Goal: Task Accomplishment & Management: Use online tool/utility

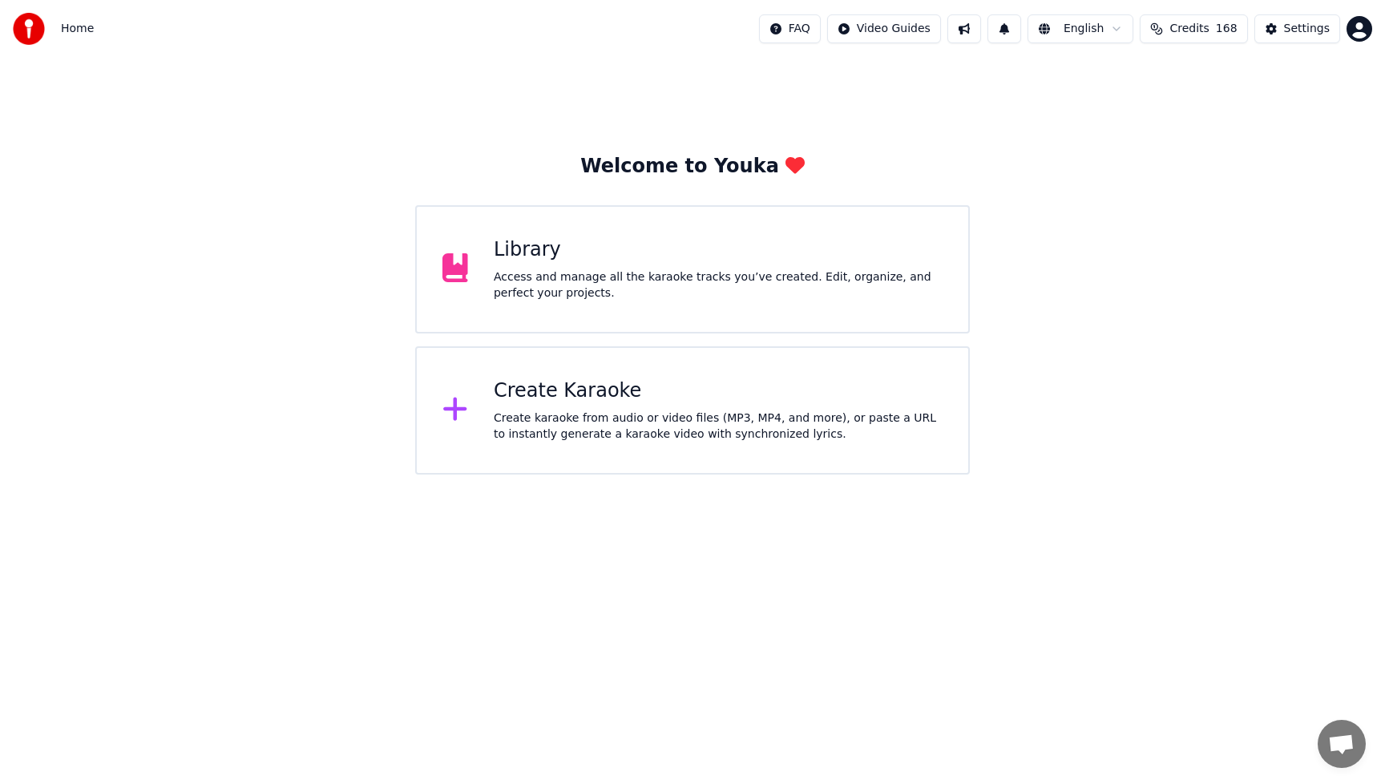
click at [1216, 24] on button "Credits 168" at bounding box center [1193, 28] width 107 height 29
click at [1203, 208] on button "Refresh" at bounding box center [1197, 222] width 83 height 29
click at [1211, 211] on button "Refresh" at bounding box center [1197, 222] width 83 height 29
click at [934, 125] on div "Welcome to Youka Library Access and manage all the karaoke tracks you’ve create…" at bounding box center [692, 266] width 1385 height 417
click at [997, 25] on span "1" at bounding box center [992, 18] width 21 height 18
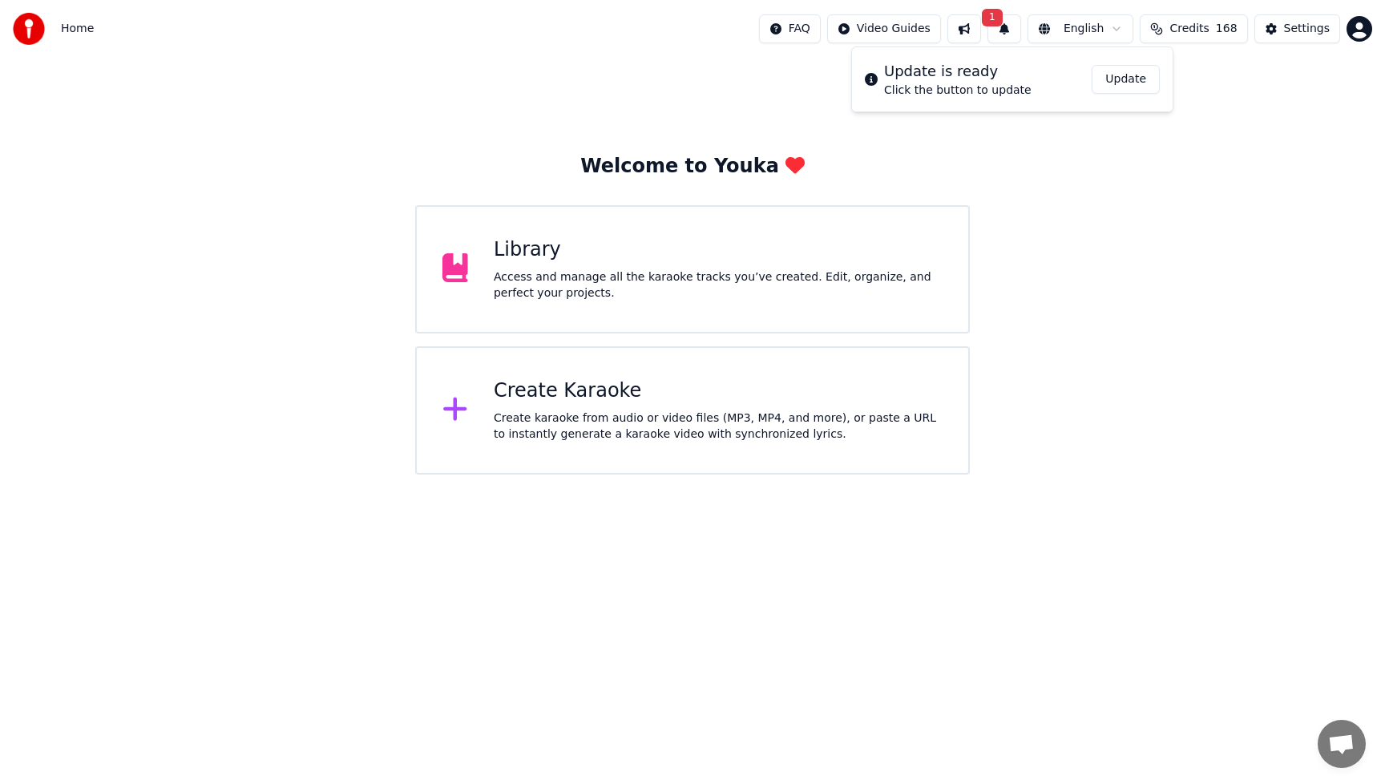
click at [1122, 78] on button "Update" at bounding box center [1126, 79] width 68 height 29
click at [969, 29] on button at bounding box center [965, 28] width 34 height 29
click at [361, 190] on div "Welcome to Youka Library Access and manage all the karaoke tracks you’ve create…" at bounding box center [692, 266] width 1385 height 417
click at [552, 405] on div "Create Karaoke Create karaoke from audio or video files (MP3, MP4, and more), o…" at bounding box center [718, 410] width 449 height 64
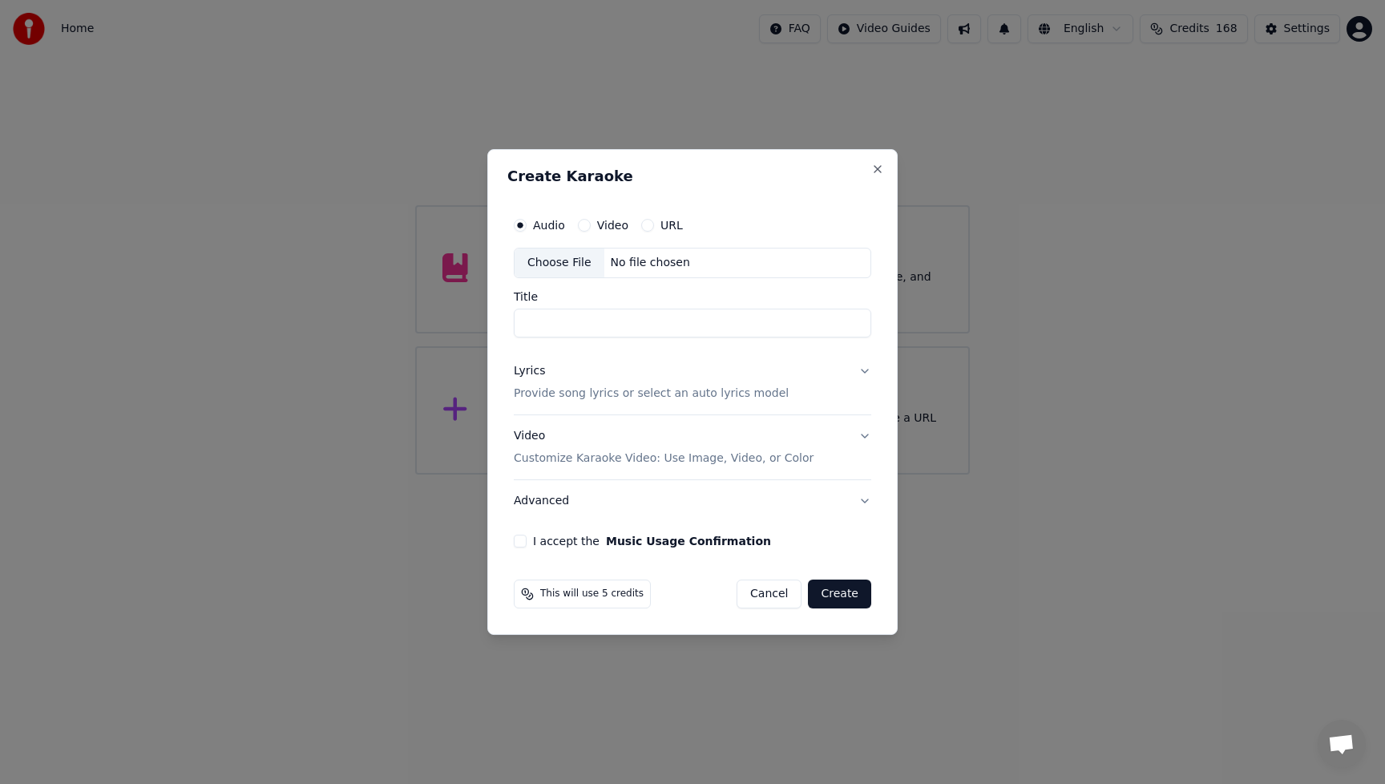
click at [545, 265] on div "Choose File" at bounding box center [560, 263] width 90 height 29
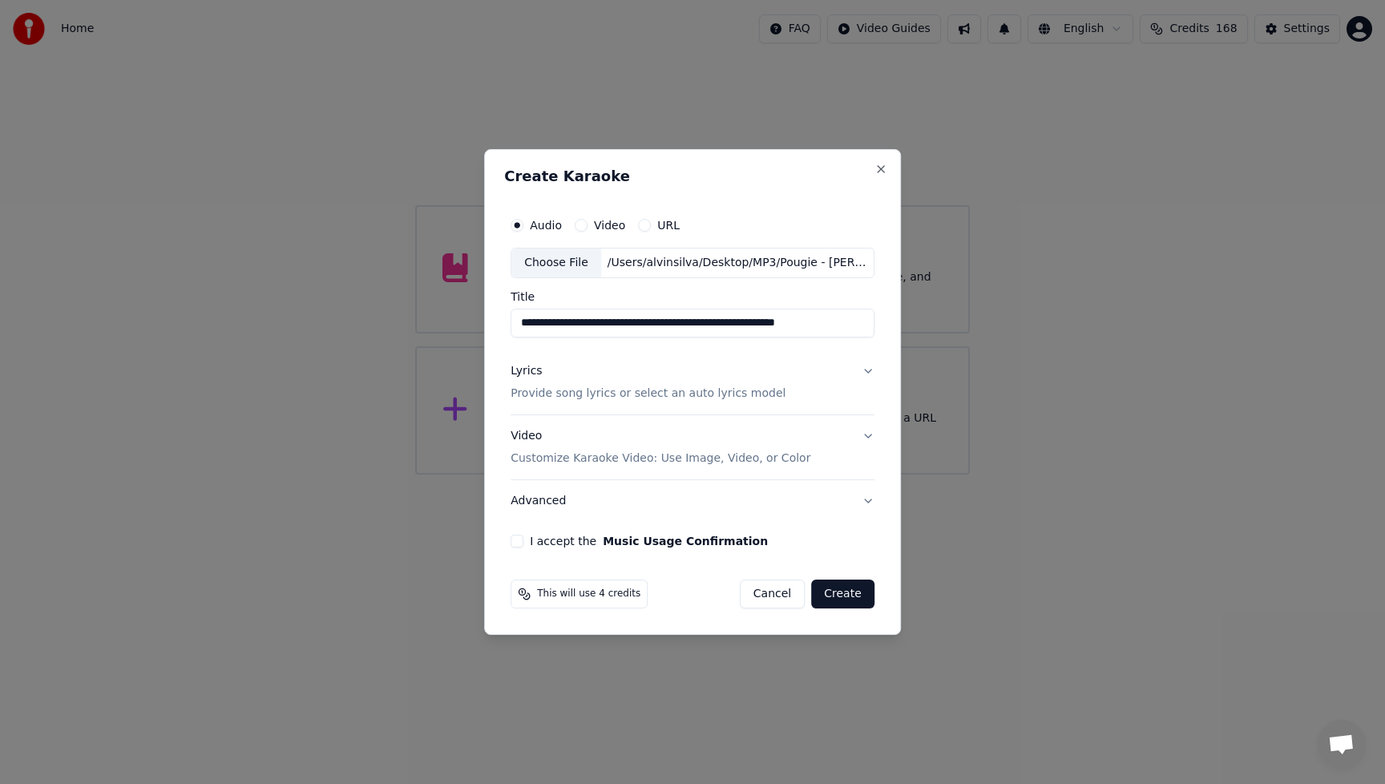
click at [568, 322] on input "**********" at bounding box center [693, 323] width 364 height 29
drag, startPoint x: 560, startPoint y: 322, endPoint x: 899, endPoint y: 325, distance: 338.3
click at [899, 325] on div "**********" at bounding box center [692, 392] width 417 height 486
type input "******"
click at [859, 370] on button "Lyrics Provide song lyrics or select an auto lyrics model" at bounding box center [693, 382] width 364 height 64
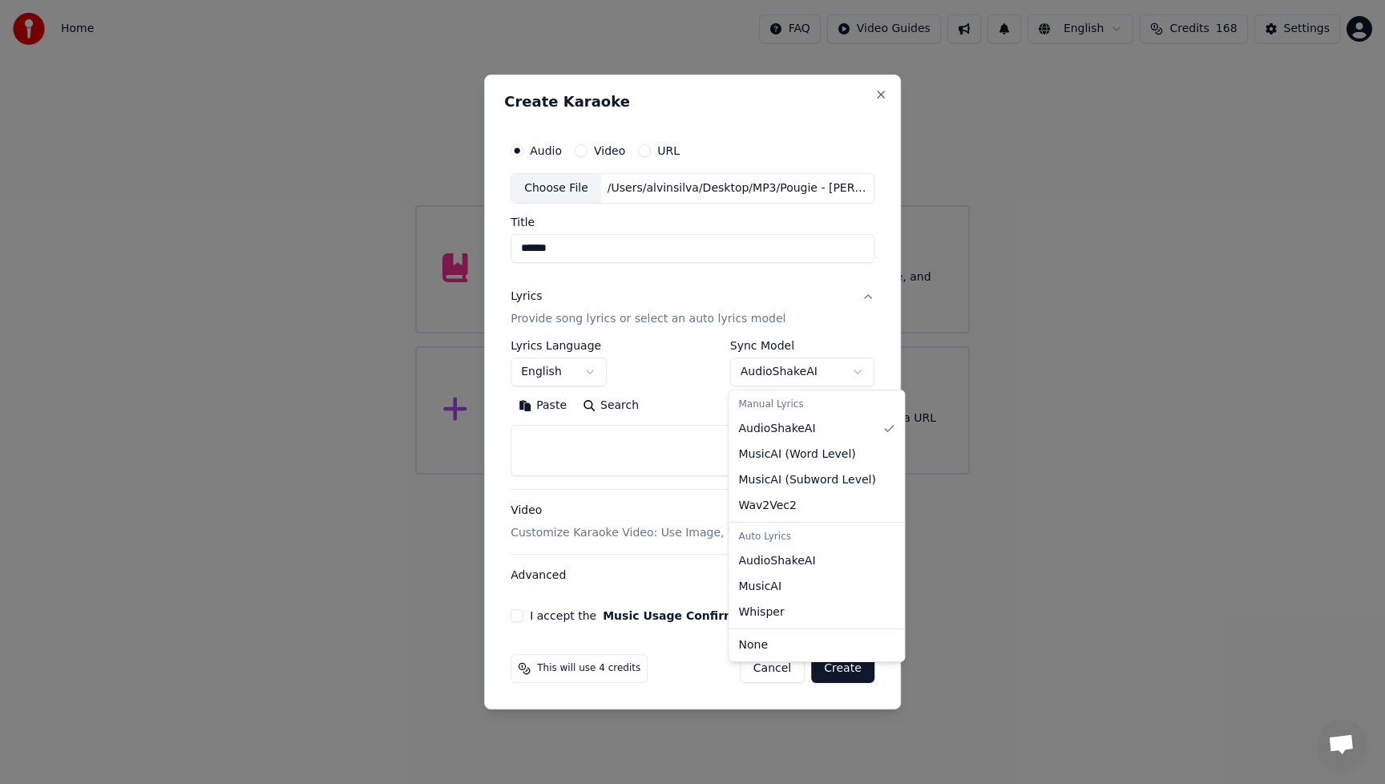
click at [855, 368] on body "**********" at bounding box center [692, 237] width 1385 height 475
select select "**********"
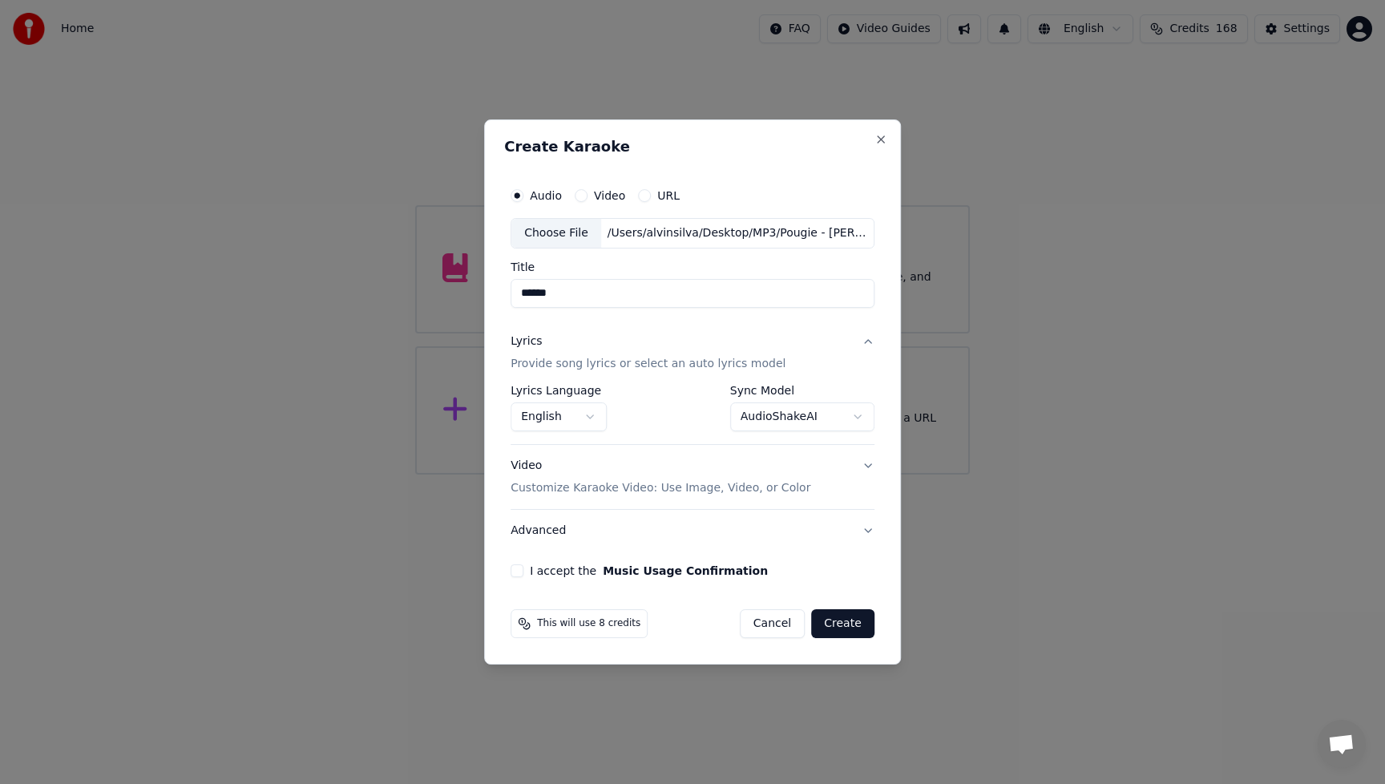
click at [532, 468] on div "Video Customize Karaoke Video: Use Image, Video, or Color" at bounding box center [661, 477] width 300 height 38
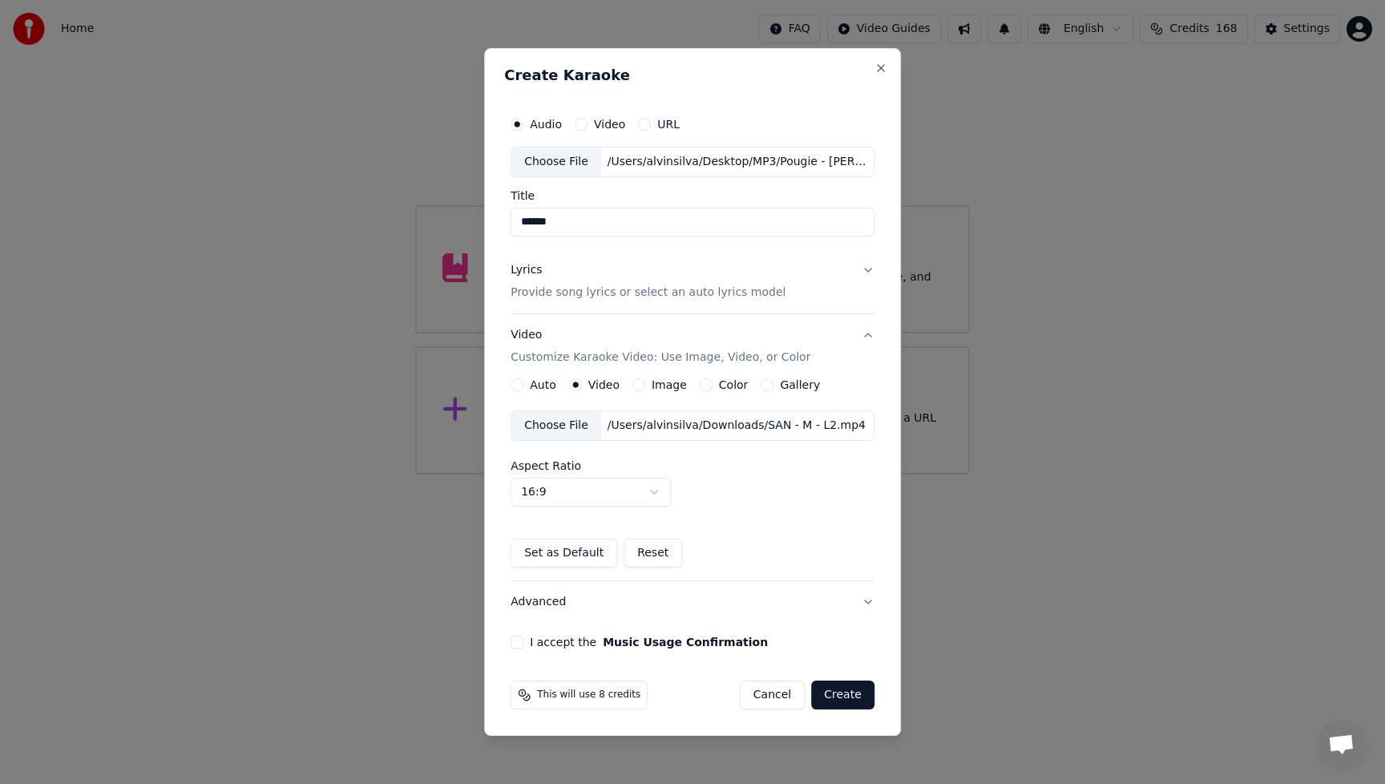
click at [564, 428] on div "Choose File" at bounding box center [557, 425] width 90 height 29
click at [518, 641] on button "I accept the Music Usage Confirmation" at bounding box center [517, 642] width 13 height 13
click at [847, 699] on button "Create" at bounding box center [842, 695] width 63 height 29
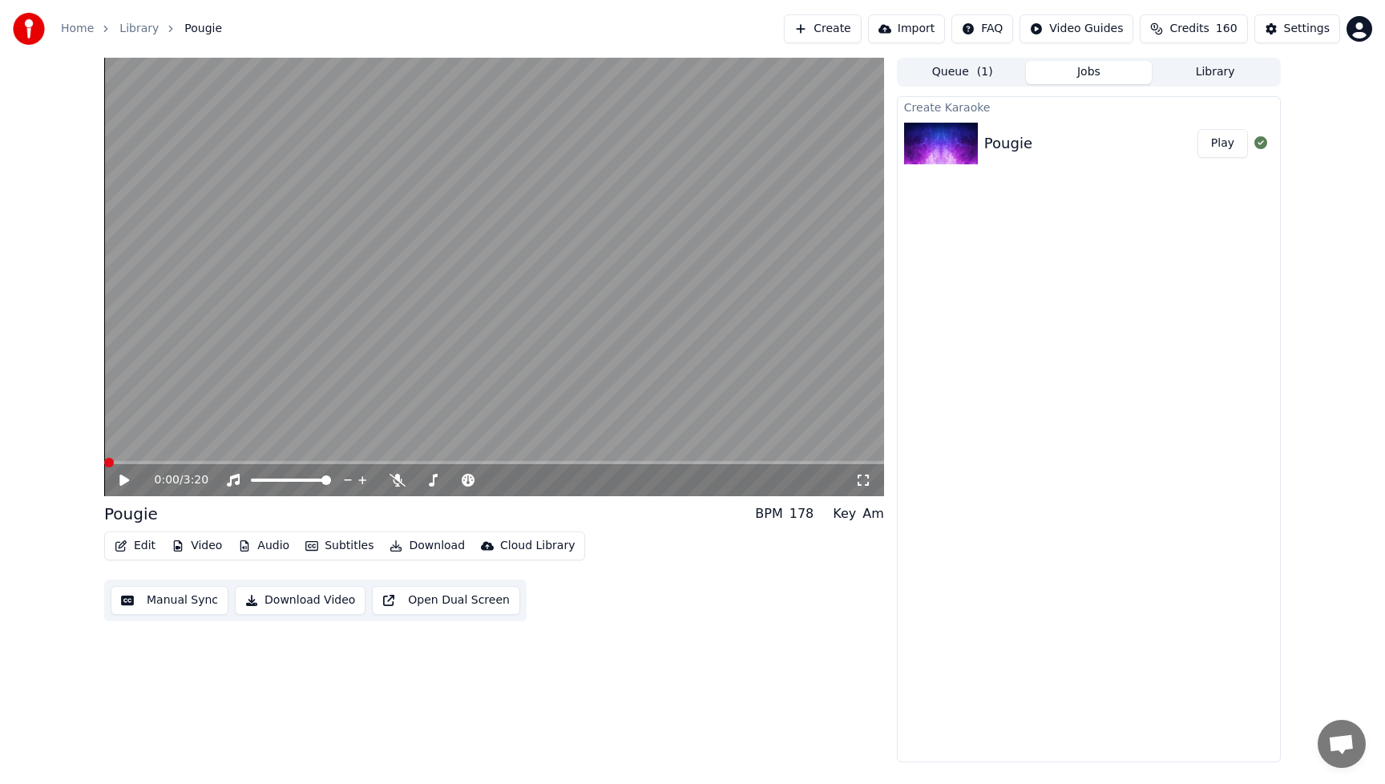
click at [104, 466] on span at bounding box center [109, 463] width 10 height 10
click at [122, 479] on icon at bounding box center [124, 480] width 10 height 11
click at [399, 477] on icon at bounding box center [398, 480] width 16 height 13
click at [112, 467] on span at bounding box center [117, 463] width 10 height 10
click at [128, 482] on icon at bounding box center [136, 480] width 38 height 13
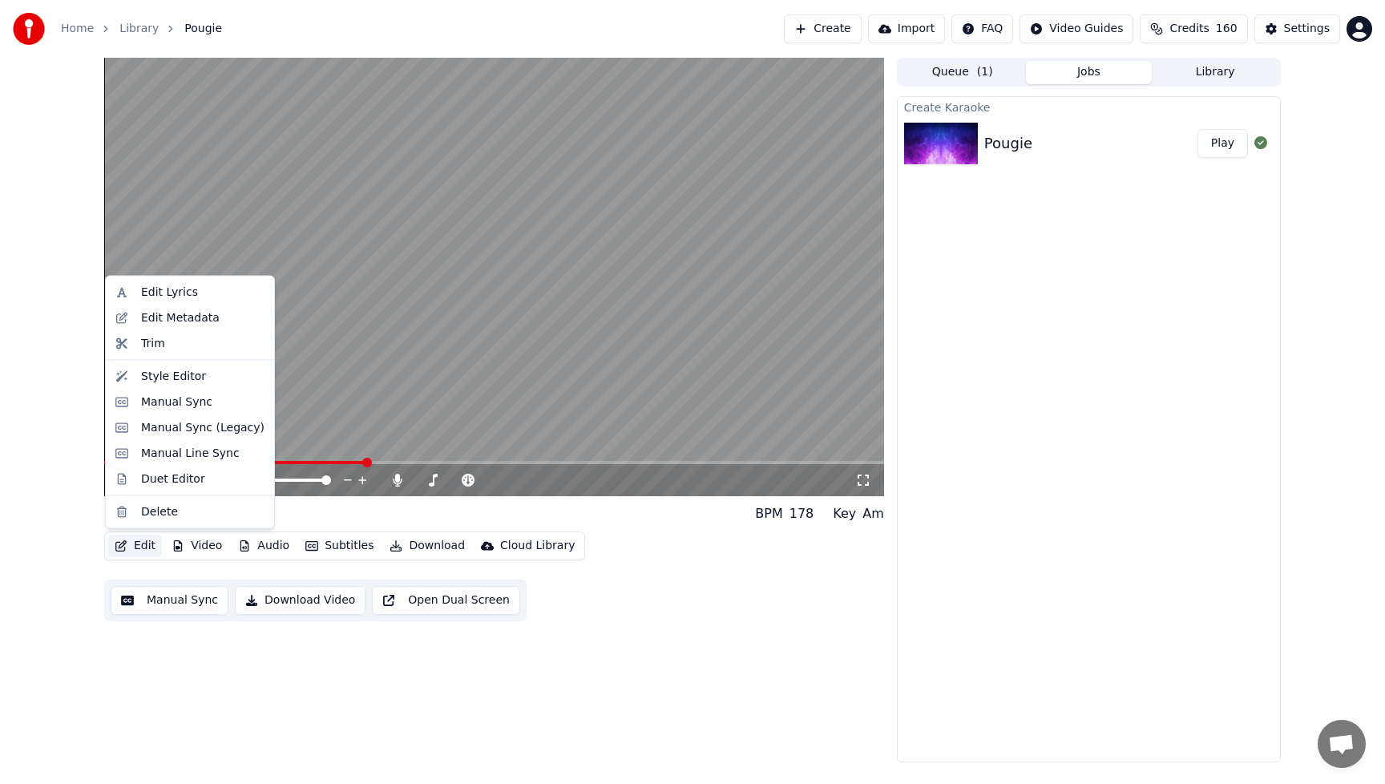
click at [140, 542] on button "Edit" at bounding box center [135, 546] width 54 height 22
click at [156, 291] on div "Edit Lyrics" at bounding box center [169, 293] width 57 height 16
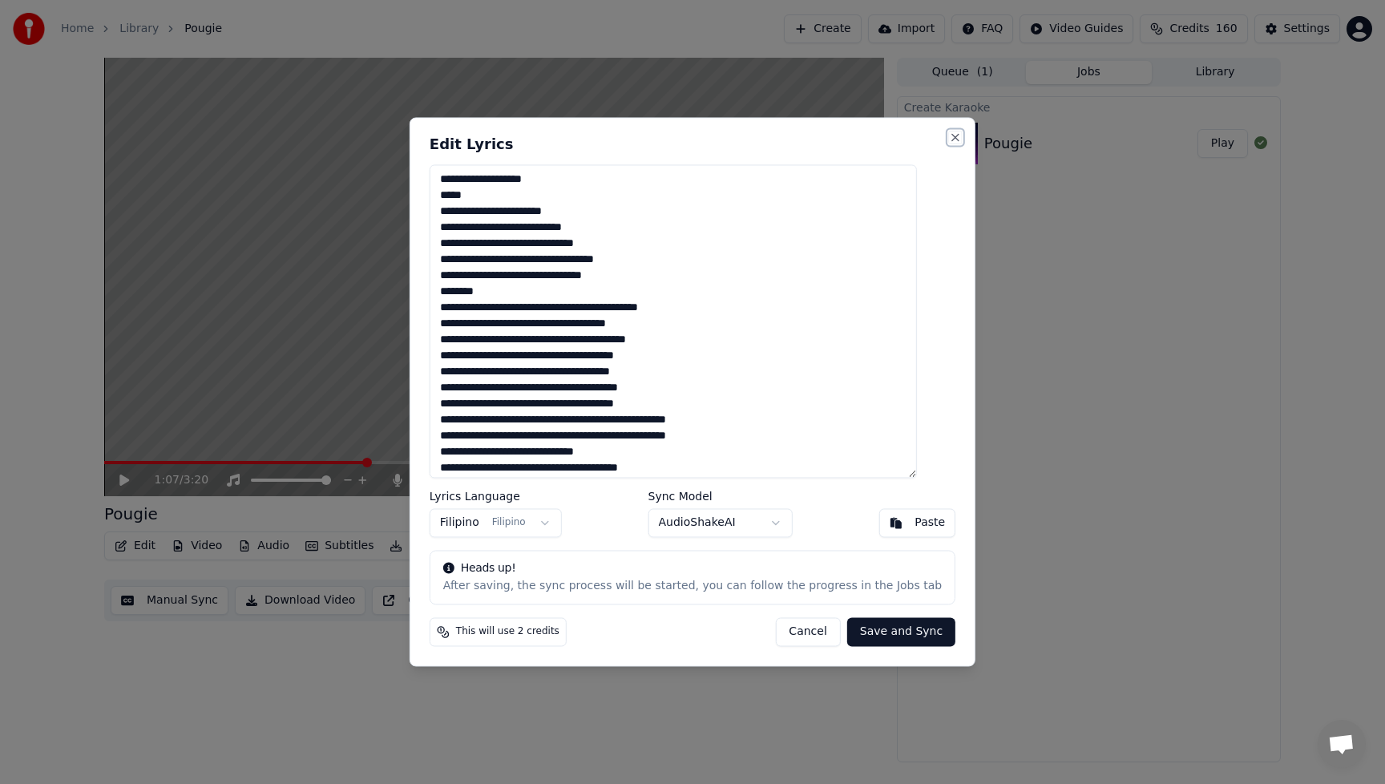
click at [949, 137] on button "Close" at bounding box center [955, 137] width 13 height 13
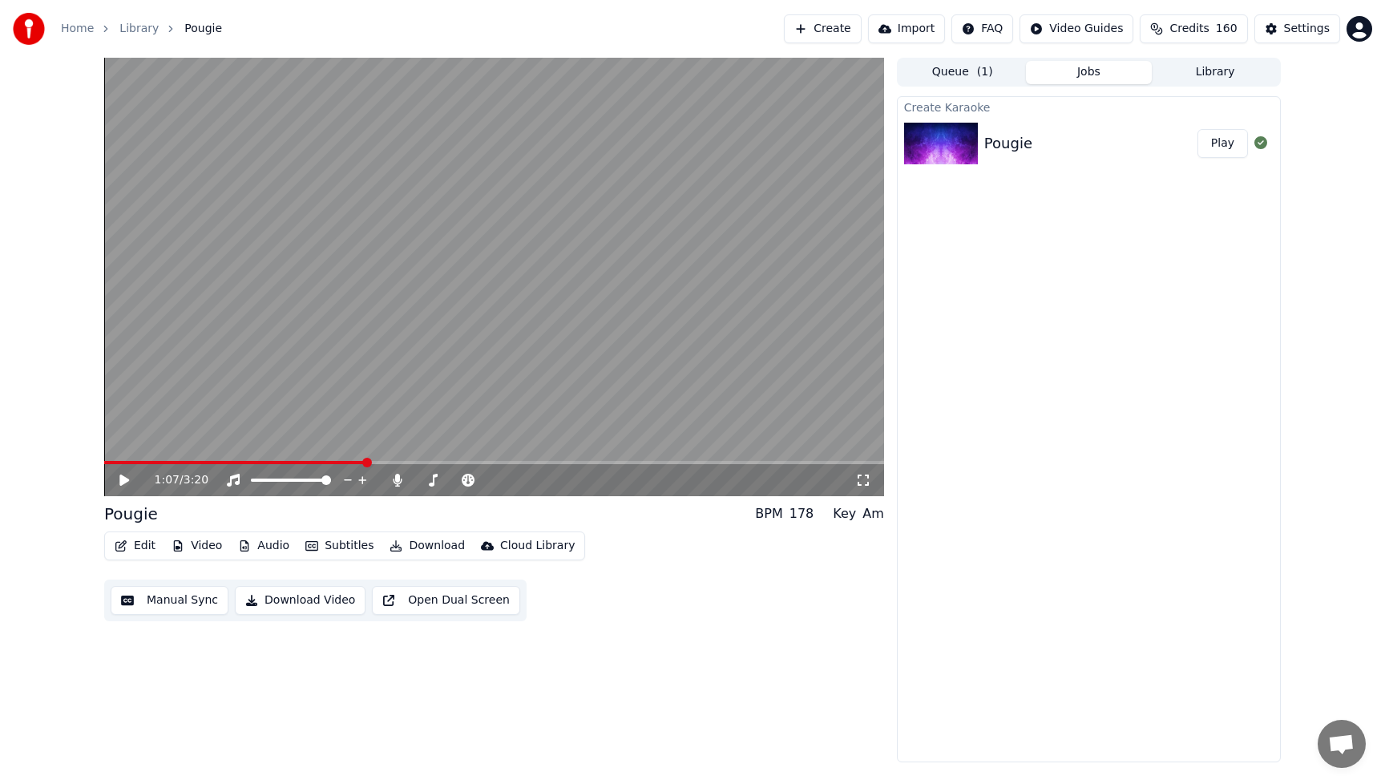
click at [146, 546] on button "Edit" at bounding box center [135, 546] width 54 height 22
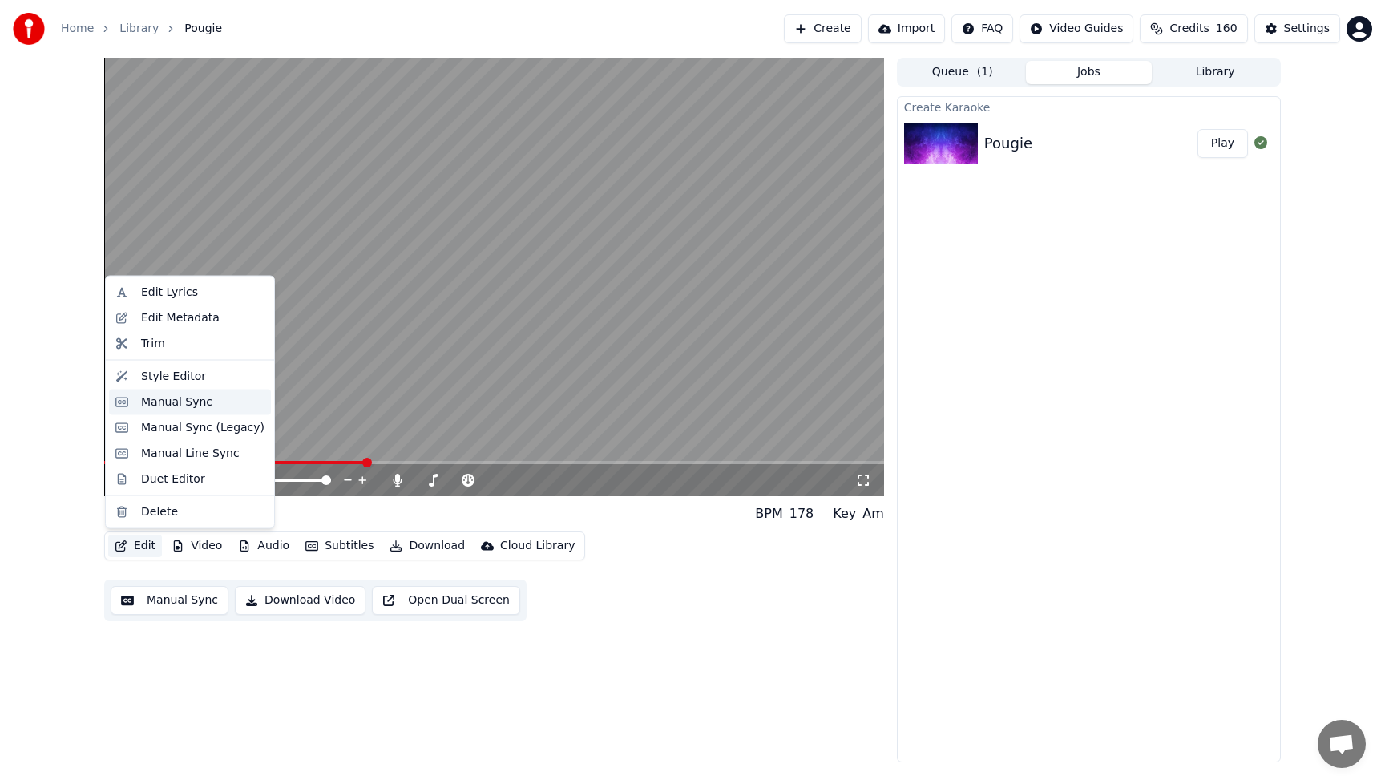
click at [169, 398] on div "Manual Sync" at bounding box center [176, 402] width 71 height 16
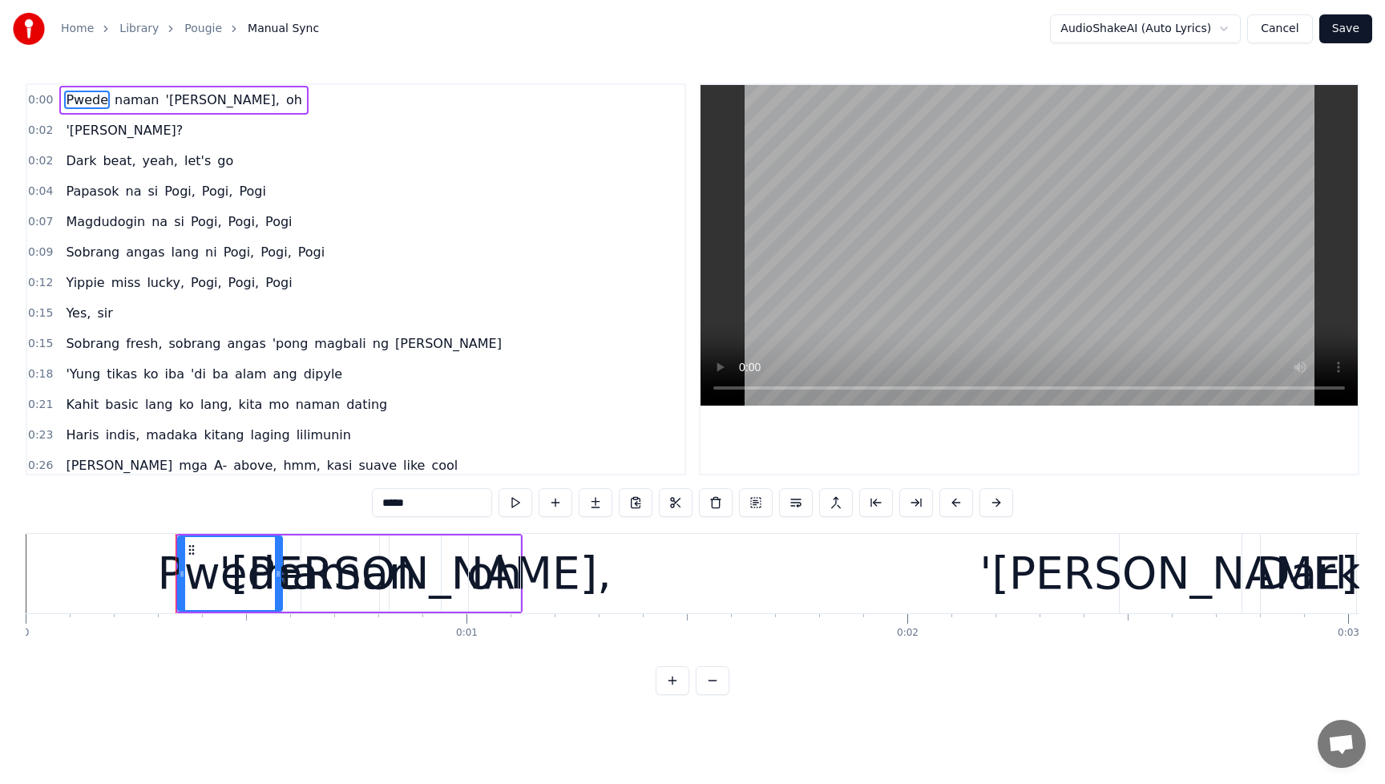
click at [167, 99] on span "'[PERSON_NAME]," at bounding box center [222, 100] width 117 height 18
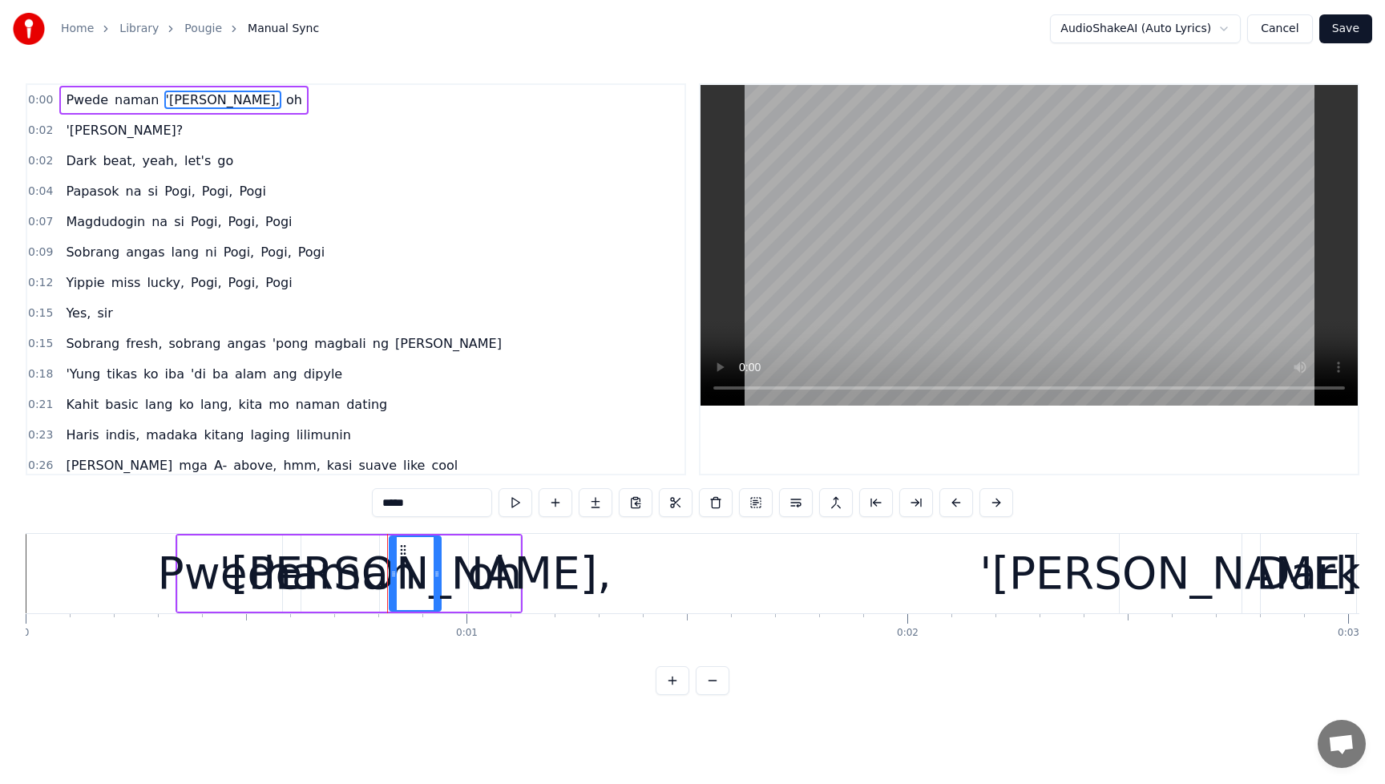
drag, startPoint x: 427, startPoint y: 506, endPoint x: 336, endPoint y: 505, distance: 90.6
click at [336, 505] on div "0:00 Pwede naman 'yan, oh 0:02 '[PERSON_NAME]? 0:02 Dark beat, yeah, let's go 0…" at bounding box center [693, 389] width 1334 height 612
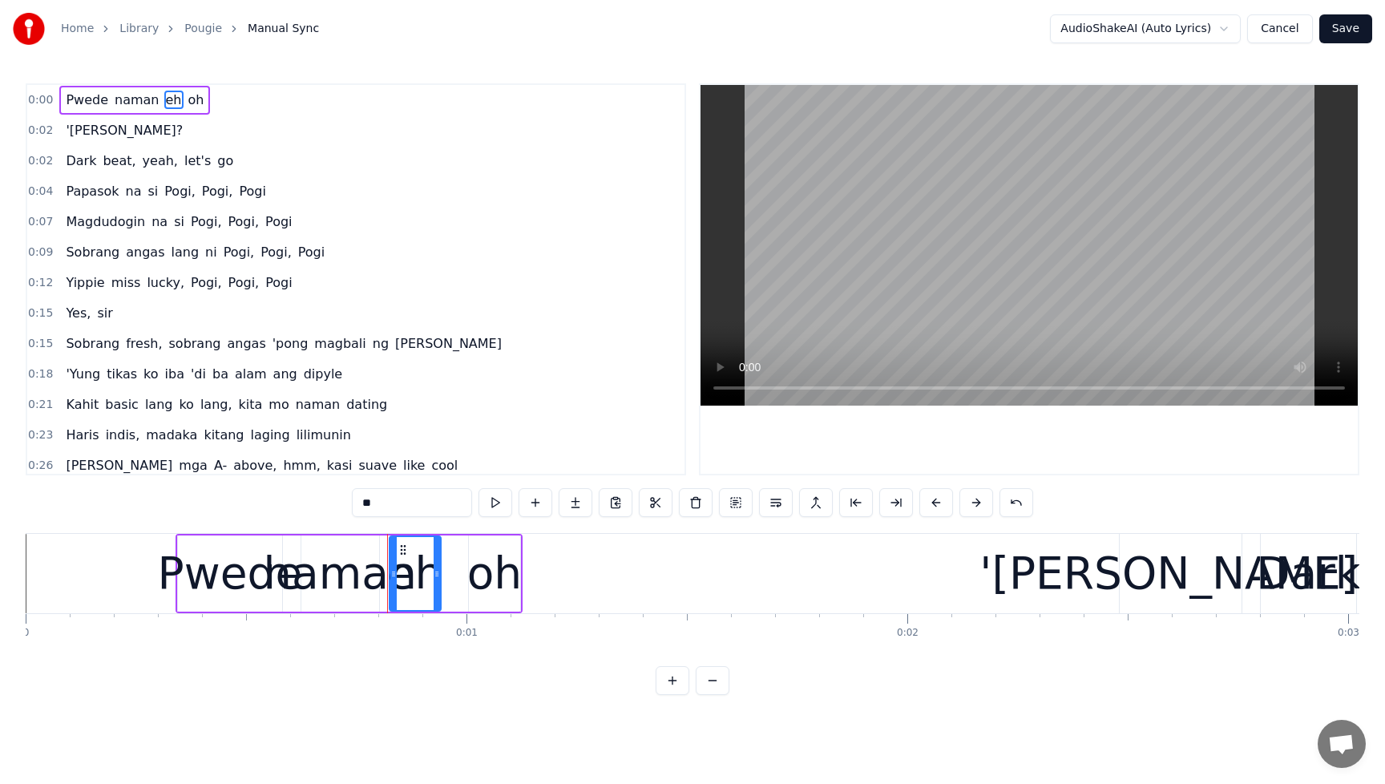
click at [188, 103] on span "oh" at bounding box center [196, 100] width 19 height 18
drag, startPoint x: 397, startPoint y: 504, endPoint x: 330, endPoint y: 503, distance: 66.5
click at [330, 503] on div "0:00 Pwede naman eh oh 0:02 '[PERSON_NAME]? 0:02 Dark beat, yeah, let's go 0:04…" at bounding box center [693, 389] width 1334 height 612
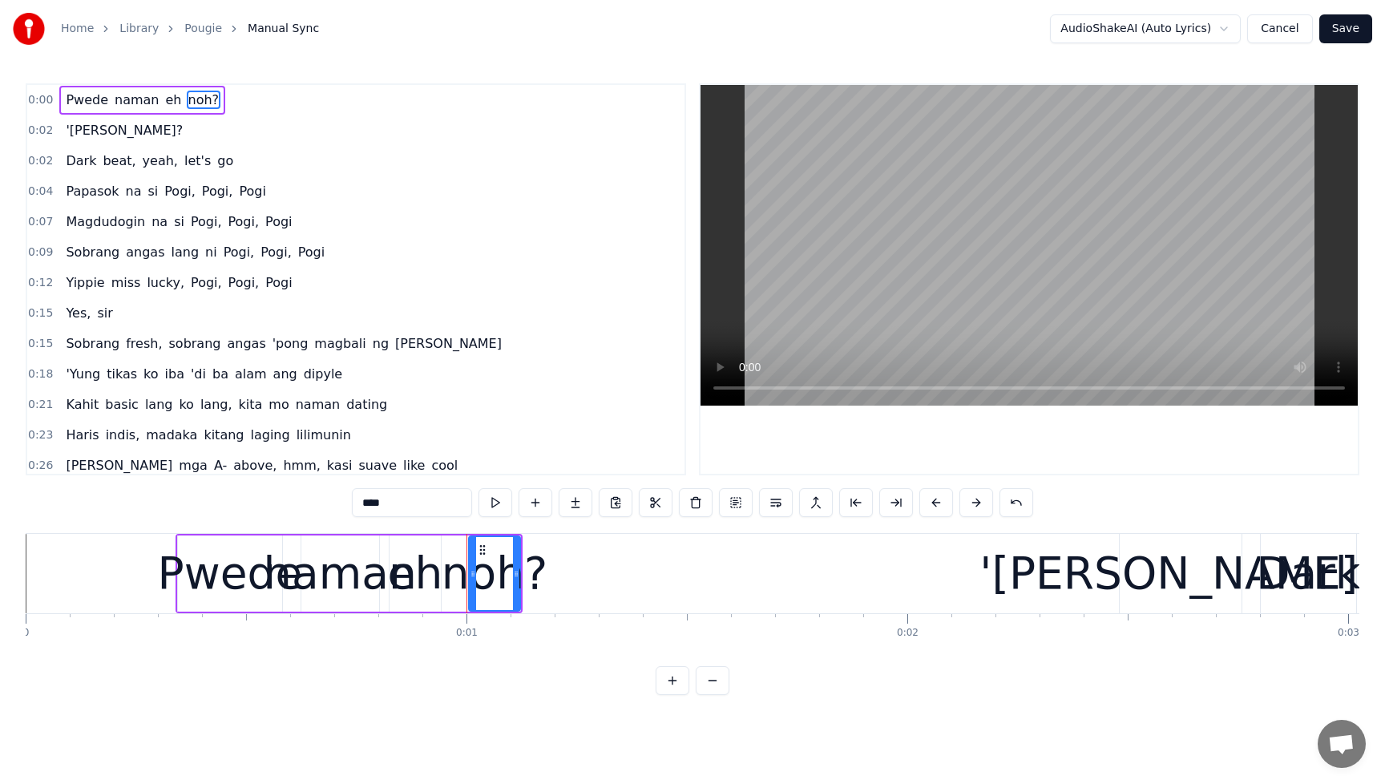
click at [82, 134] on span "'[PERSON_NAME]?" at bounding box center [124, 130] width 120 height 18
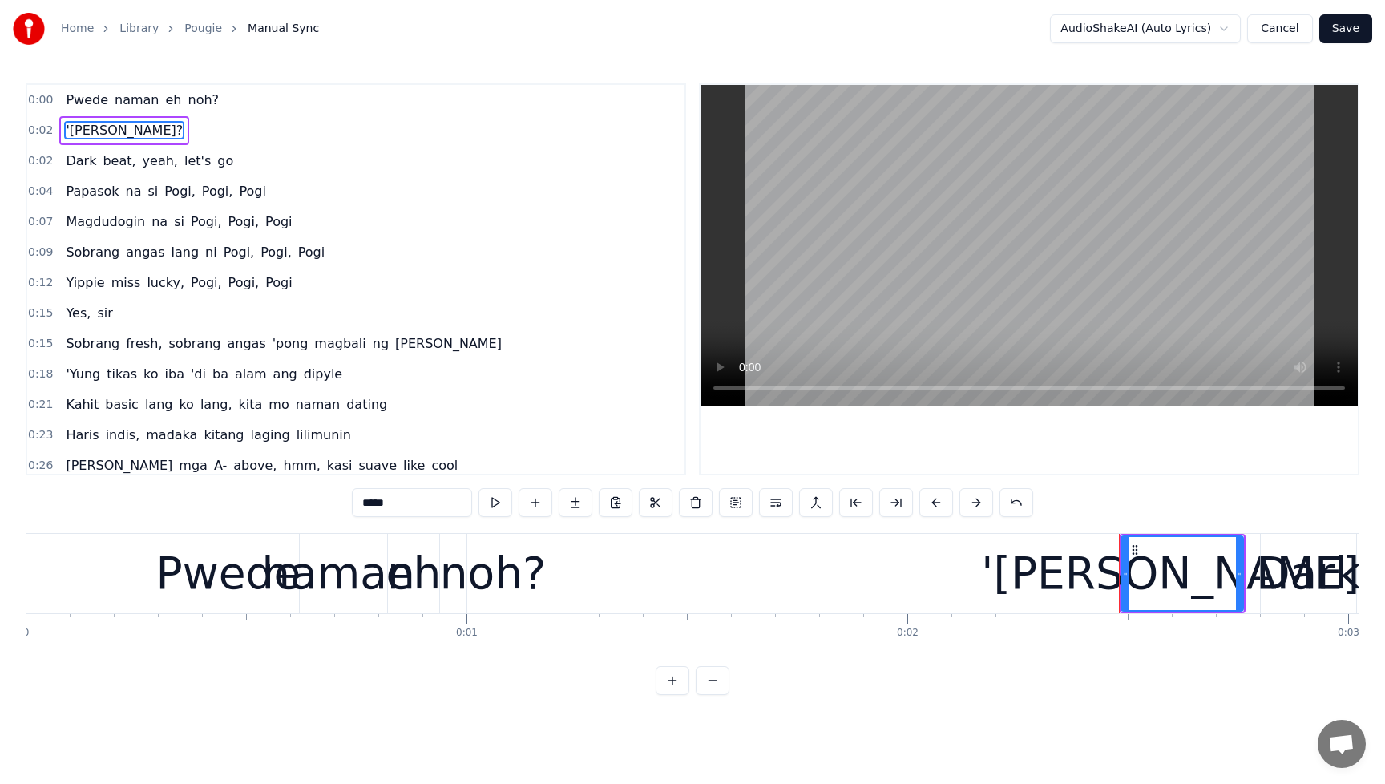
click at [429, 506] on input "*****" at bounding box center [412, 502] width 120 height 29
drag, startPoint x: 365, startPoint y: 499, endPoint x: 313, endPoint y: 496, distance: 52.2
click at [313, 496] on div "0:00 Pwede naman eh noh? 0:02 '[PERSON_NAME]? 0:02 Dark beat, yeah, let's go 0:…" at bounding box center [693, 389] width 1334 height 612
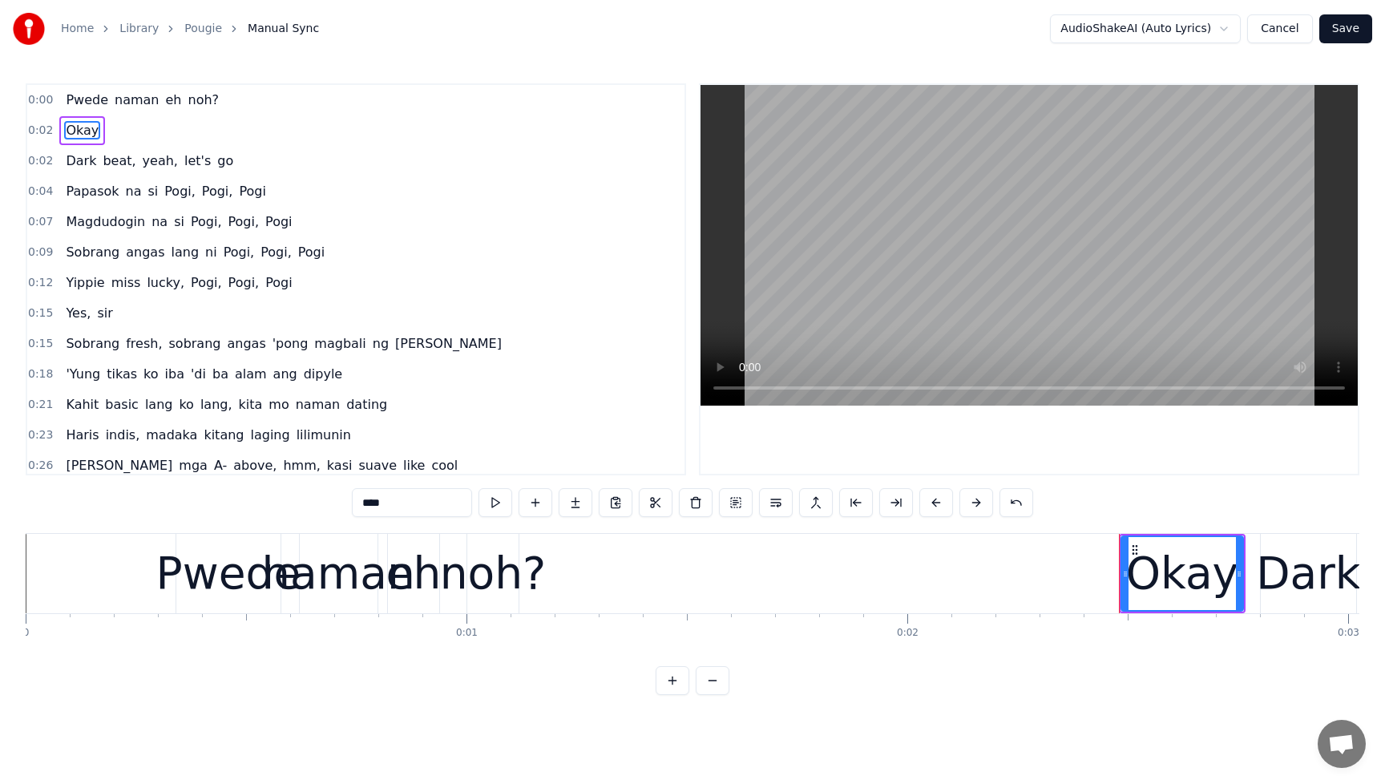
click at [70, 160] on span "Dark" at bounding box center [81, 161] width 34 height 18
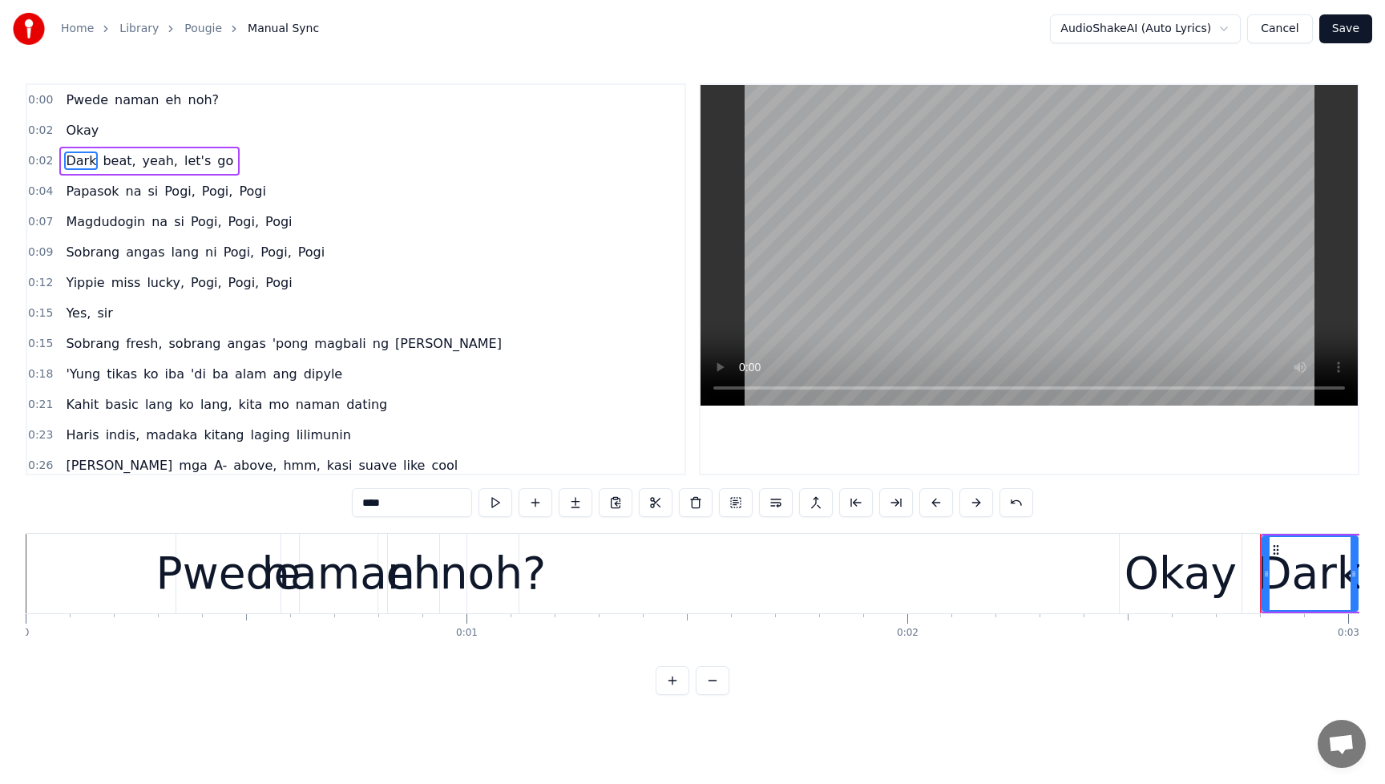
click at [77, 191] on span "Papasok" at bounding box center [92, 191] width 56 height 18
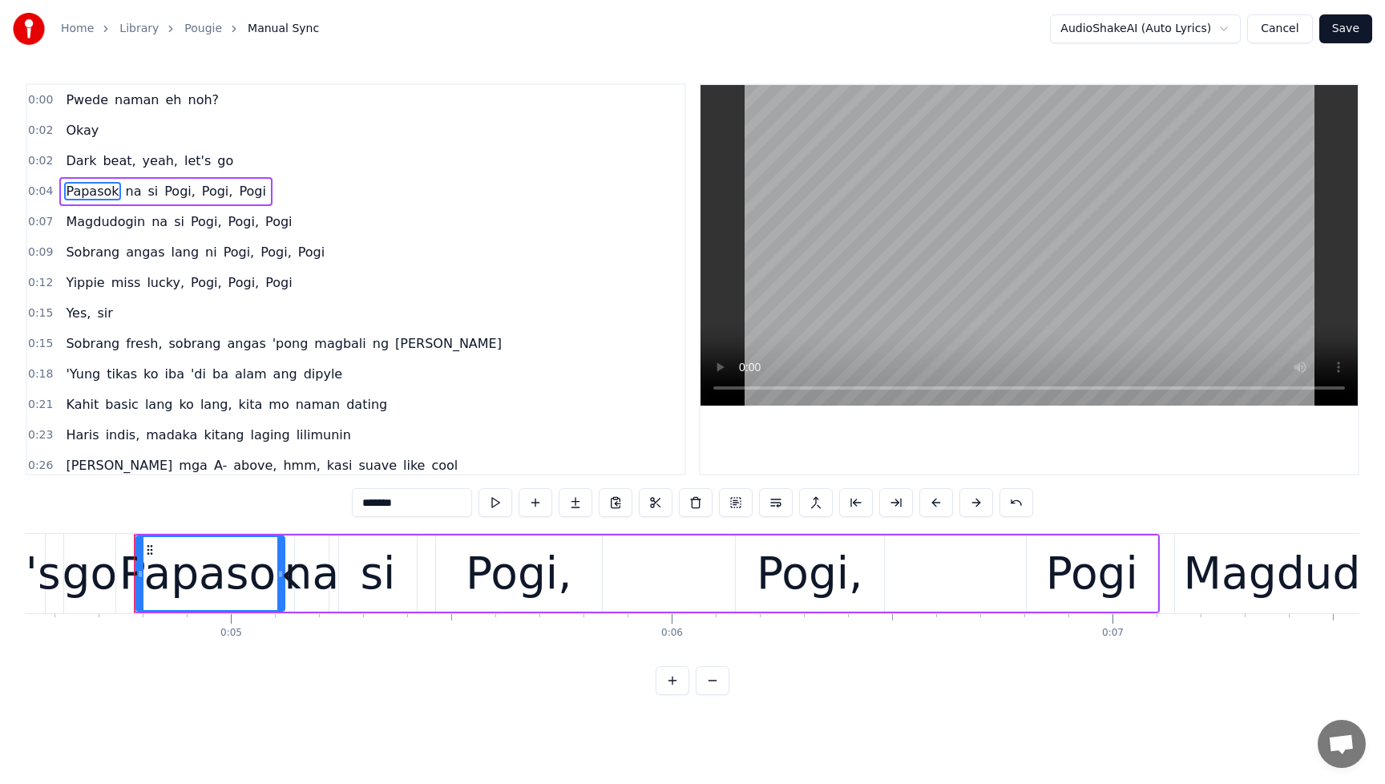
scroll to position [0, 2028]
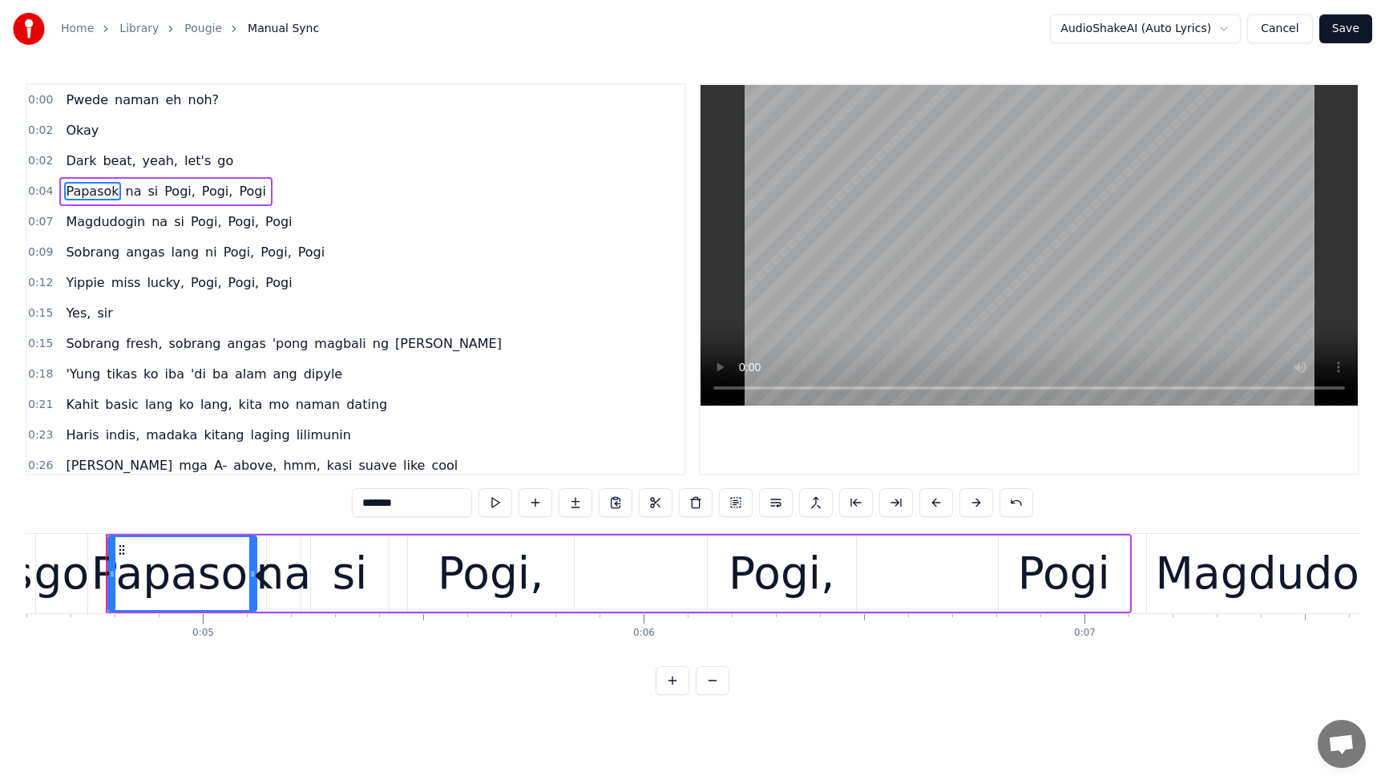
click at [166, 197] on span "Pogi," at bounding box center [180, 191] width 34 height 18
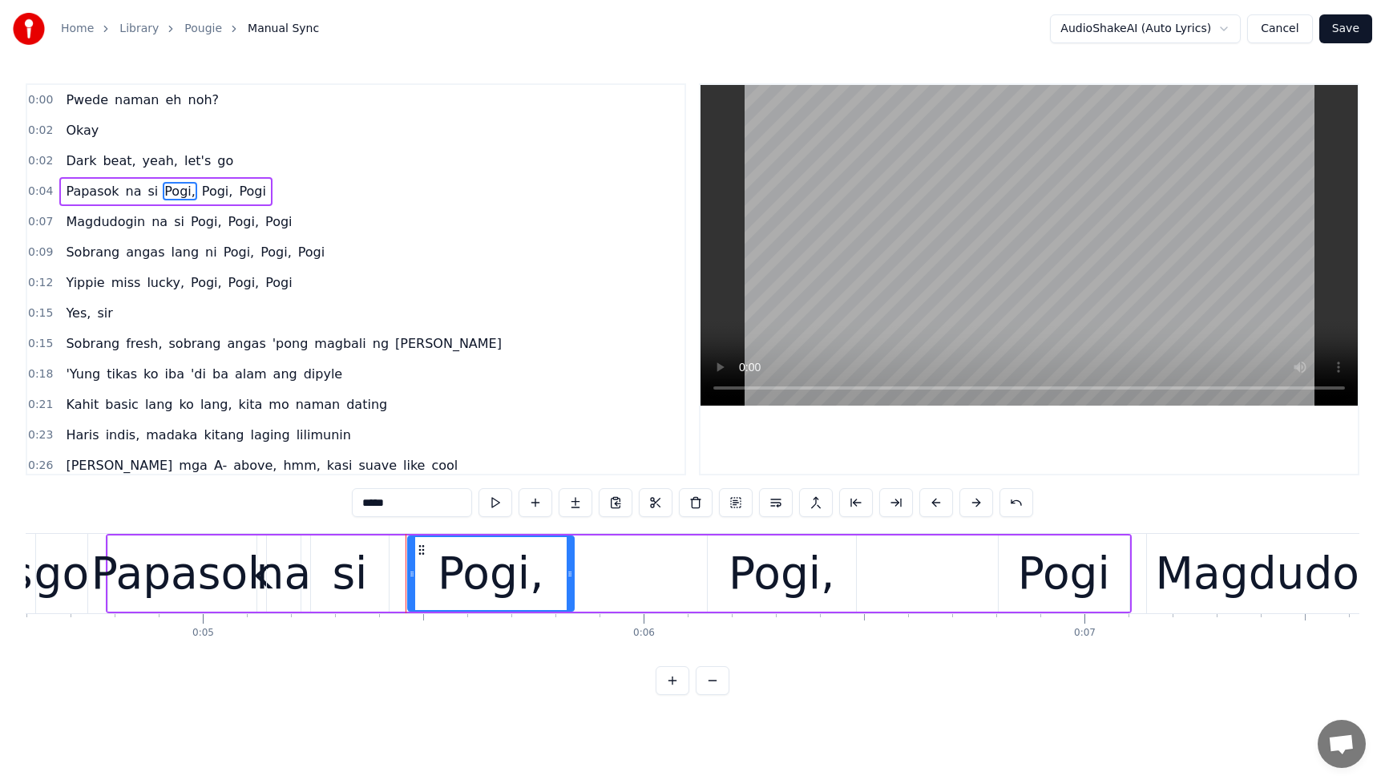
click at [170, 194] on span "Pogi," at bounding box center [180, 191] width 34 height 18
click at [172, 192] on span "Pogi," at bounding box center [180, 191] width 34 height 18
click at [376, 498] on input "*****" at bounding box center [412, 502] width 120 height 29
click at [487, 588] on div "Pougie," at bounding box center [490, 573] width 161 height 67
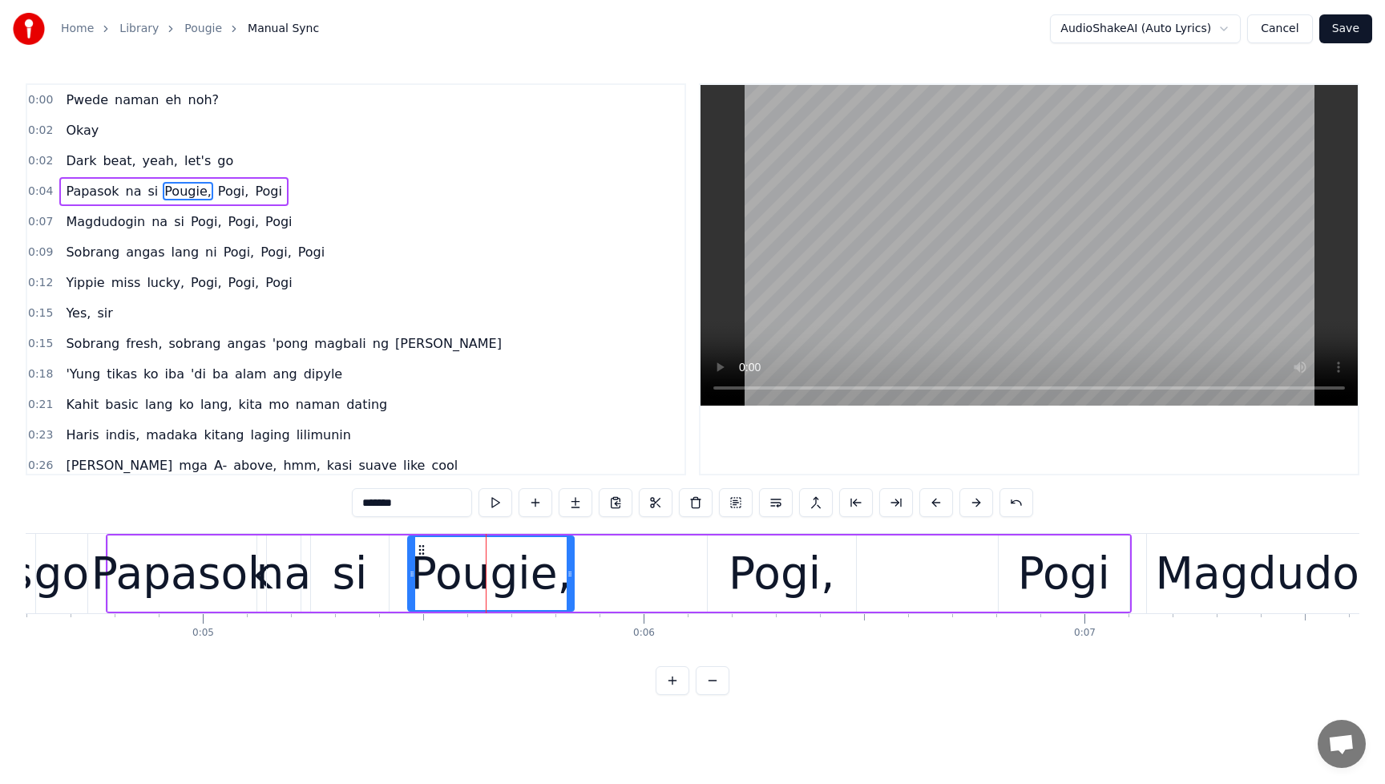
click at [487, 588] on div "Pougie," at bounding box center [490, 573] width 161 height 67
click at [487, 587] on div "Pougie," at bounding box center [490, 573] width 161 height 67
click at [487, 588] on div "Pougie," at bounding box center [490, 573] width 161 height 67
click at [414, 516] on input "*******" at bounding box center [412, 502] width 120 height 29
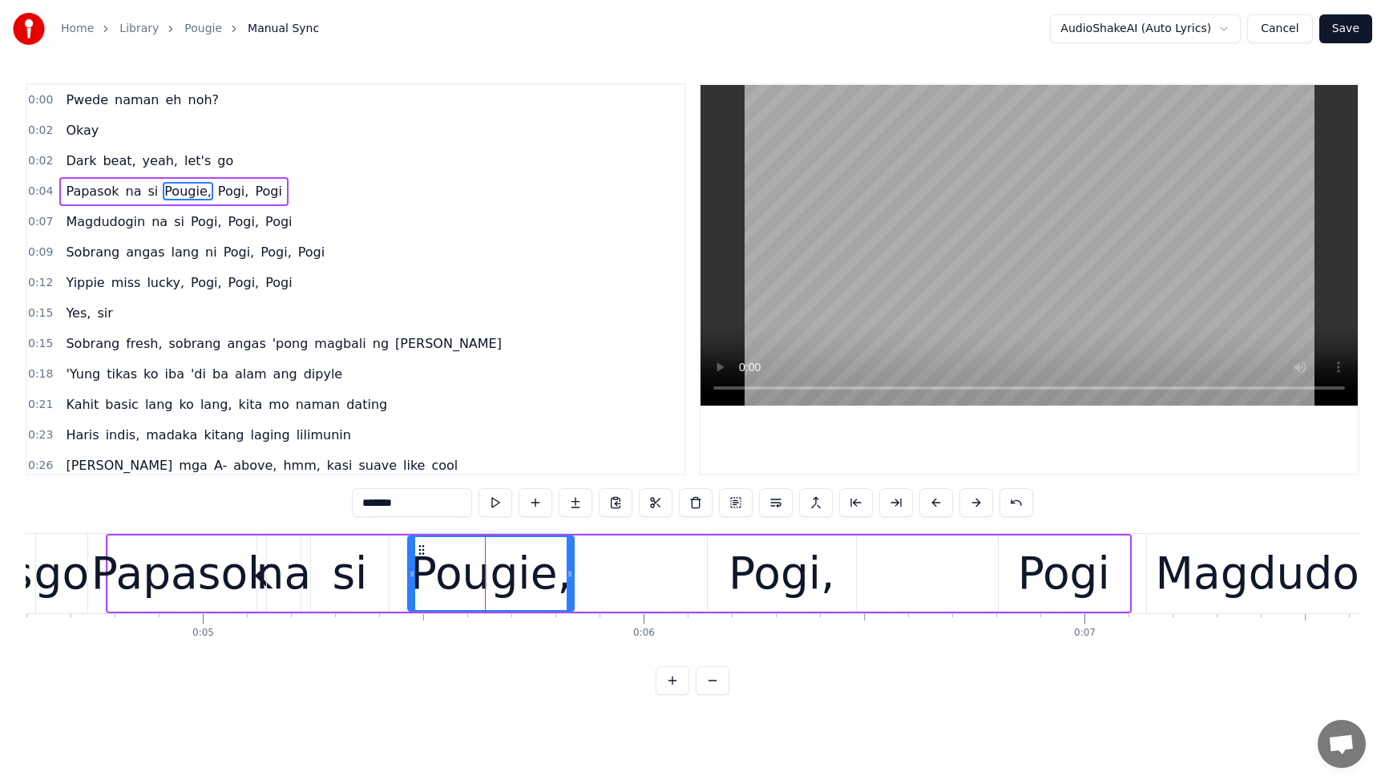
drag, startPoint x: 410, startPoint y: 511, endPoint x: 344, endPoint y: 503, distance: 67.0
click at [344, 503] on div "0:00 Pwede naman eh noh? 0:02 Okay 0:02 Dark beat, yeah, let's go 0:04 Papasok …" at bounding box center [693, 389] width 1334 height 612
click at [216, 192] on span "Pogi," at bounding box center [233, 191] width 34 height 18
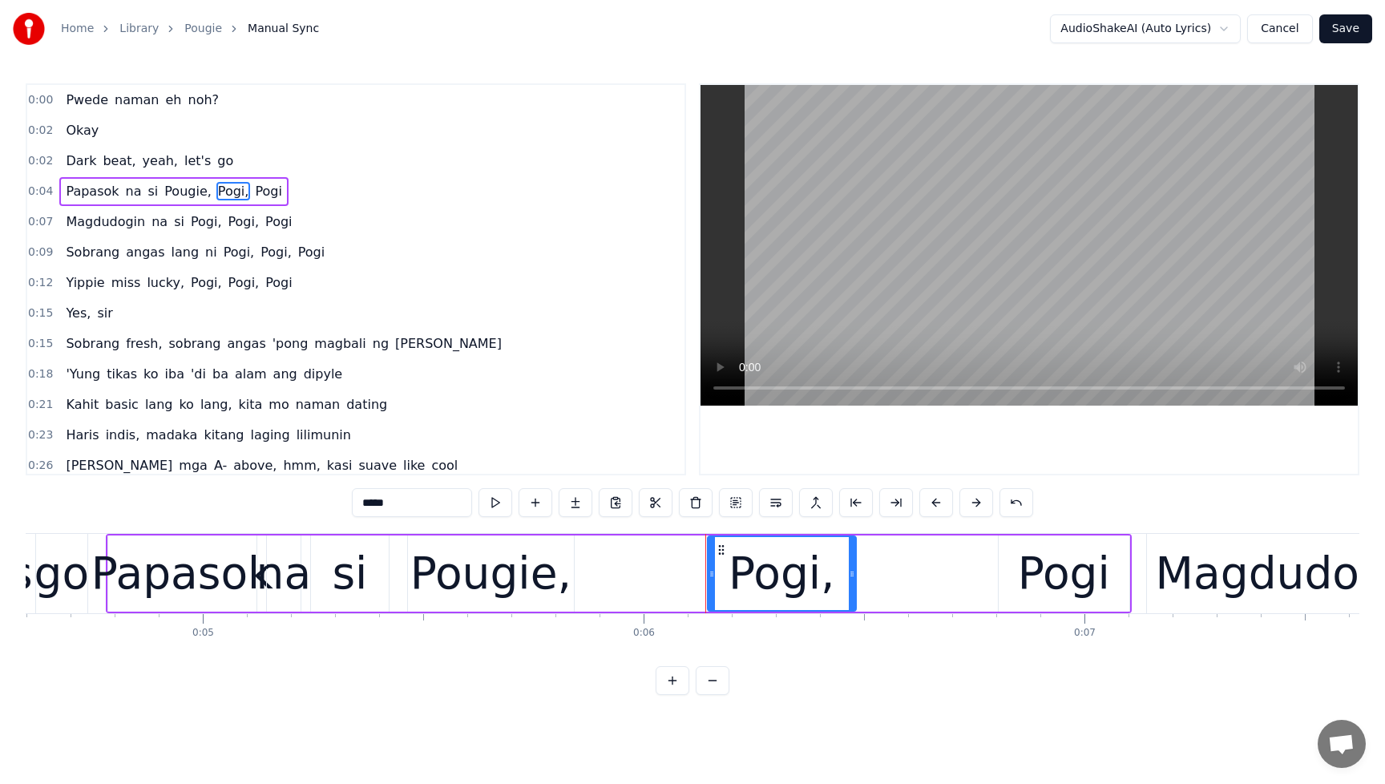
click at [386, 499] on input "*****" at bounding box center [412, 502] width 120 height 29
drag, startPoint x: 403, startPoint y: 503, endPoint x: 288, endPoint y: 502, distance: 115.5
click at [288, 502] on div "0:00 Pwede naman eh noh? 0:02 Okay 0:02 Dark beat, yeah, let's go 0:04 Papasok …" at bounding box center [693, 389] width 1334 height 612
paste input "**"
click at [279, 196] on span "Pogi" at bounding box center [284, 191] width 30 height 18
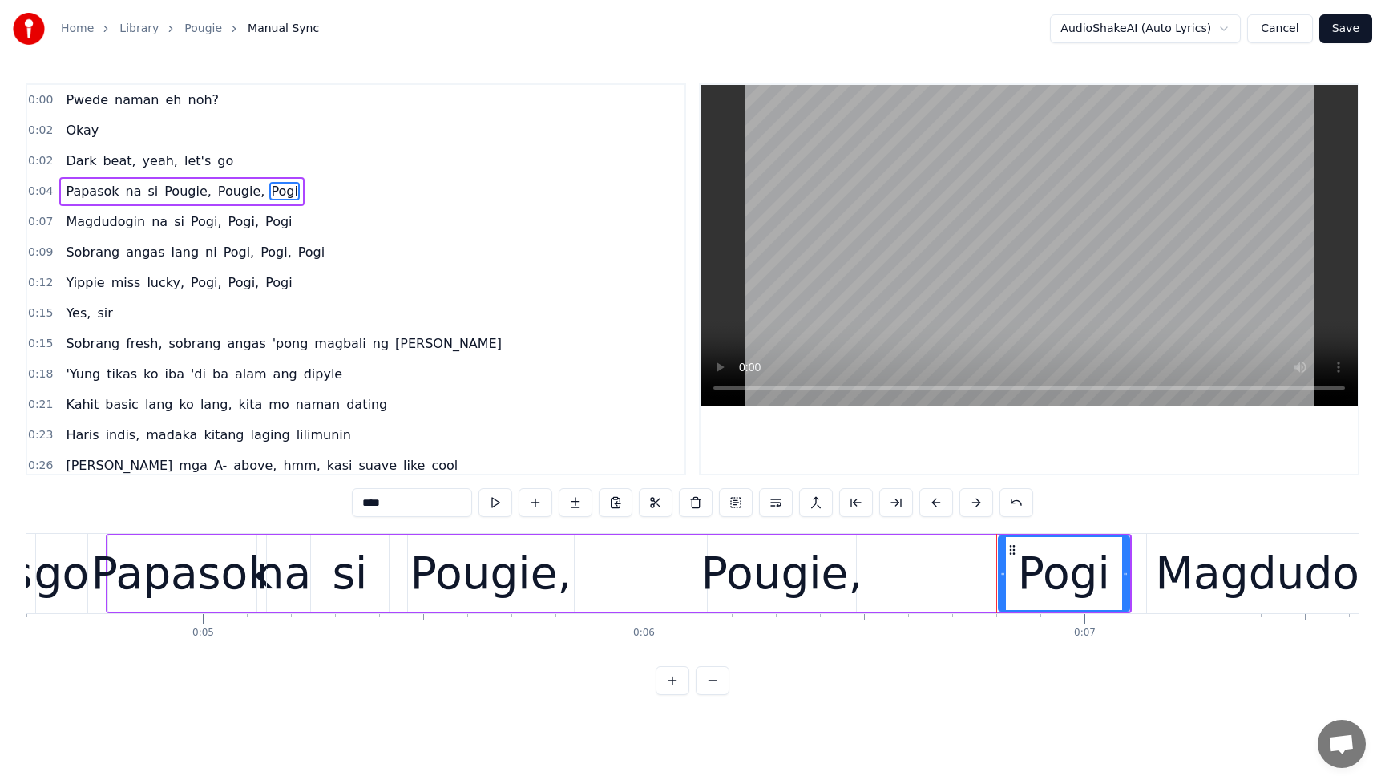
click at [394, 498] on input "****" at bounding box center [412, 502] width 120 height 29
drag, startPoint x: 397, startPoint y: 501, endPoint x: 334, endPoint y: 499, distance: 62.6
click at [334, 499] on div "0:00 Pwede naman eh noh? 0:02 Okay 0:02 Dark beat, yeah, let's go 0:04 Papasok …" at bounding box center [693, 389] width 1334 height 612
paste input "***"
click at [93, 225] on span "Magdudogin" at bounding box center [105, 221] width 83 height 18
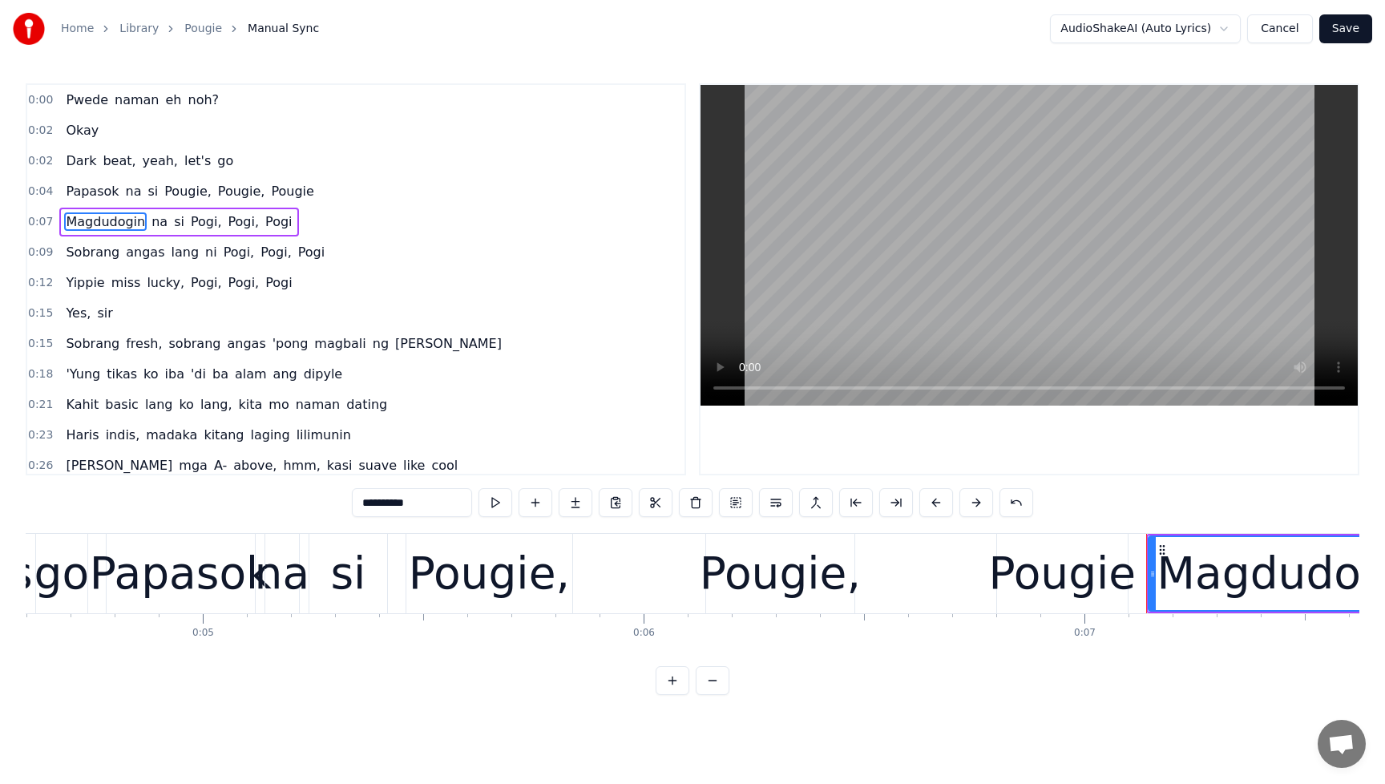
click at [95, 225] on span "Magdudogin" at bounding box center [105, 221] width 83 height 18
click at [441, 507] on input "**********" at bounding box center [412, 502] width 120 height 29
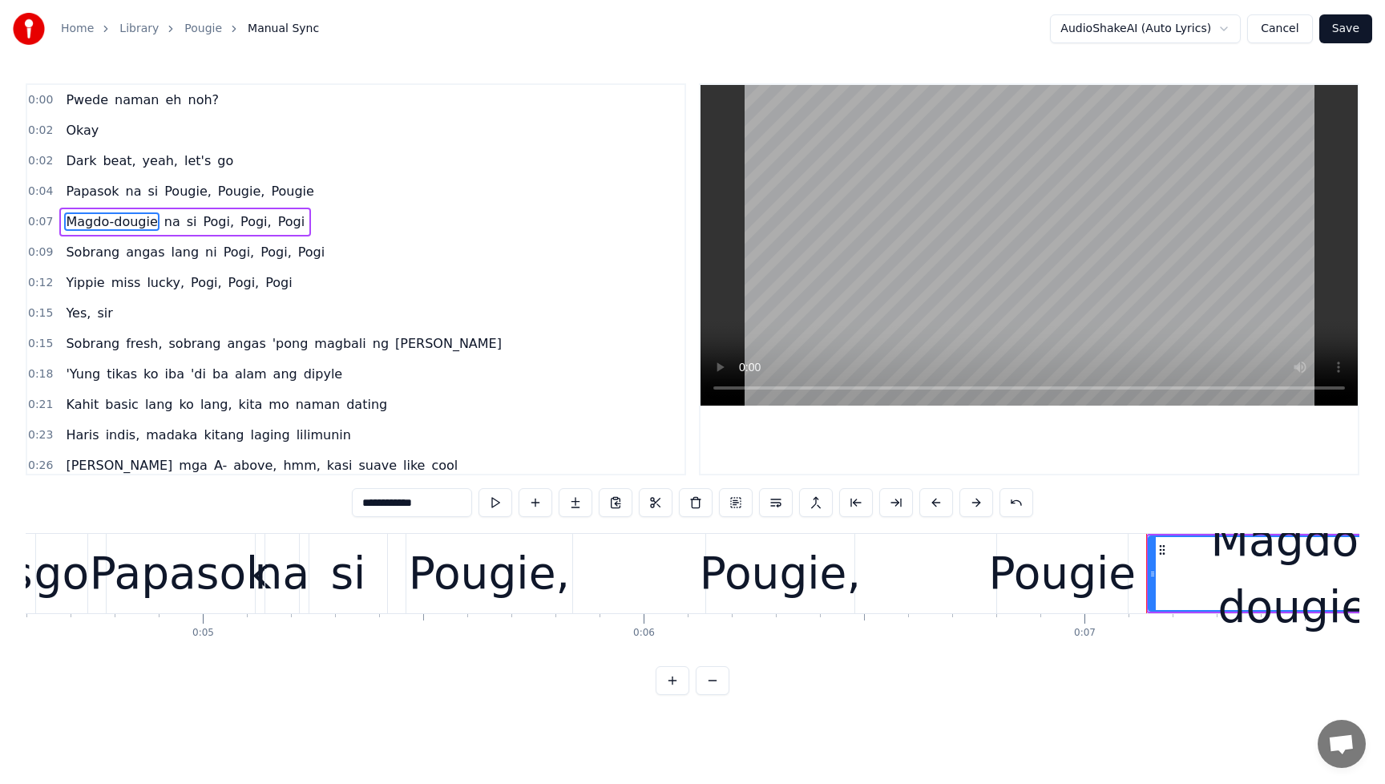
click at [210, 218] on span "Pogi," at bounding box center [219, 221] width 34 height 18
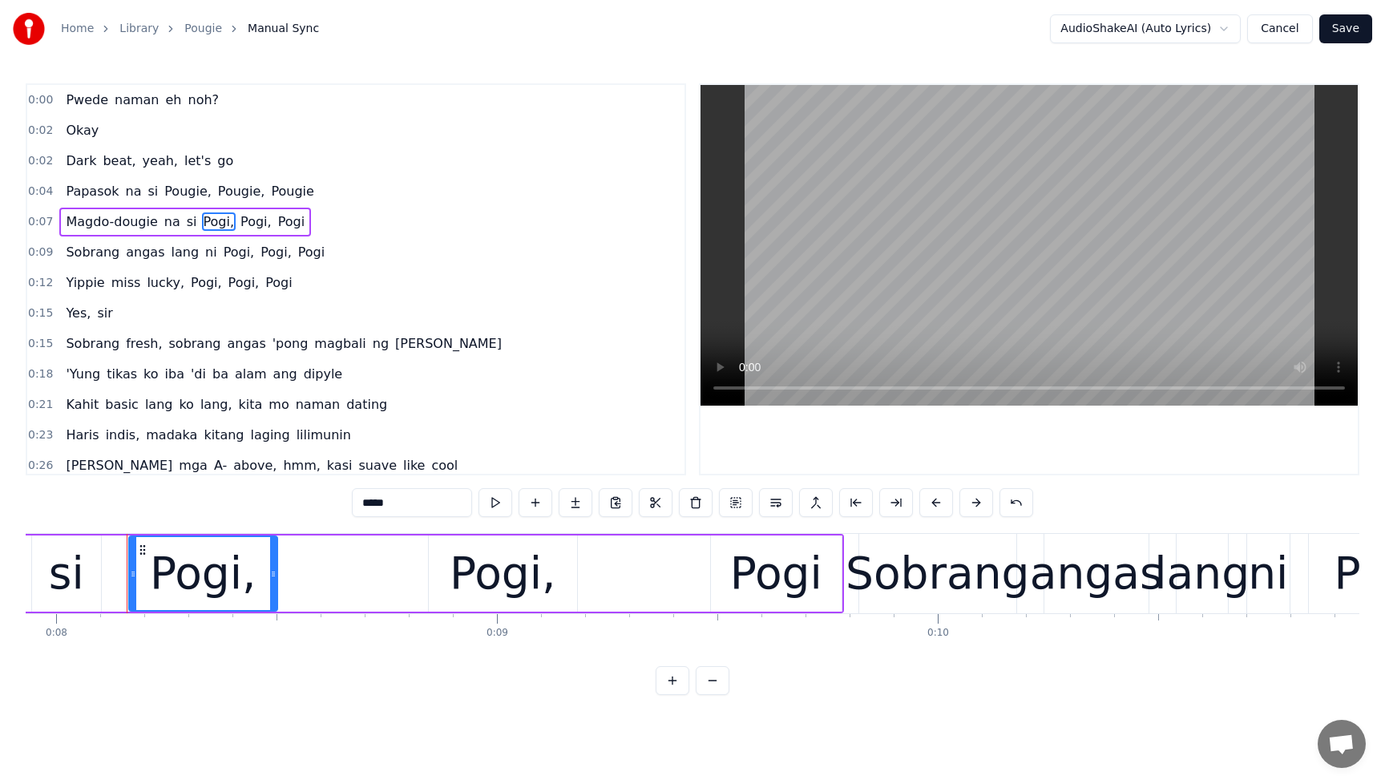
scroll to position [0, 3518]
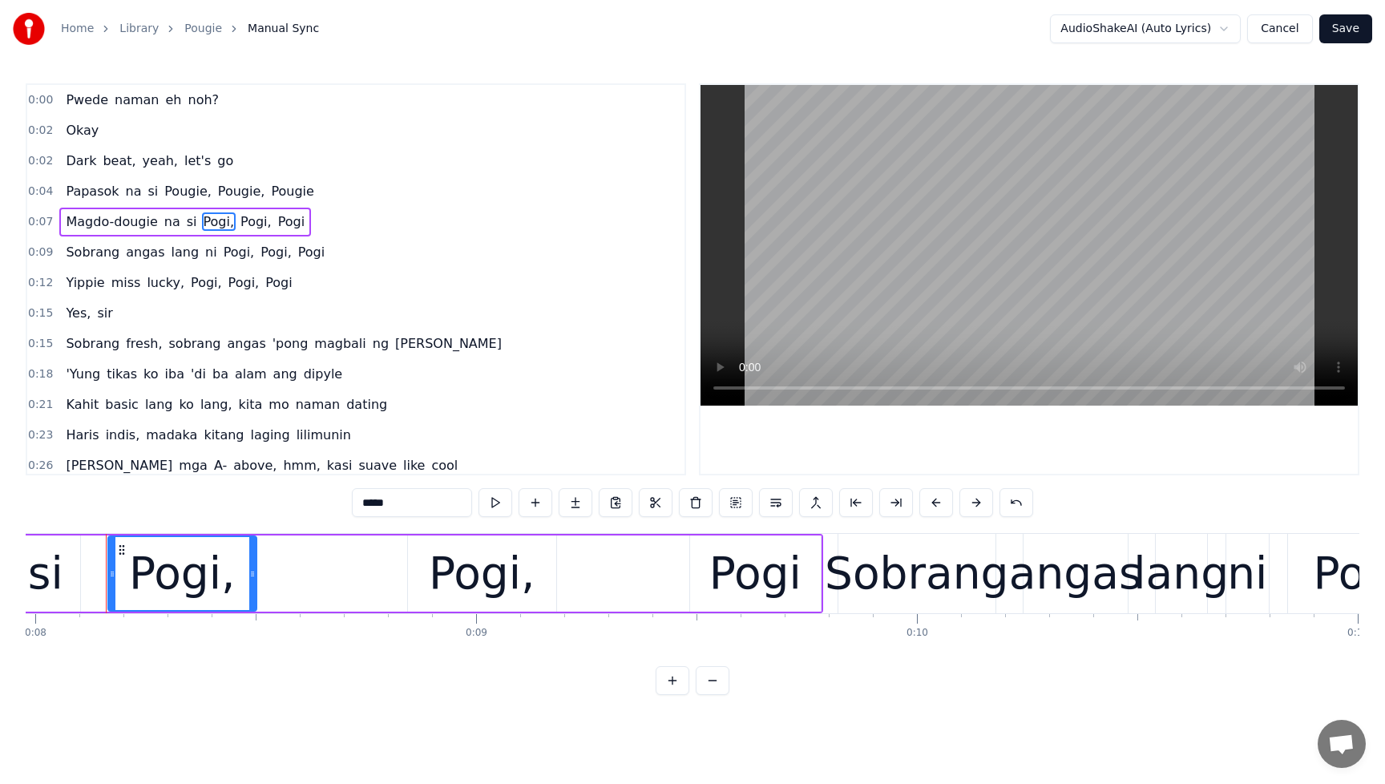
click at [190, 586] on div "Pogi," at bounding box center [182, 573] width 107 height 67
drag, startPoint x: 419, startPoint y: 500, endPoint x: 305, endPoint y: 505, distance: 113.9
click at [302, 503] on div "0:00 Pwede naman eh noh? 0:02 Okay 0:02 Dark beat, yeah, let's go 0:04 Papasok …" at bounding box center [693, 389] width 1334 height 612
paste input "**"
click at [480, 588] on div "Pogi," at bounding box center [482, 573] width 107 height 67
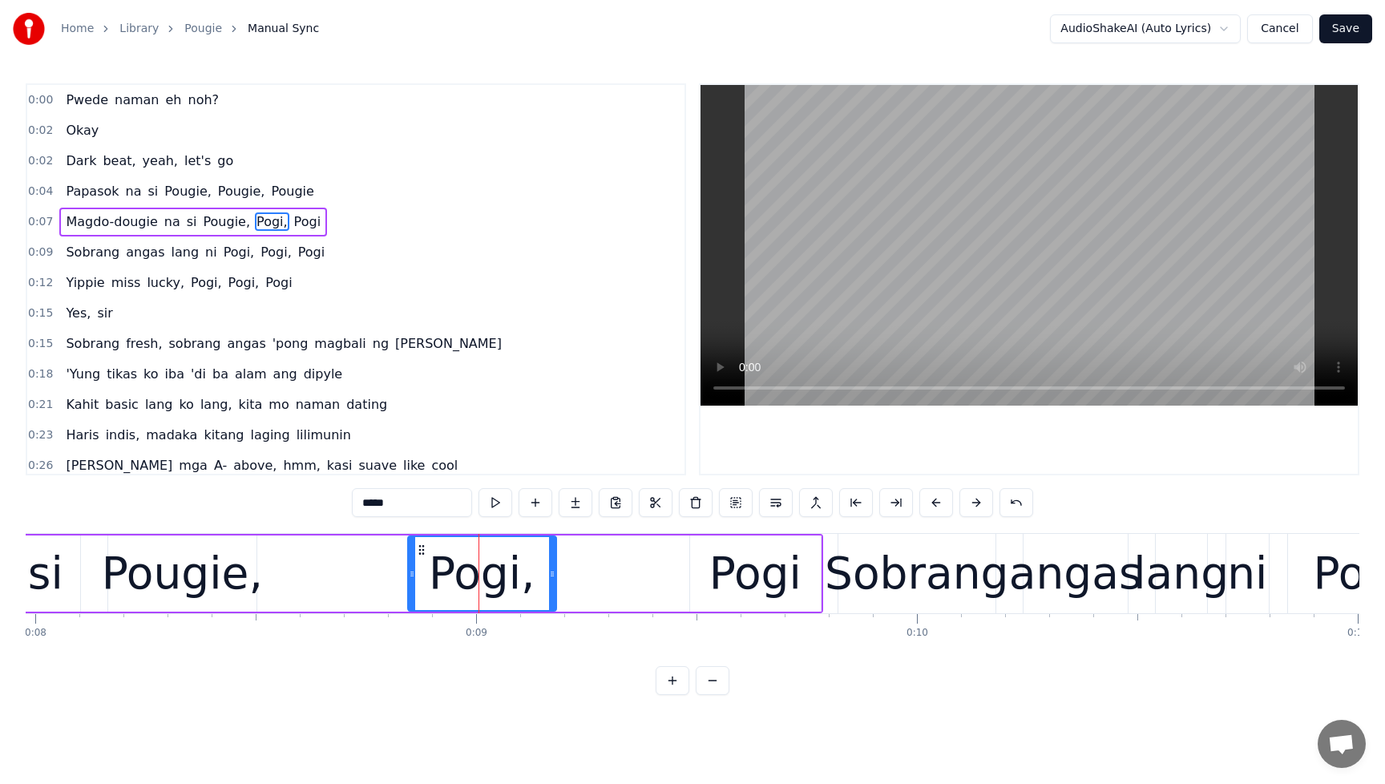
drag, startPoint x: 421, startPoint y: 500, endPoint x: 295, endPoint y: 501, distance: 125.9
click at [295, 501] on div "0:00 Pwede naman eh noh? 0:02 Okay 0:02 Dark beat, yeah, let's go 0:04 Papasok …" at bounding box center [693, 389] width 1334 height 612
paste input "**"
click at [784, 580] on div "Pogi" at bounding box center [756, 573] width 92 height 67
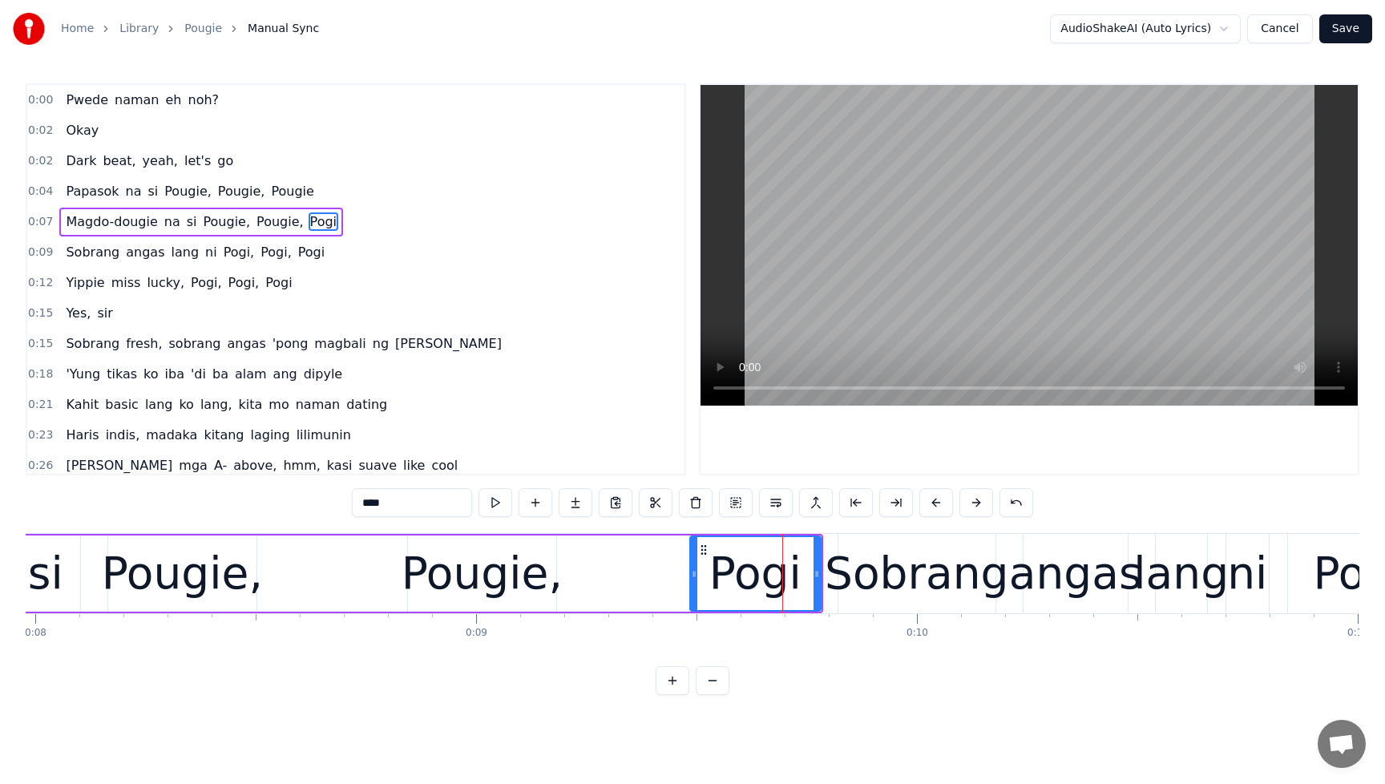
drag, startPoint x: 408, startPoint y: 507, endPoint x: 313, endPoint y: 507, distance: 95.4
click at [313, 507] on div "0:00 Pwede naman eh noh? 0:02 Okay 0:02 Dark beat, yeah, let's go 0:04 Papasok …" at bounding box center [693, 389] width 1334 height 612
paste input "***"
click at [225, 257] on span "Pogi," at bounding box center [239, 252] width 34 height 18
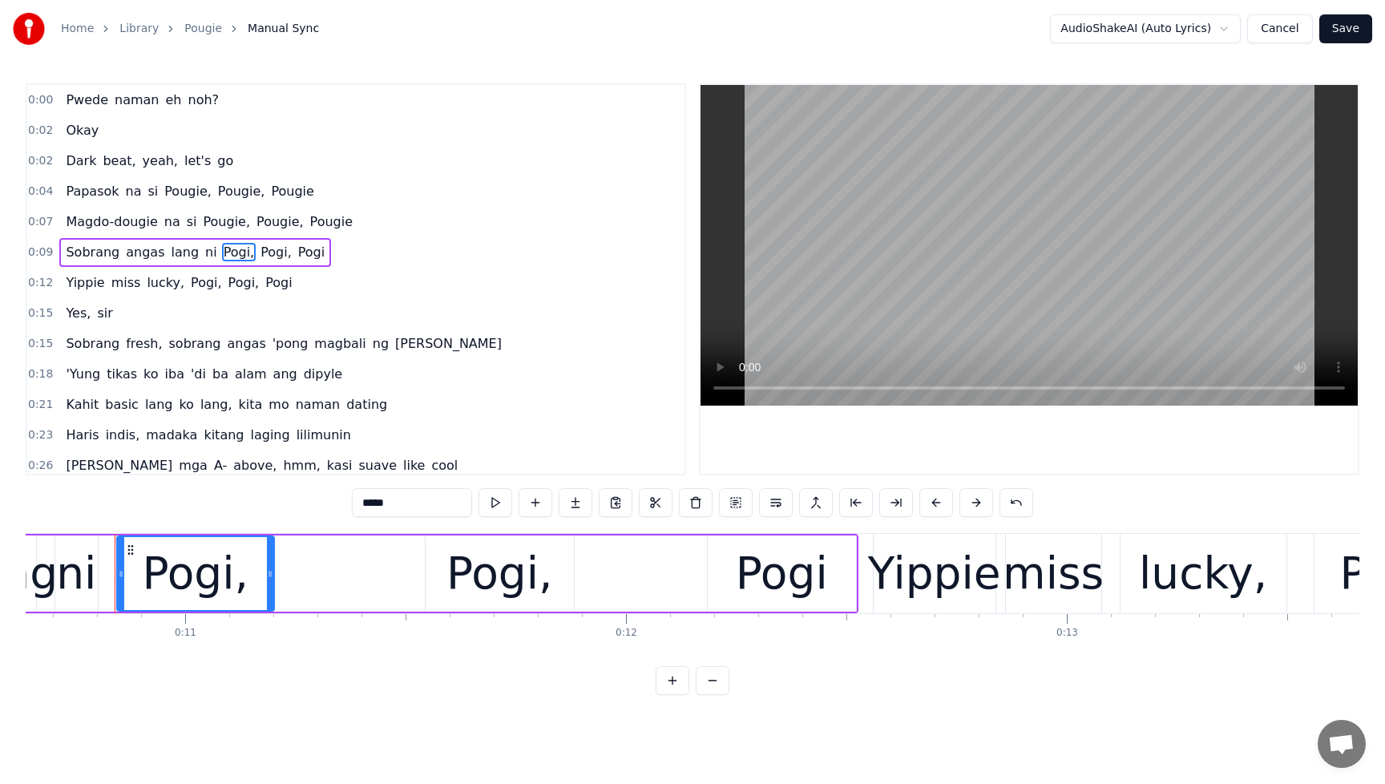
scroll to position [0, 4699]
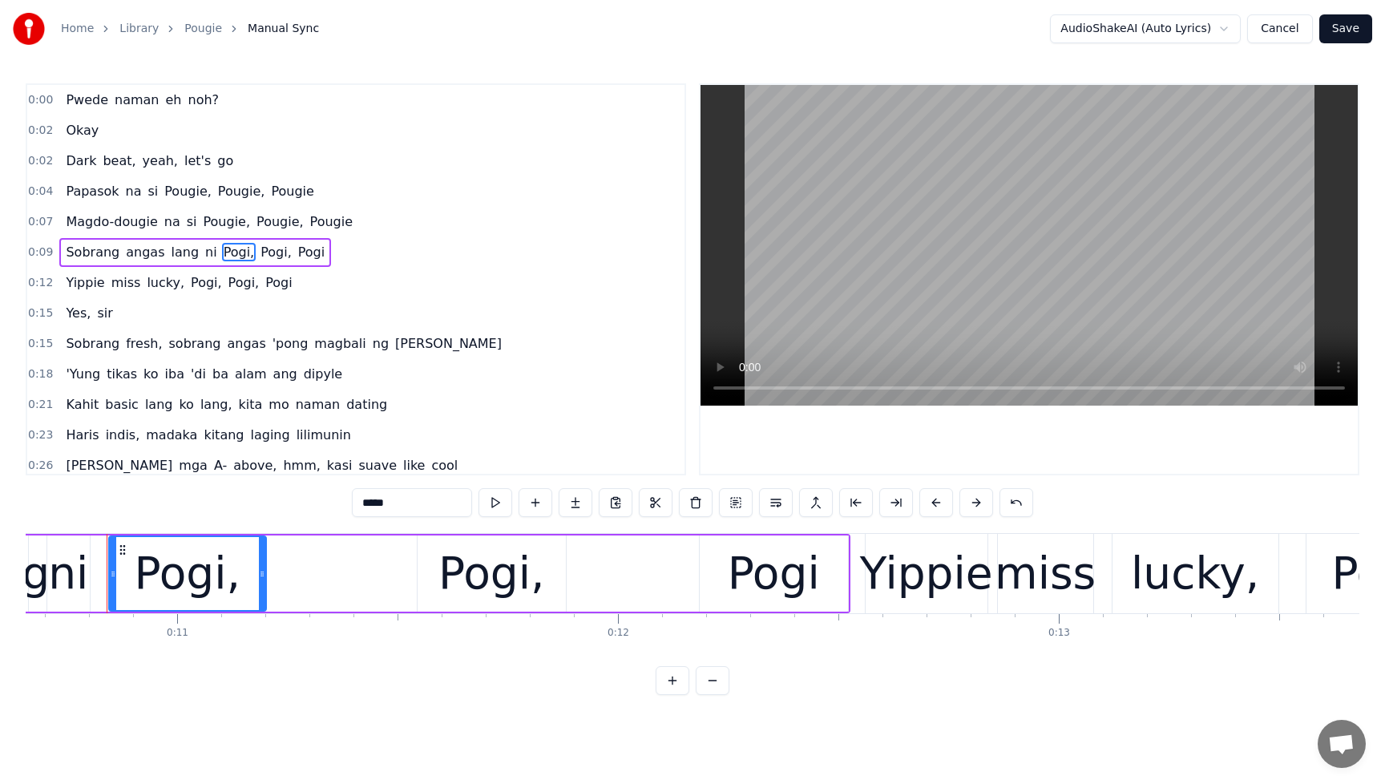
drag, startPoint x: 411, startPoint y: 502, endPoint x: 317, endPoint y: 503, distance: 94.6
click at [317, 503] on div "0:00 Pwede naman eh noh? 0:02 Okay 0:02 Dark beat, yeah, let's go 0:04 Papasok …" at bounding box center [693, 389] width 1334 height 612
paste input "**"
click at [483, 578] on div "Pogi," at bounding box center [492, 573] width 107 height 67
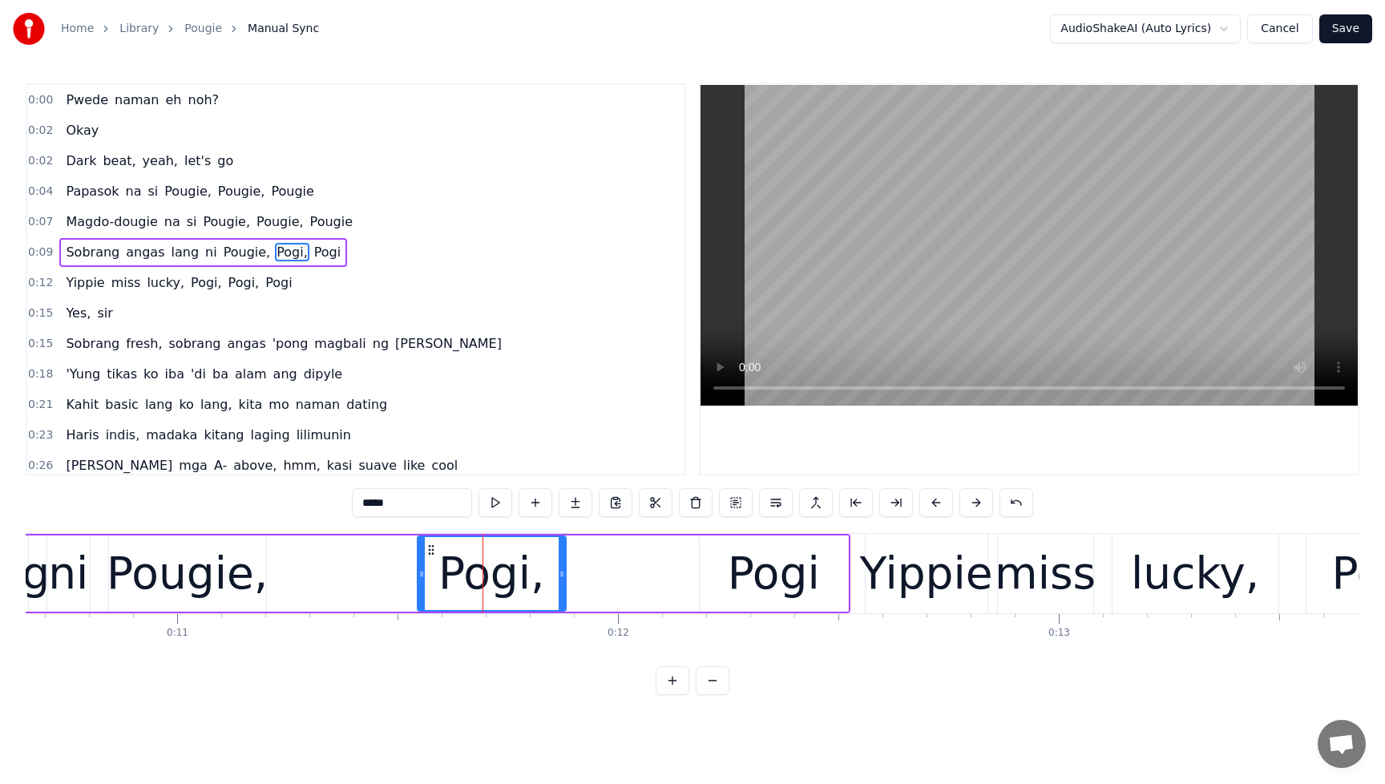
drag, startPoint x: 401, startPoint y: 504, endPoint x: 283, endPoint y: 502, distance: 117.9
click at [283, 502] on div "0:00 Pwede naman eh noh? 0:02 Okay 0:02 Dark beat, yeah, let's go 0:04 Papasok …" at bounding box center [693, 389] width 1334 height 612
paste input "**"
click at [756, 575] on div "Pogi" at bounding box center [774, 573] width 92 height 67
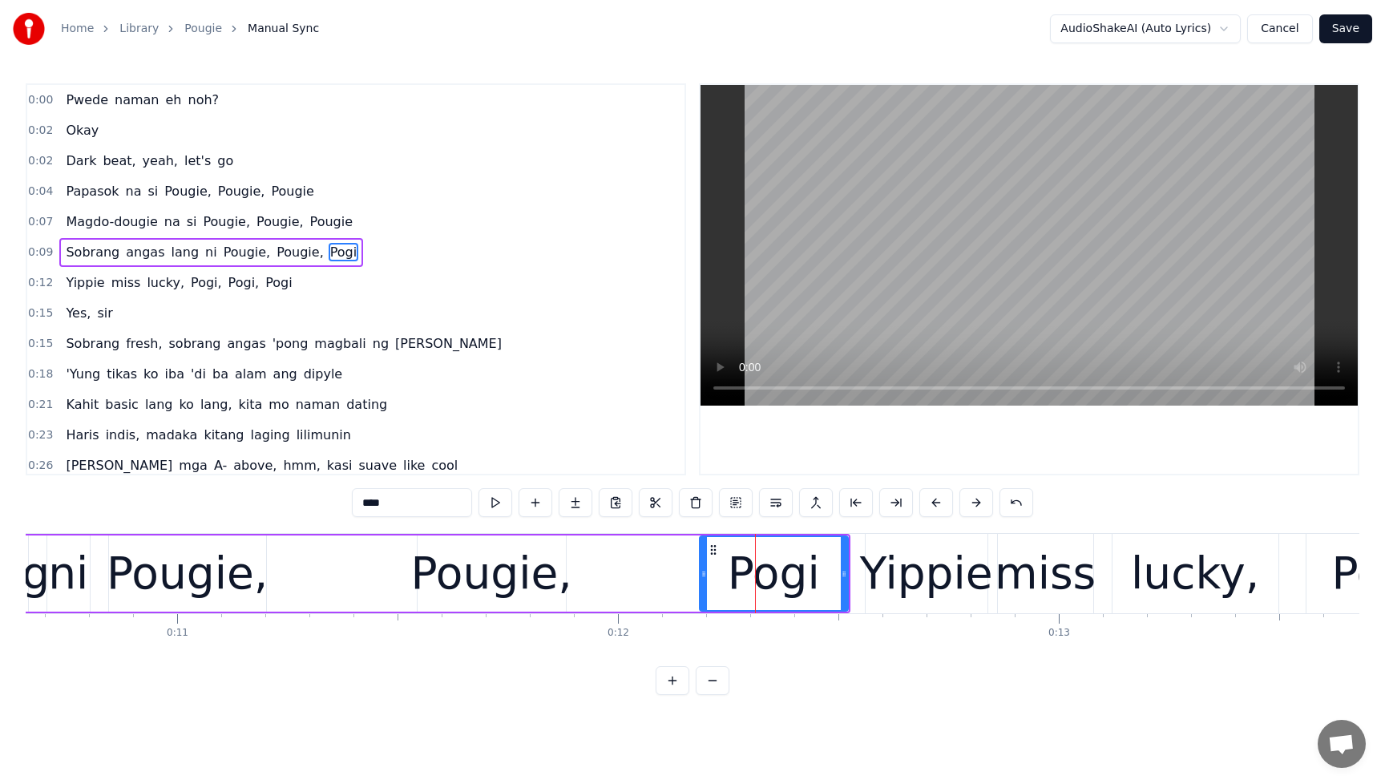
drag, startPoint x: 434, startPoint y: 504, endPoint x: 269, endPoint y: 511, distance: 165.3
click at [269, 511] on div "0:00 Pwede naman eh noh? 0:02 Okay 0:02 Dark beat, yeah, let's go 0:04 Papasok …" at bounding box center [693, 389] width 1334 height 612
type input "*"
paste input "*******"
click at [83, 284] on span "Yippie" at bounding box center [85, 282] width 42 height 18
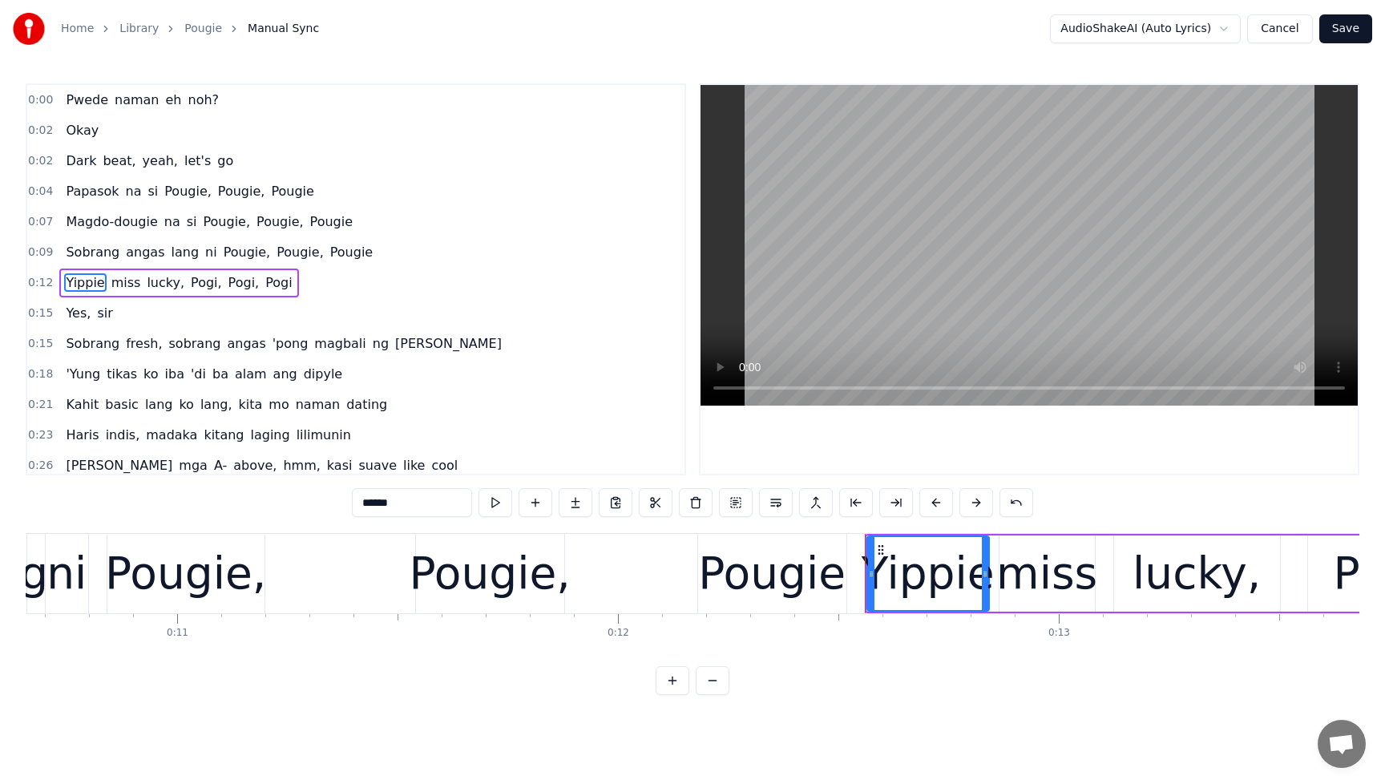
scroll to position [3, 0]
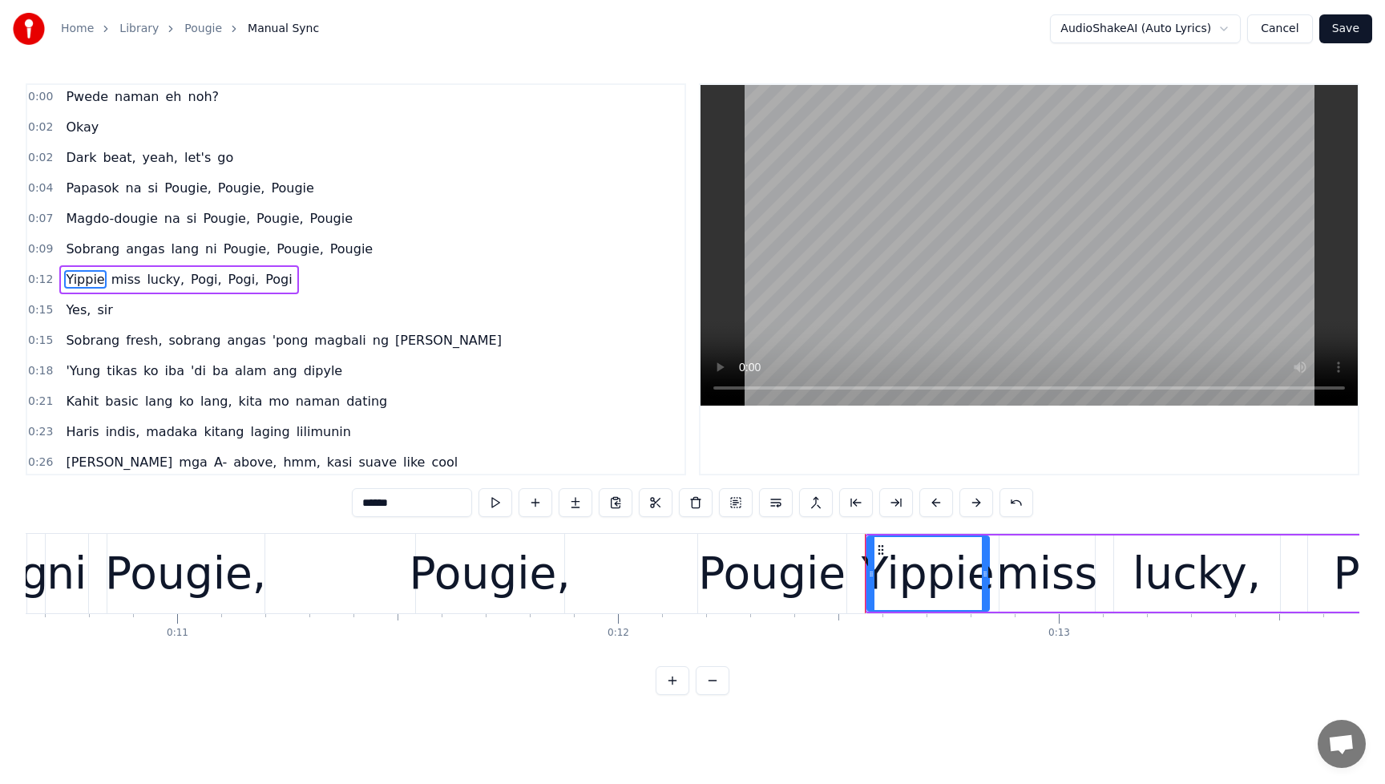
drag, startPoint x: 422, startPoint y: 509, endPoint x: 306, endPoint y: 507, distance: 115.5
click at [306, 507] on div "0:00 Pwede naman eh noh? 0:02 Okay 0:02 Dark beat, yeah, let's go 0:04 Papasok …" at bounding box center [693, 389] width 1334 height 612
drag, startPoint x: 99, startPoint y: 274, endPoint x: 109, endPoint y: 276, distance: 10.5
click at [101, 274] on span "miss" at bounding box center [117, 279] width 33 height 18
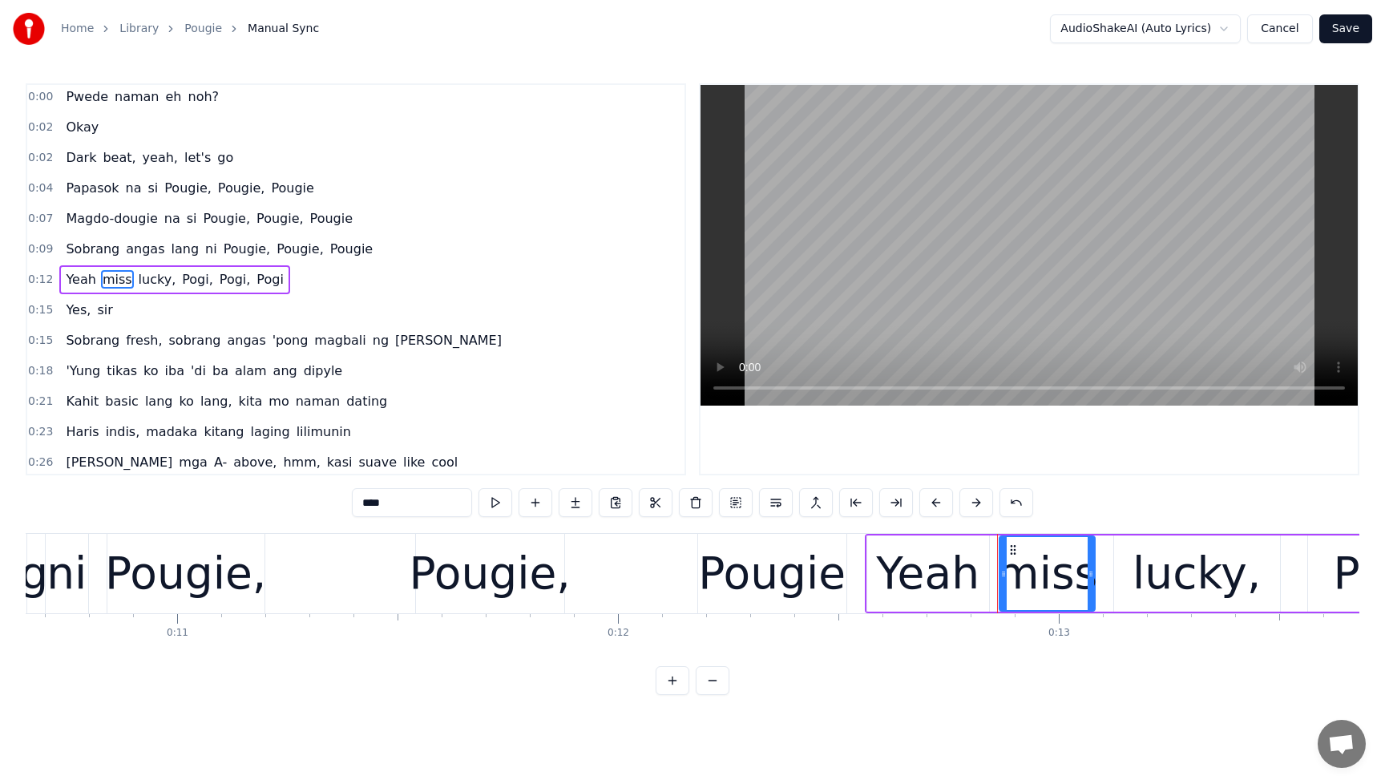
drag, startPoint x: 393, startPoint y: 506, endPoint x: 317, endPoint y: 511, distance: 76.3
click at [317, 511] on div "0:00 Pwede naman eh noh? 0:02 Okay 0:02 Dark beat, yeah, let's go 0:04 Papasok …" at bounding box center [693, 389] width 1334 height 612
type input "*"
click at [156, 281] on span "lucky," at bounding box center [162, 279] width 41 height 18
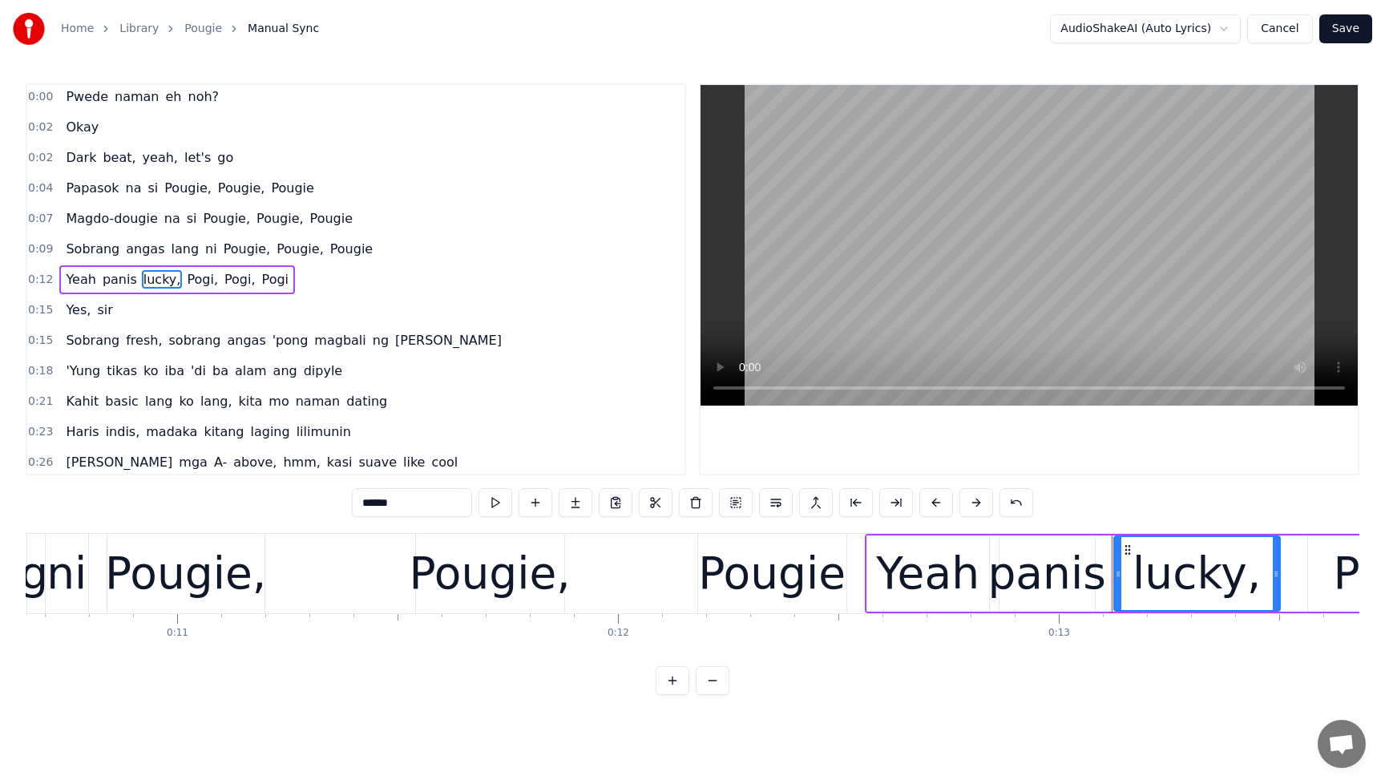
drag, startPoint x: 399, startPoint y: 502, endPoint x: 339, endPoint y: 505, distance: 60.2
click at [339, 505] on div "0:00 Pwede naman eh noh? 0:02 Okay 0:02 Dark beat, yeah, let's go 0:04 Papasok …" at bounding box center [693, 389] width 1334 height 612
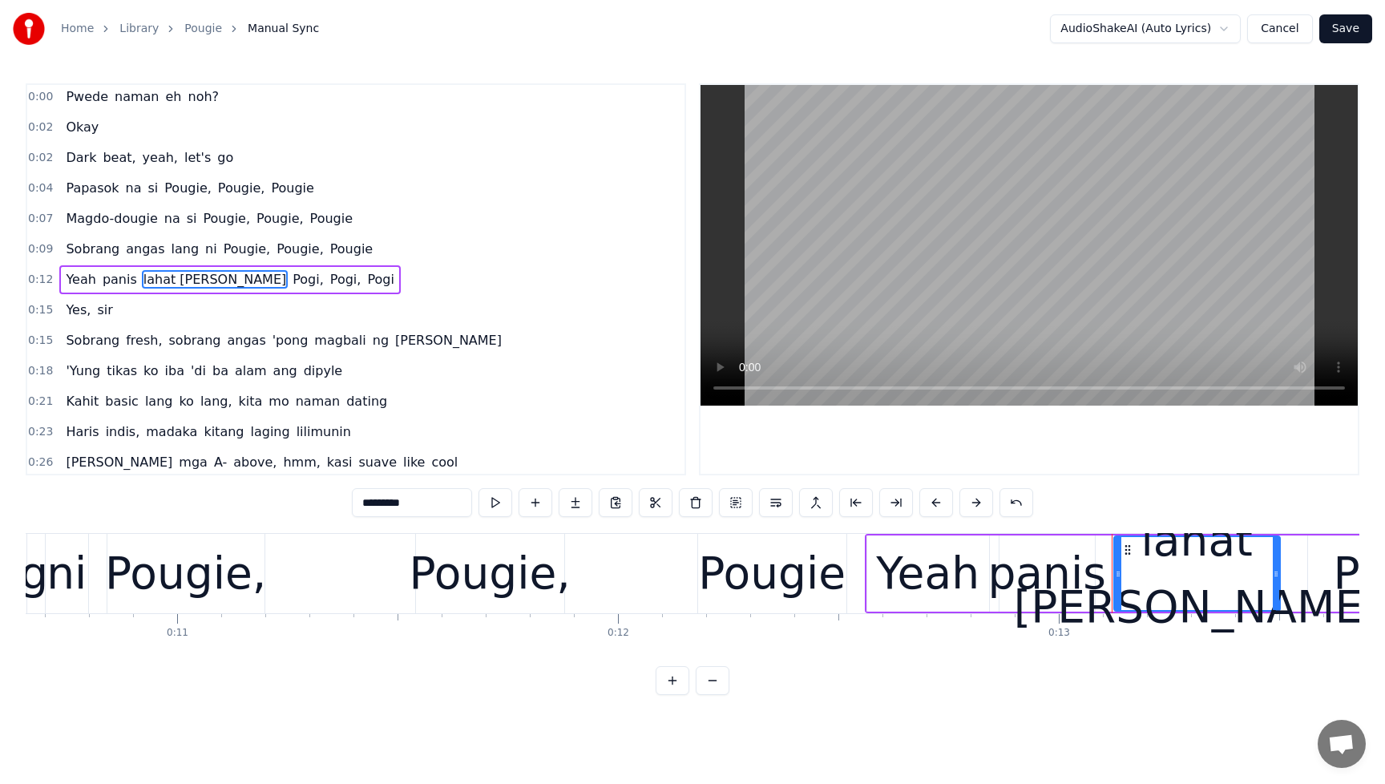
click at [291, 284] on span "Pogi," at bounding box center [308, 279] width 34 height 18
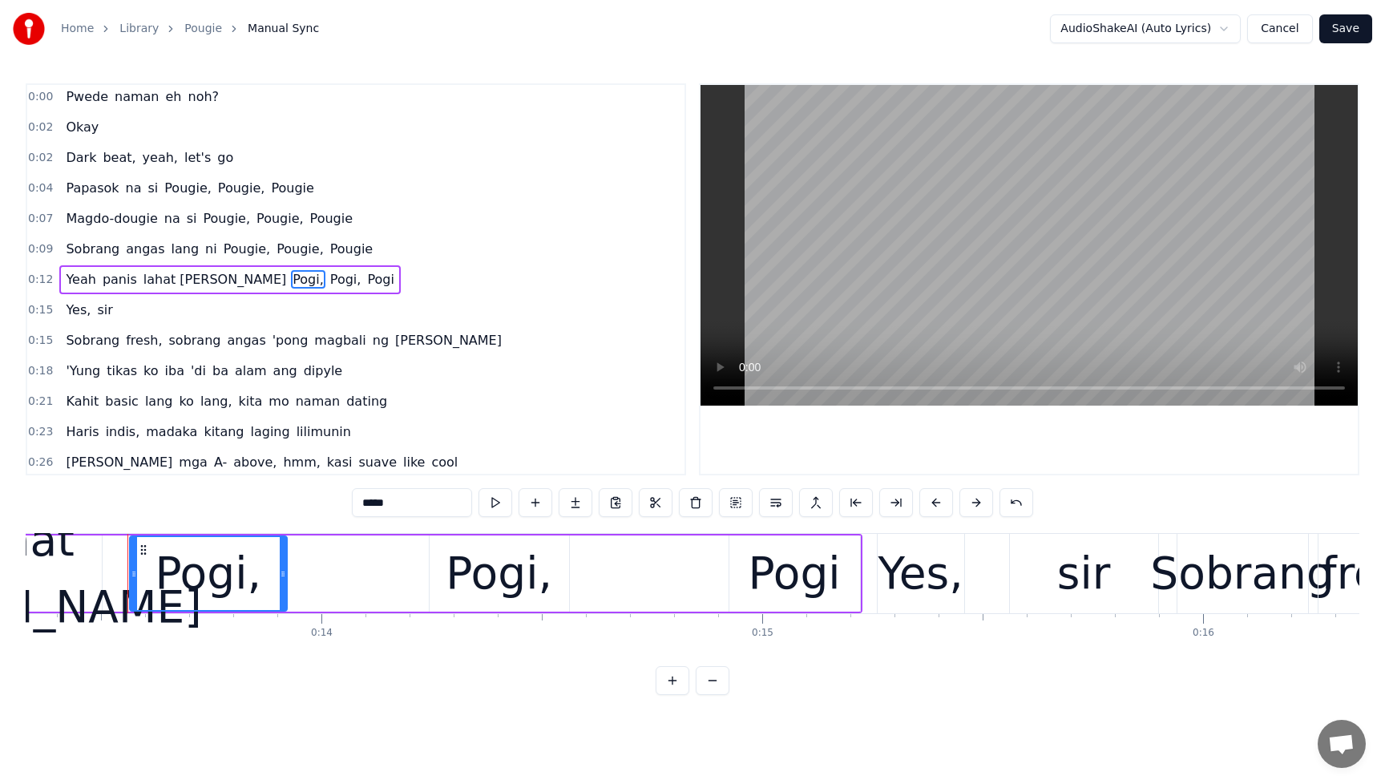
scroll to position [0, 5898]
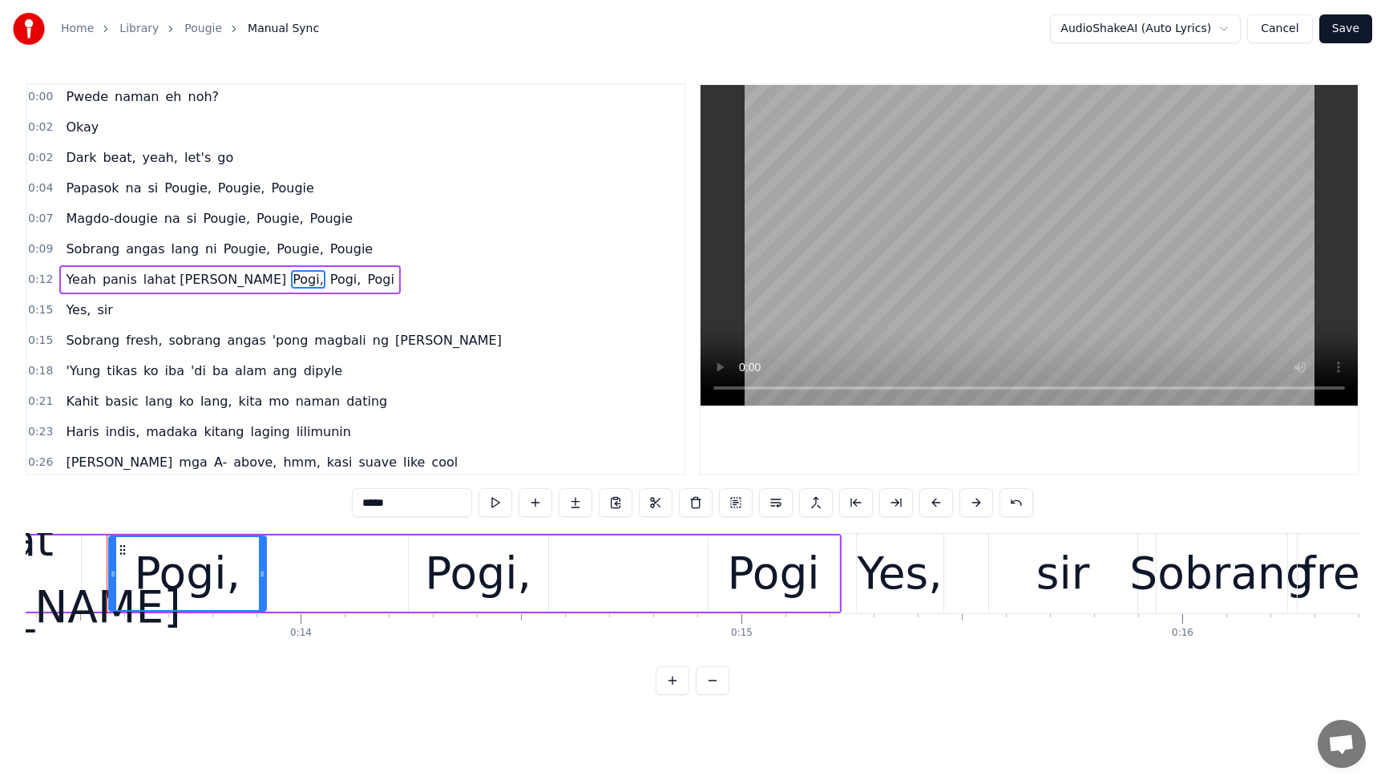
drag, startPoint x: 406, startPoint y: 505, endPoint x: 302, endPoint y: 503, distance: 104.2
click at [302, 503] on div "0:00 Pwede naman eh noh? 0:02 Okay 0:02 Dark beat, yeah, let's go 0:04 Papasok …" at bounding box center [693, 389] width 1334 height 612
paste input "**"
click at [477, 592] on div "Pogi," at bounding box center [478, 573] width 107 height 67
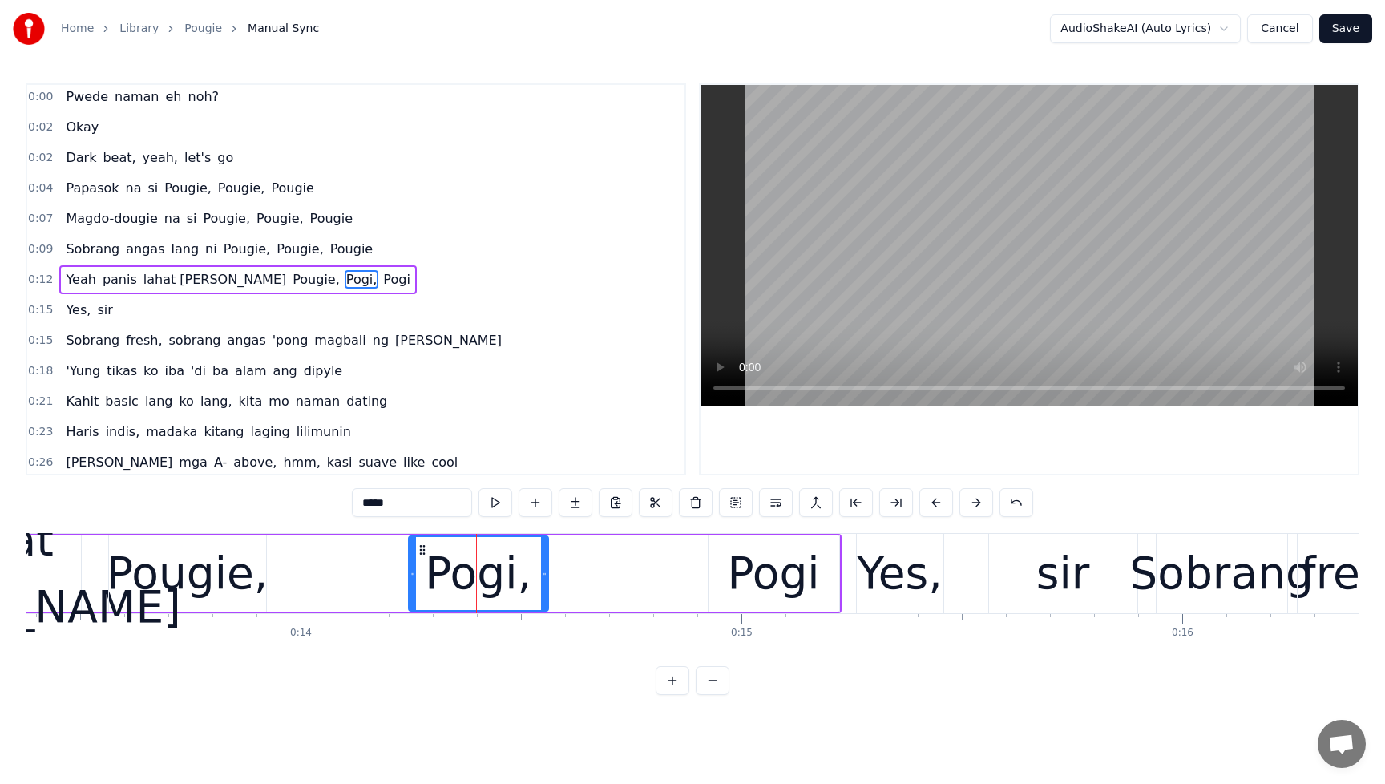
drag, startPoint x: 413, startPoint y: 499, endPoint x: 289, endPoint y: 499, distance: 123.5
click at [289, 499] on div "0:00 Pwede naman eh noh? 0:02 Okay 0:02 Dark beat, yeah, let's go 0:04 Papasok …" at bounding box center [693, 389] width 1334 height 612
paste input "**"
click at [765, 587] on div "Pogi" at bounding box center [774, 573] width 92 height 67
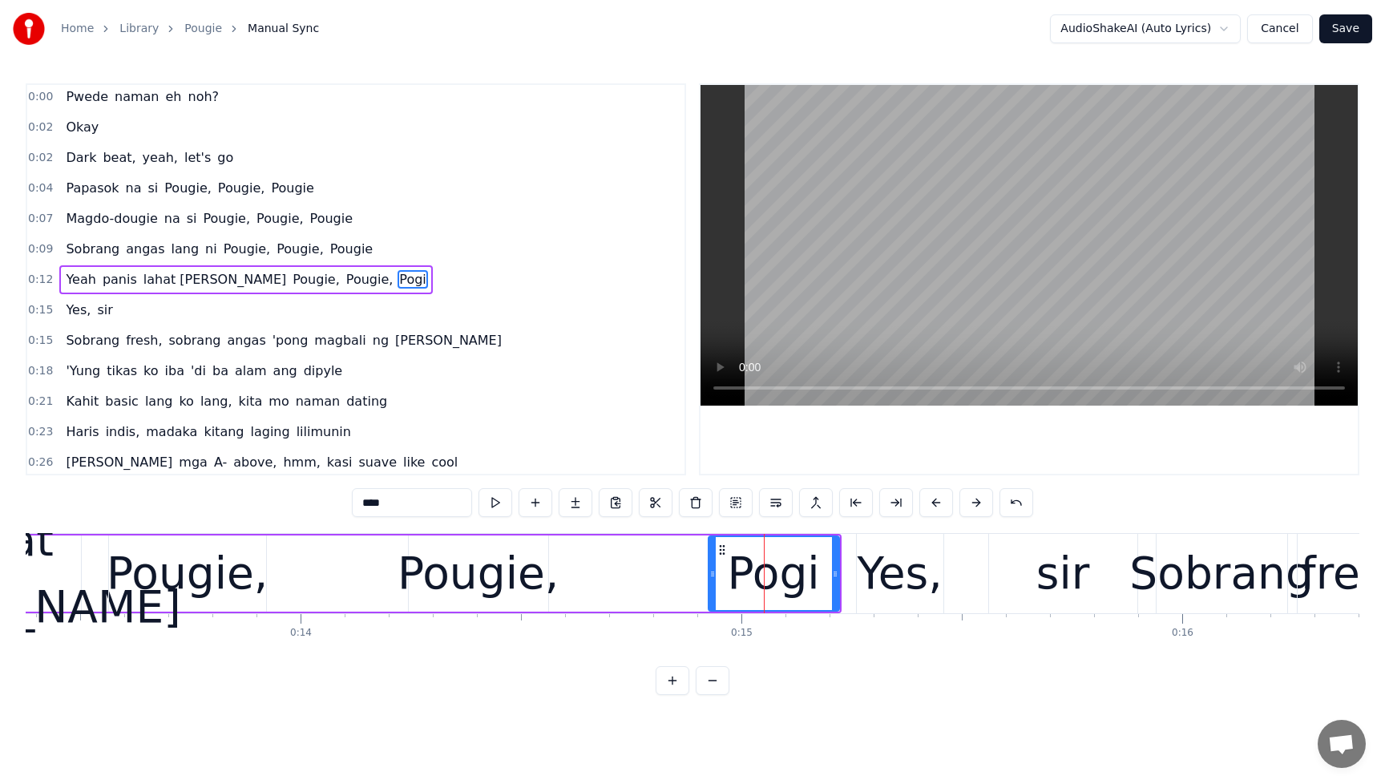
drag, startPoint x: 405, startPoint y: 509, endPoint x: 289, endPoint y: 507, distance: 115.5
click at [289, 507] on div "0:00 Pwede naman eh noh? 0:02 Okay 0:02 Dark beat, yeah, let's go 0:04 Papasok …" at bounding box center [693, 389] width 1334 height 612
paste input "***"
type input "******"
click at [1345, 34] on button "Save" at bounding box center [1346, 28] width 53 height 29
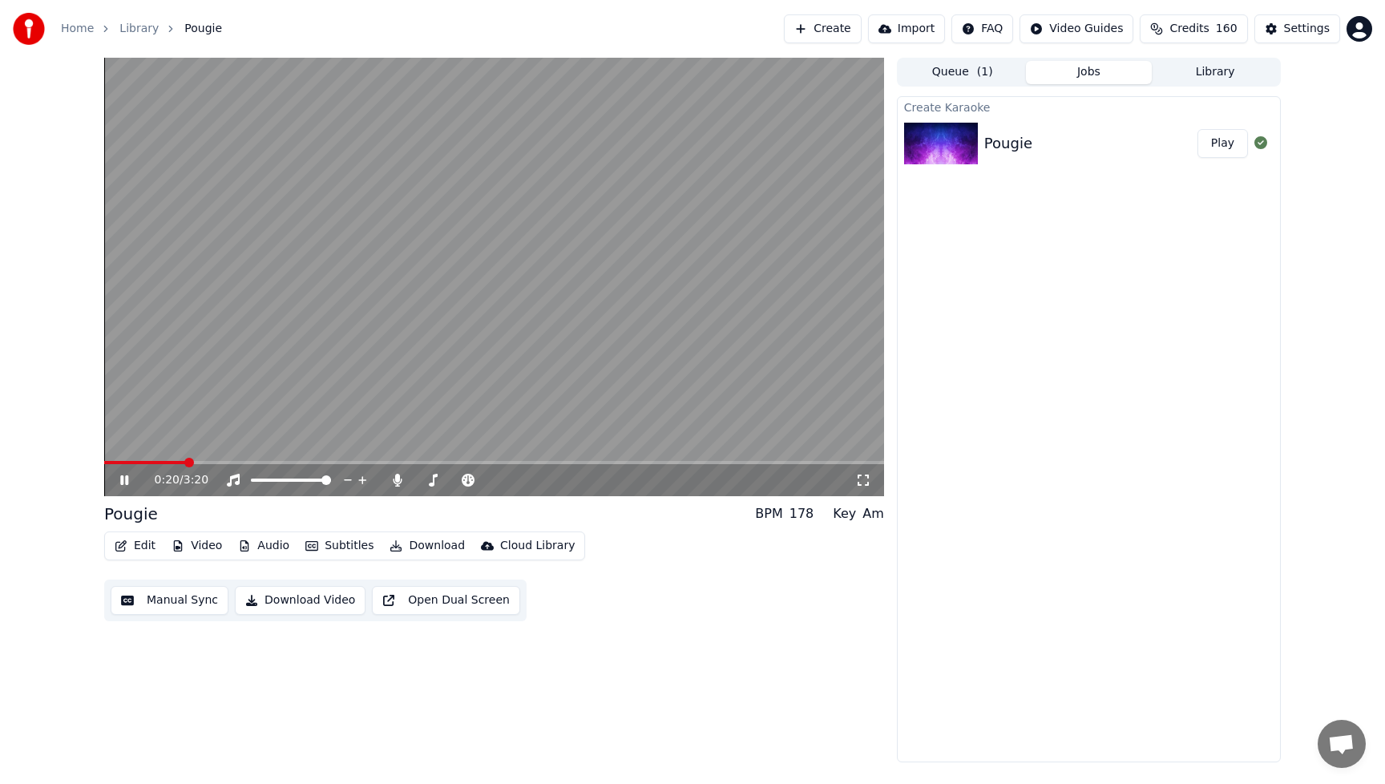
click at [140, 545] on button "Edit" at bounding box center [135, 546] width 54 height 22
click at [645, 649] on div "0:24 / 3:20 Pougie BPM 178 Key Am Edit Video Audio Subtitles Download Cloud Lib…" at bounding box center [494, 410] width 780 height 705
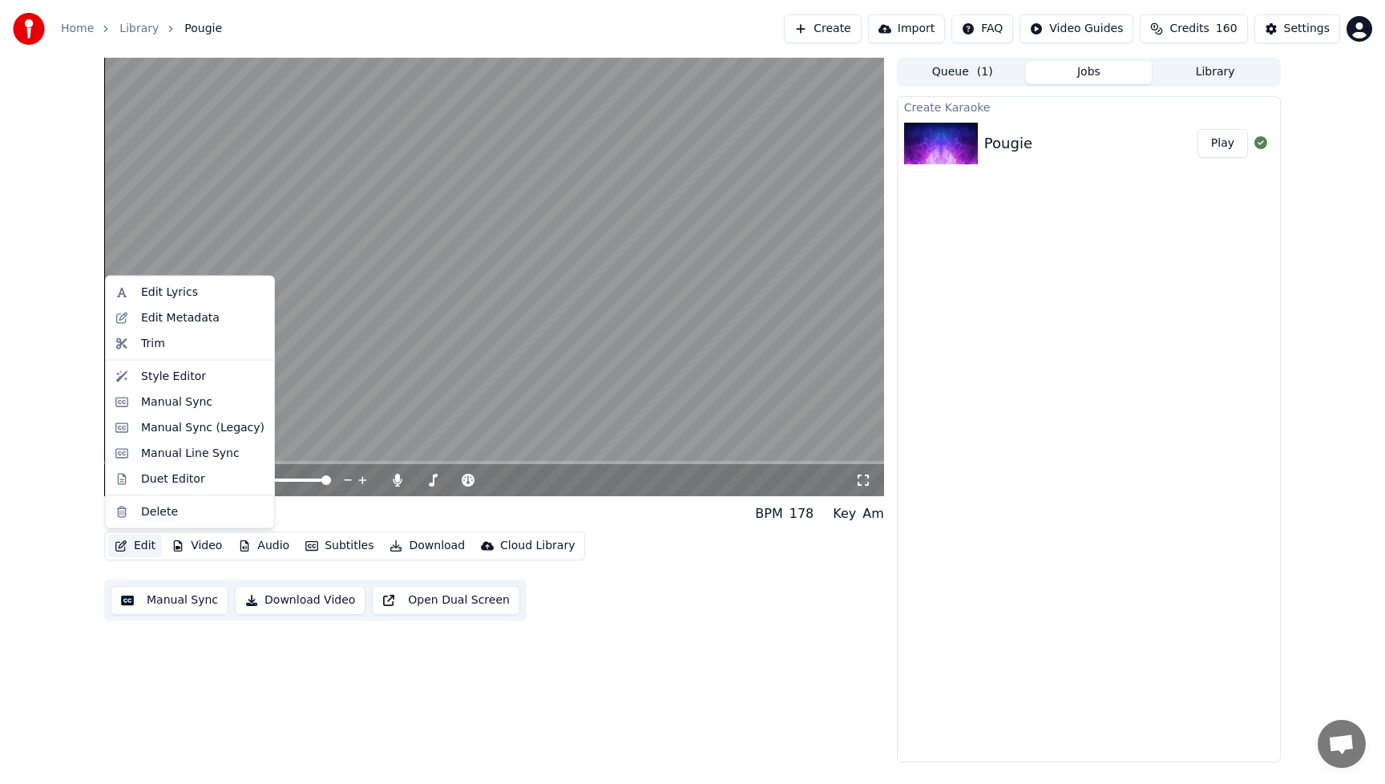
click at [140, 545] on button "Edit" at bounding box center [135, 546] width 54 height 22
click at [154, 409] on div "Manual Sync" at bounding box center [176, 402] width 71 height 16
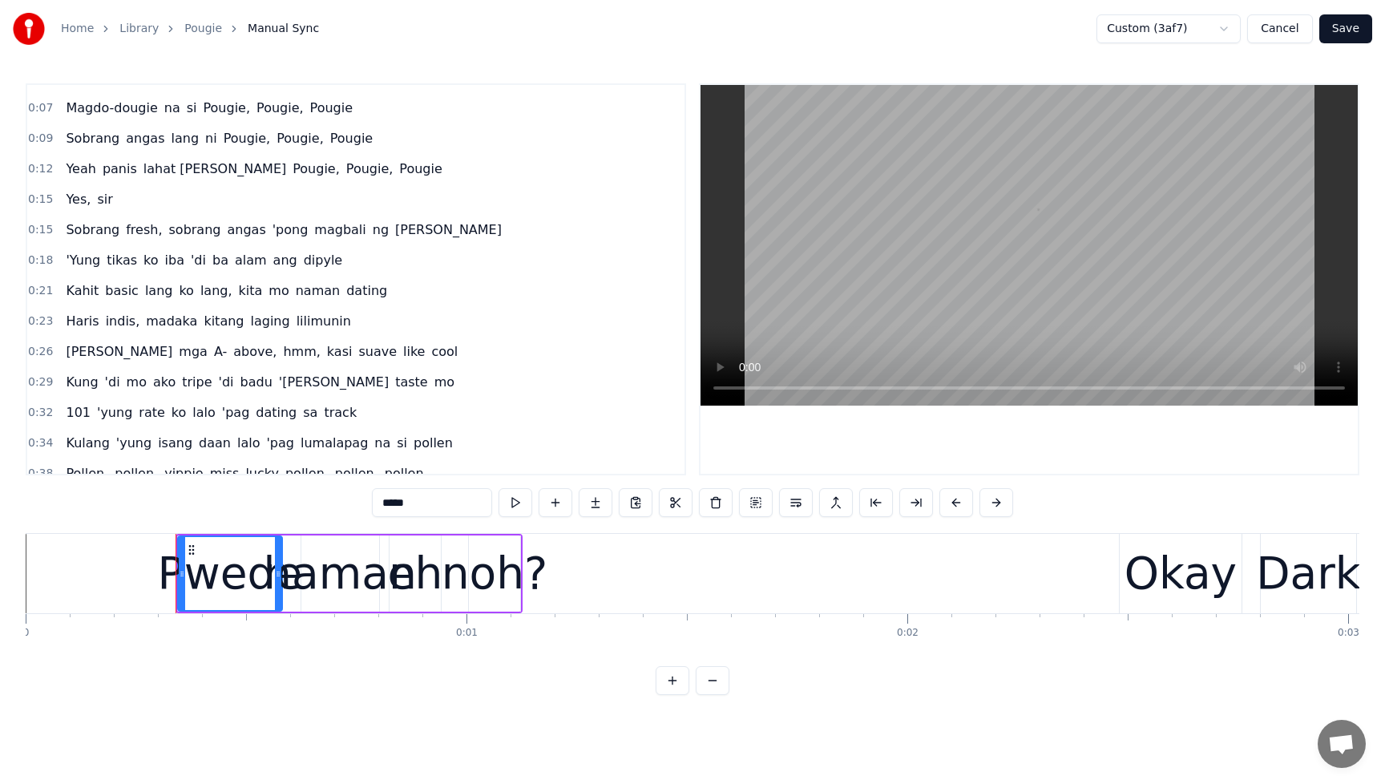
scroll to position [177, 0]
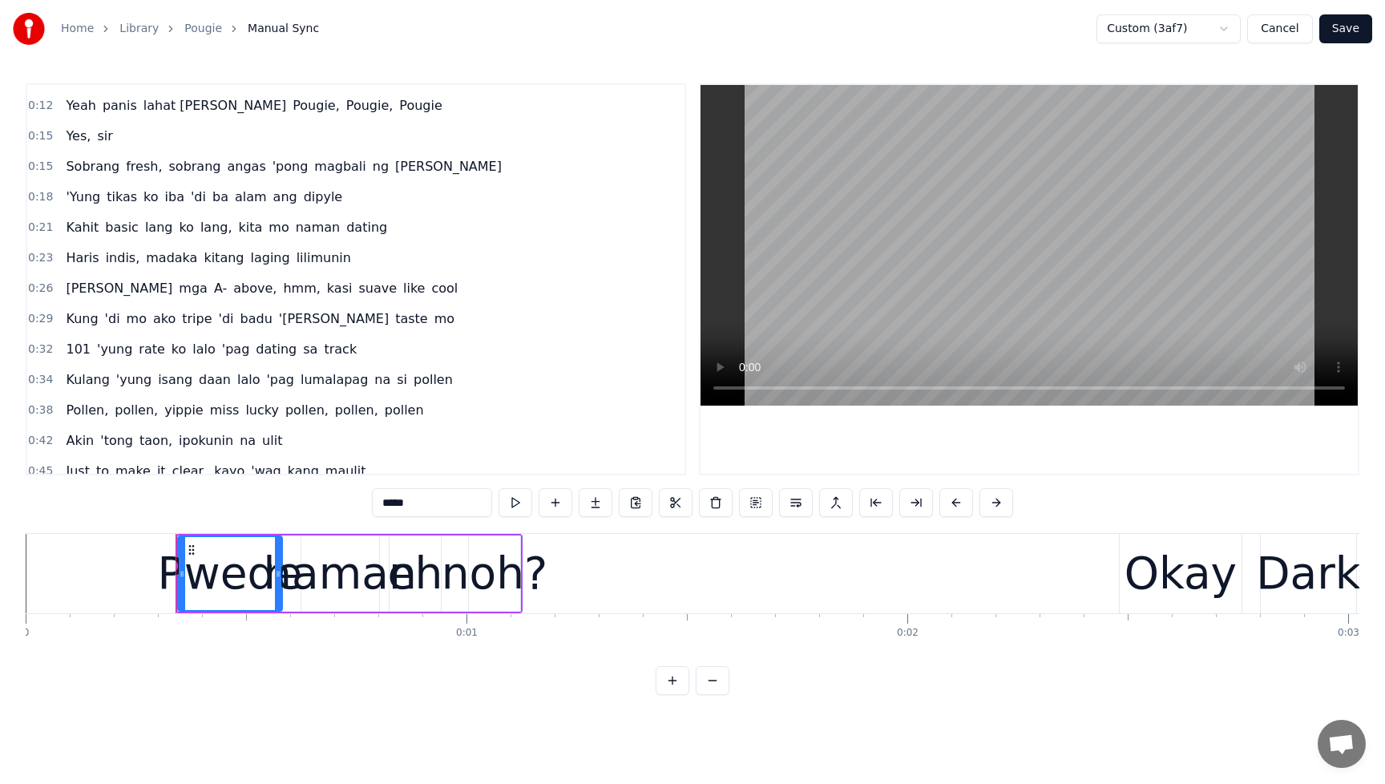
click at [284, 169] on span "'pong" at bounding box center [290, 166] width 39 height 18
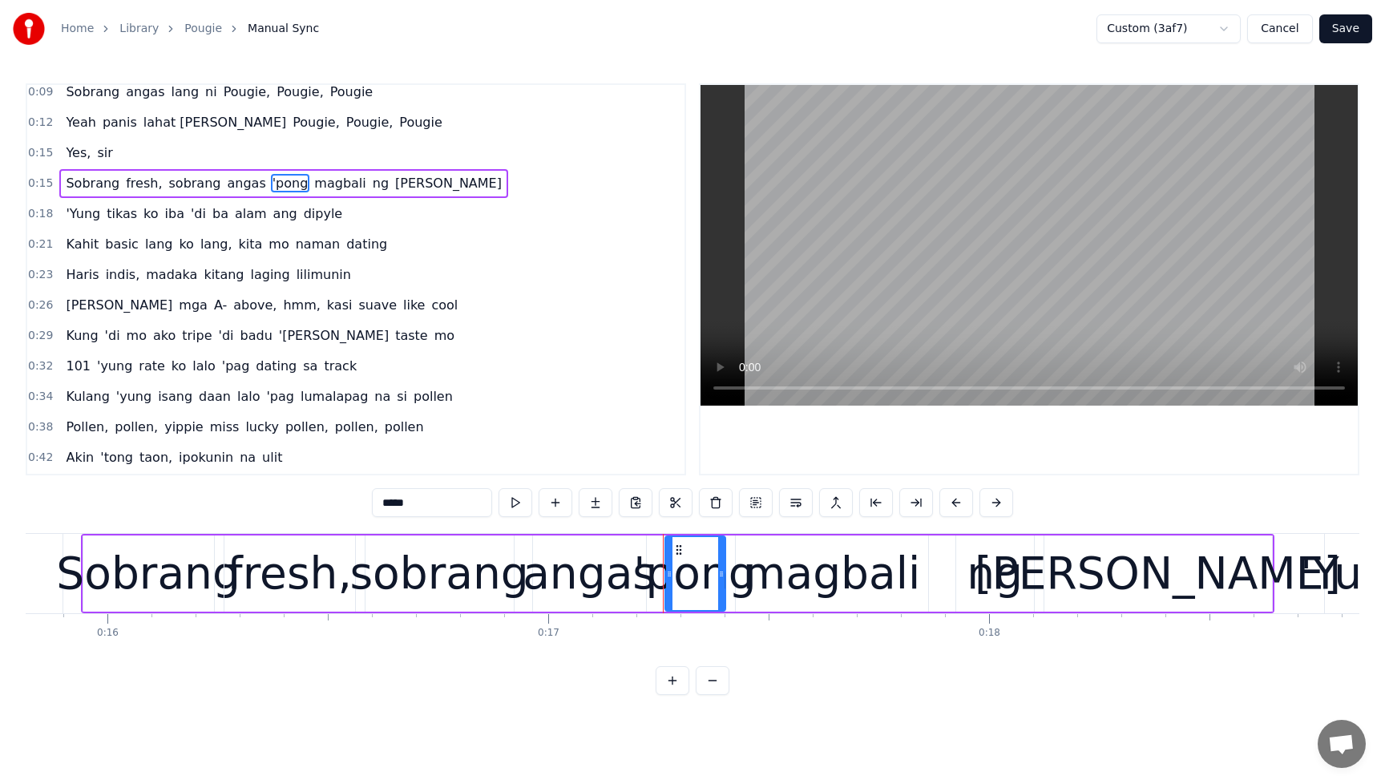
scroll to position [0, 7530]
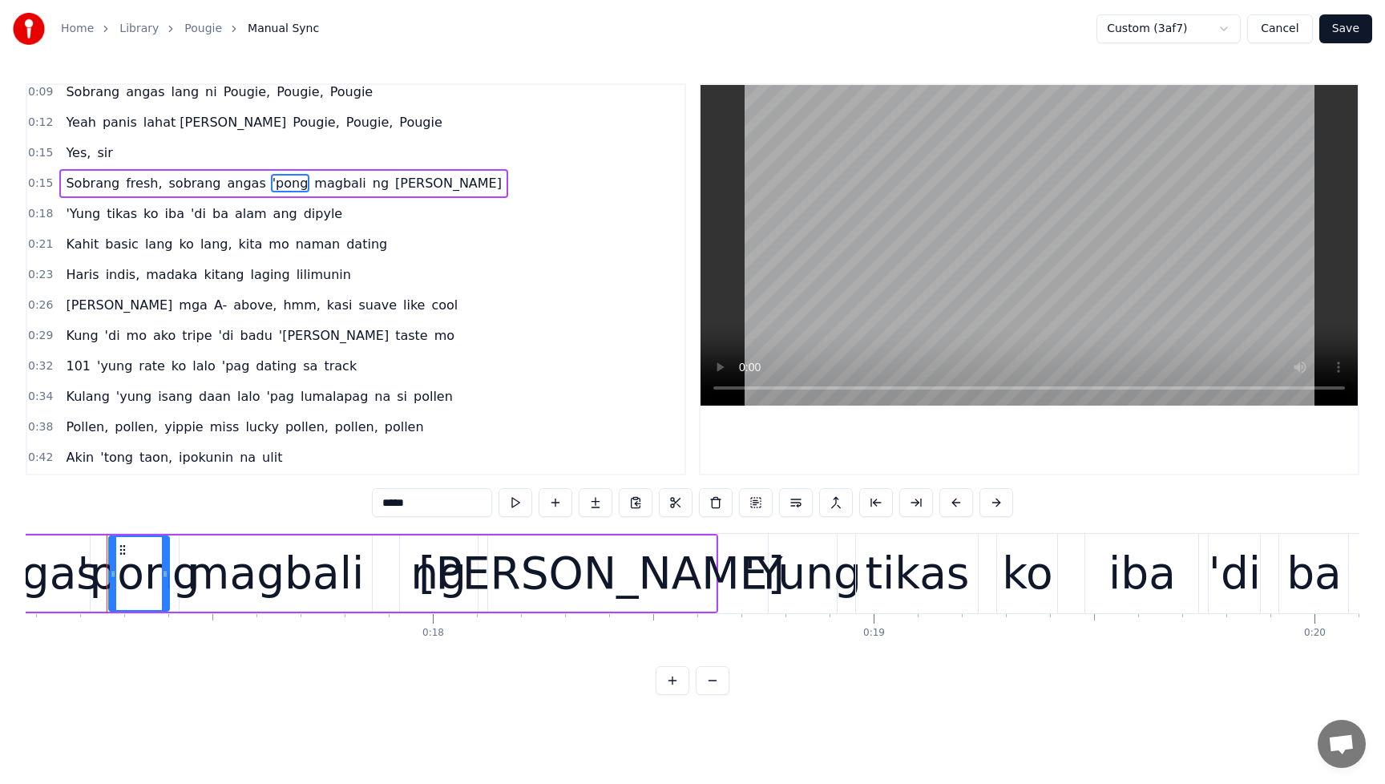
drag, startPoint x: 437, startPoint y: 497, endPoint x: 335, endPoint y: 500, distance: 101.9
click at [335, 500] on div "0:00 Pwede naman eh noh? 0:02 Okay 0:02 Dark beat, yeah, let's go 0:04 Papasok …" at bounding box center [693, 389] width 1334 height 612
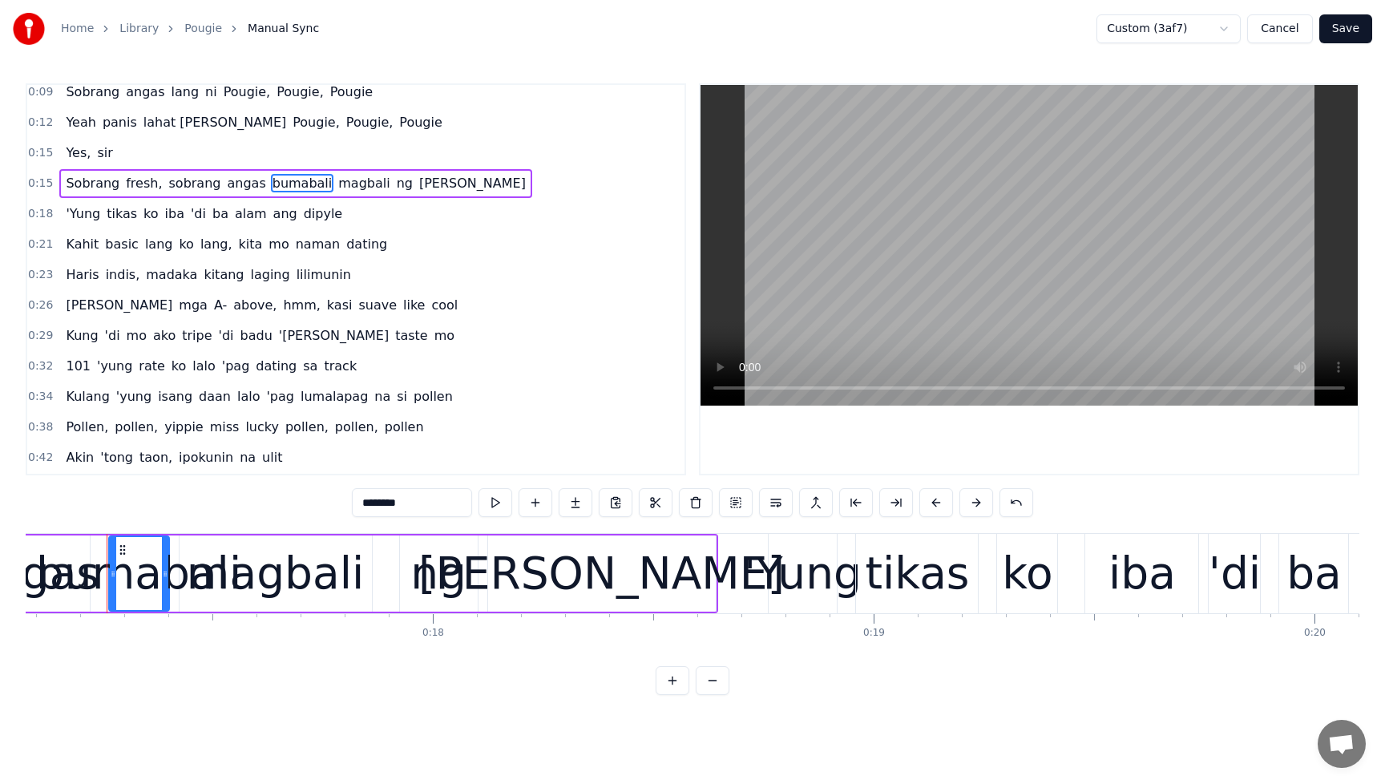
click at [354, 189] on span "magbali" at bounding box center [364, 183] width 55 height 18
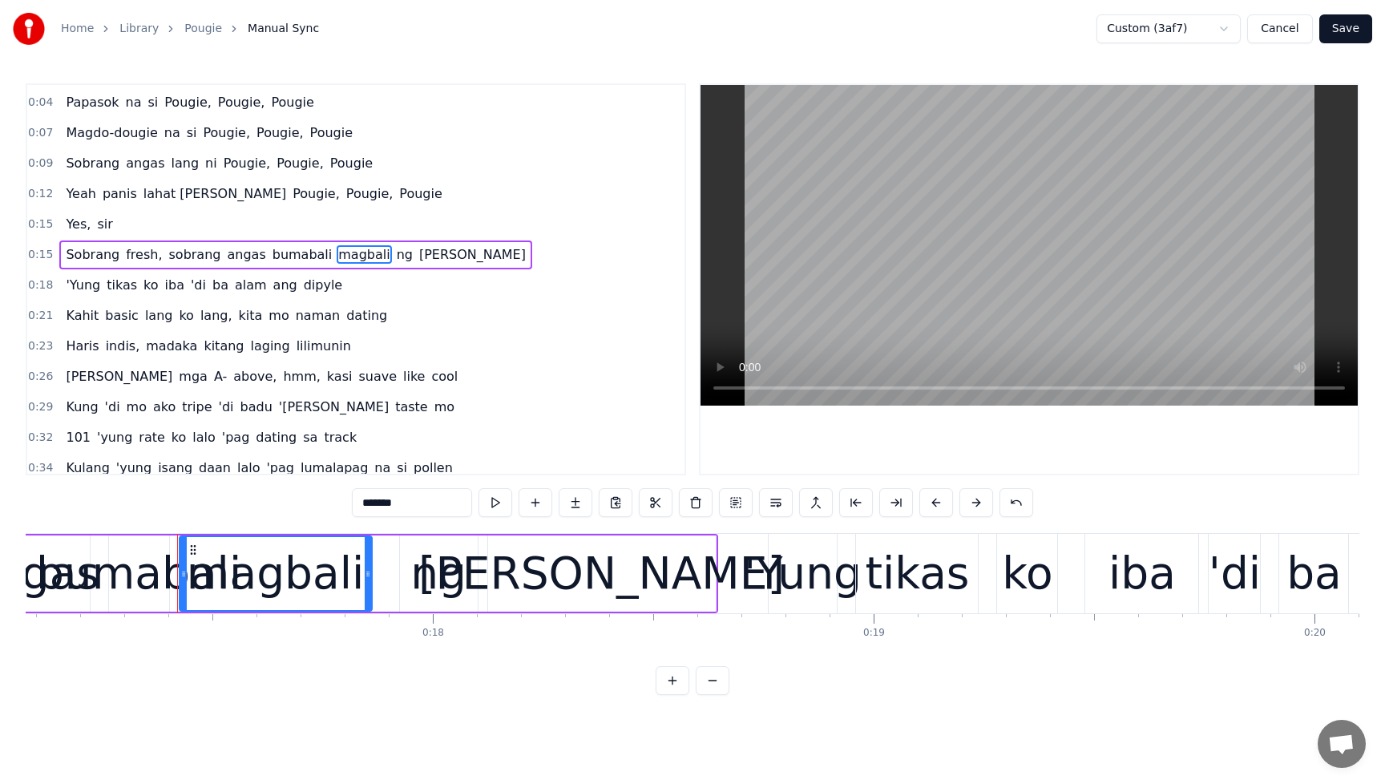
scroll to position [64, 0]
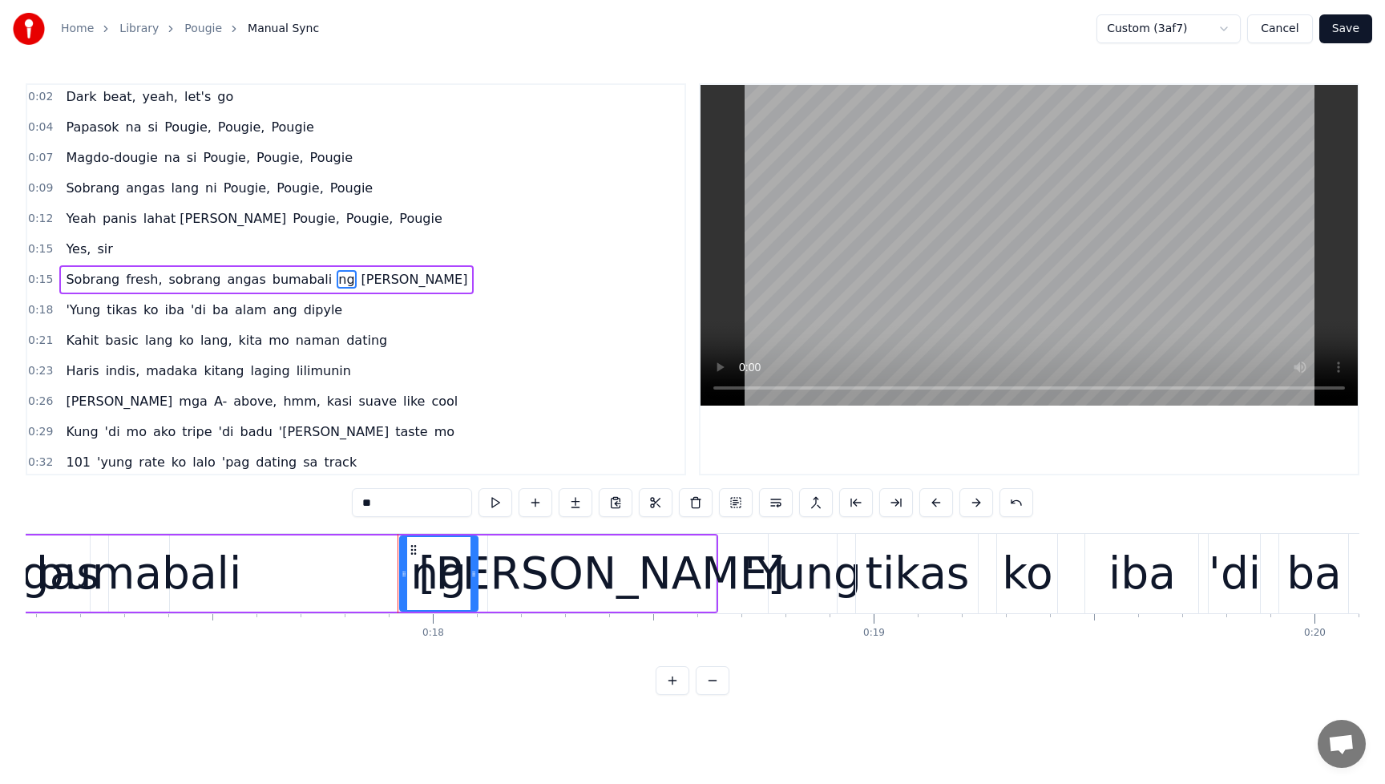
click at [360, 285] on span "[PERSON_NAME]" at bounding box center [415, 279] width 110 height 18
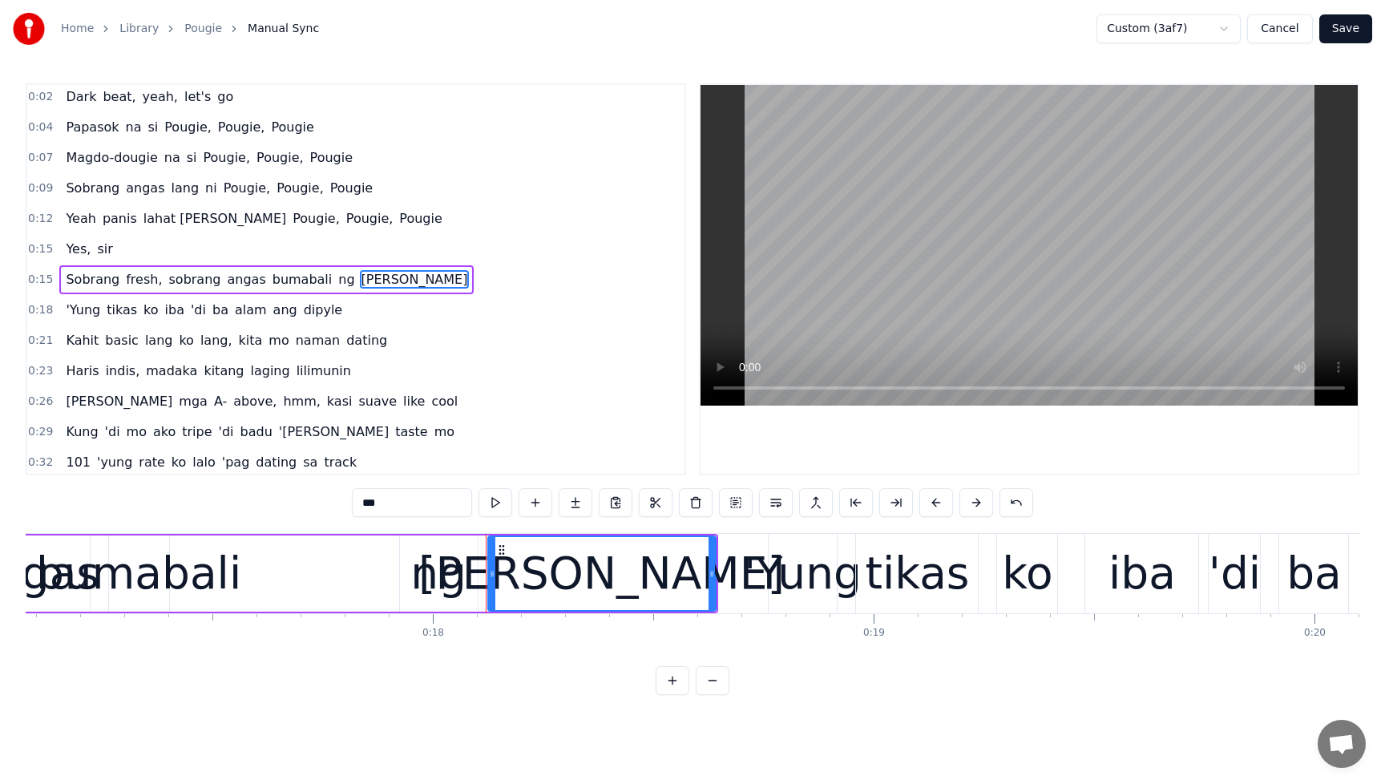
click at [421, 501] on input "***" at bounding box center [412, 502] width 120 height 29
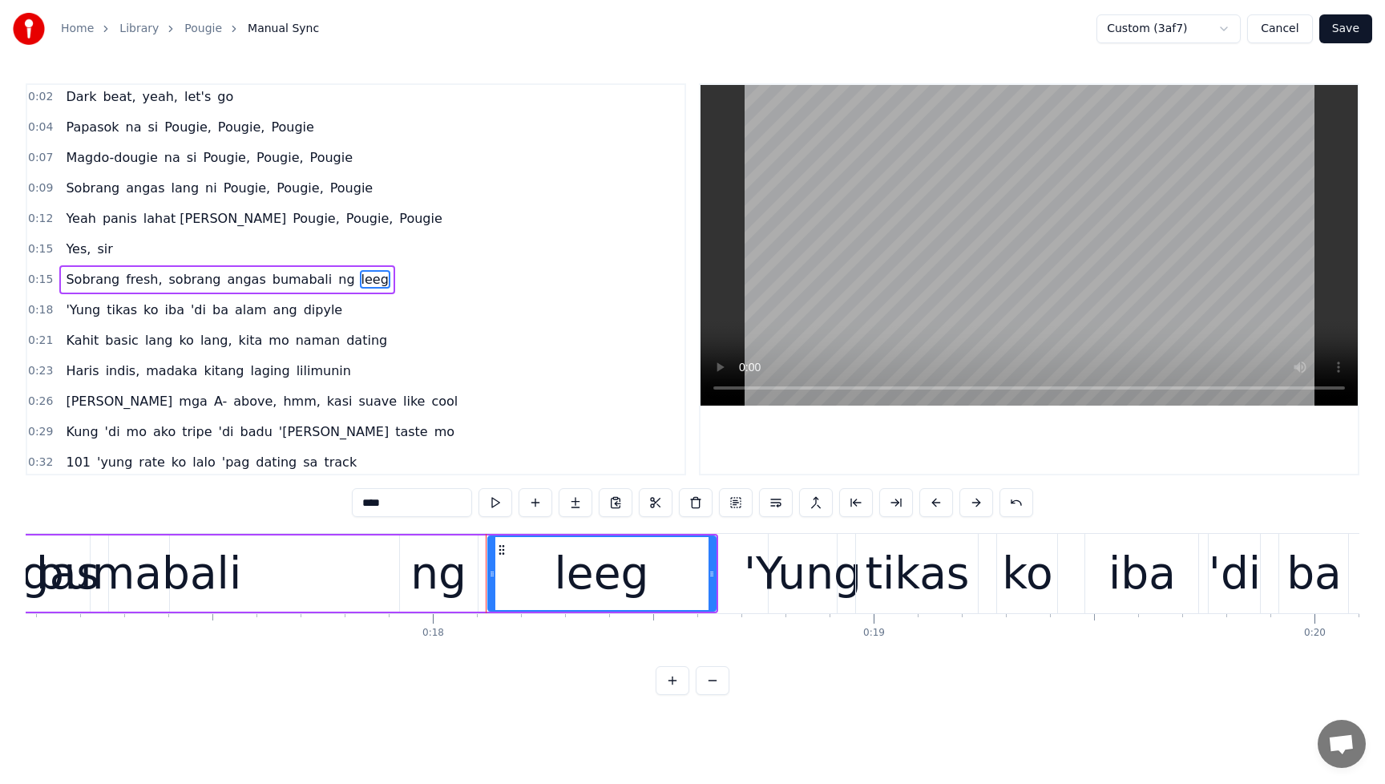
click at [72, 278] on span "Sobrang" at bounding box center [92, 279] width 57 height 18
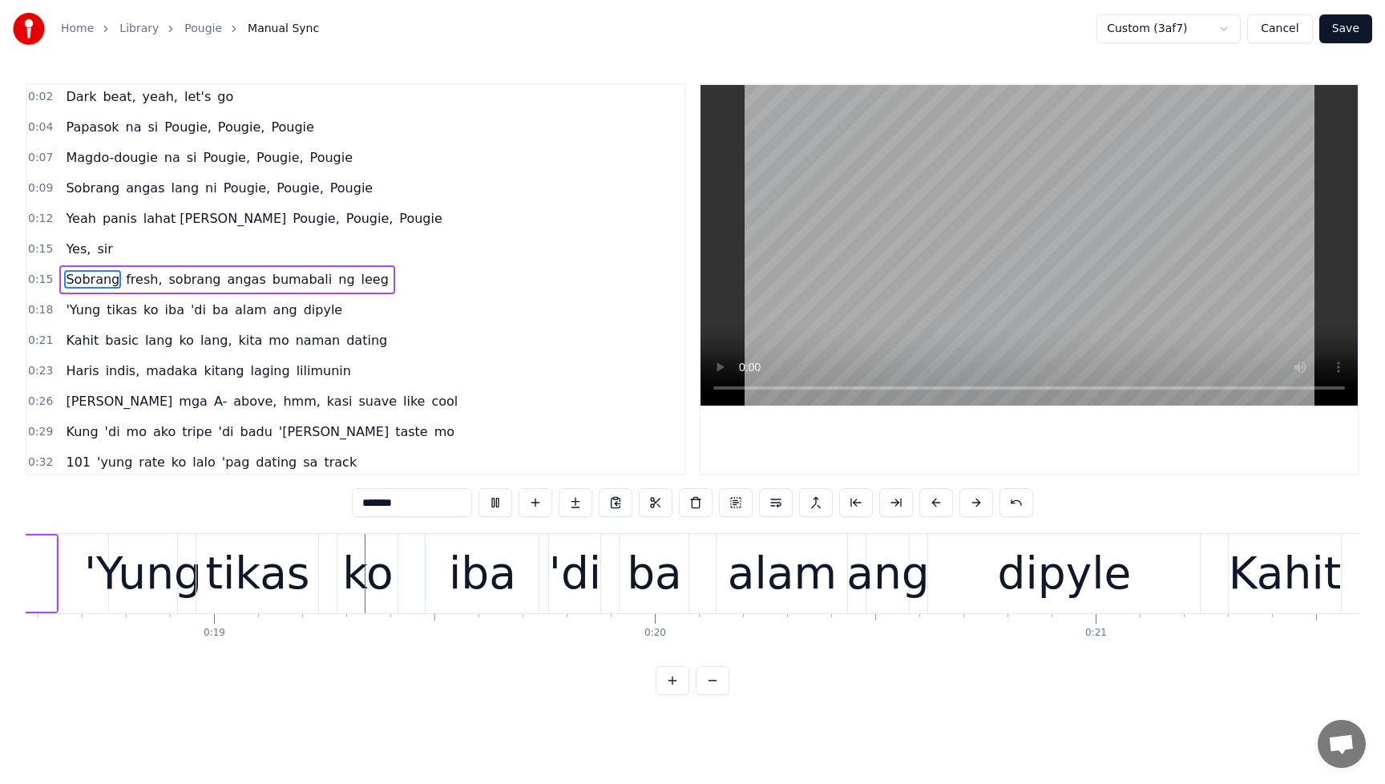
scroll to position [0, 8195]
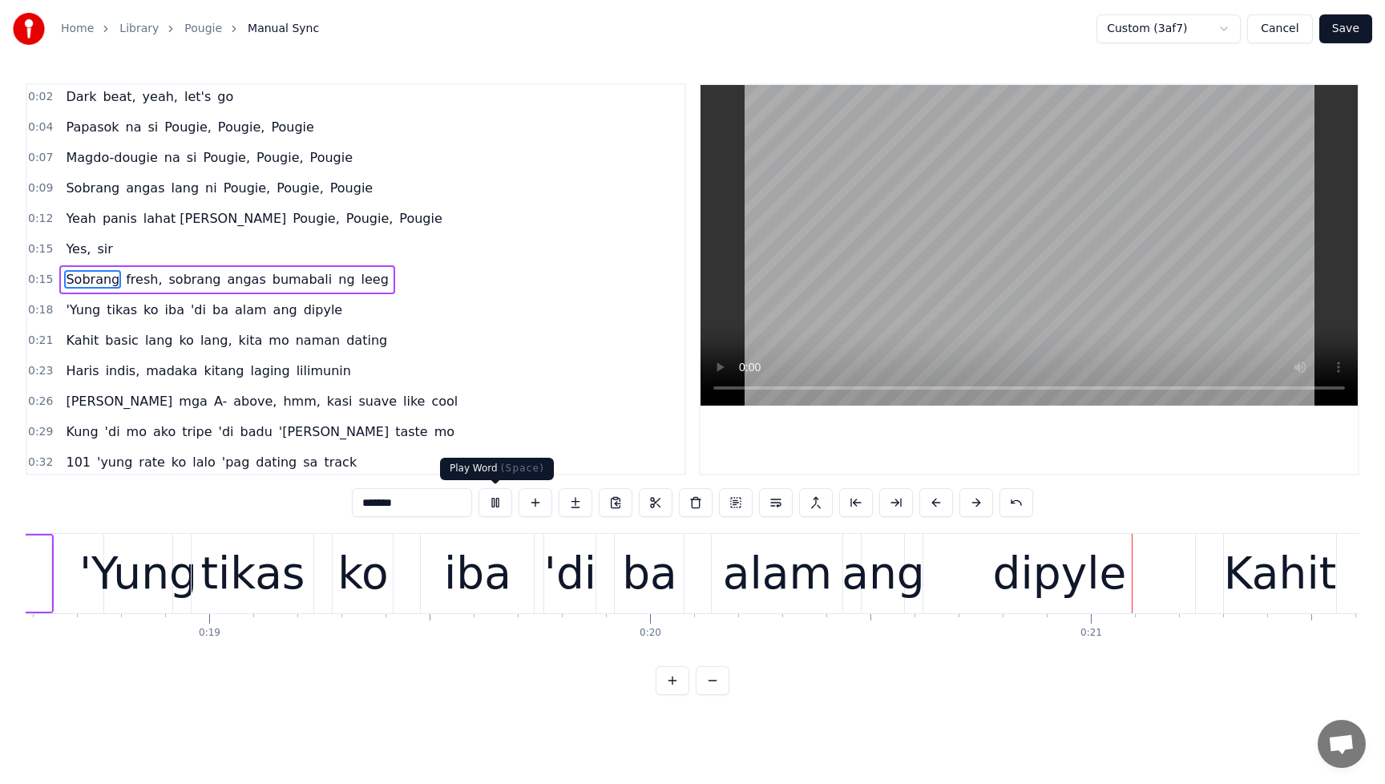
click at [499, 505] on button at bounding box center [496, 502] width 34 height 29
click at [71, 246] on span "Yes," at bounding box center [78, 249] width 28 height 18
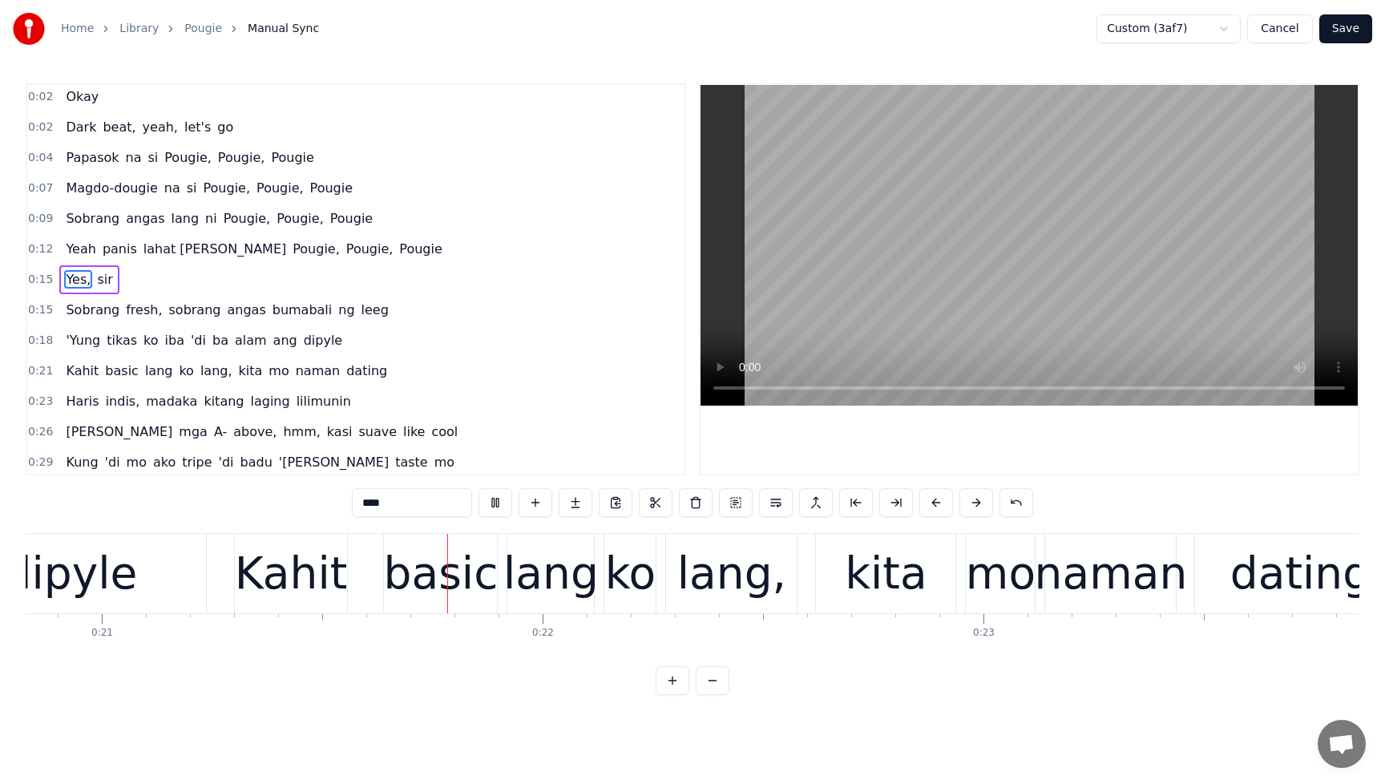
scroll to position [0, 9189]
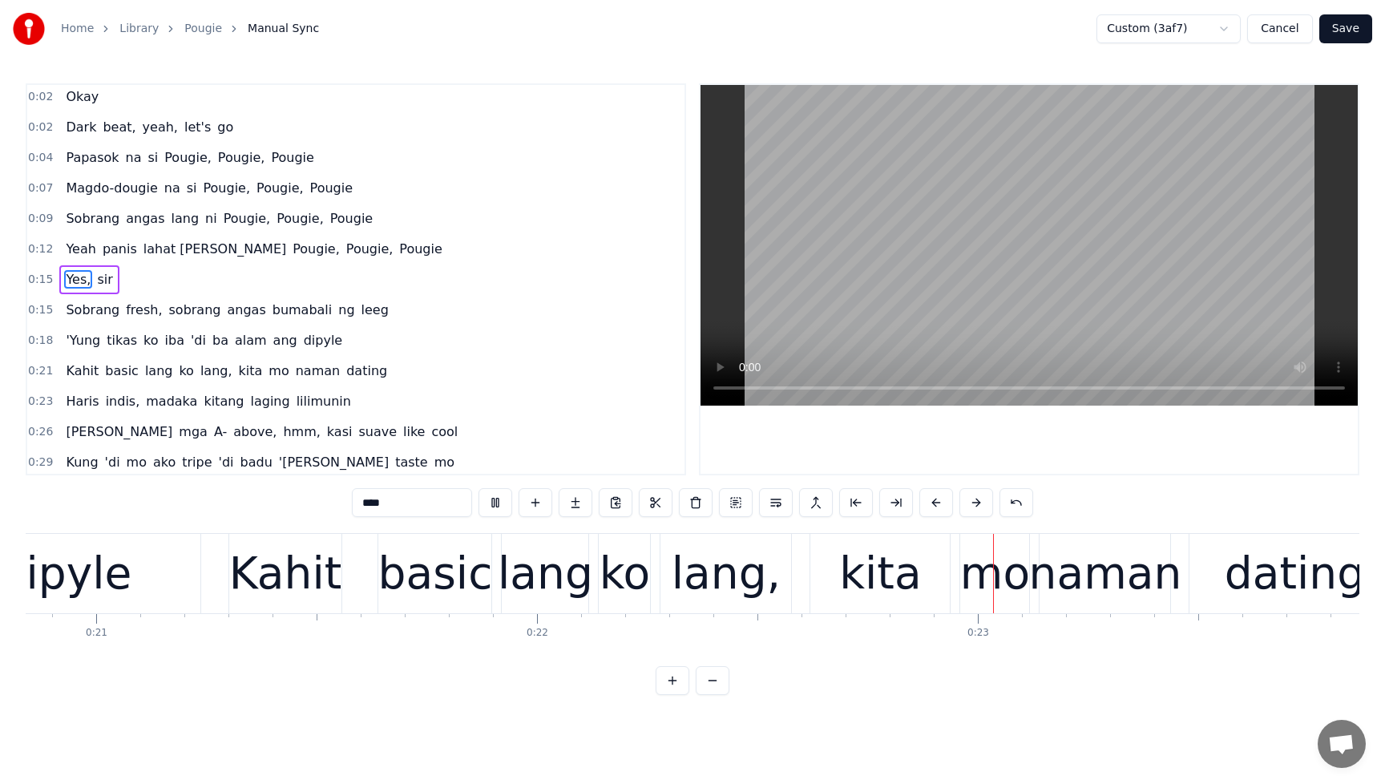
click at [70, 285] on span "Yes," at bounding box center [78, 279] width 28 height 18
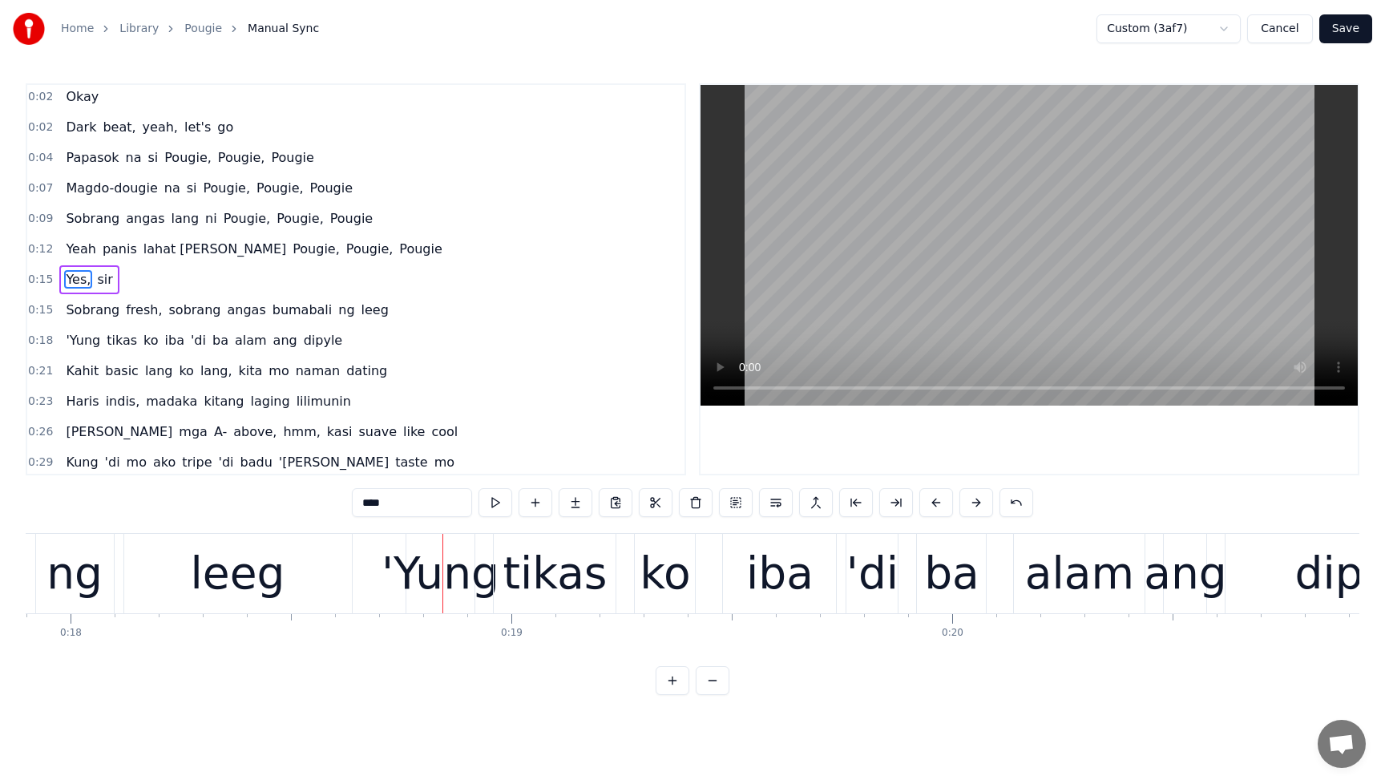
scroll to position [0, 7905]
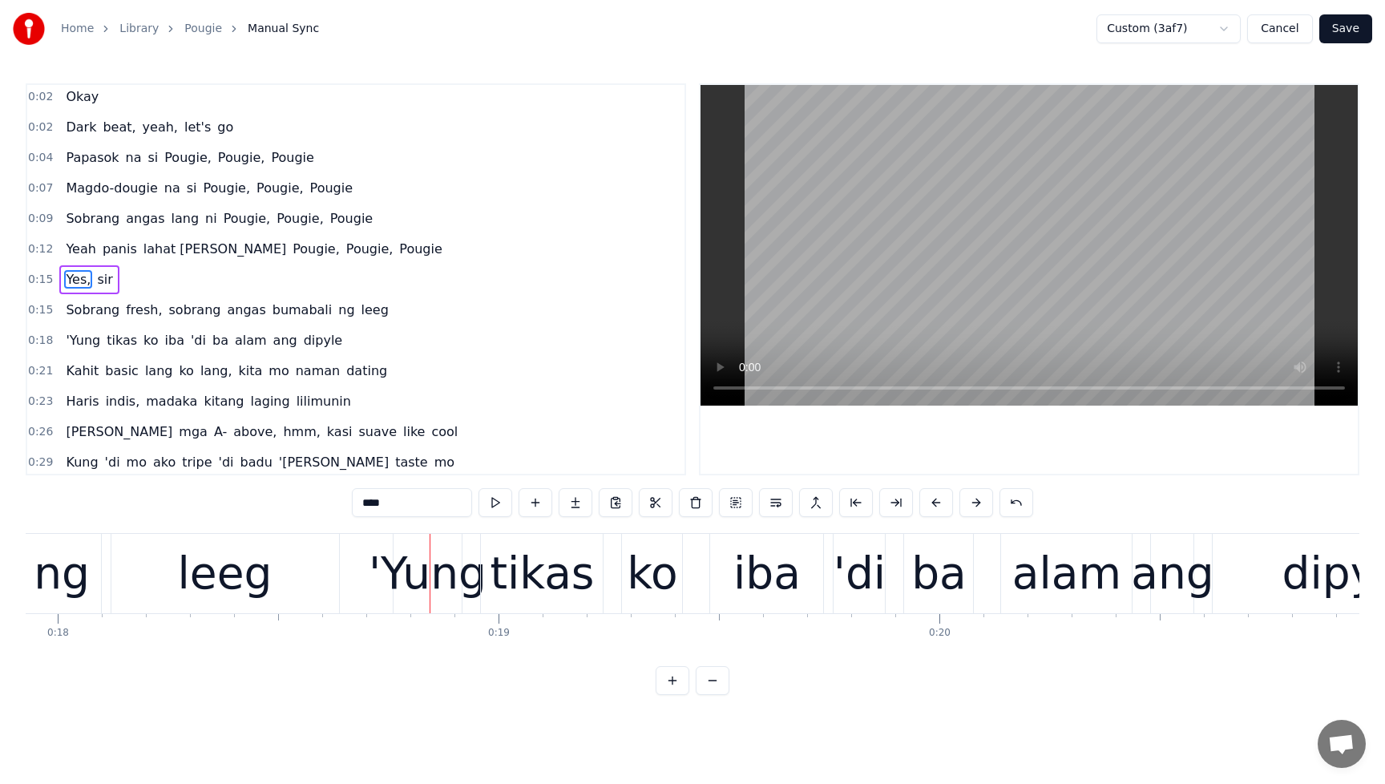
click at [61, 581] on div "ng" at bounding box center [62, 573] width 56 height 67
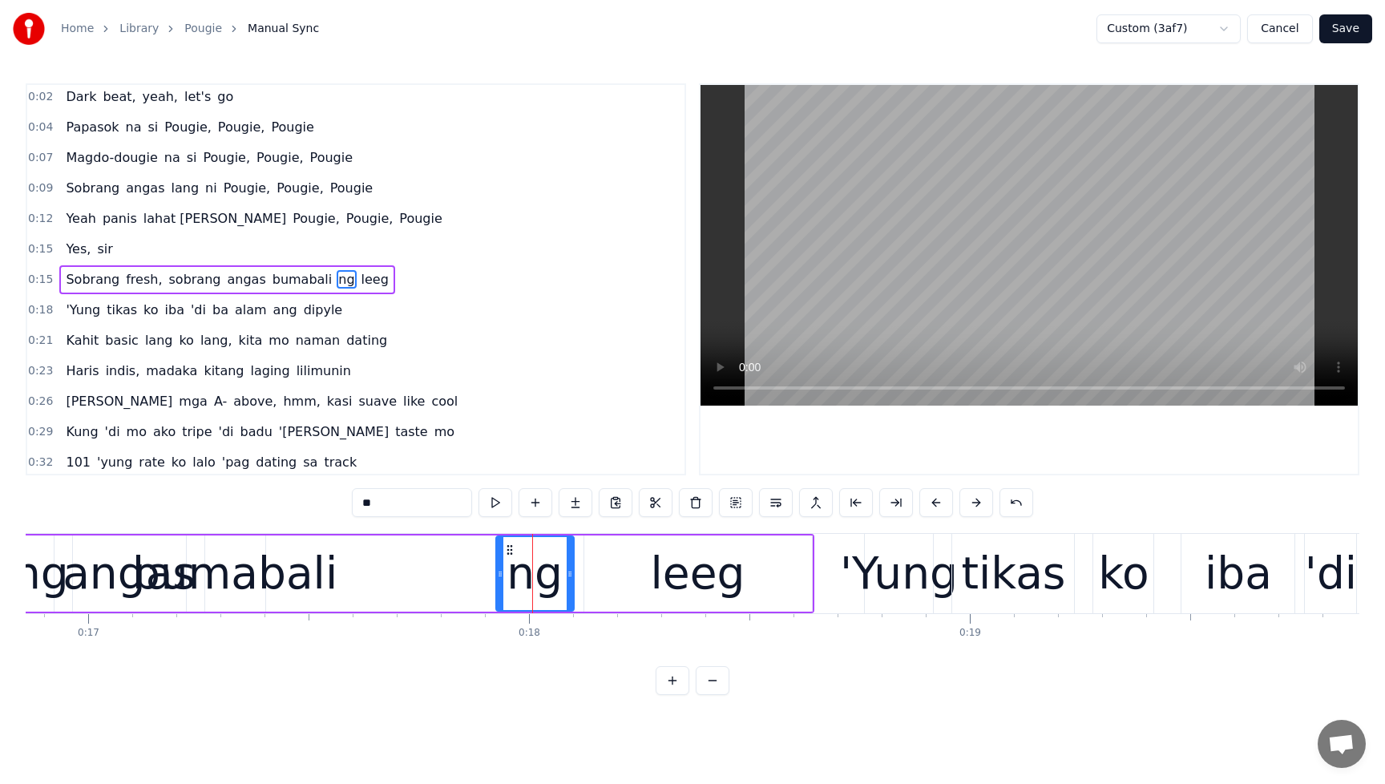
scroll to position [0, 7380]
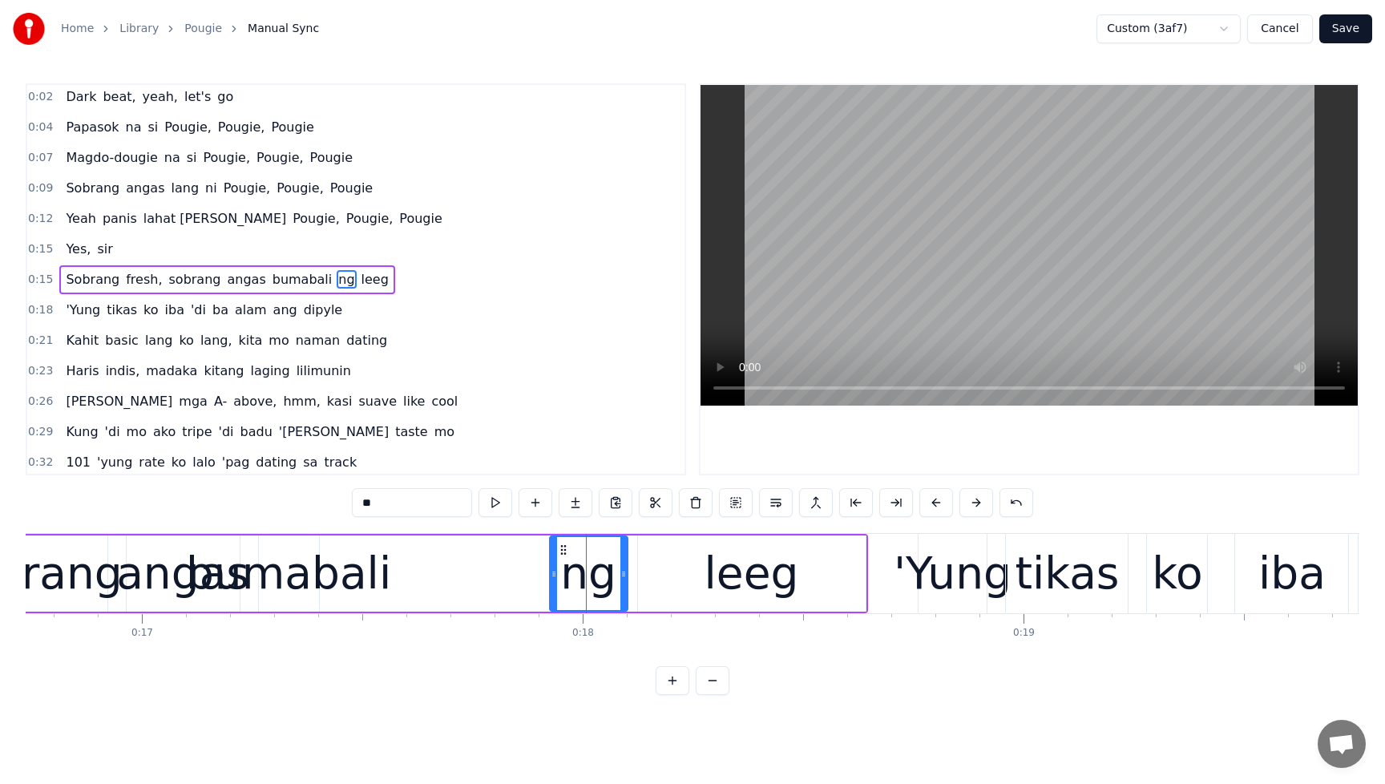
click at [274, 582] on div "bumabali" at bounding box center [288, 573] width 205 height 67
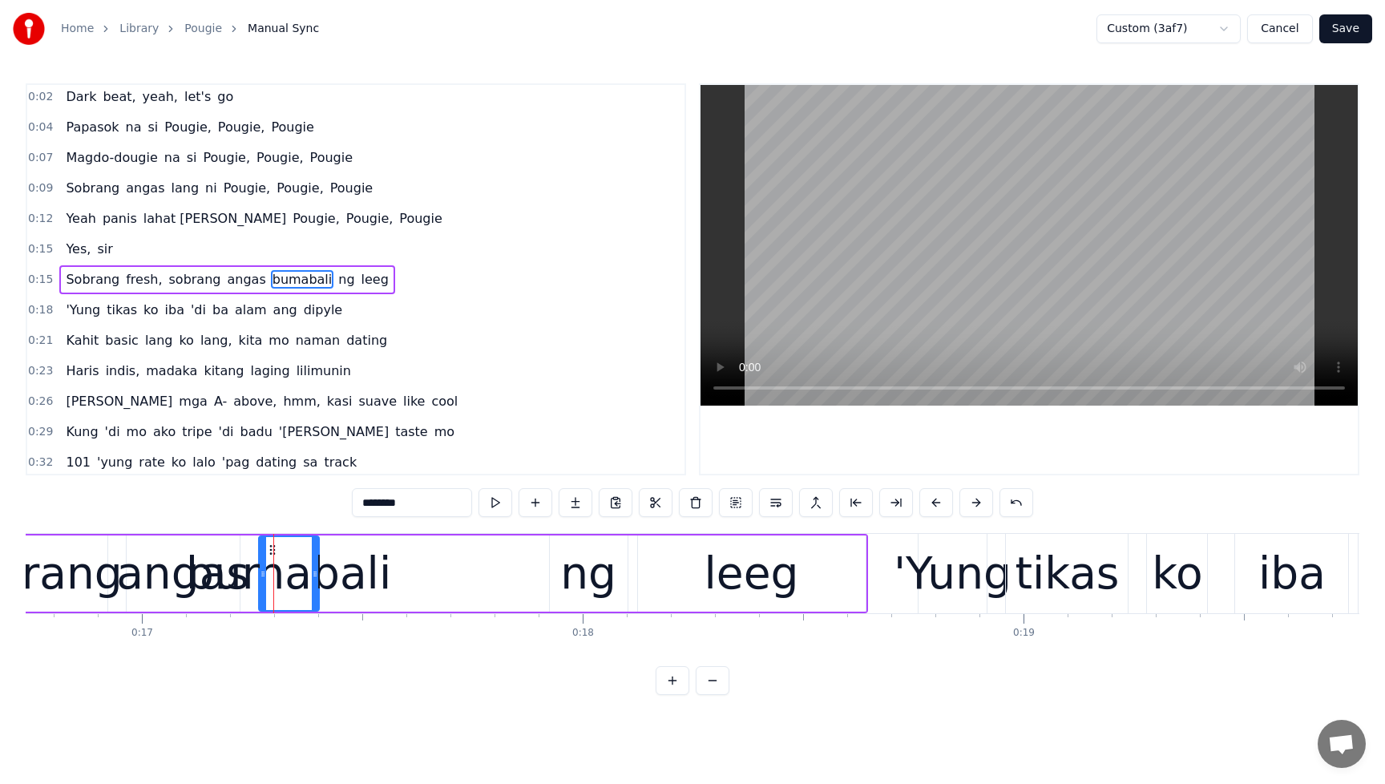
scroll to position [64, 0]
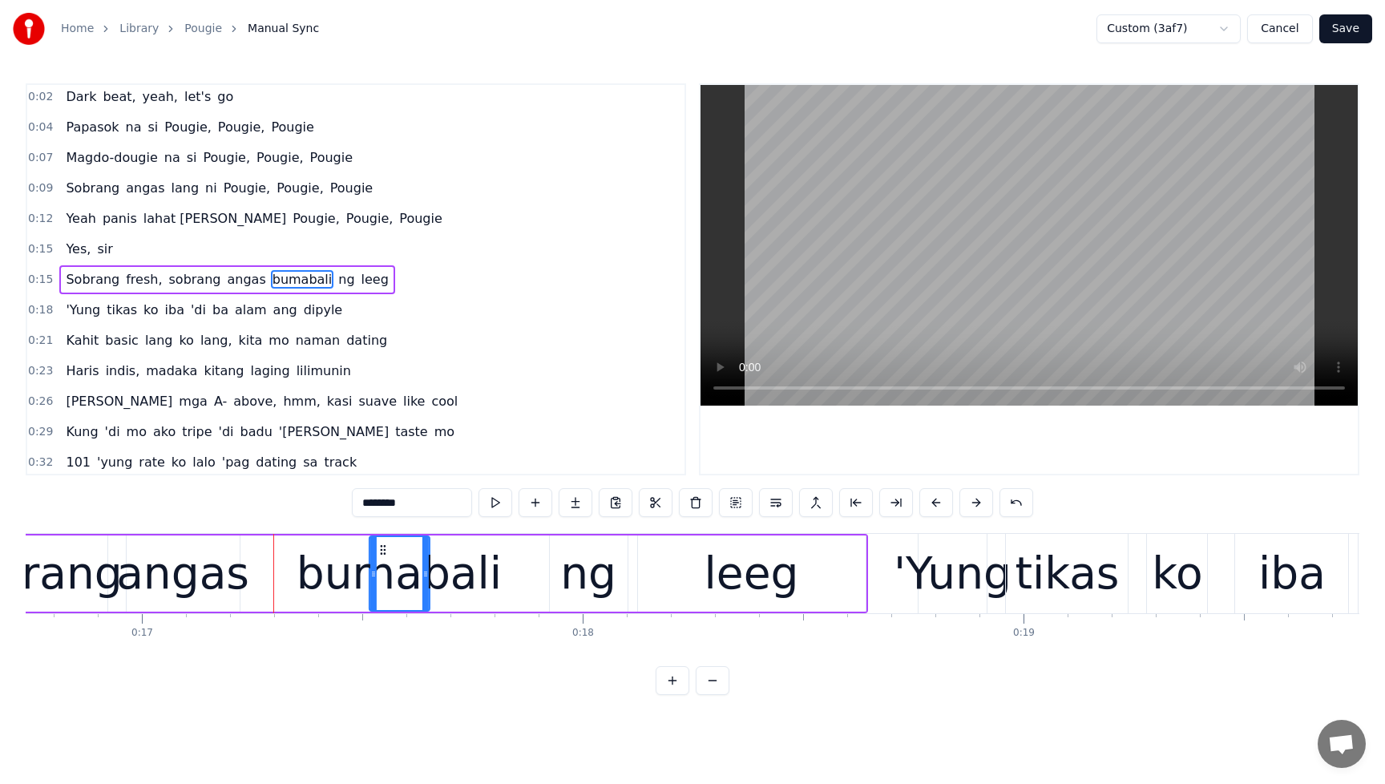
drag, startPoint x: 272, startPoint y: 549, endPoint x: 257, endPoint y: 571, distance: 26.5
click at [381, 552] on icon at bounding box center [382, 550] width 13 height 13
click at [210, 573] on div "angas" at bounding box center [182, 573] width 133 height 67
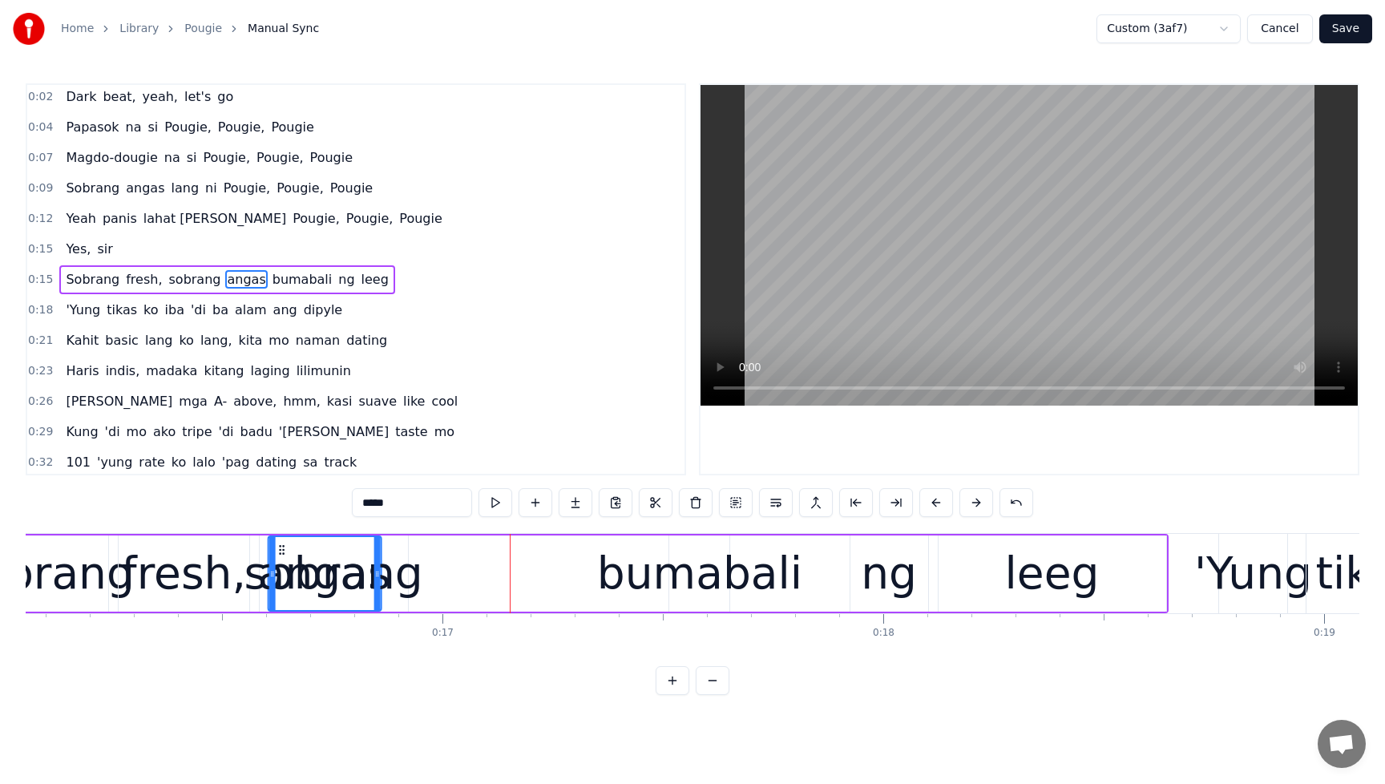
scroll to position [0, 7070]
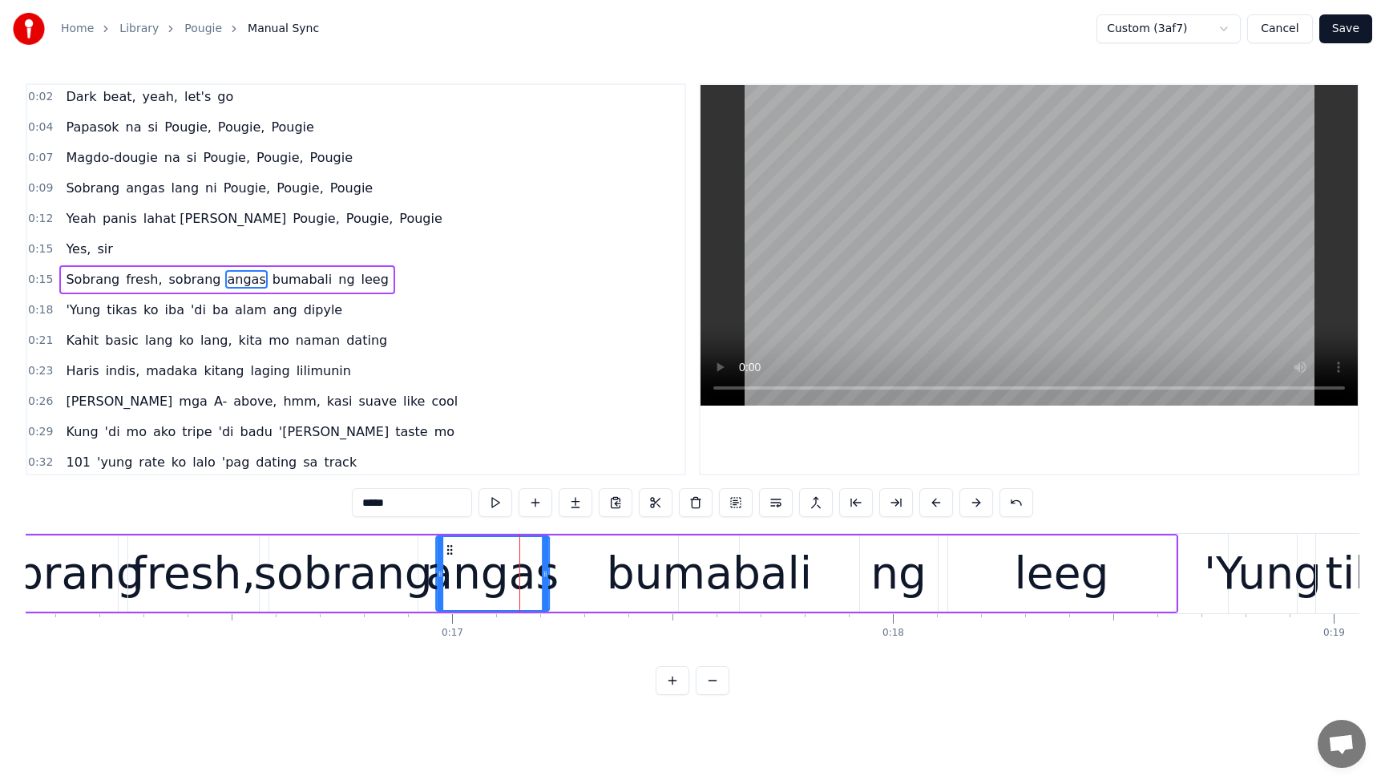
drag, startPoint x: 140, startPoint y: 551, endPoint x: 450, endPoint y: 552, distance: 310.3
click at [450, 552] on icon at bounding box center [449, 550] width 13 height 13
click at [665, 579] on div "bumabali" at bounding box center [709, 573] width 205 height 67
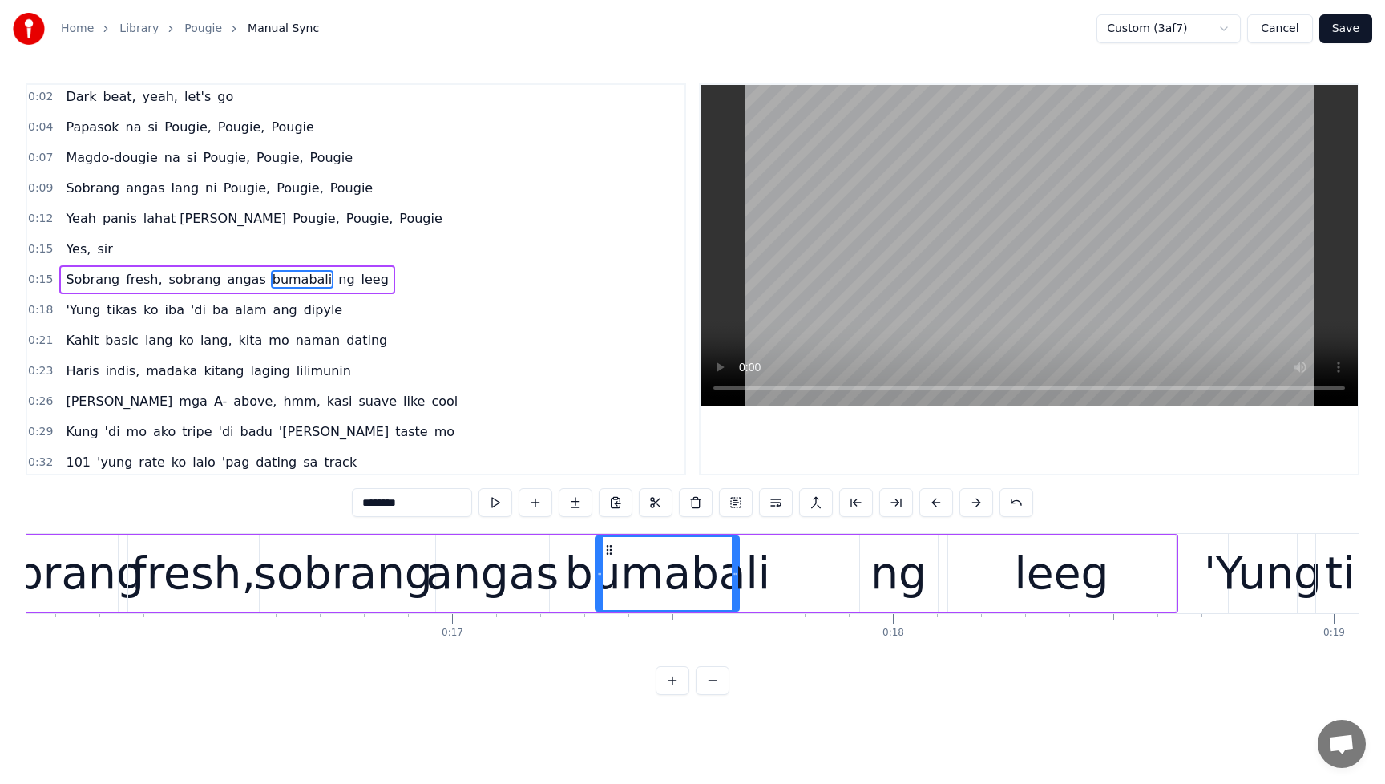
drag, startPoint x: 683, startPoint y: 571, endPoint x: 600, endPoint y: 576, distance: 83.5
click at [600, 576] on icon at bounding box center [599, 574] width 6 height 13
click at [880, 573] on div "ng" at bounding box center [899, 573] width 56 height 67
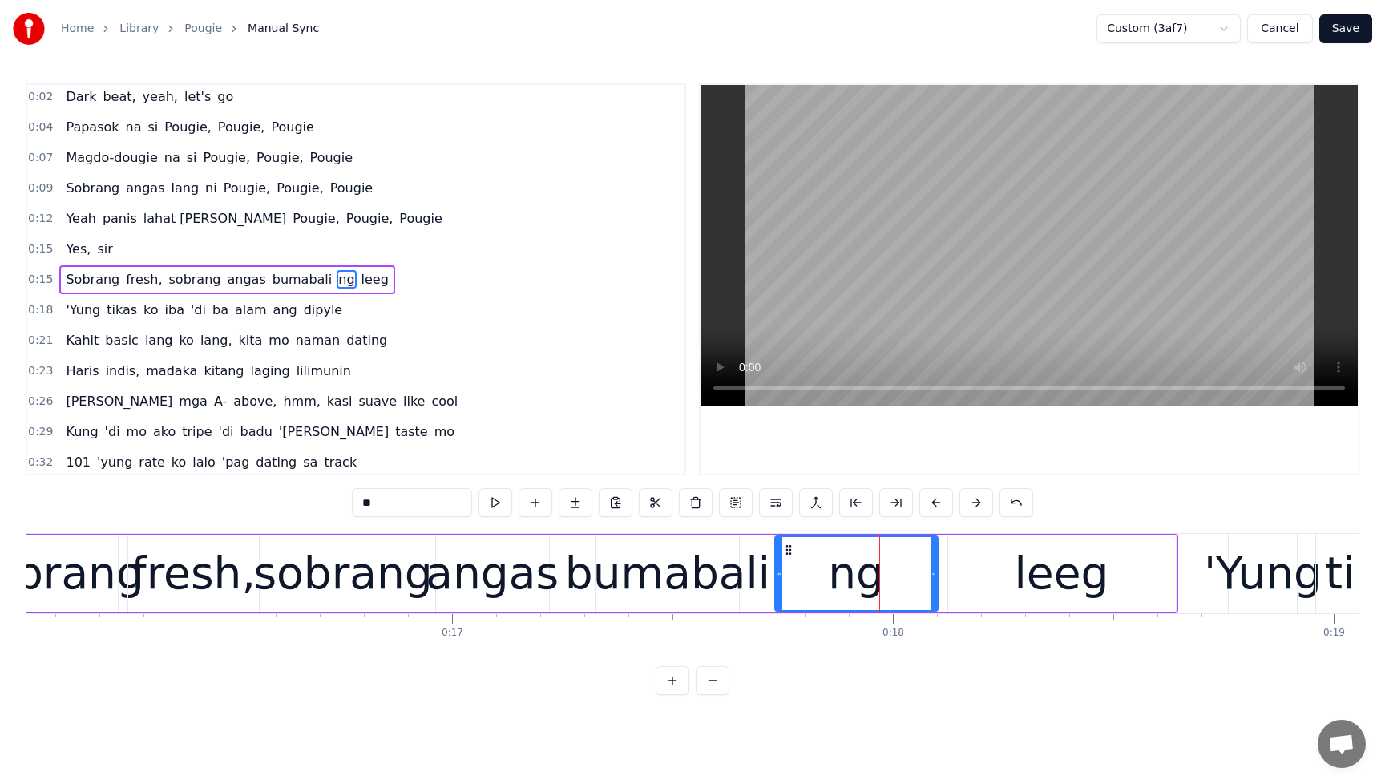
drag, startPoint x: 863, startPoint y: 573, endPoint x: 778, endPoint y: 581, distance: 85.4
click at [778, 581] on div at bounding box center [779, 573] width 6 height 73
click at [931, 571] on icon at bounding box center [934, 574] width 6 height 13
click at [74, 253] on span "Yes," at bounding box center [78, 249] width 28 height 18
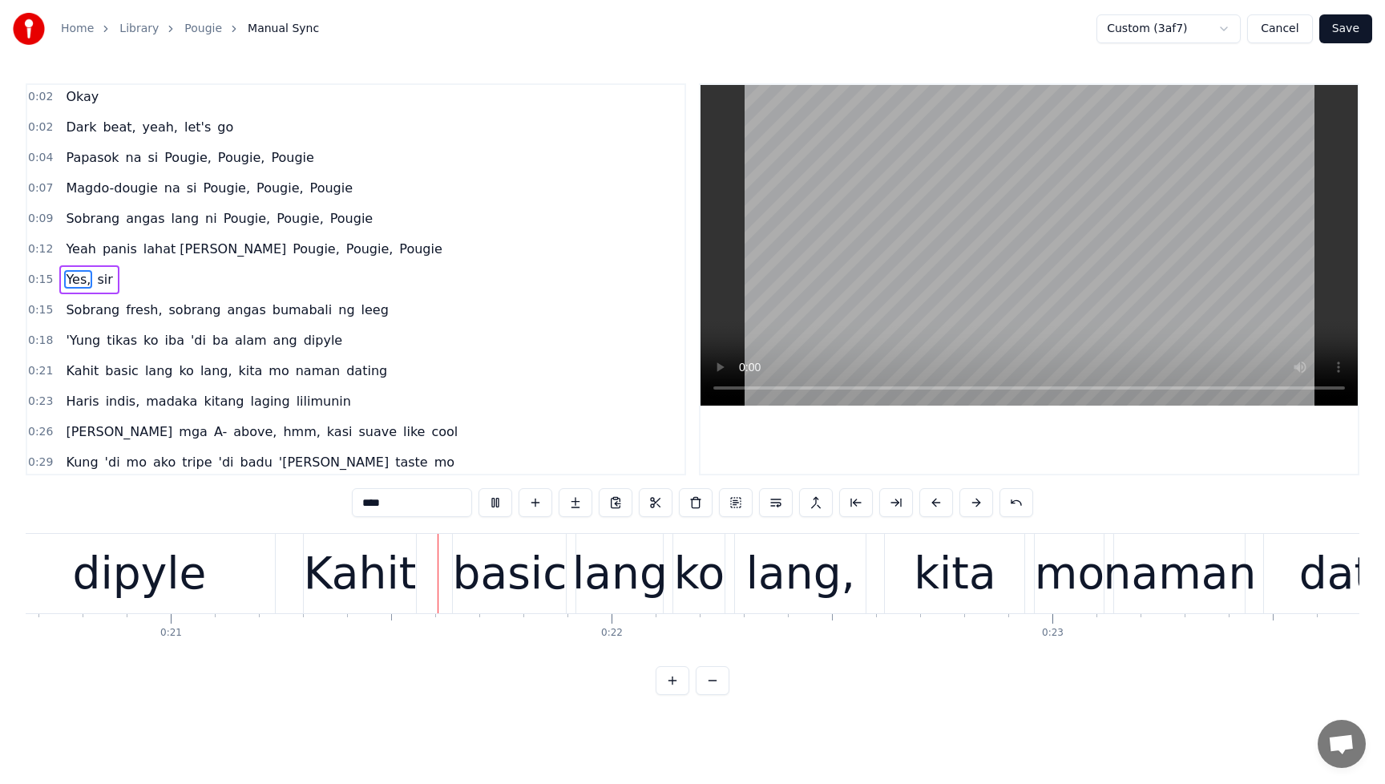
scroll to position [0, 9186]
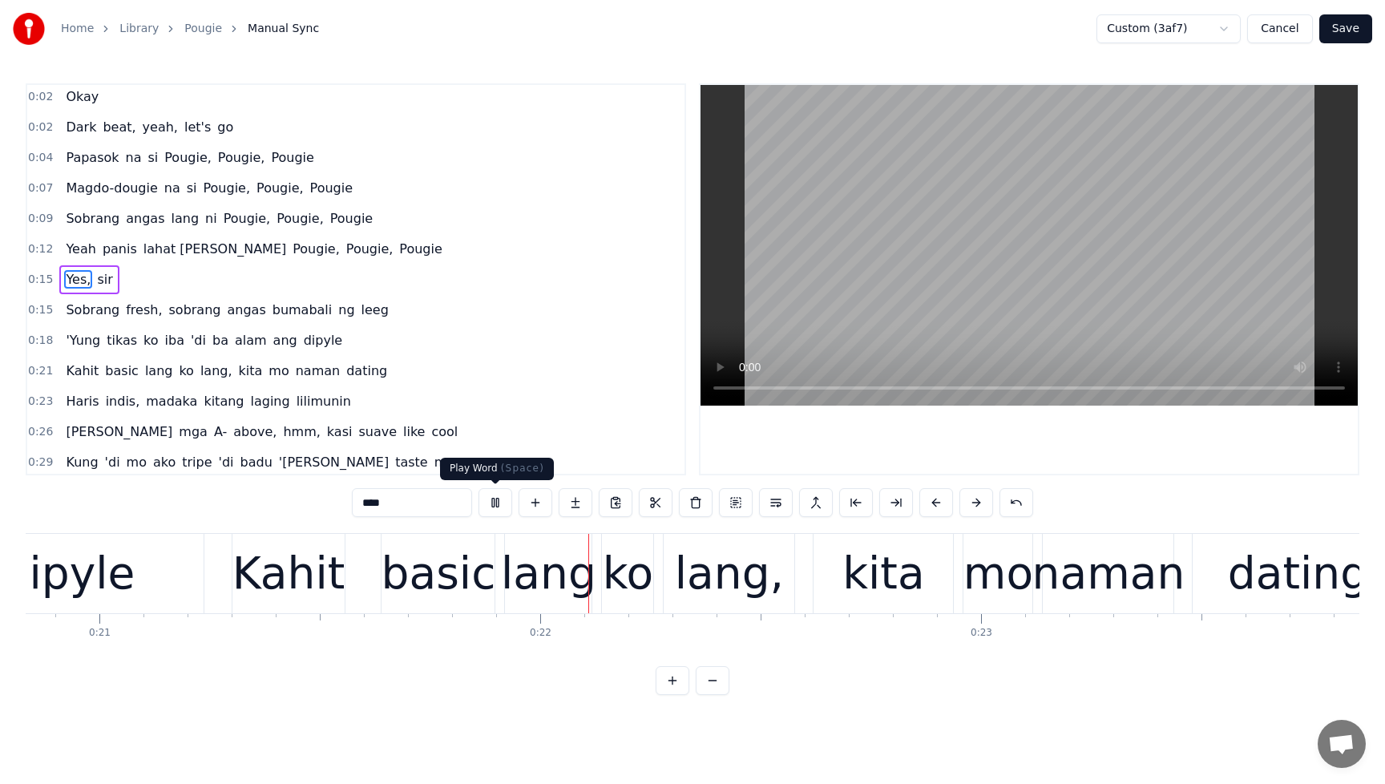
drag, startPoint x: 498, startPoint y: 499, endPoint x: 508, endPoint y: 483, distance: 19.1
click at [495, 499] on button at bounding box center [496, 502] width 34 height 29
click at [272, 344] on span "ang" at bounding box center [285, 340] width 27 height 18
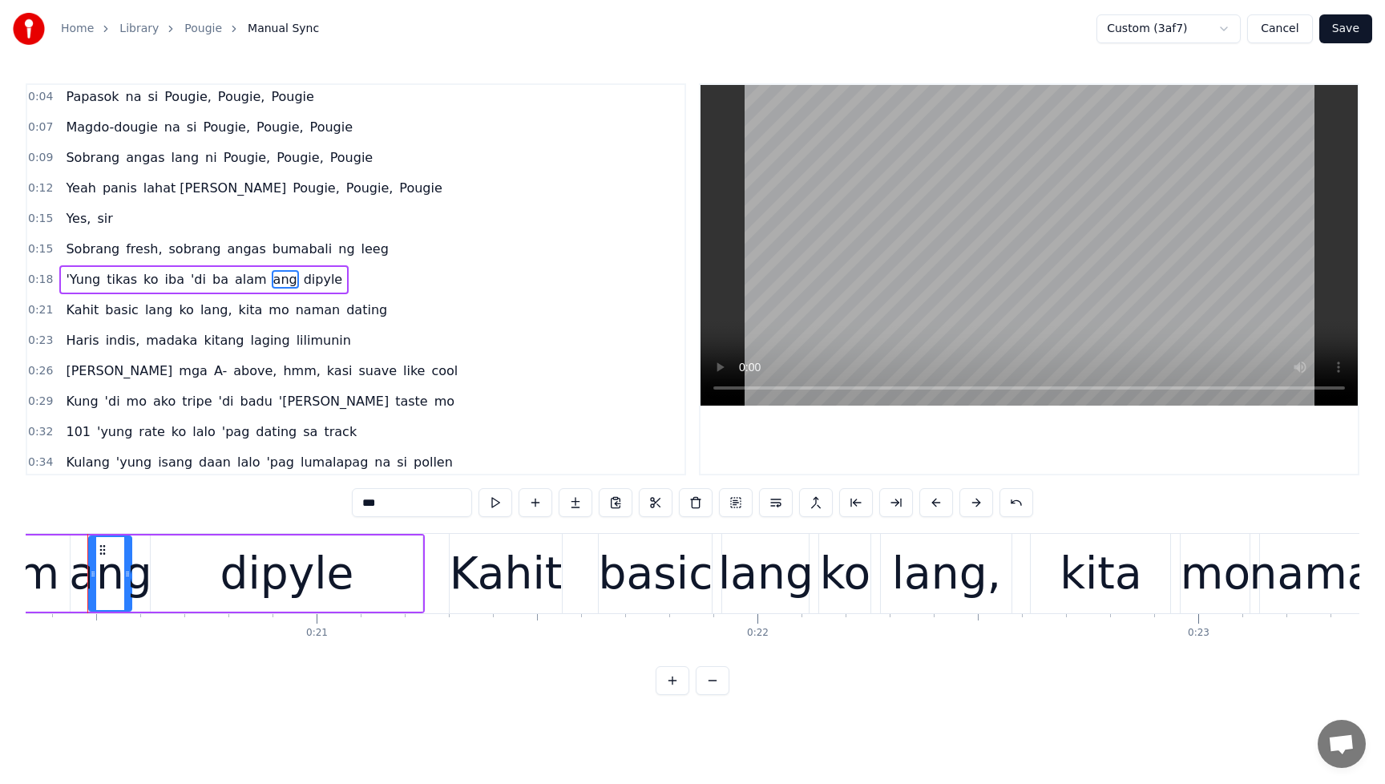
scroll to position [0, 8950]
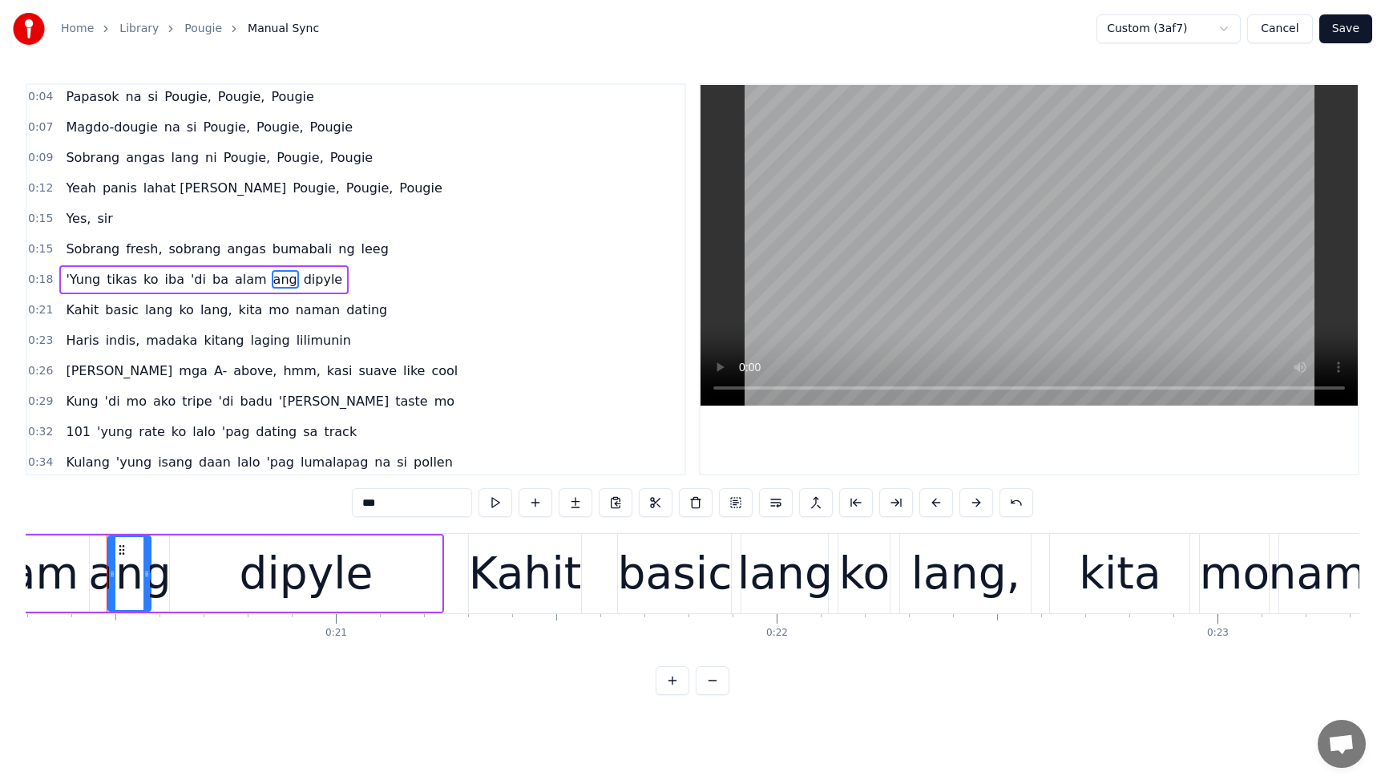
drag, startPoint x: 404, startPoint y: 495, endPoint x: 307, endPoint y: 503, distance: 97.3
click at [307, 503] on div "0:00 Pwede naman eh noh? 0:02 Okay 0:02 Dark beat, yeah, let's go 0:04 Papasok …" at bounding box center [693, 389] width 1334 height 612
drag, startPoint x: 406, startPoint y: 505, endPoint x: 340, endPoint y: 507, distance: 66.6
click at [340, 507] on div "0:00 Pwede naman eh noh? 0:02 Okay 0:02 Dark beat, yeah, let's go 0:04 Papasok …" at bounding box center [693, 389] width 1334 height 612
click at [323, 283] on span "dipyle" at bounding box center [335, 279] width 42 height 18
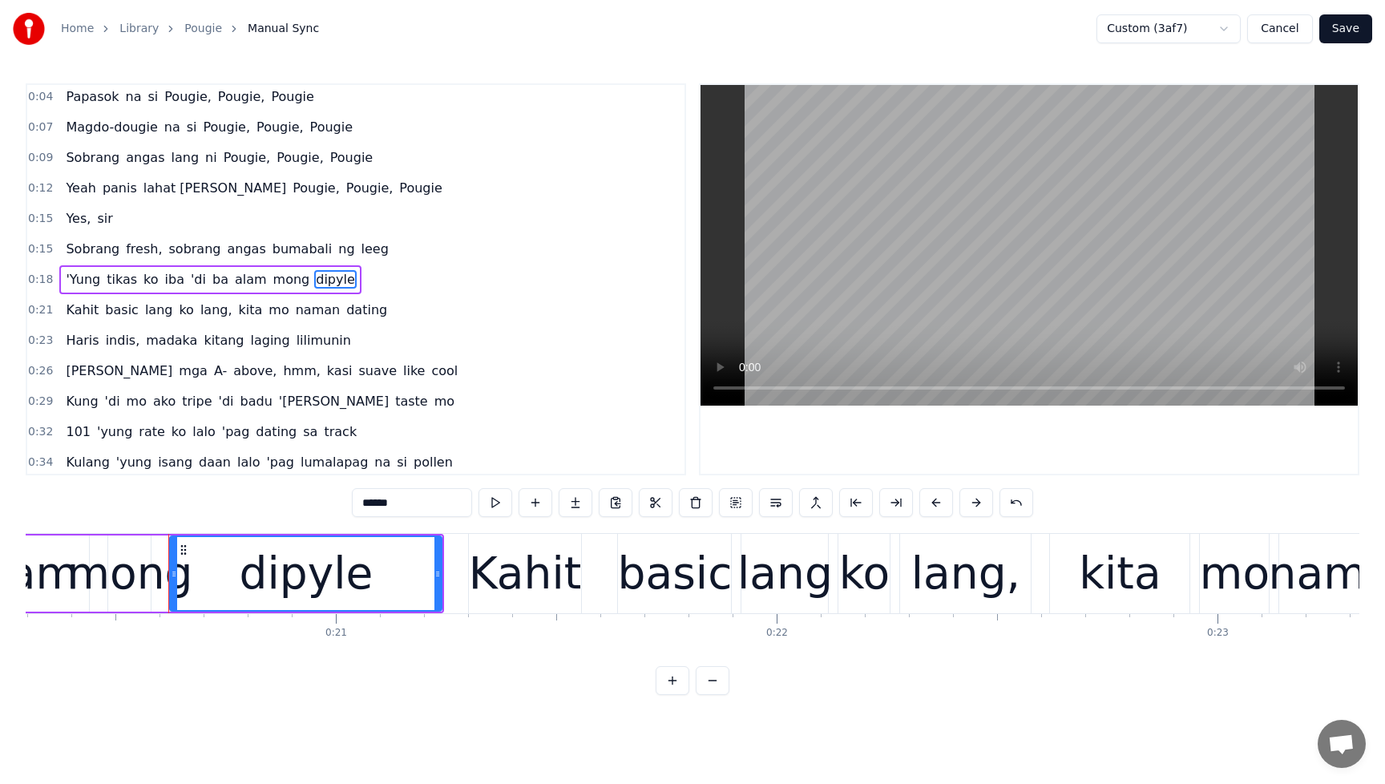
click at [402, 509] on input "******" at bounding box center [412, 502] width 120 height 29
type input "*"
click at [73, 220] on span "Yes," at bounding box center [78, 218] width 28 height 18
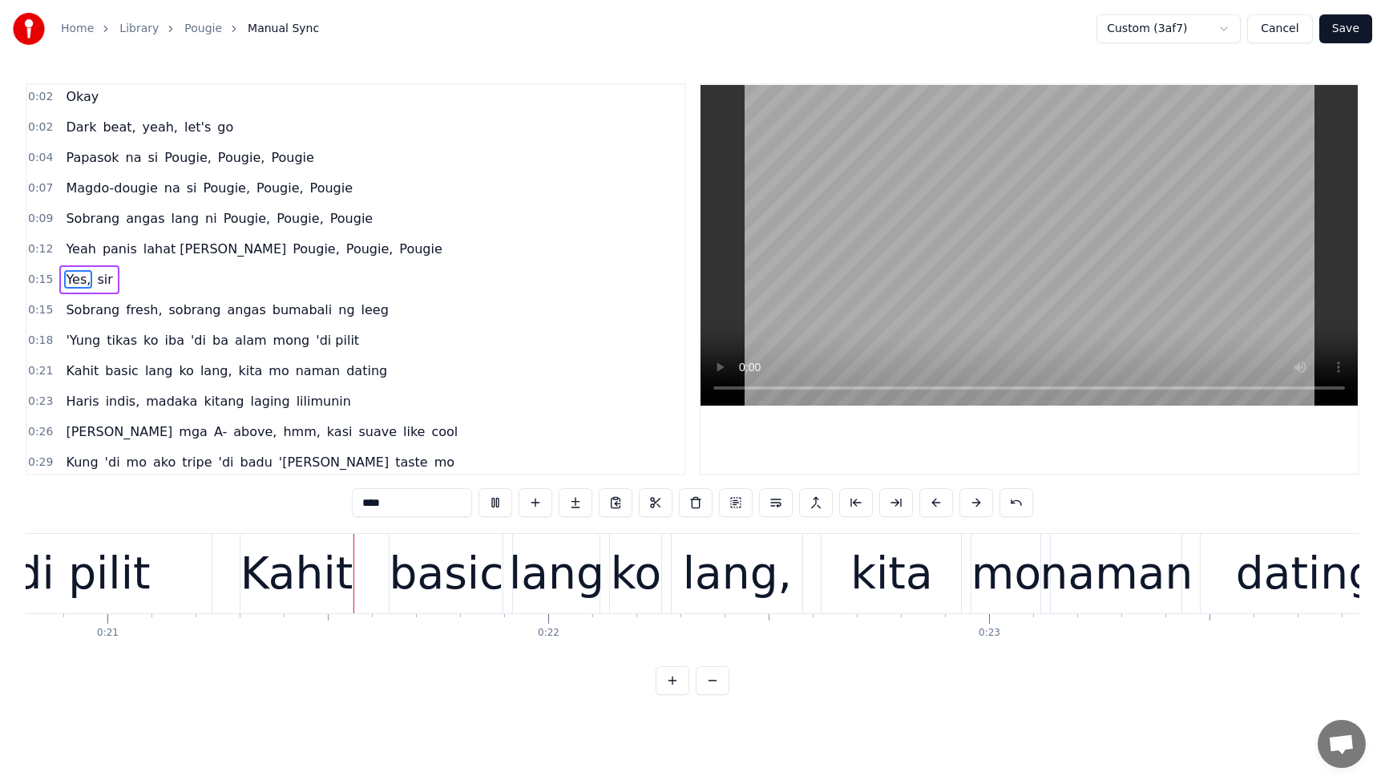
scroll to position [0, 9184]
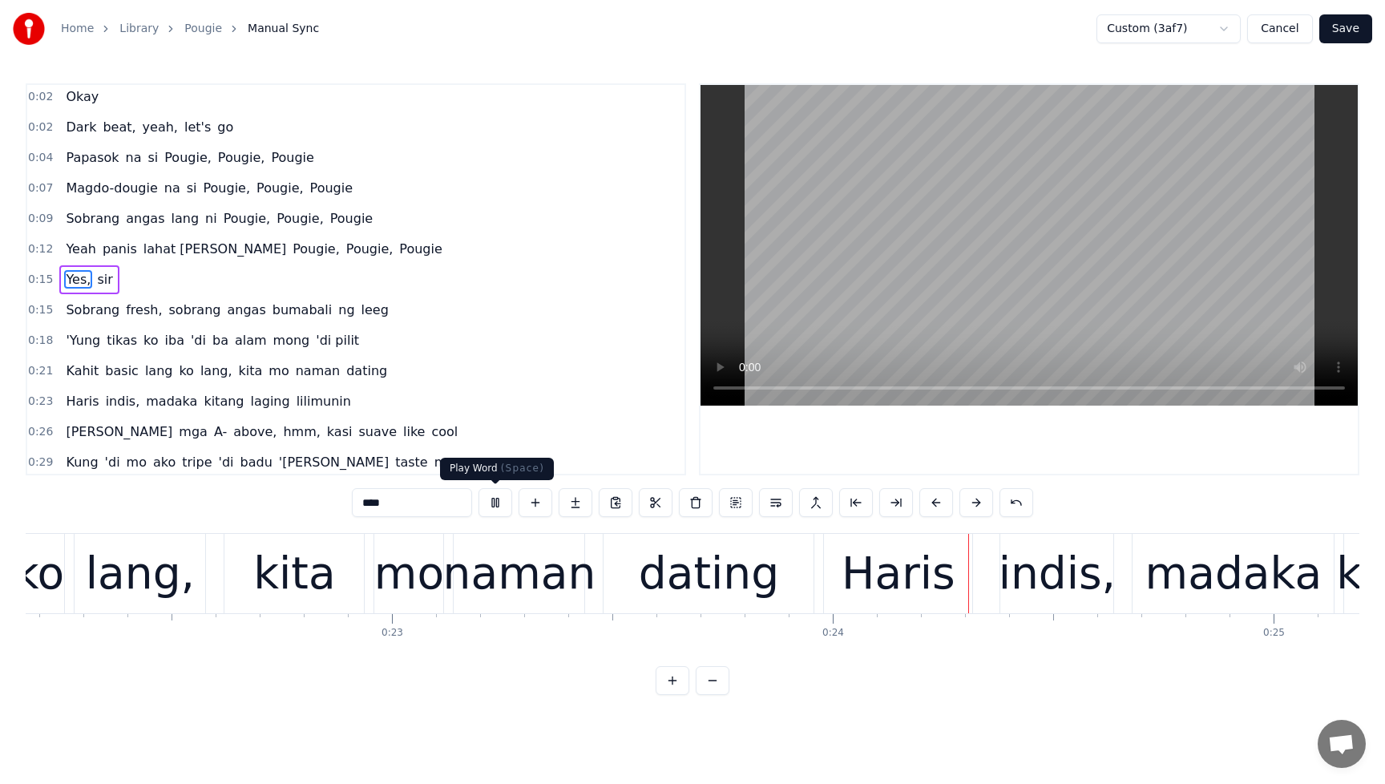
click at [505, 503] on button at bounding box center [496, 502] width 34 height 29
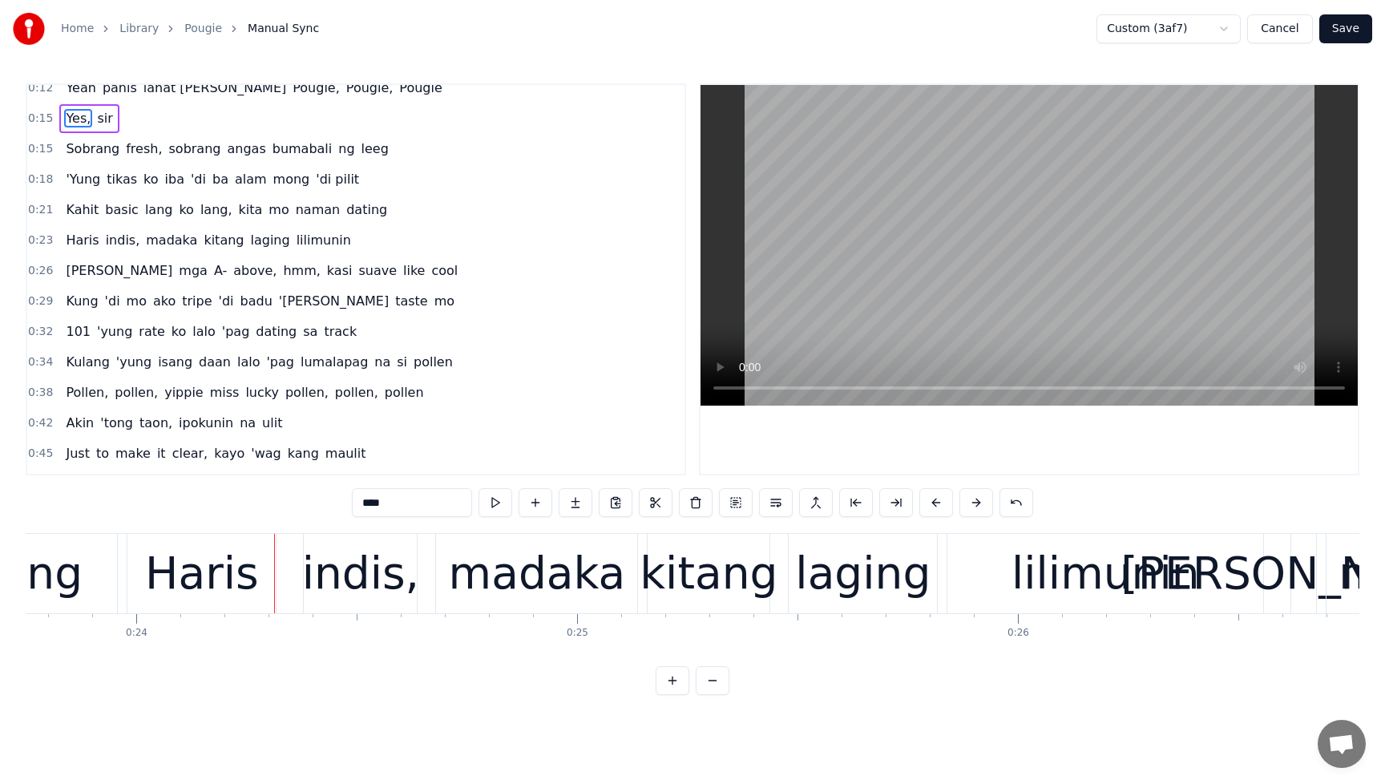
scroll to position [200, 0]
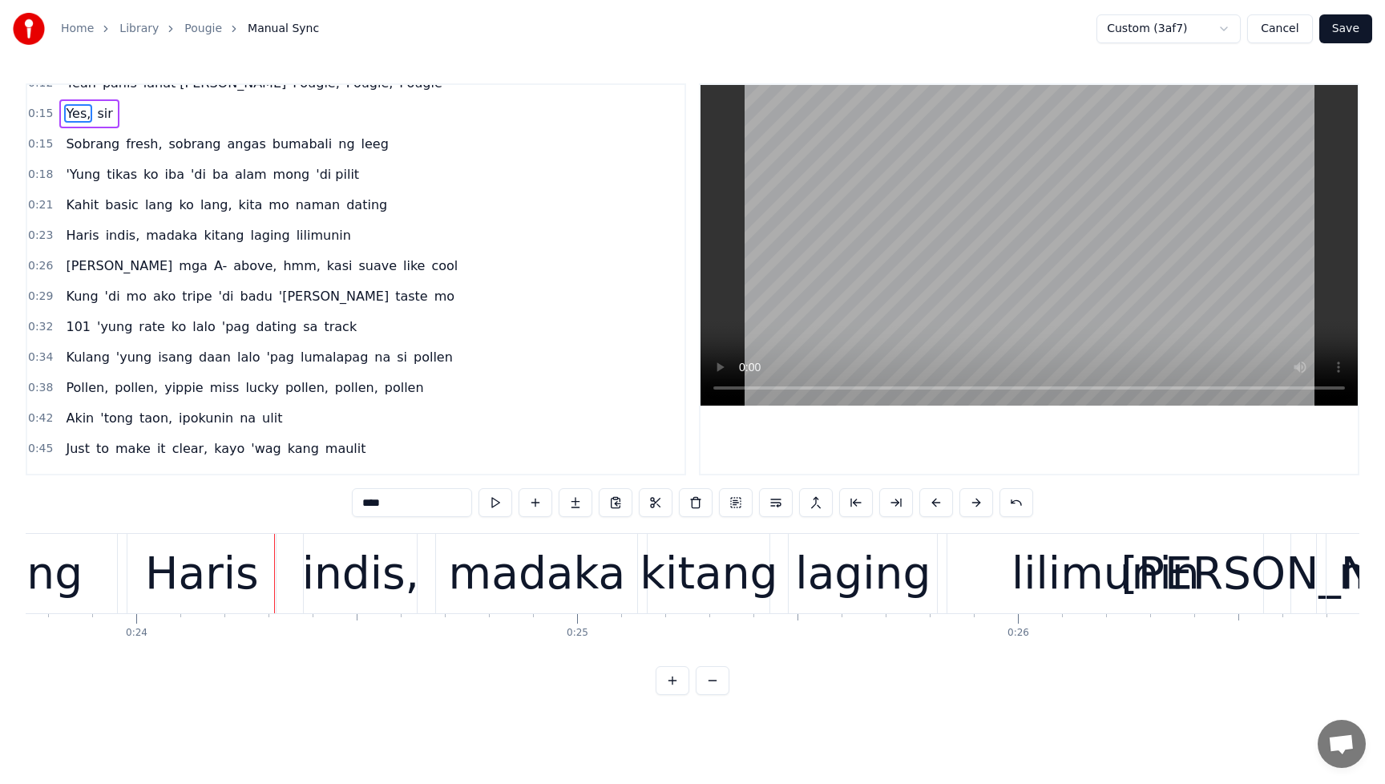
click at [70, 203] on span "Kahit" at bounding box center [82, 205] width 36 height 18
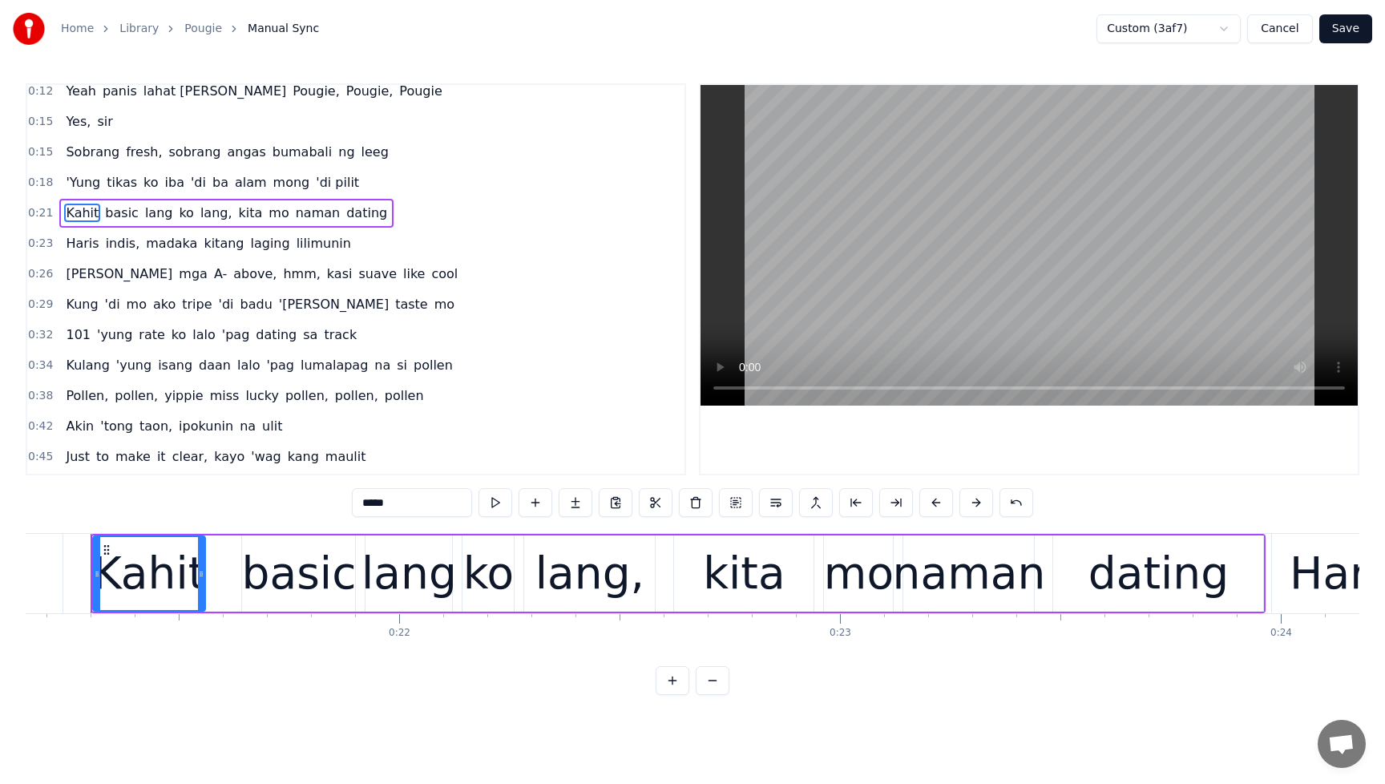
scroll to position [0, 9311]
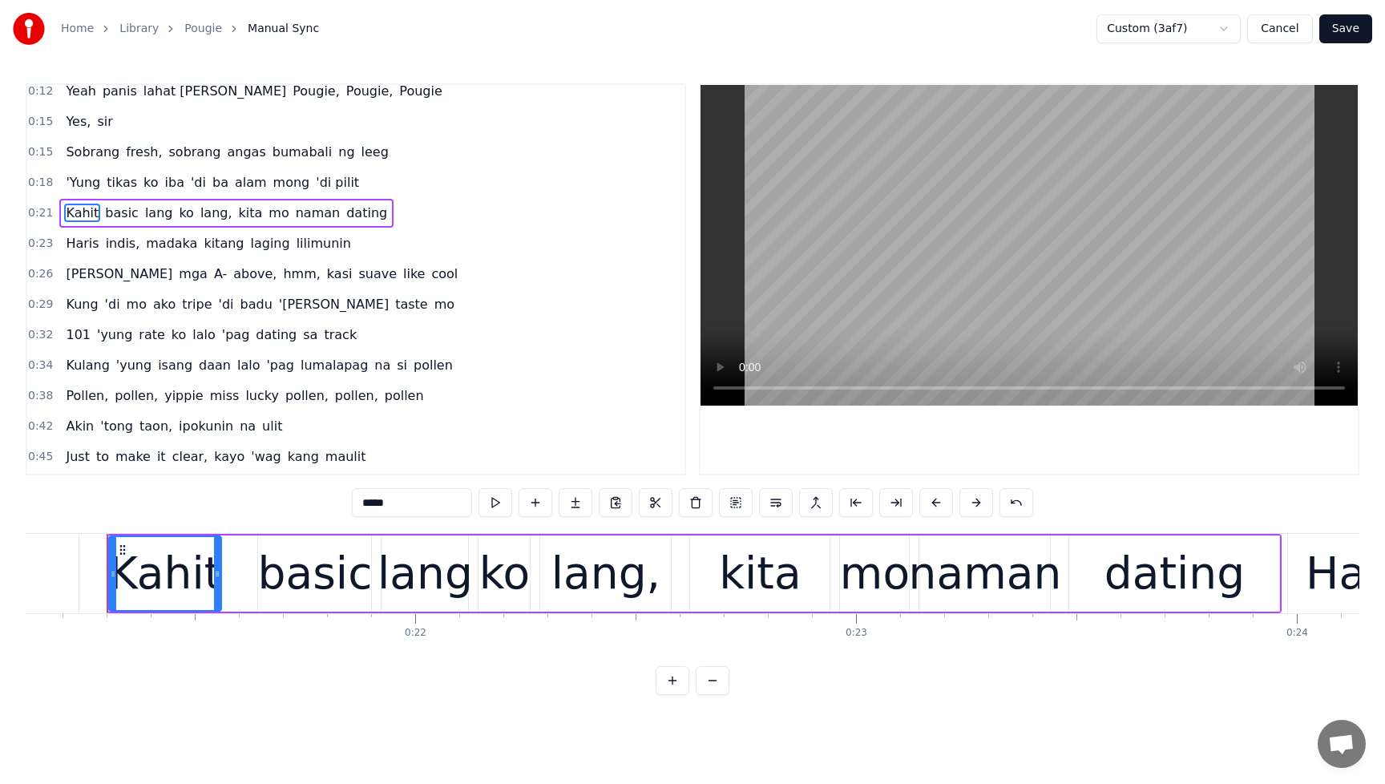
click at [111, 218] on span "basic" at bounding box center [121, 213] width 37 height 18
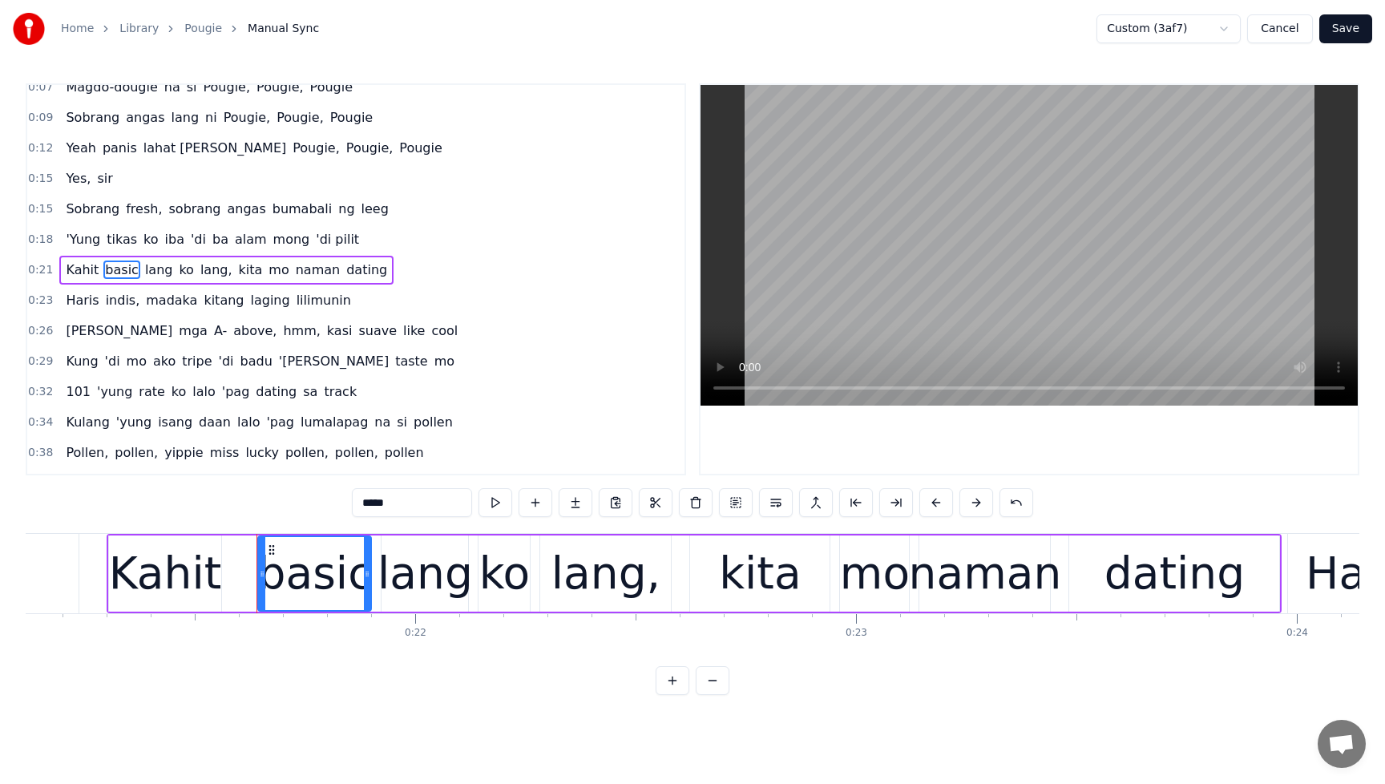
scroll to position [125, 0]
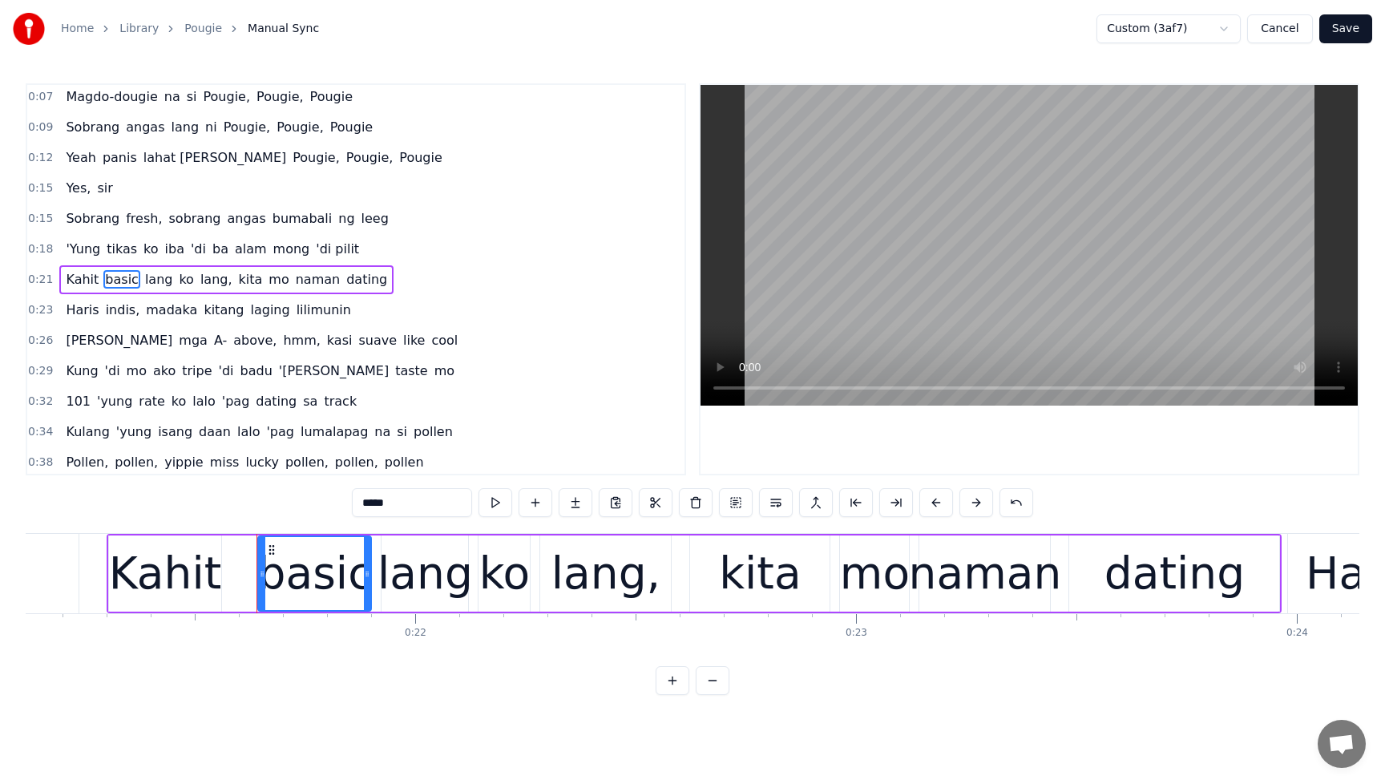
click at [406, 507] on input "*****" at bounding box center [412, 502] width 120 height 29
click at [83, 316] on span "Haris" at bounding box center [82, 310] width 36 height 18
type input "*****"
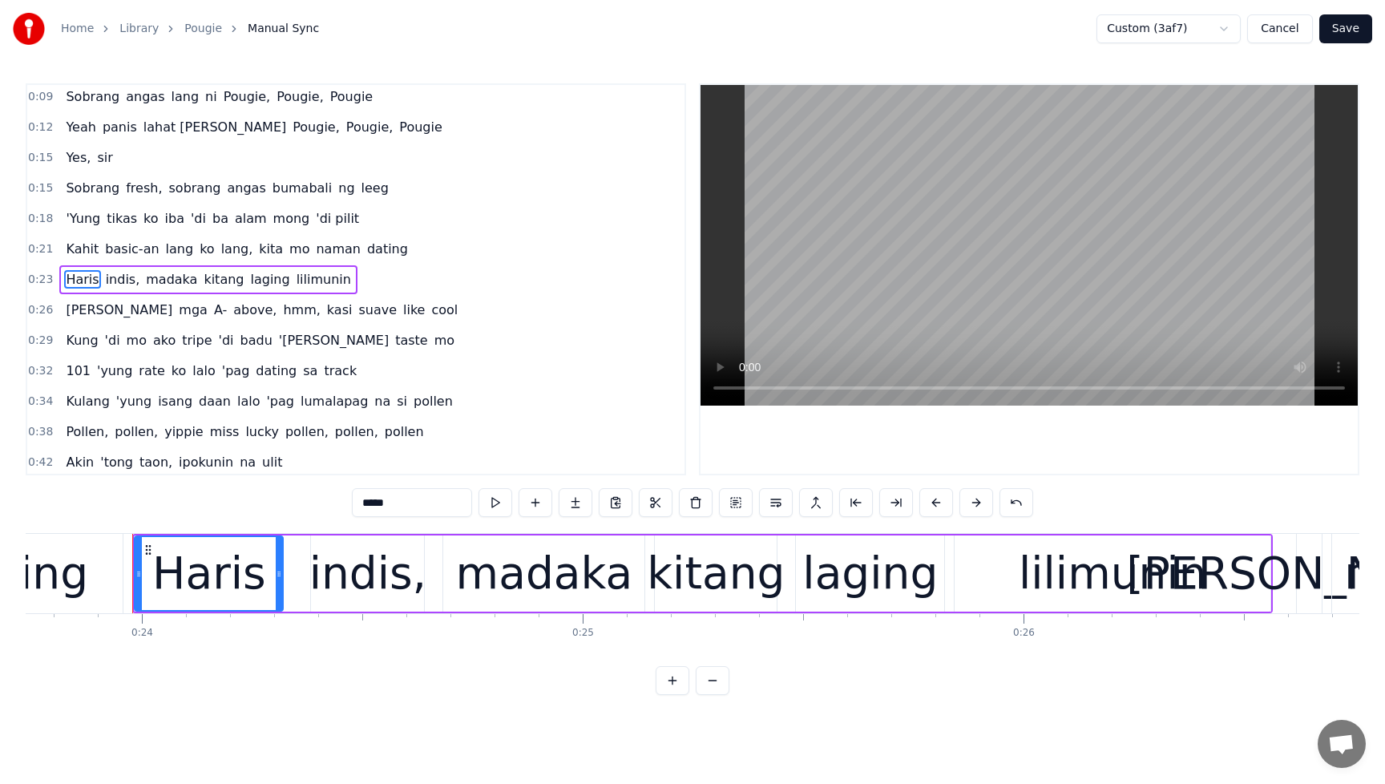
scroll to position [0, 10493]
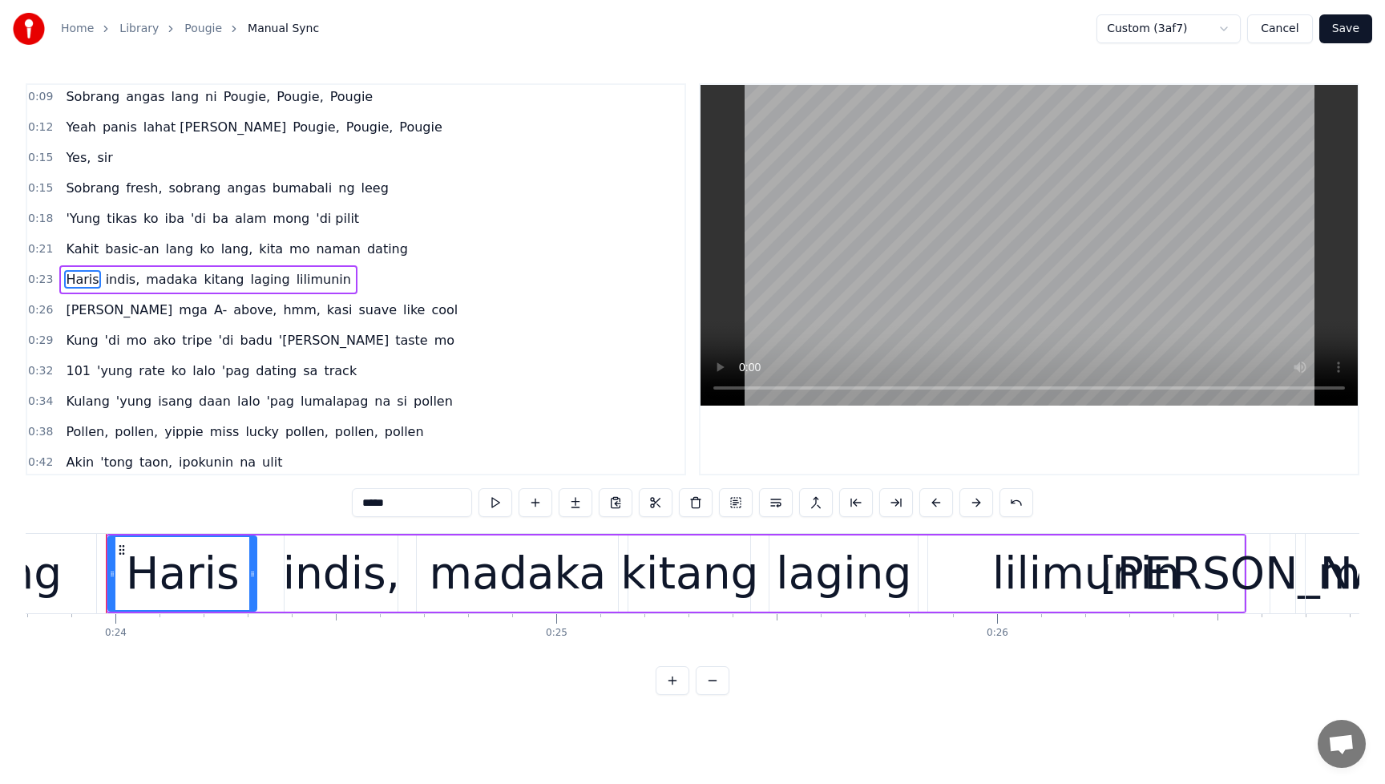
drag, startPoint x: 421, startPoint y: 499, endPoint x: 306, endPoint y: 502, distance: 114.7
click at [306, 502] on div "0:00 Pwede naman eh noh? 0:02 Okay 0:02 Dark beat, yeah, let's go 0:04 Papasok …" at bounding box center [693, 389] width 1334 height 612
click at [135, 281] on span "indis," at bounding box center [135, 279] width 38 height 18
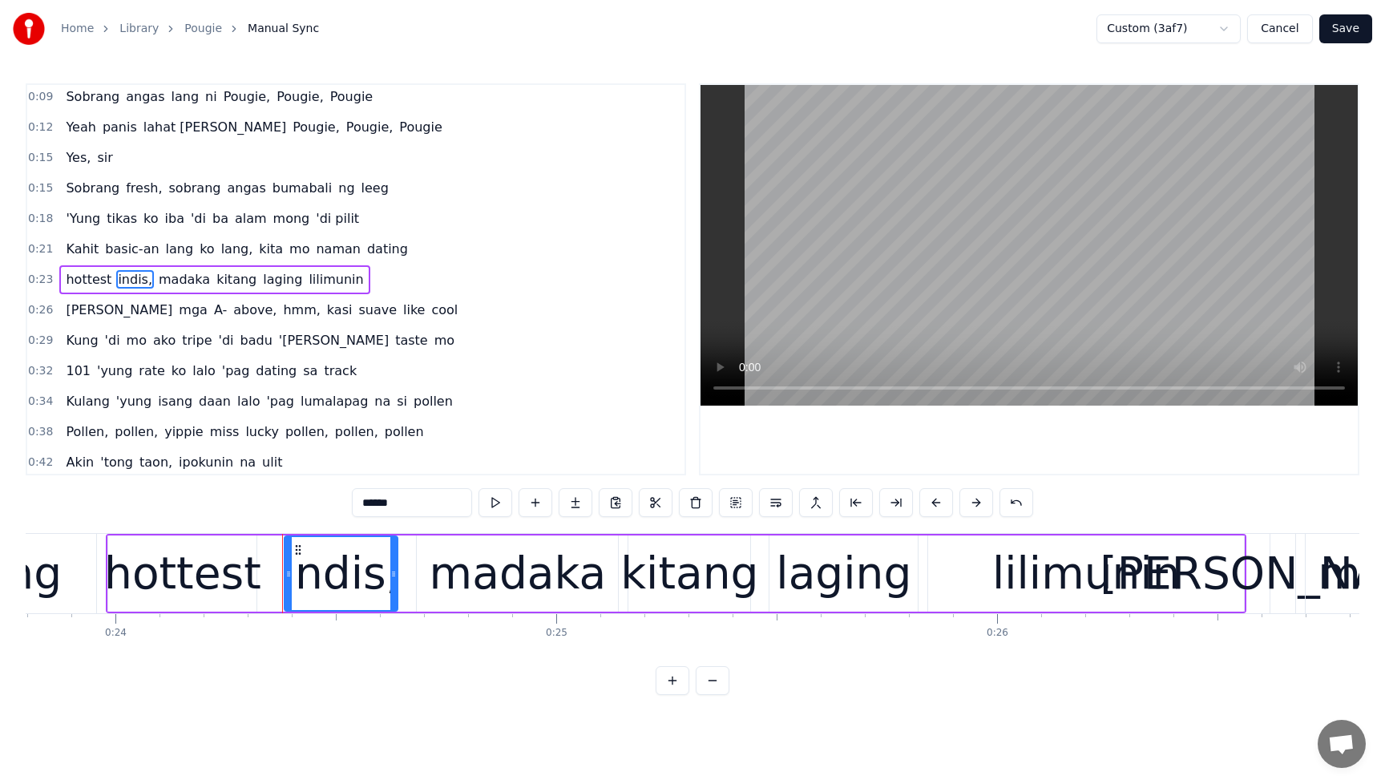
click at [410, 508] on input "******" at bounding box center [412, 502] width 120 height 29
click at [174, 282] on span "madaka" at bounding box center [189, 279] width 55 height 18
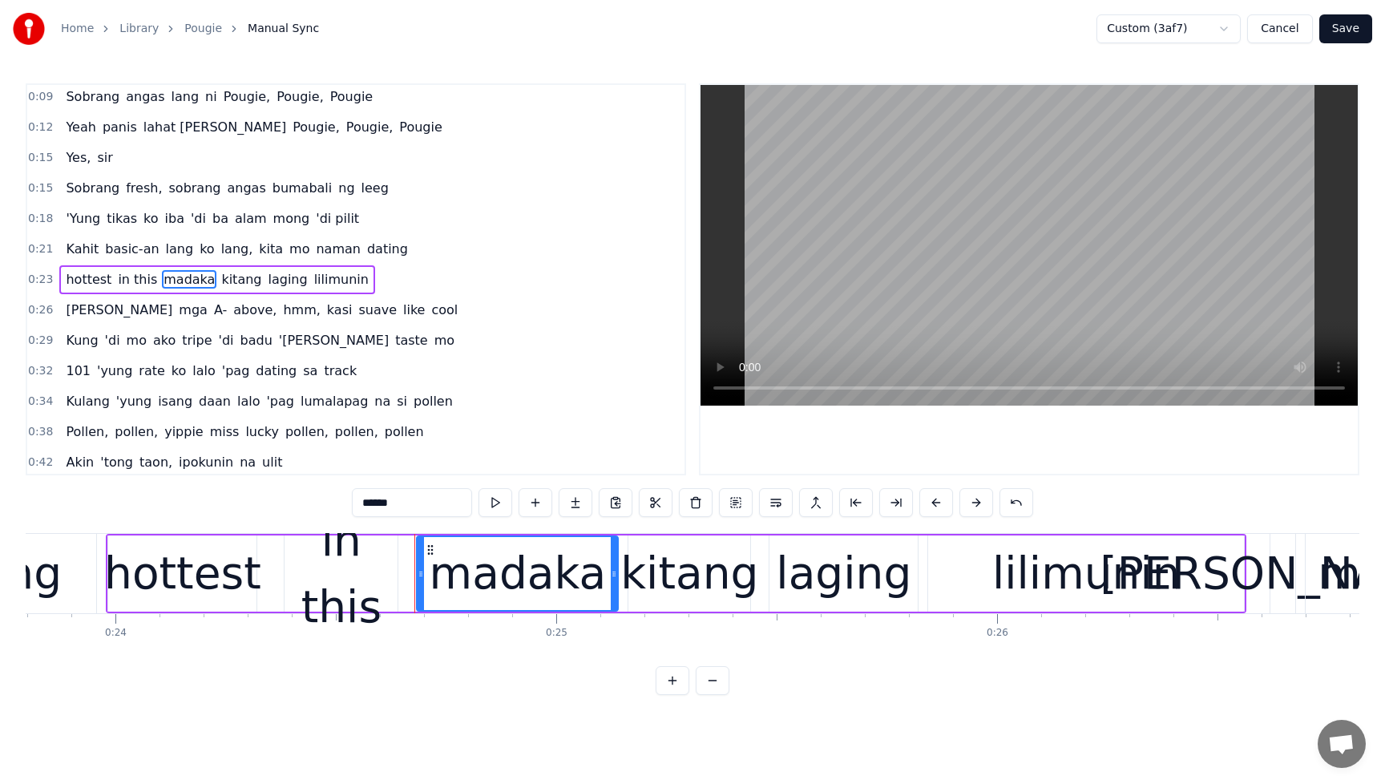
click at [543, 581] on div "madaka" at bounding box center [518, 573] width 176 height 67
click at [547, 580] on div "madaka" at bounding box center [518, 573] width 176 height 67
click at [398, 504] on input "******" at bounding box center [412, 502] width 120 height 29
click at [251, 277] on span "kitang" at bounding box center [257, 279] width 43 height 18
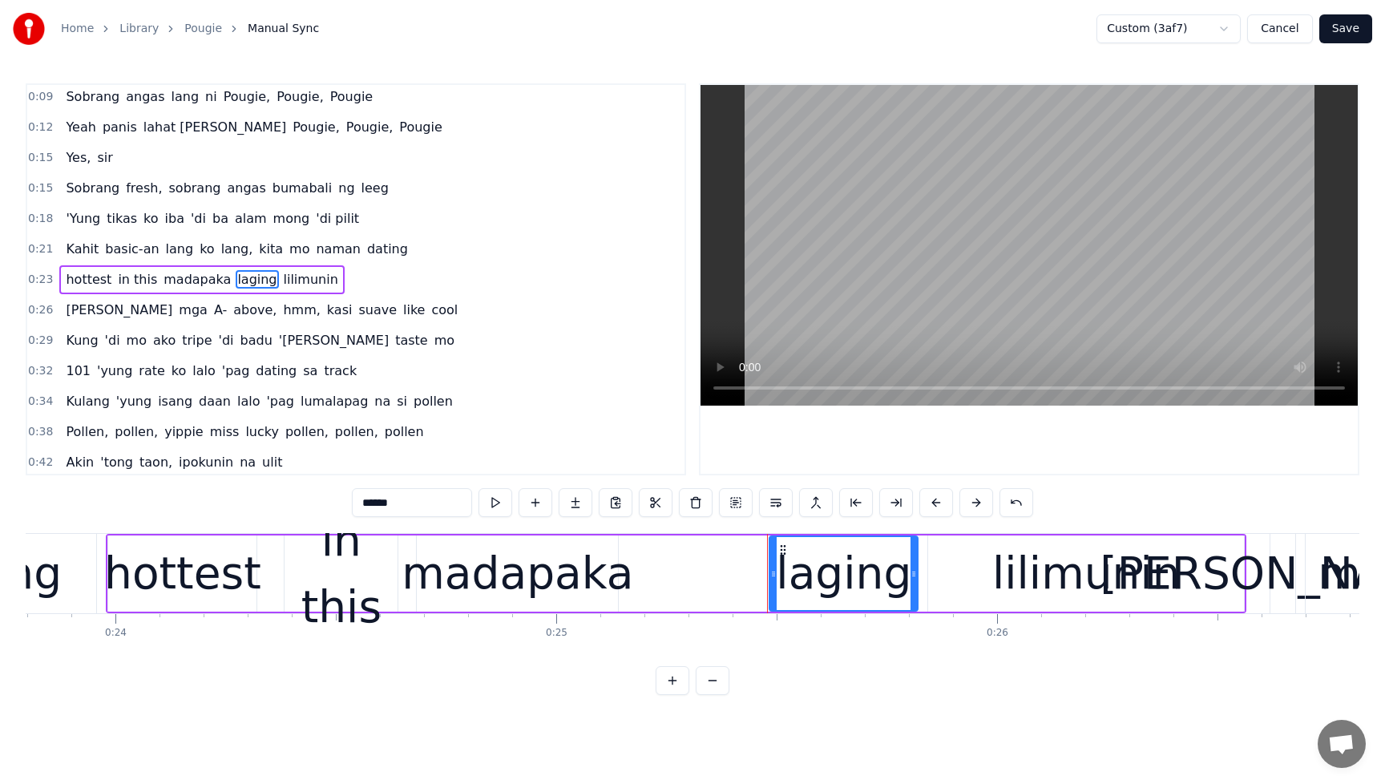
click at [254, 279] on span "laging" at bounding box center [257, 279] width 42 height 18
drag, startPoint x: 414, startPoint y: 498, endPoint x: 321, endPoint y: 499, distance: 93.0
click at [321, 499] on div "0:00 Pwede naman eh noh? 0:02 Okay 0:02 Dark beat, yeah, let's go 0:04 Papasok …" at bounding box center [693, 389] width 1334 height 612
click at [305, 283] on span "lilimunin" at bounding box center [328, 279] width 58 height 18
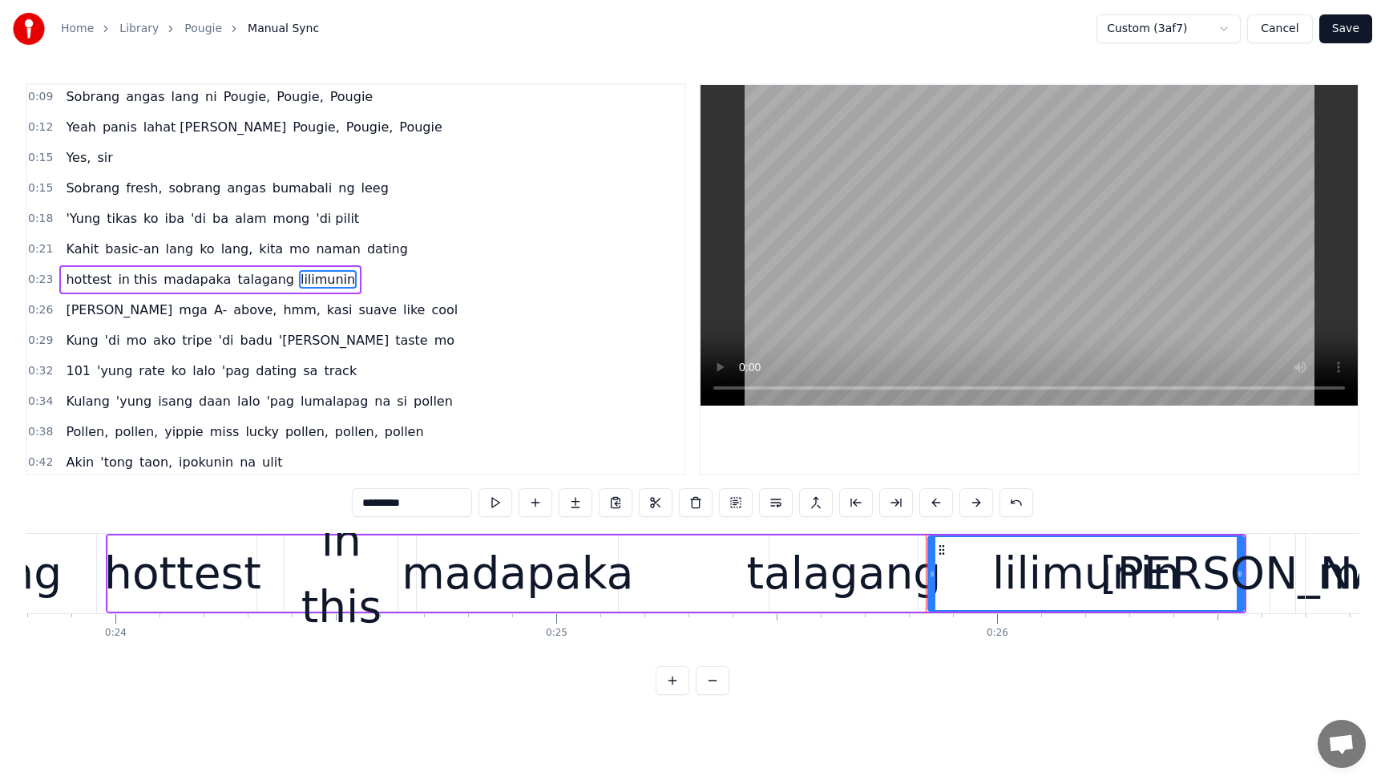
drag, startPoint x: 434, startPoint y: 502, endPoint x: 337, endPoint y: 499, distance: 97.0
click at [337, 499] on div "0:00 Pwede naman eh noh? 0:02 Okay 0:02 Dark beat, yeah, let's go 0:04 Papasok …" at bounding box center [693, 389] width 1334 height 612
click at [70, 247] on span "Kahit" at bounding box center [82, 249] width 36 height 18
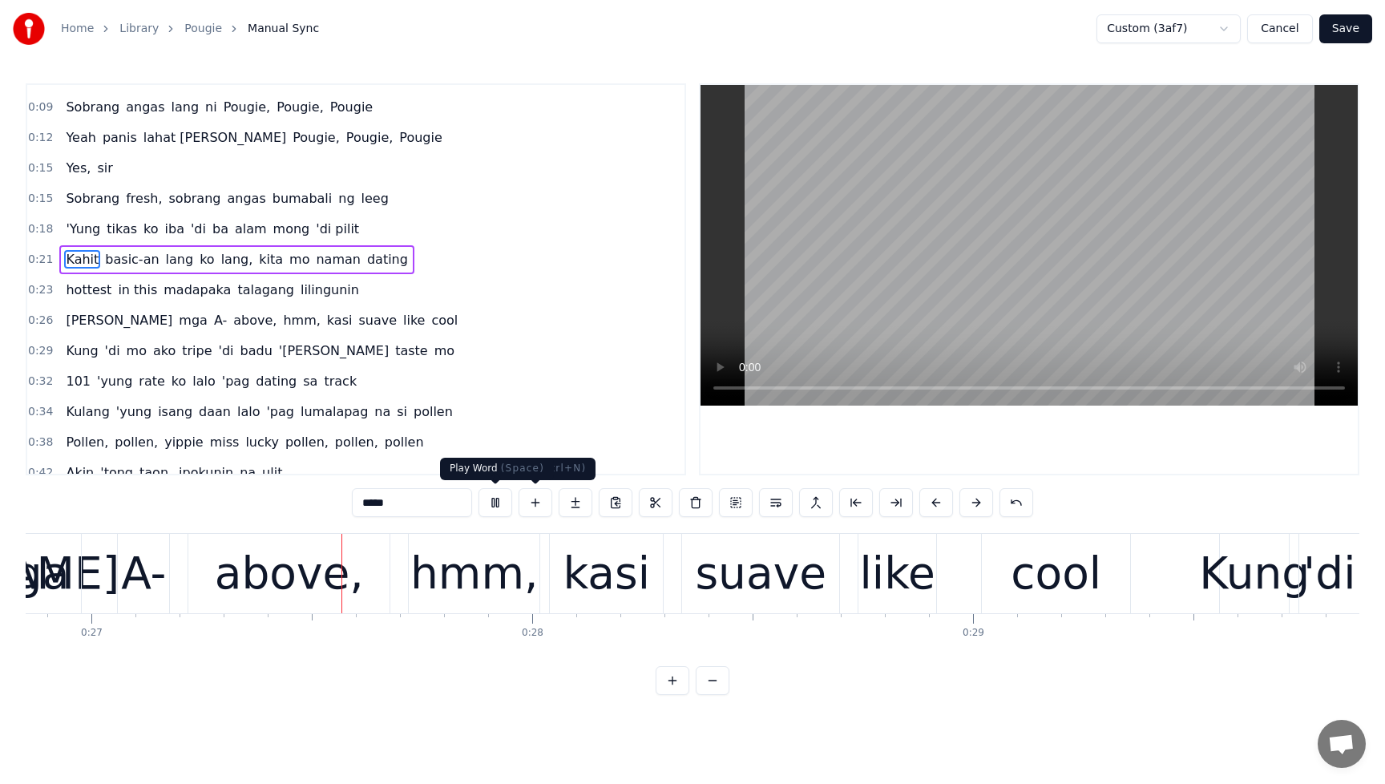
scroll to position [0, 11849]
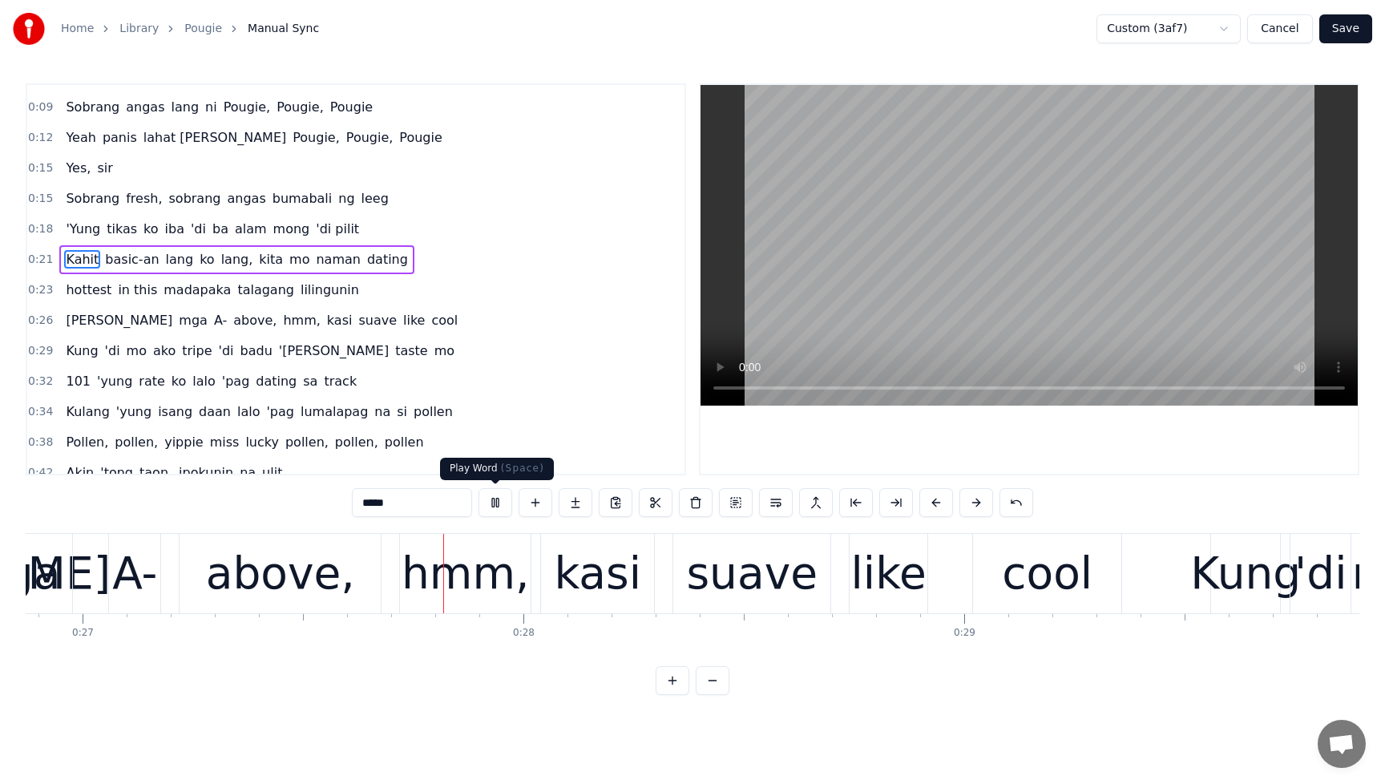
click at [495, 503] on button at bounding box center [496, 502] width 34 height 29
click at [242, 289] on span "talagang" at bounding box center [266, 290] width 60 height 18
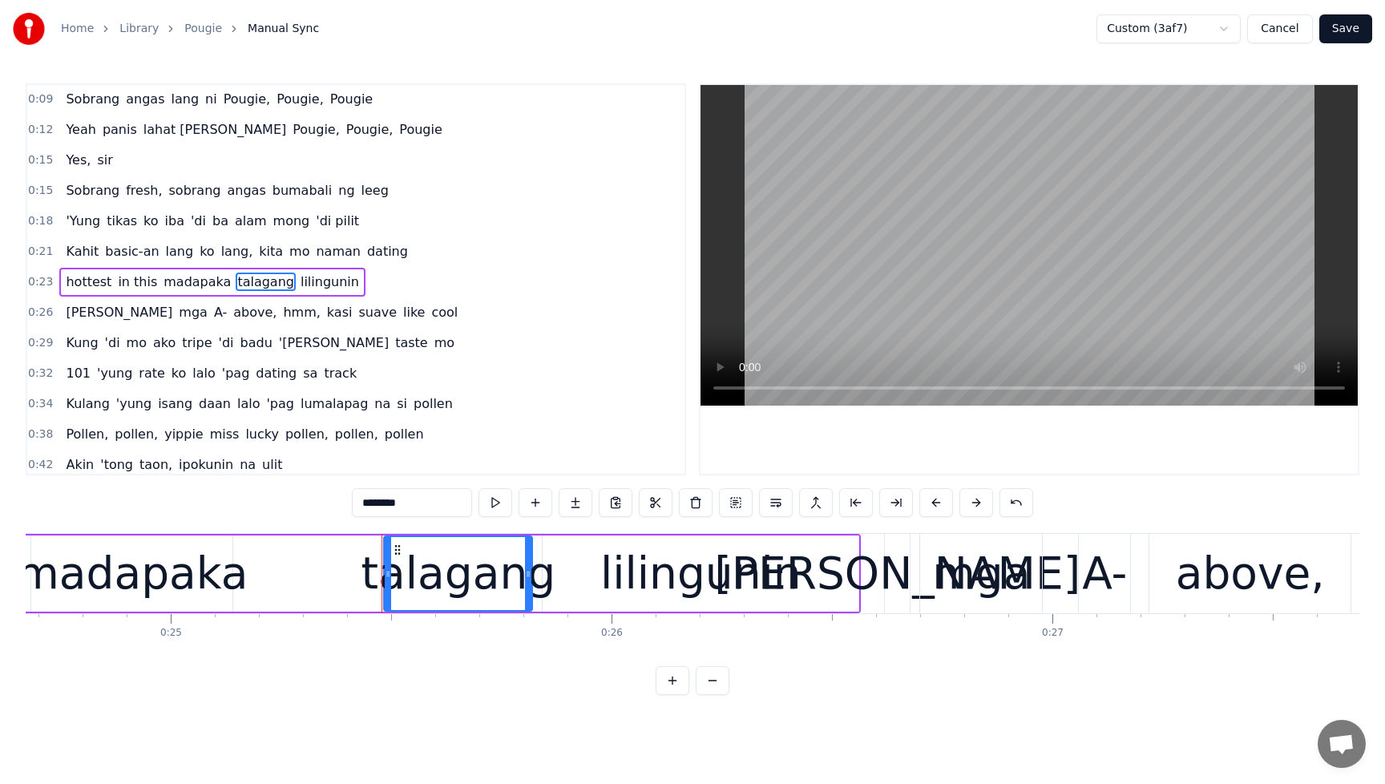
scroll to position [0, 10693]
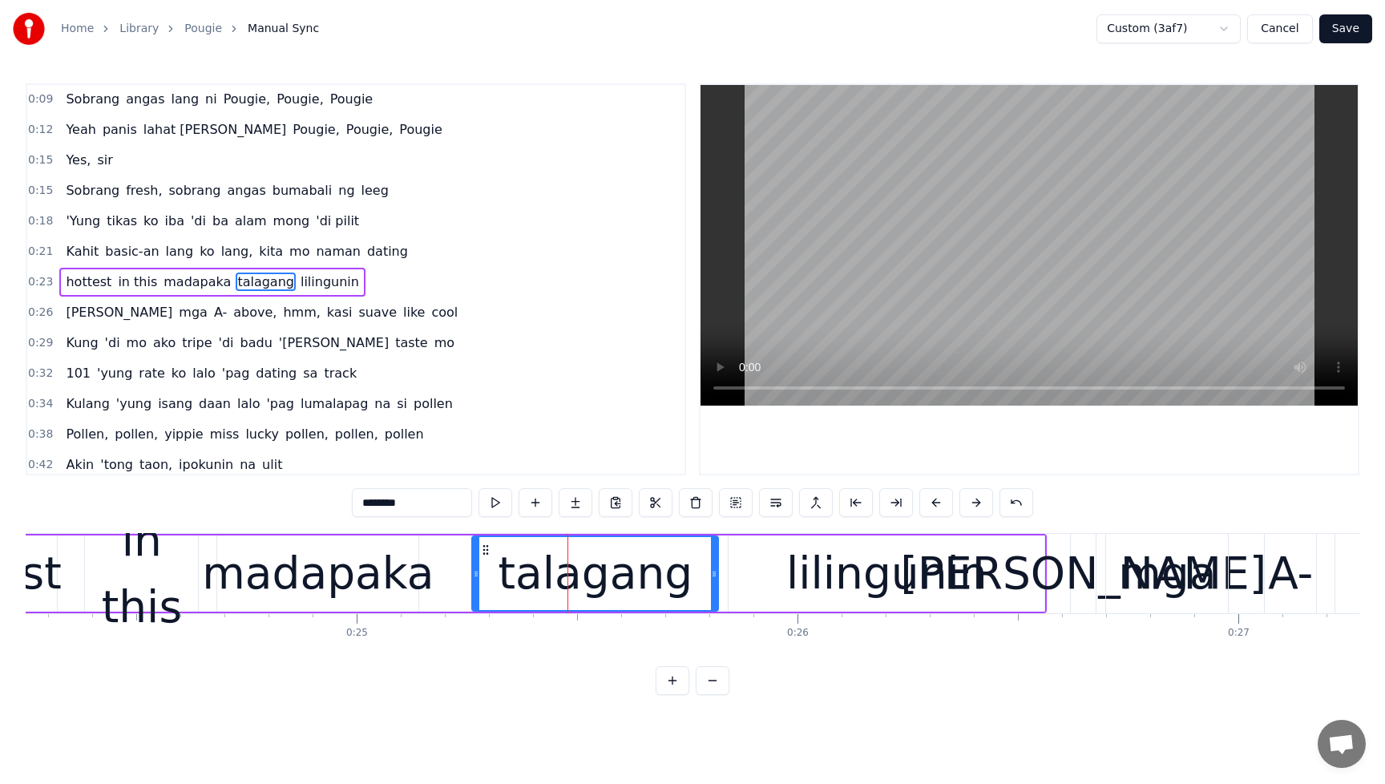
drag, startPoint x: 572, startPoint y: 578, endPoint x: 474, endPoint y: 585, distance: 98.1
click at [474, 585] on div at bounding box center [476, 573] width 6 height 73
click at [779, 585] on div "lilingunin" at bounding box center [887, 574] width 316 height 76
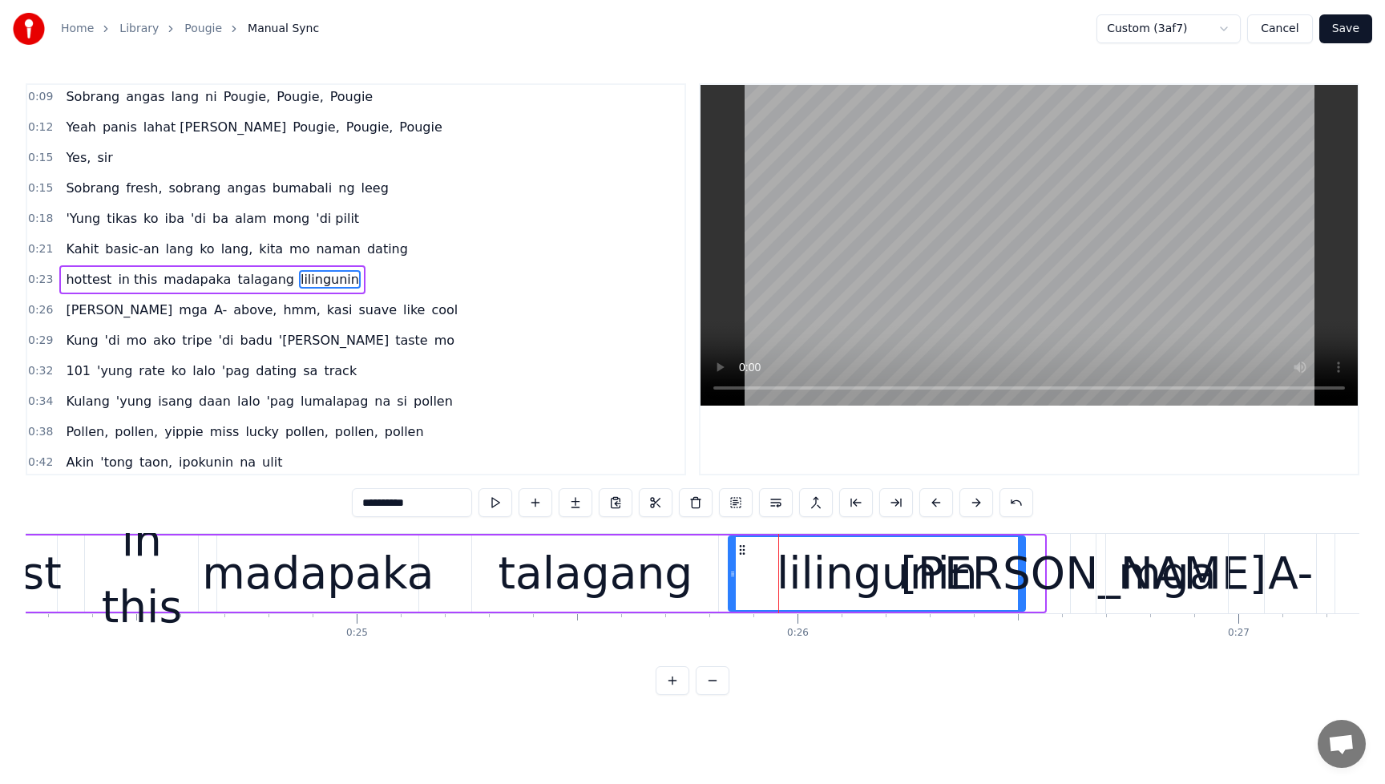
drag, startPoint x: 1040, startPoint y: 575, endPoint x: 1021, endPoint y: 578, distance: 19.5
click at [1021, 578] on icon at bounding box center [1021, 574] width 6 height 13
click at [86, 257] on span "Kahit" at bounding box center [82, 249] width 36 height 18
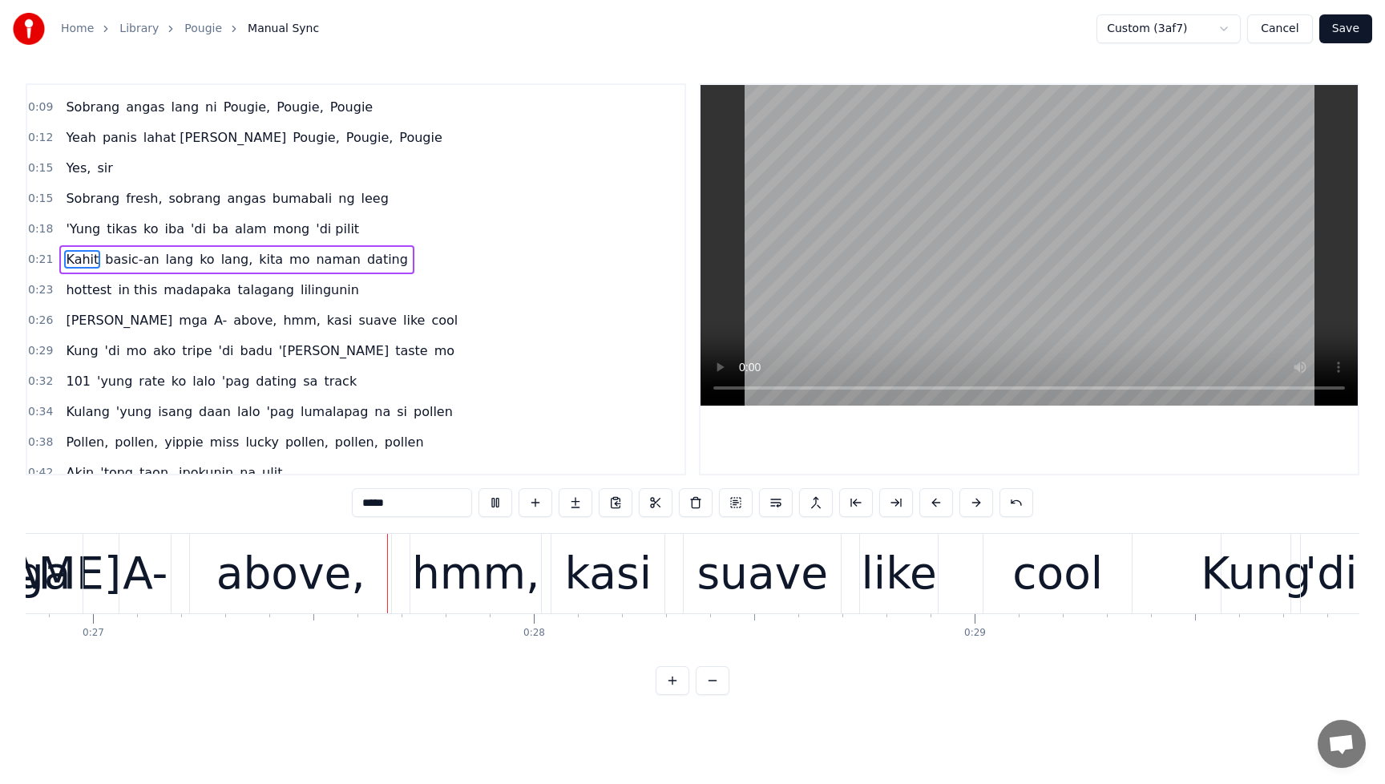
scroll to position [0, 11845]
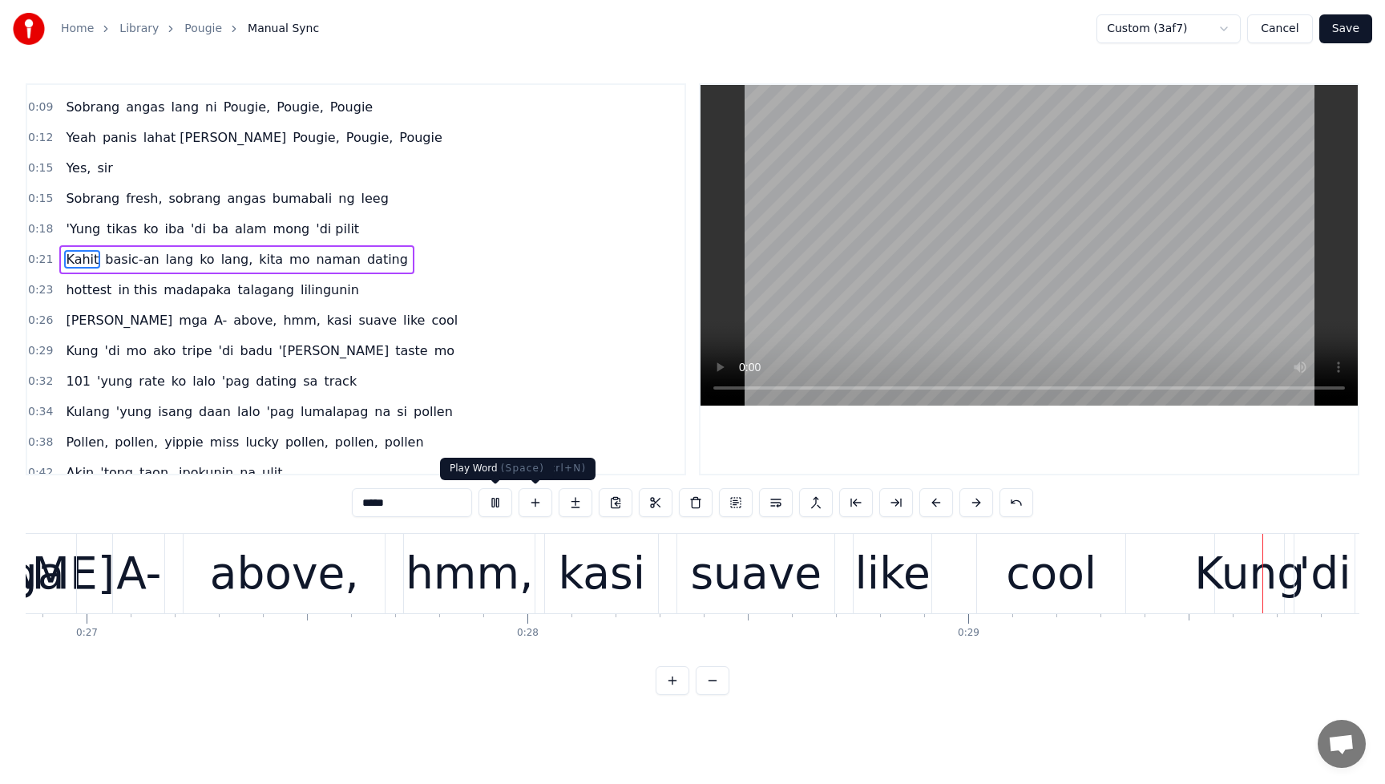
click at [503, 499] on button at bounding box center [496, 502] width 34 height 29
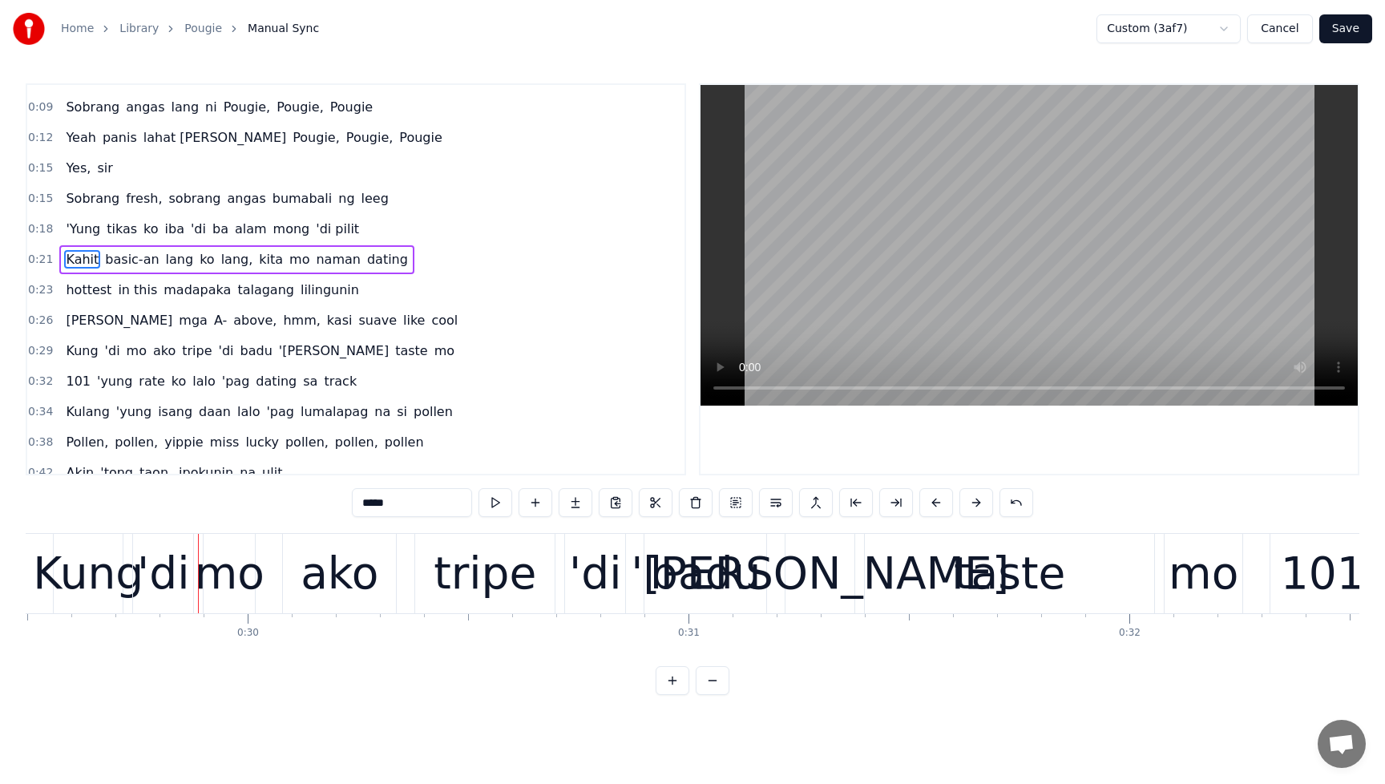
scroll to position [0, 13099]
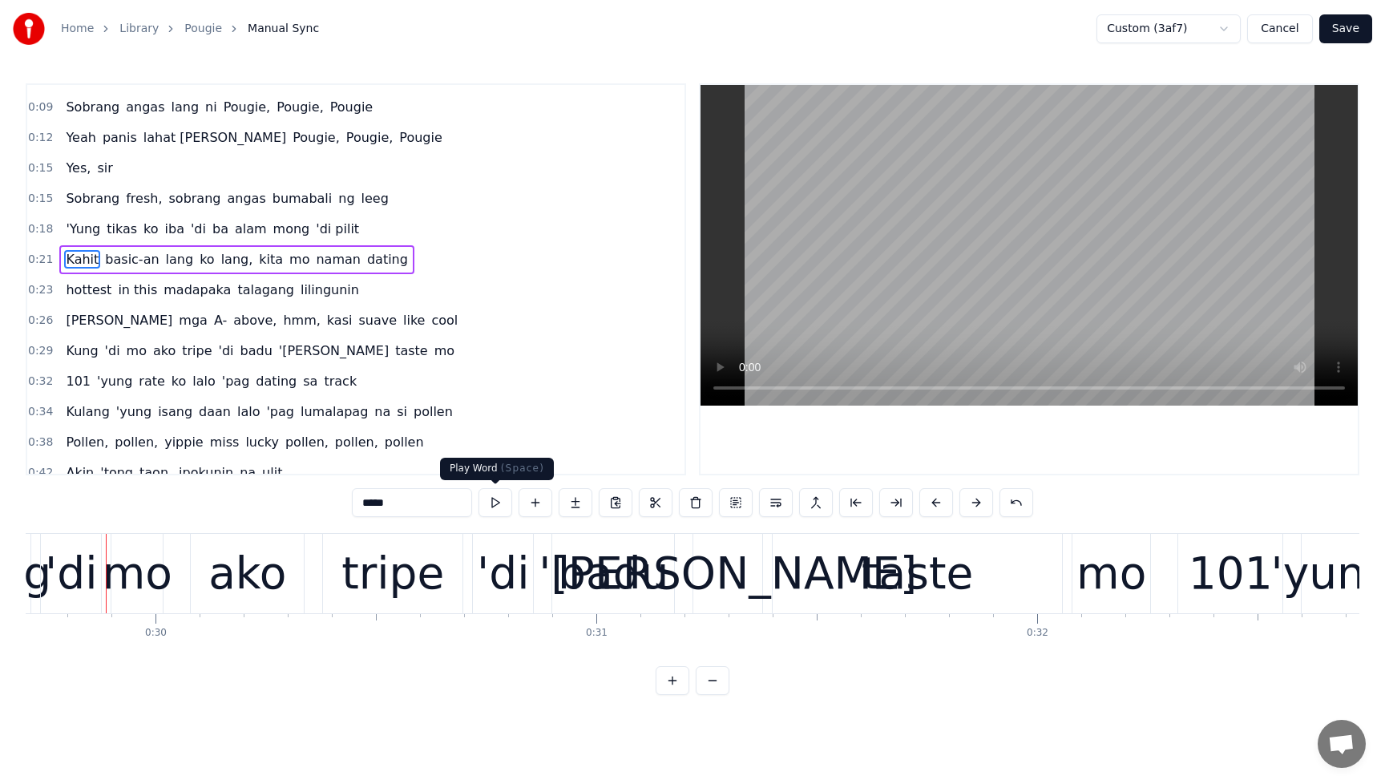
click at [212, 320] on span "A-" at bounding box center [220, 320] width 16 height 18
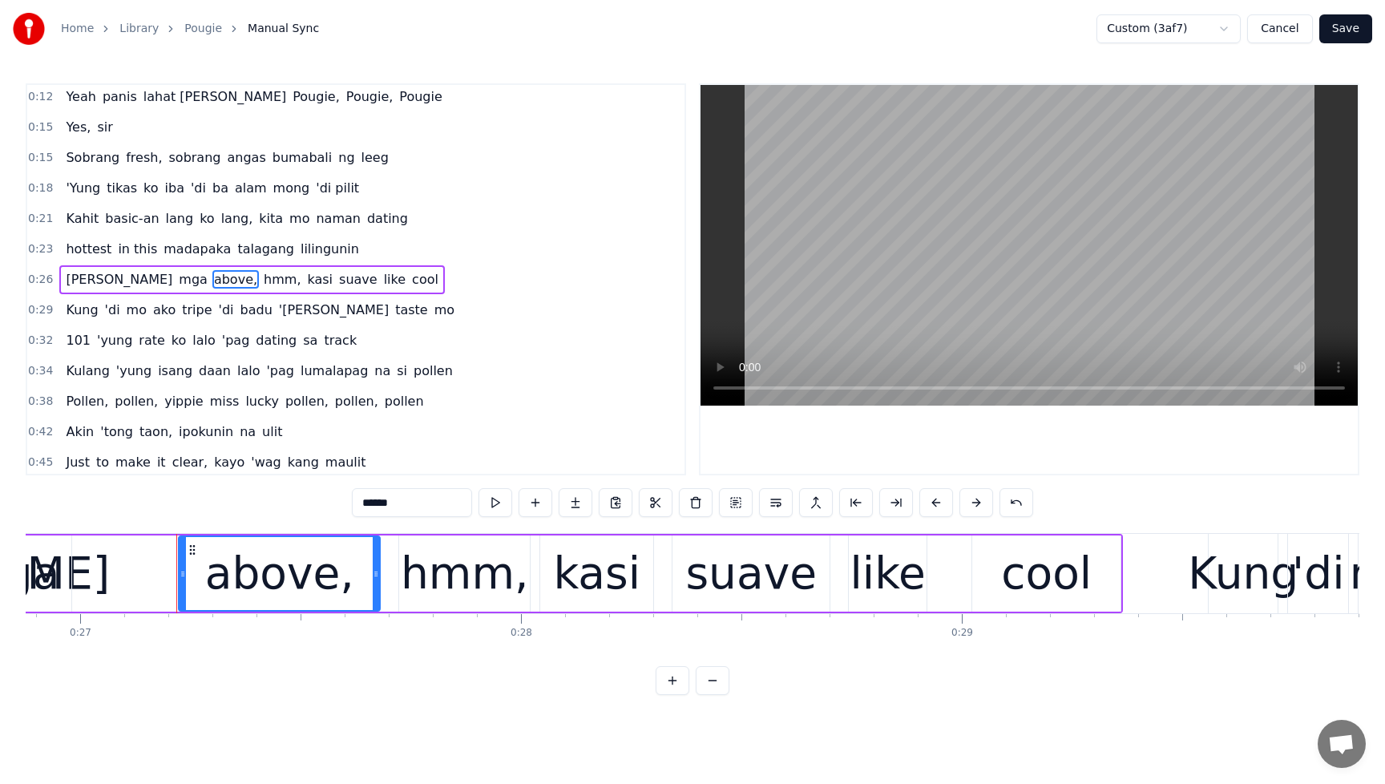
scroll to position [186, 0]
click at [240, 582] on div "above," at bounding box center [279, 573] width 149 height 67
drag, startPoint x: 418, startPoint y: 499, endPoint x: 316, endPoint y: 507, distance: 102.1
click at [316, 507] on div "0:00 Pwede naman eh noh? 0:02 Okay 0:02 Dark beat, yeah, let's go 0:04 Papasok …" at bounding box center [693, 389] width 1334 height 612
drag, startPoint x: 180, startPoint y: 580, endPoint x: 85, endPoint y: 582, distance: 95.4
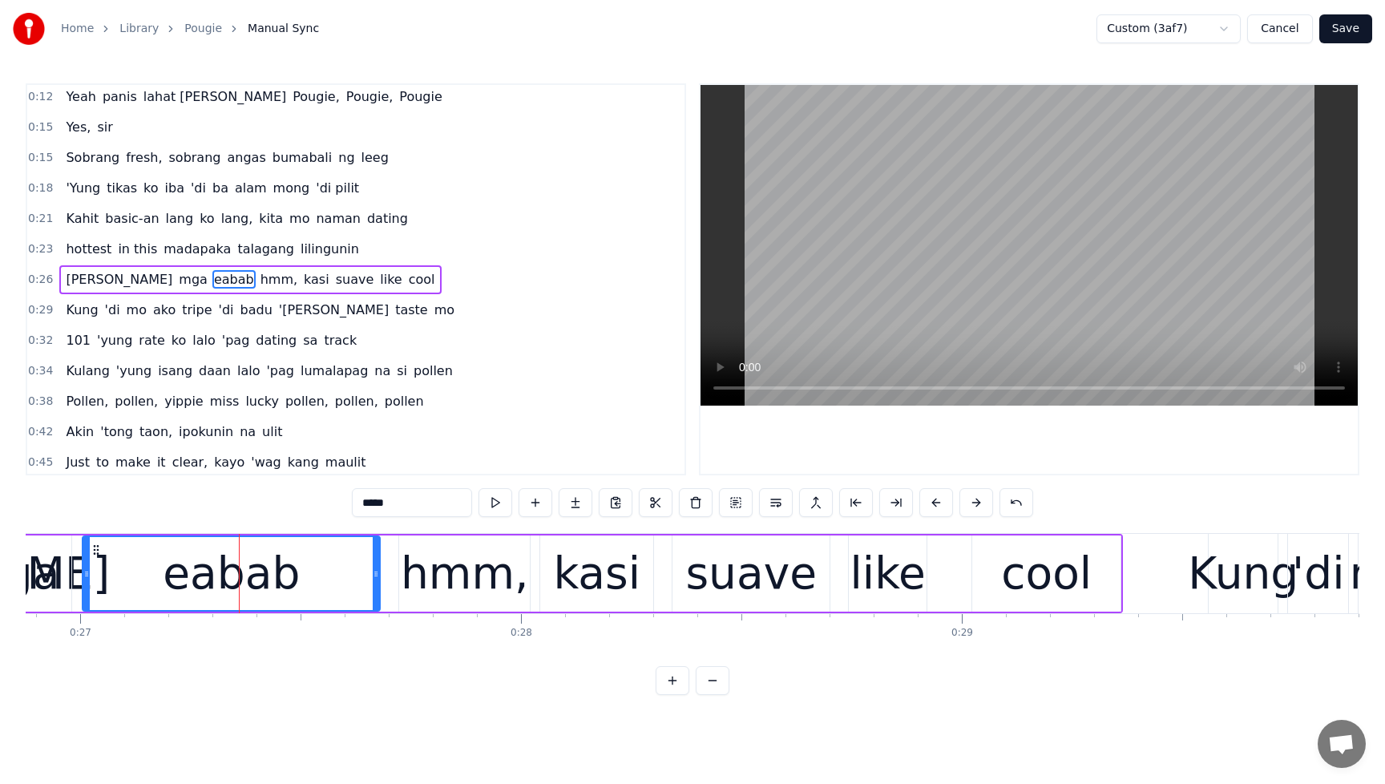
click at [85, 582] on div at bounding box center [86, 573] width 6 height 73
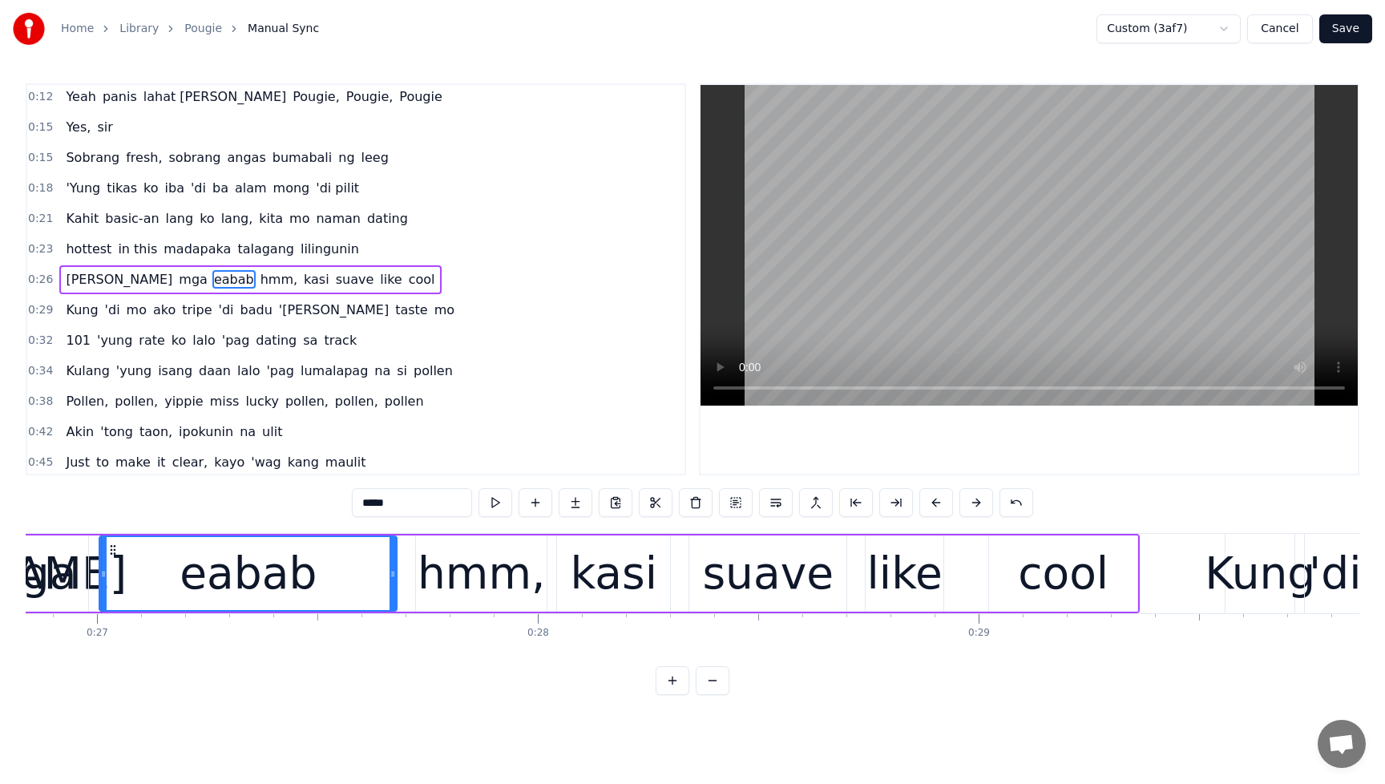
scroll to position [0, 11829]
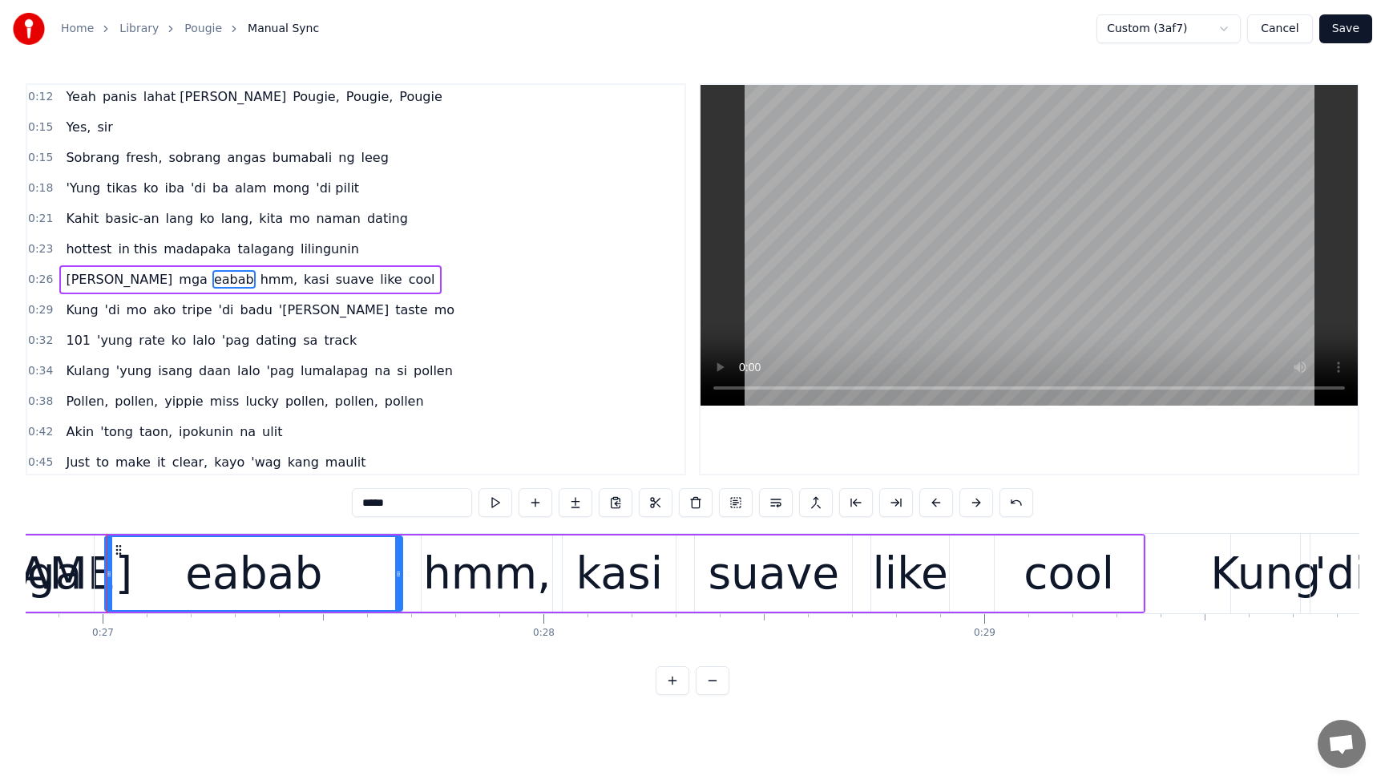
click at [766, 592] on div "suave" at bounding box center [773, 573] width 131 height 67
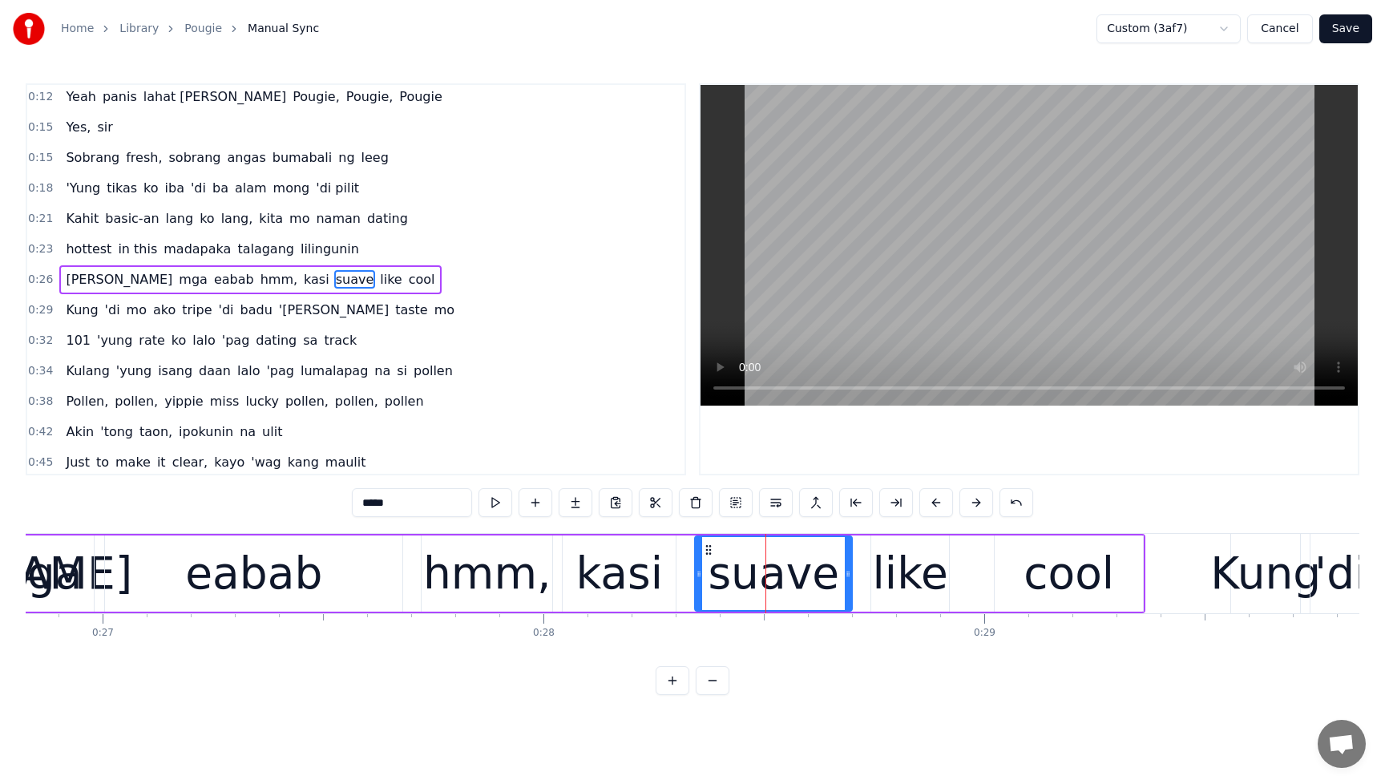
click at [414, 509] on input "*****" at bounding box center [412, 502] width 120 height 29
drag, startPoint x: 390, startPoint y: 501, endPoint x: 443, endPoint y: 541, distance: 67.0
click at [389, 501] on input "*****" at bounding box center [412, 502] width 120 height 29
click at [899, 599] on div "like" at bounding box center [910, 573] width 75 height 67
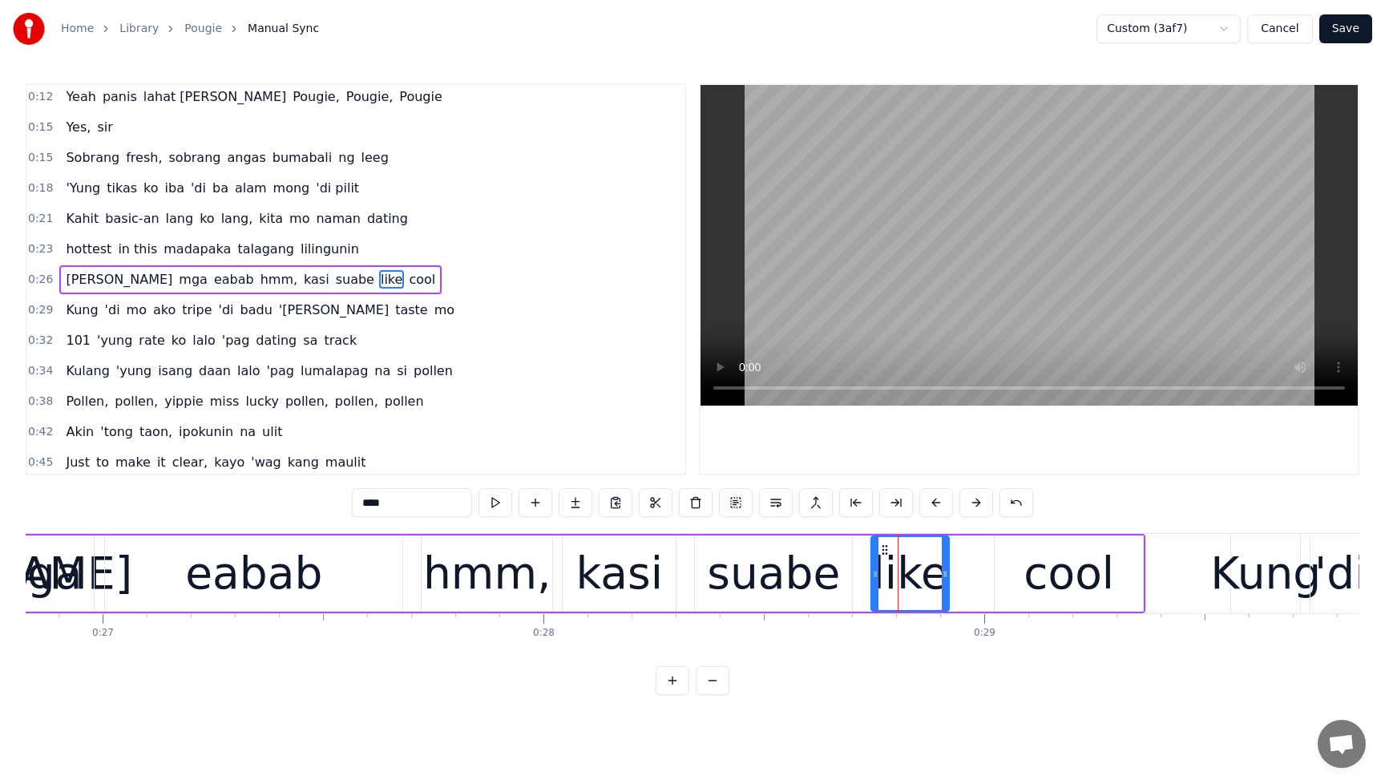
click at [1076, 581] on div "cool" at bounding box center [1069, 573] width 91 height 67
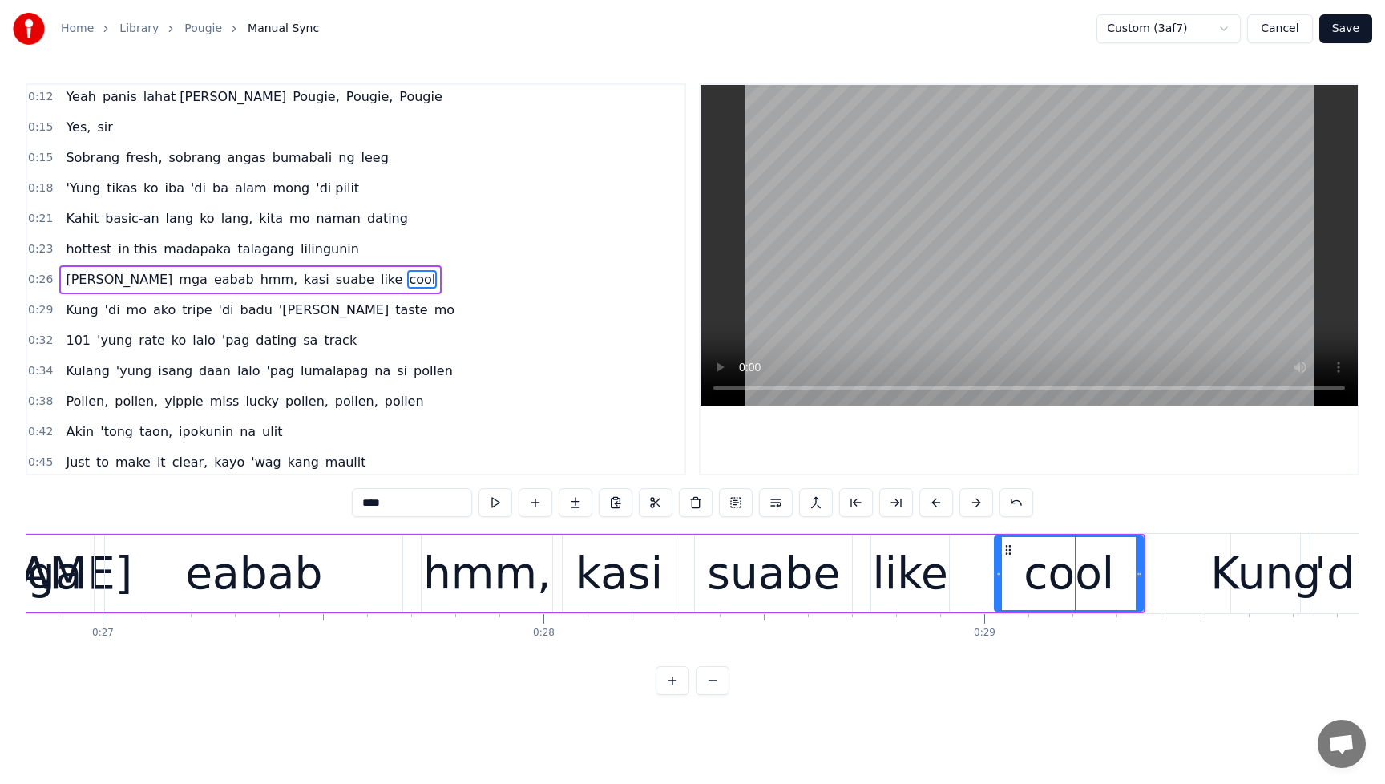
drag, startPoint x: 406, startPoint y: 503, endPoint x: 352, endPoint y: 504, distance: 54.5
click at [352, 504] on input "****" at bounding box center [412, 502] width 120 height 29
click at [82, 253] on span "hottest" at bounding box center [88, 249] width 49 height 18
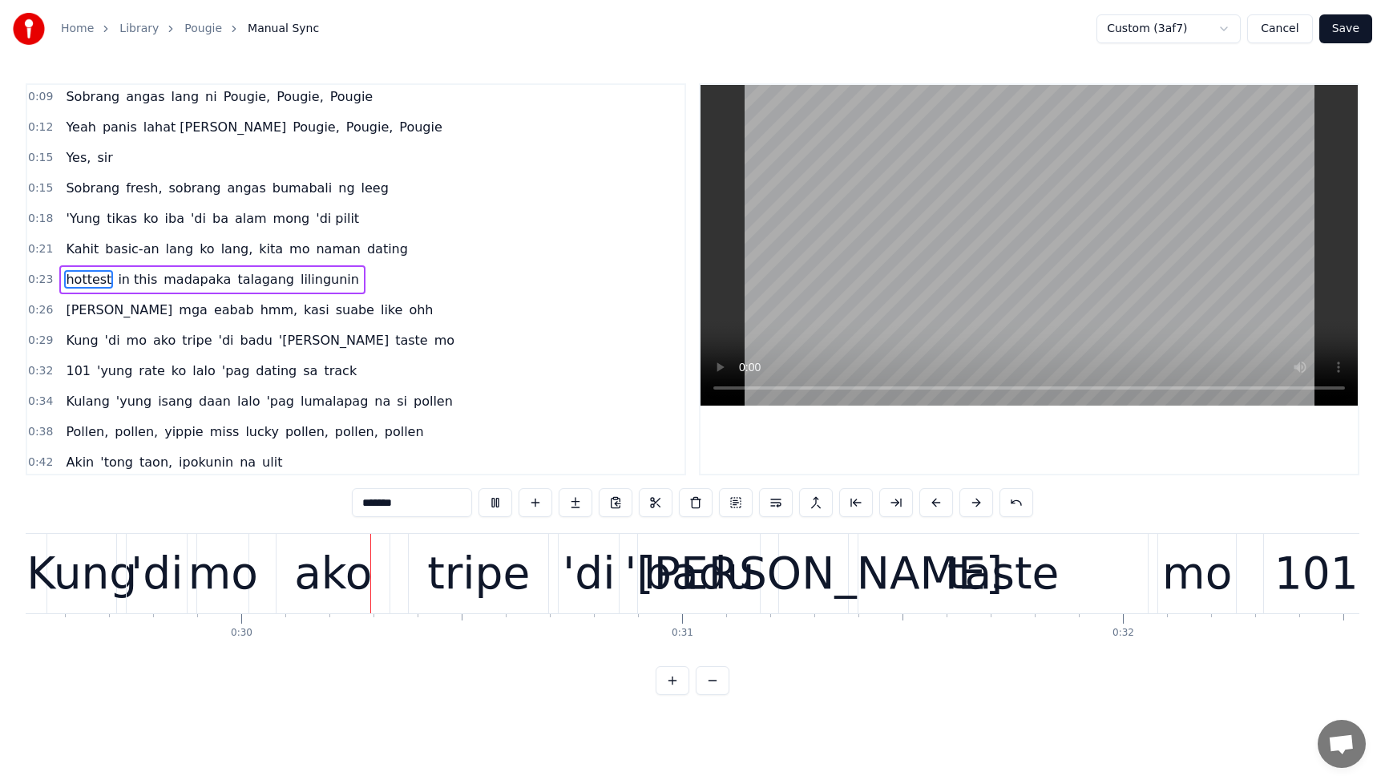
scroll to position [0, 13030]
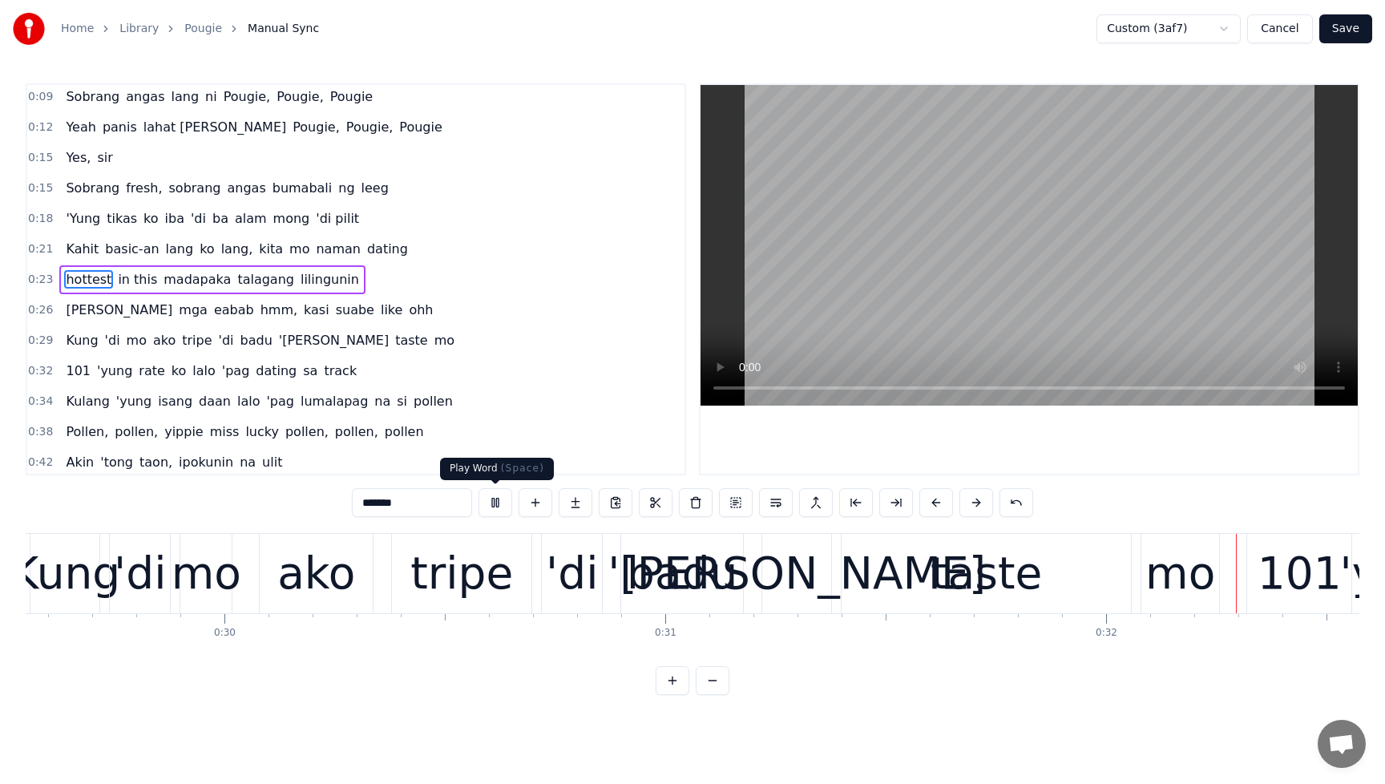
click at [502, 504] on button at bounding box center [496, 502] width 34 height 29
click at [180, 344] on span "tripe" at bounding box center [196, 340] width 33 height 18
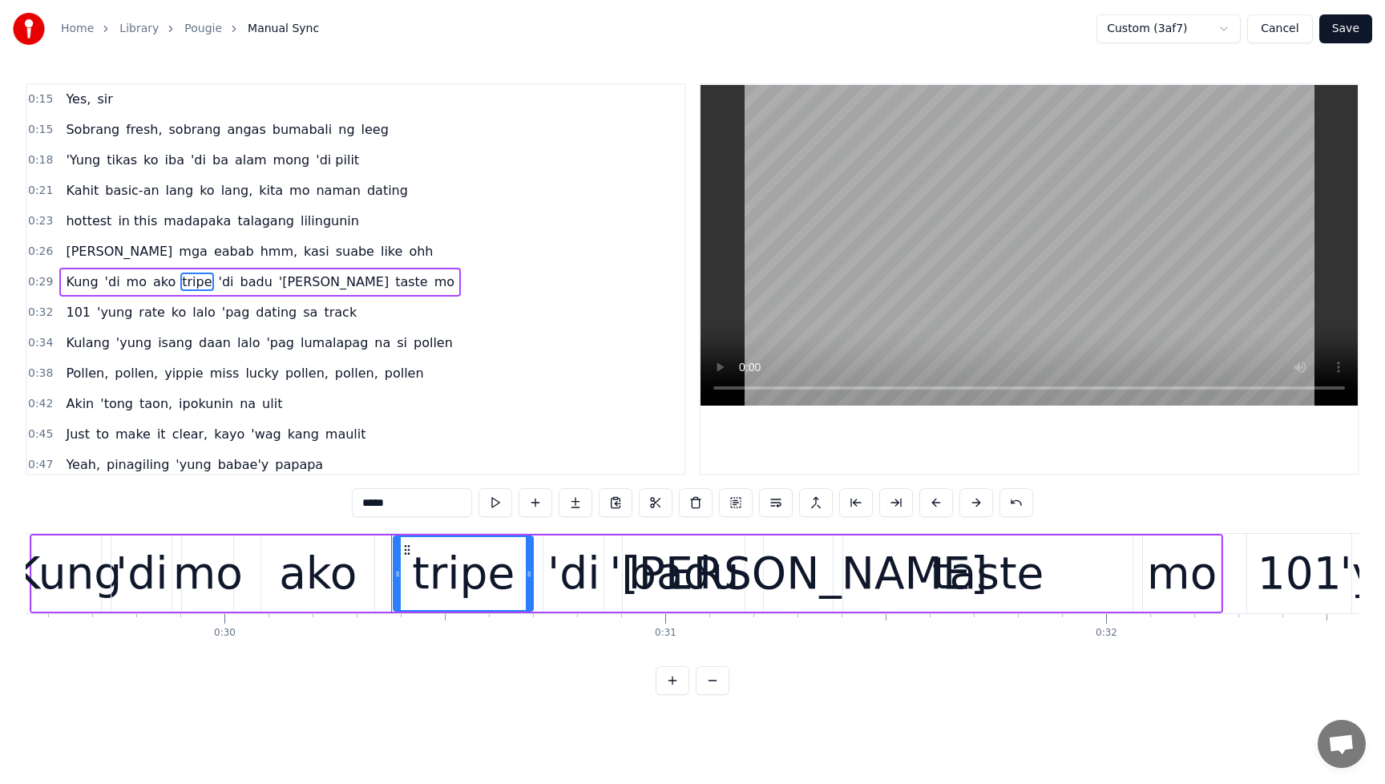
scroll to position [216, 0]
click at [419, 505] on input "*****" at bounding box center [412, 502] width 120 height 29
click at [209, 282] on span "'di" at bounding box center [218, 279] width 18 height 18
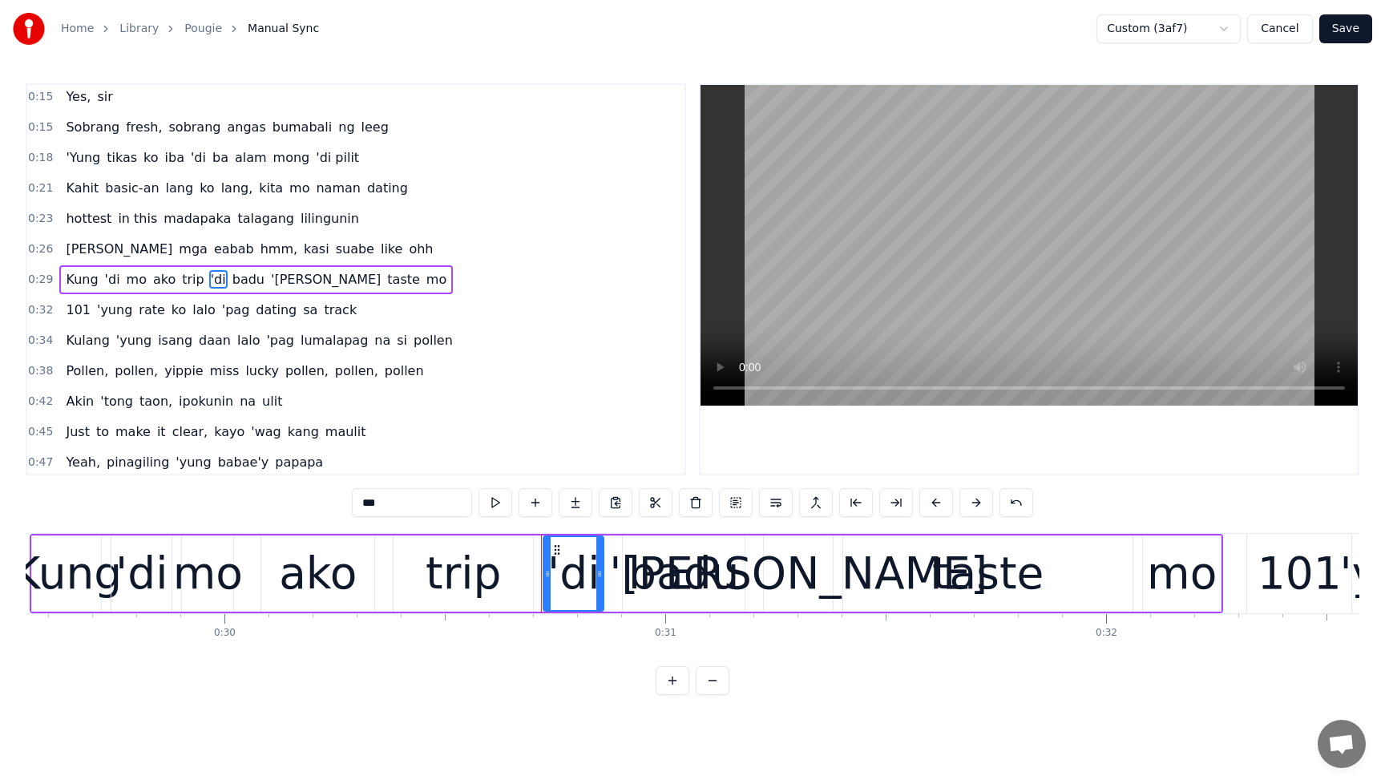
click at [365, 502] on input "***" at bounding box center [412, 502] width 120 height 29
click at [237, 283] on span "badu" at bounding box center [252, 279] width 35 height 18
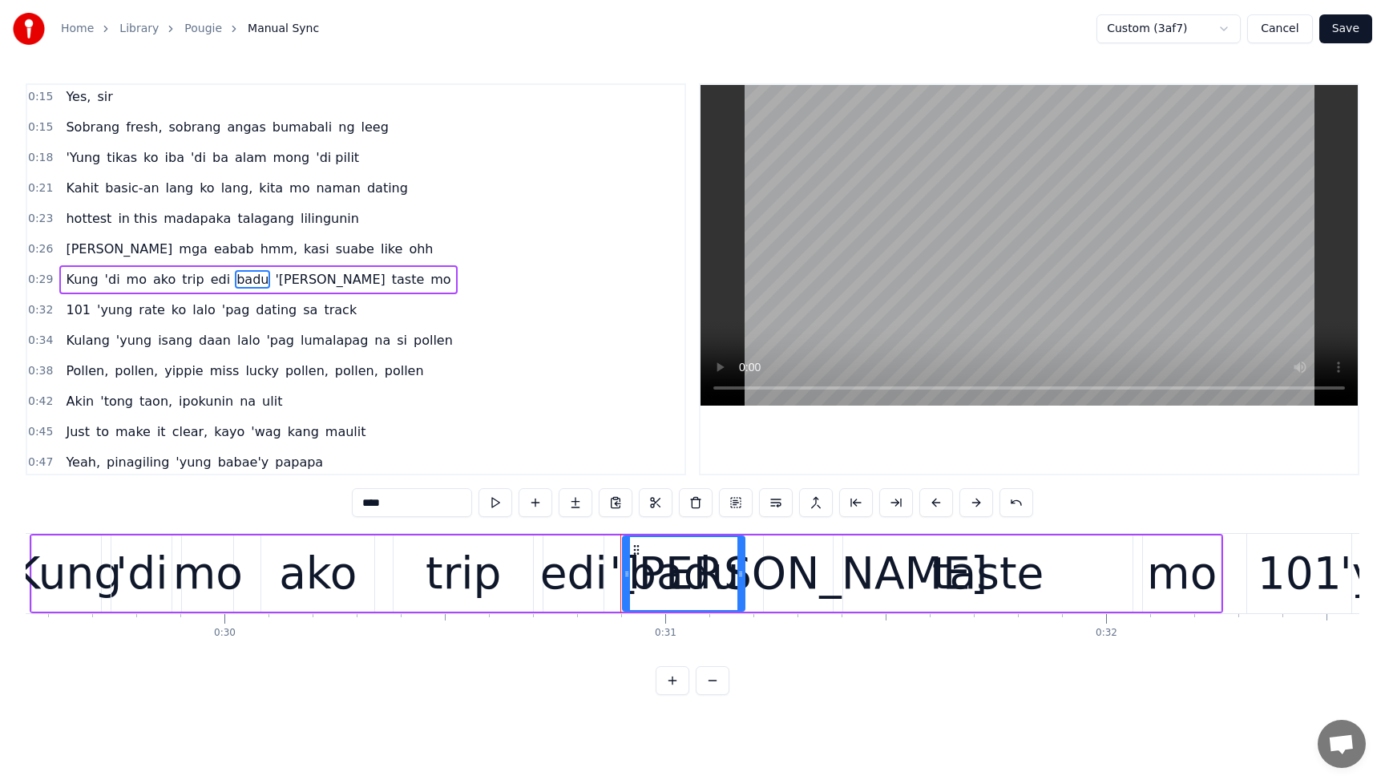
click at [410, 502] on input "****" at bounding box center [412, 502] width 120 height 29
click at [283, 279] on span "'[PERSON_NAME]" at bounding box center [337, 279] width 113 height 18
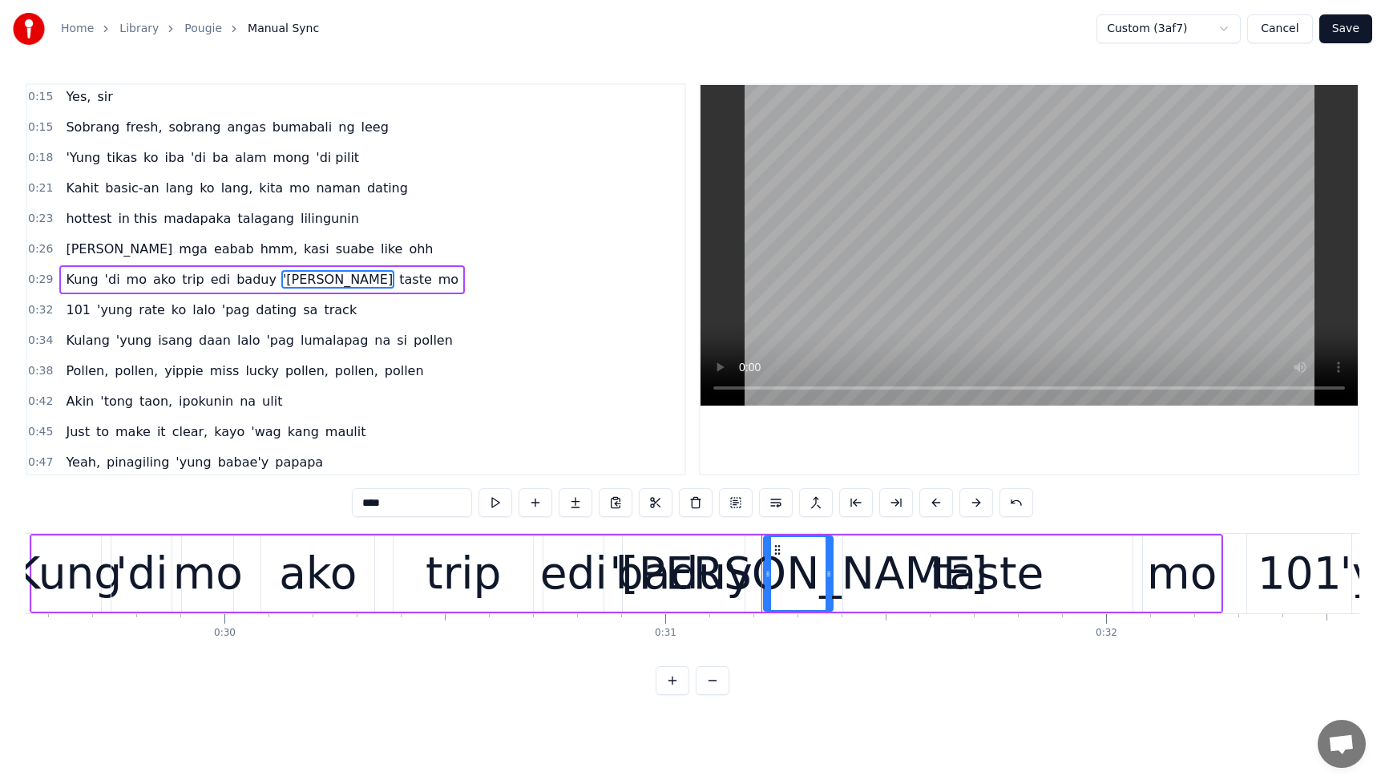
drag, startPoint x: 402, startPoint y: 509, endPoint x: 323, endPoint y: 512, distance: 79.4
click at [323, 512] on div "0:00 Pwede naman eh noh? 0:02 Okay 0:02 Dark beat, yeah, let's go 0:04 Papasok …" at bounding box center [693, 389] width 1334 height 612
drag, startPoint x: 382, startPoint y: 502, endPoint x: 357, endPoint y: 502, distance: 24.9
click at [357, 502] on input "****" at bounding box center [412, 502] width 120 height 29
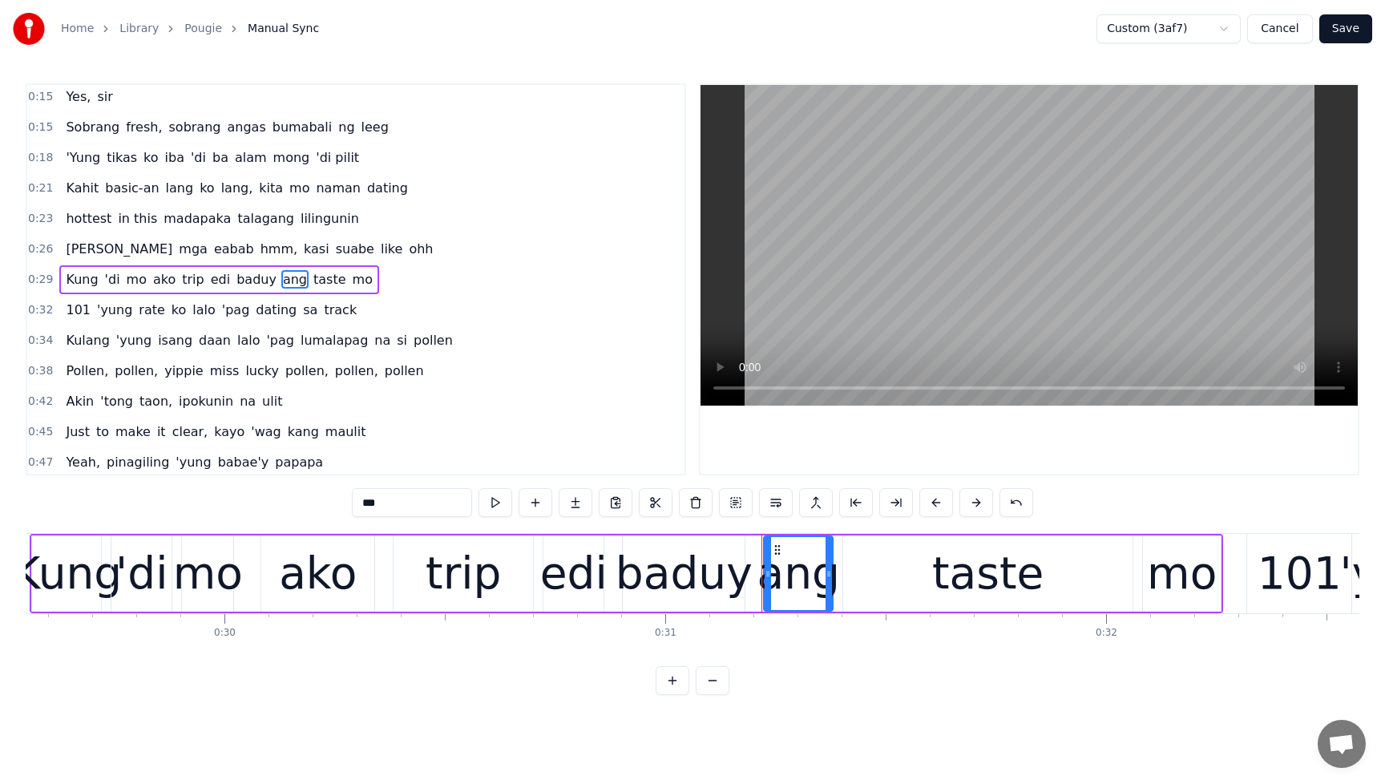
click at [68, 249] on span "[PERSON_NAME]" at bounding box center [119, 249] width 110 height 18
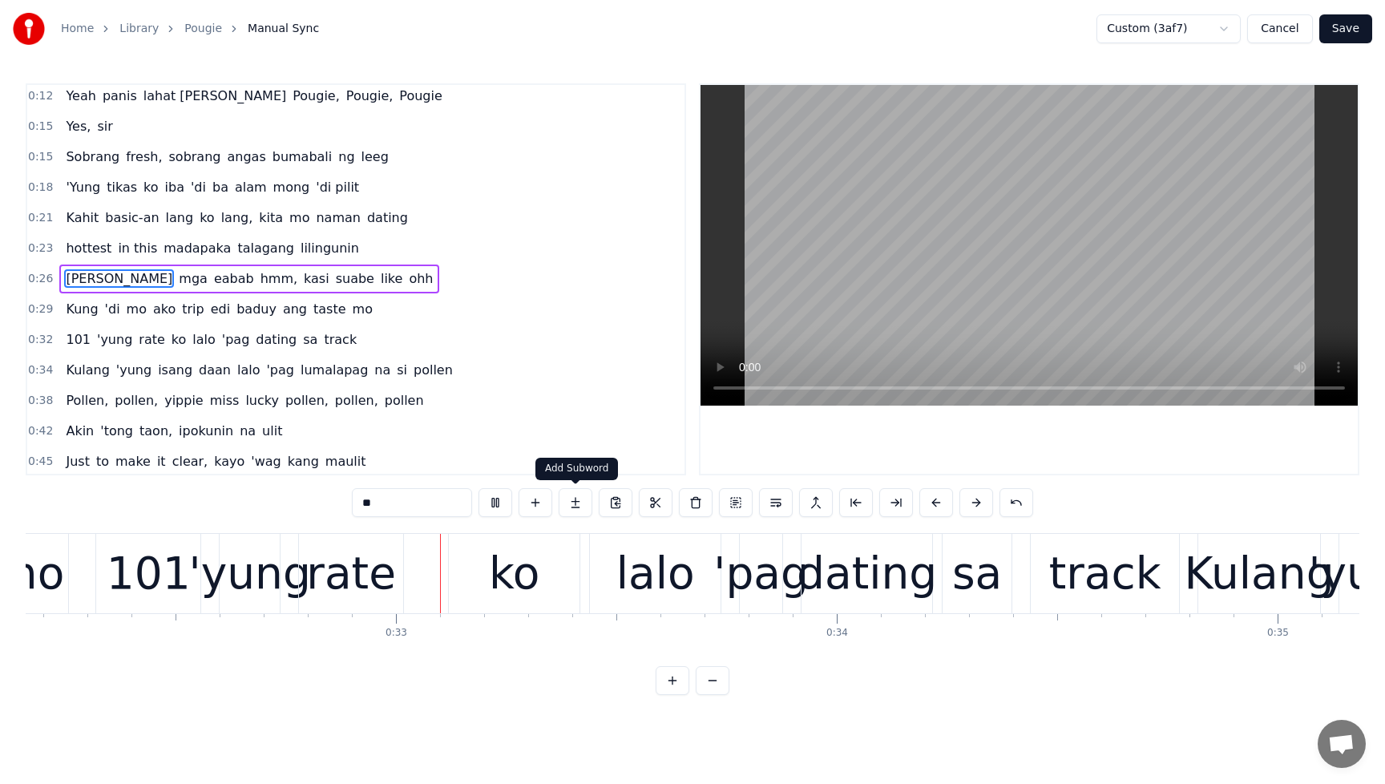
scroll to position [0, 14189]
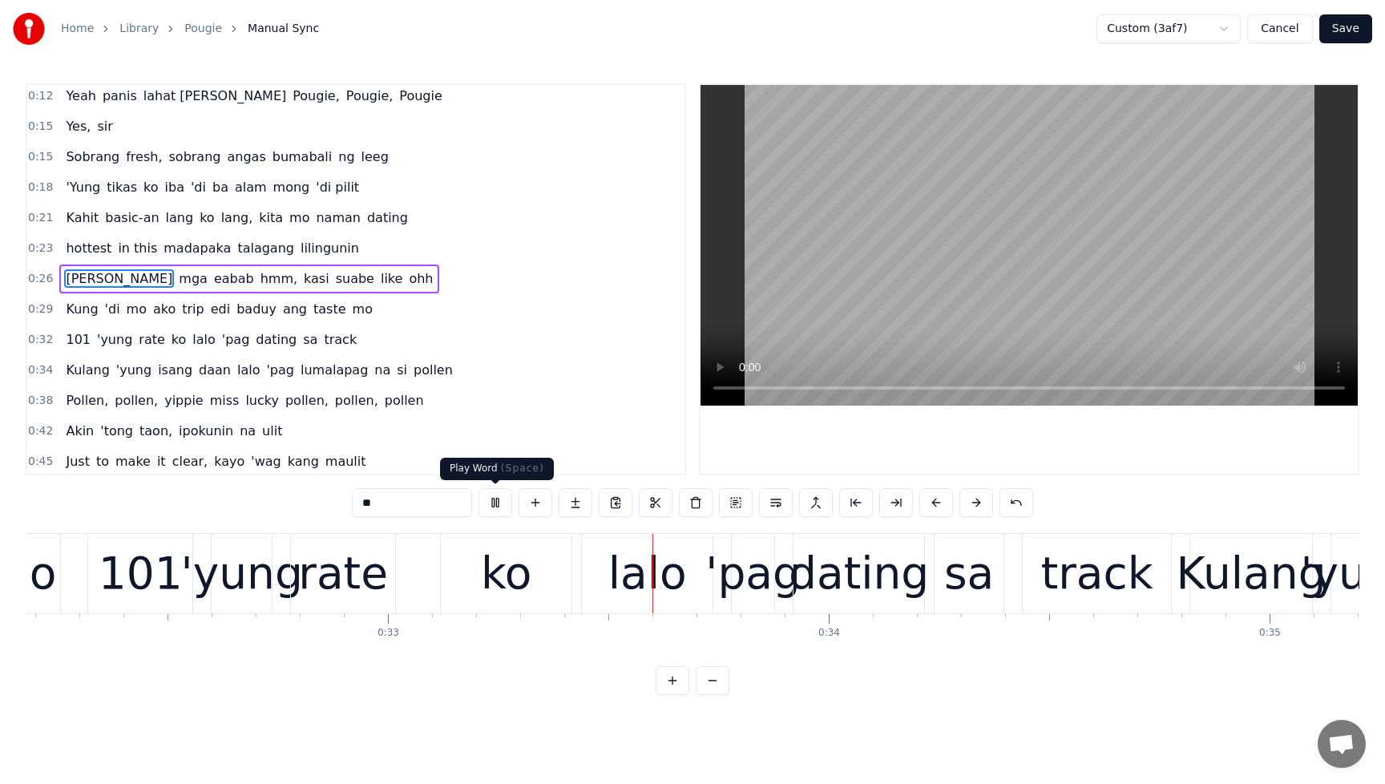
click at [495, 508] on button at bounding box center [496, 502] width 34 height 29
click at [282, 313] on span "ang" at bounding box center [294, 309] width 27 height 18
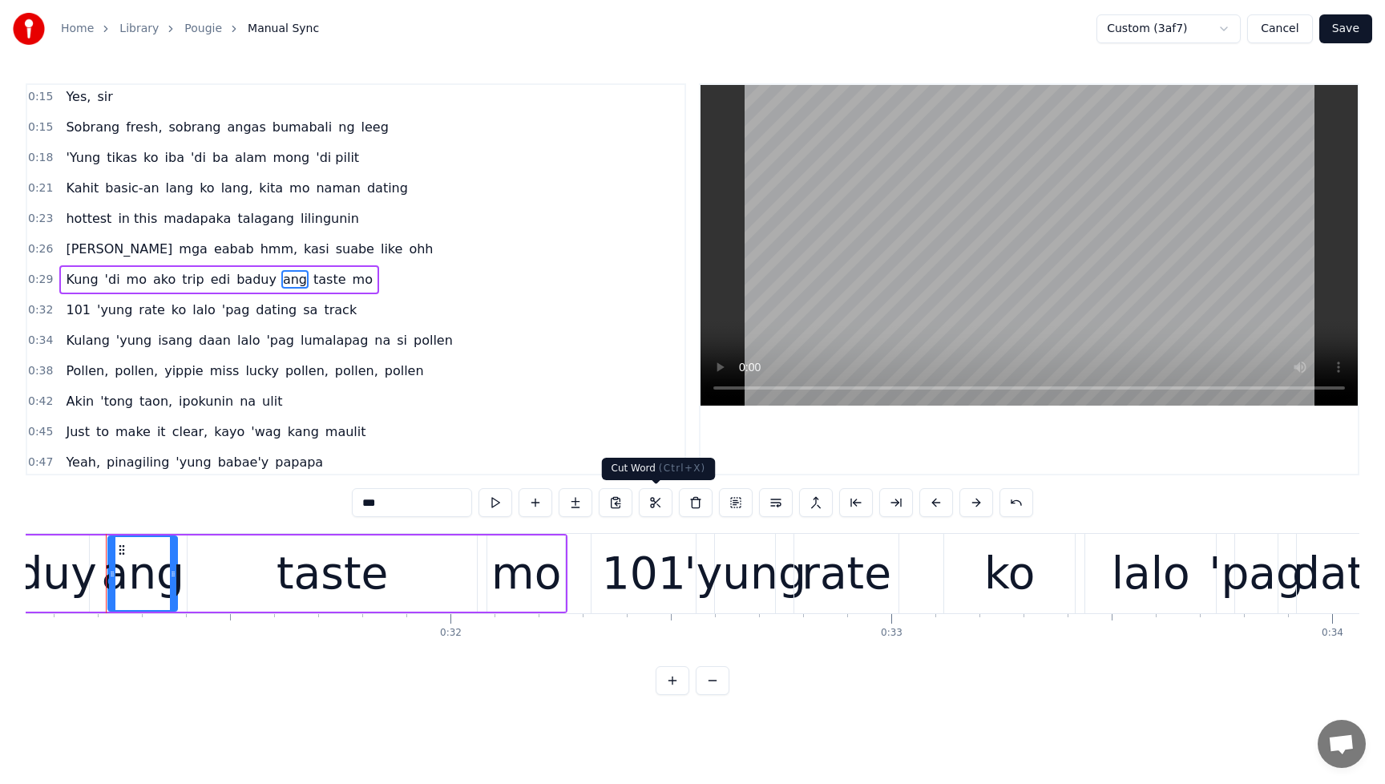
scroll to position [0, 13686]
click at [362, 572] on div "taste" at bounding box center [332, 573] width 111 height 67
type input "*****"
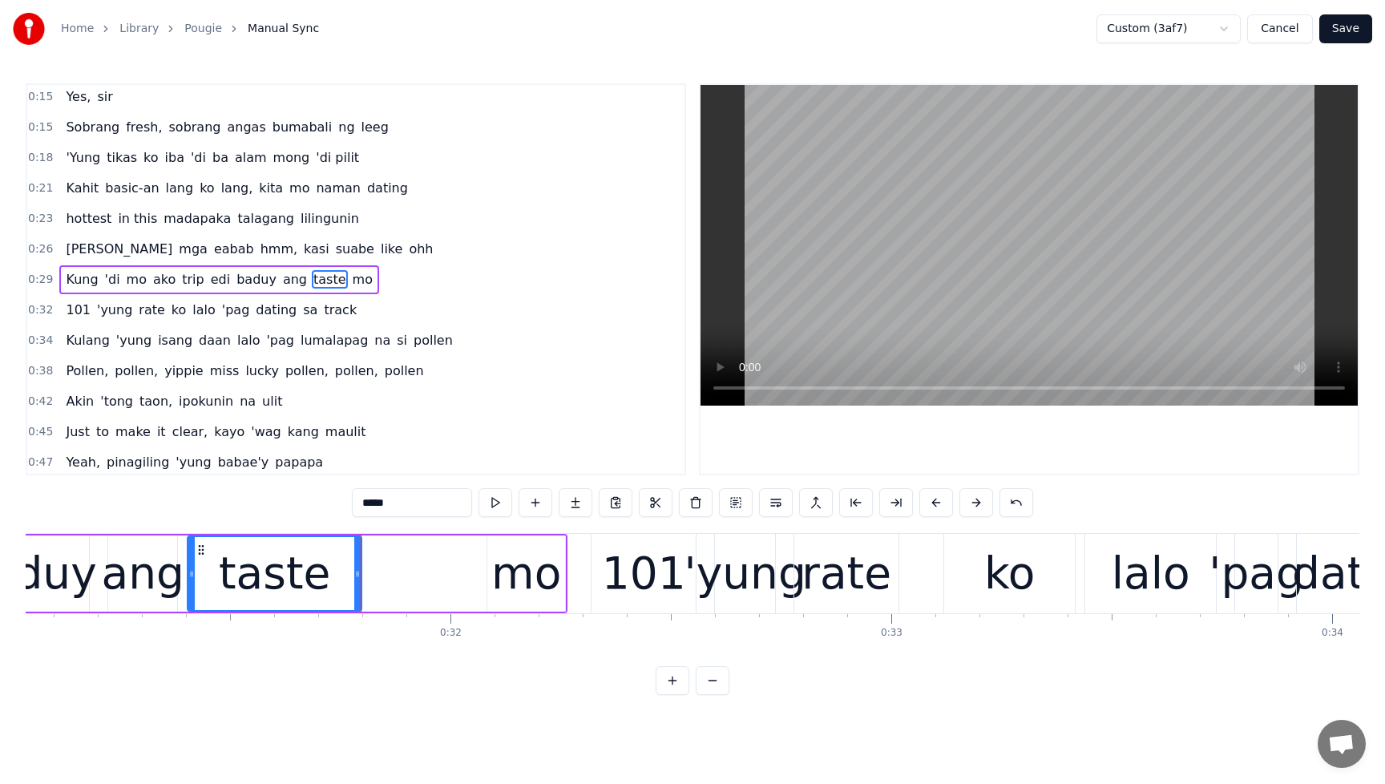
drag, startPoint x: 472, startPoint y: 574, endPoint x: 355, endPoint y: 582, distance: 117.3
click at [355, 582] on div at bounding box center [357, 573] width 6 height 73
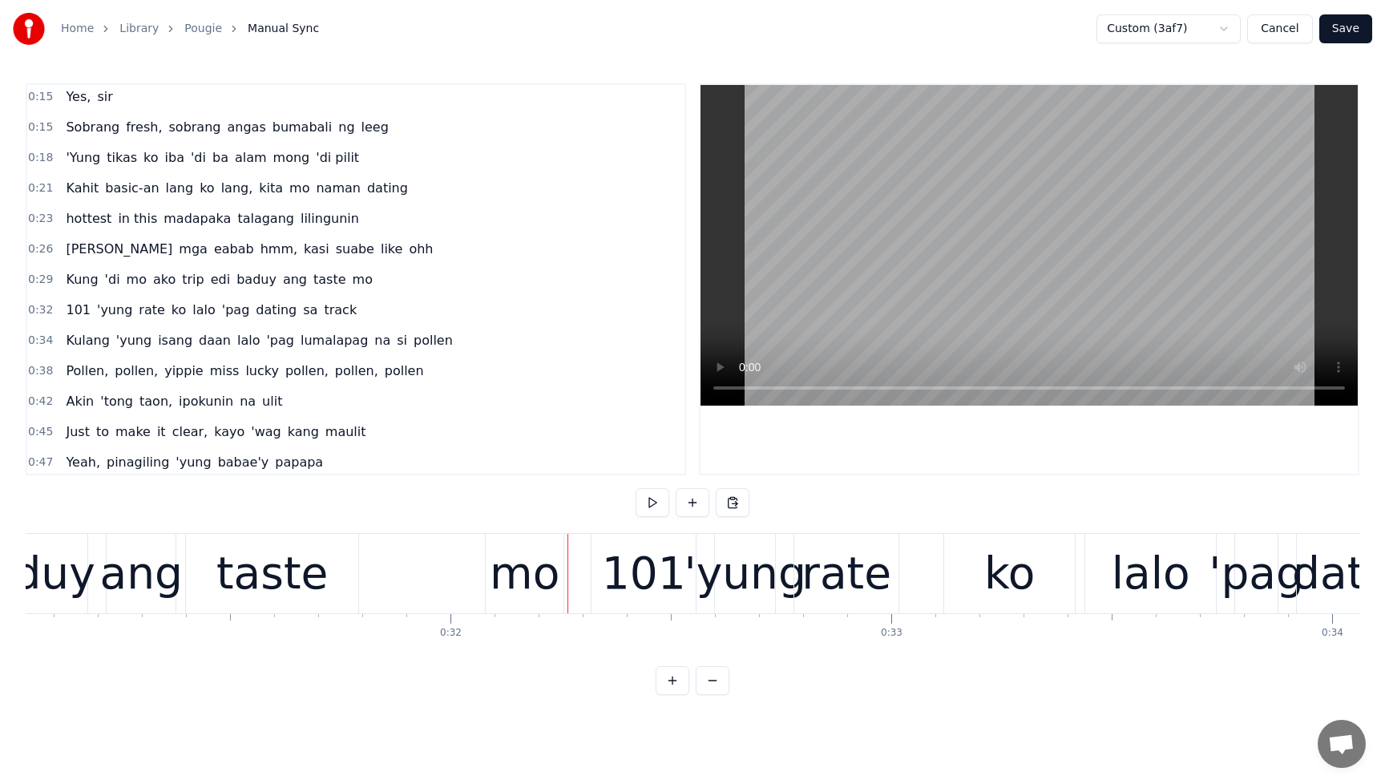
click at [521, 576] on div "mo" at bounding box center [525, 573] width 70 height 67
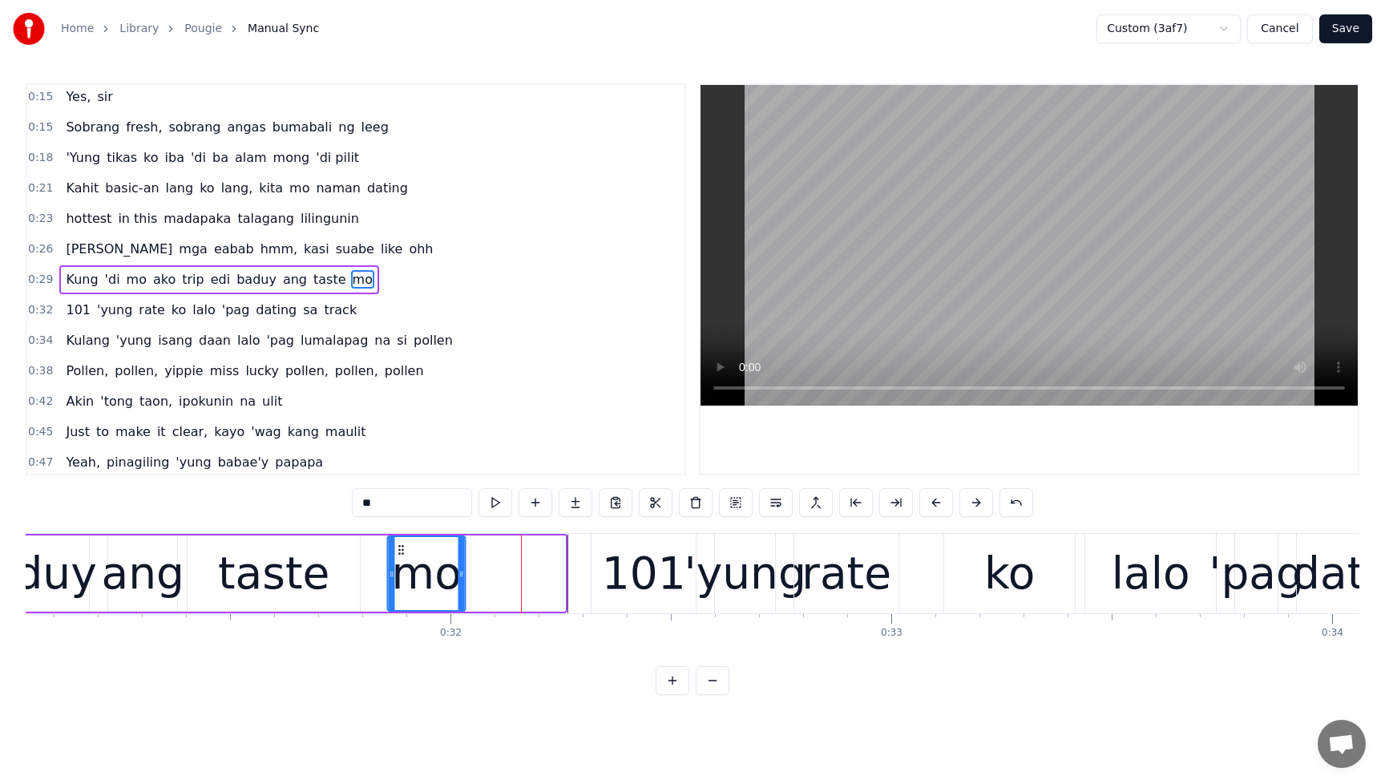
drag, startPoint x: 500, startPoint y: 552, endPoint x: 400, endPoint y: 561, distance: 100.7
click at [400, 561] on div "mo" at bounding box center [427, 573] width 76 height 73
click at [68, 251] on span "[PERSON_NAME]" at bounding box center [119, 249] width 110 height 18
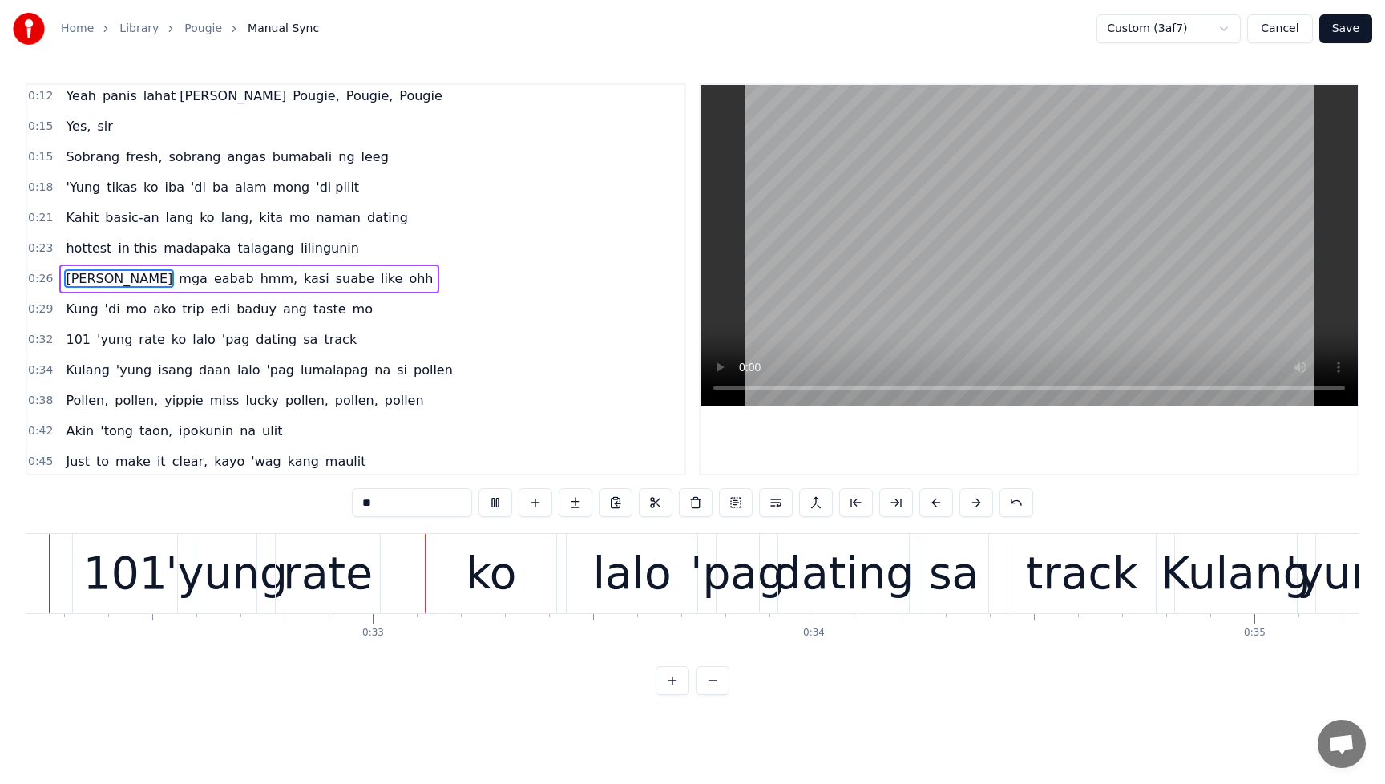
scroll to position [0, 14213]
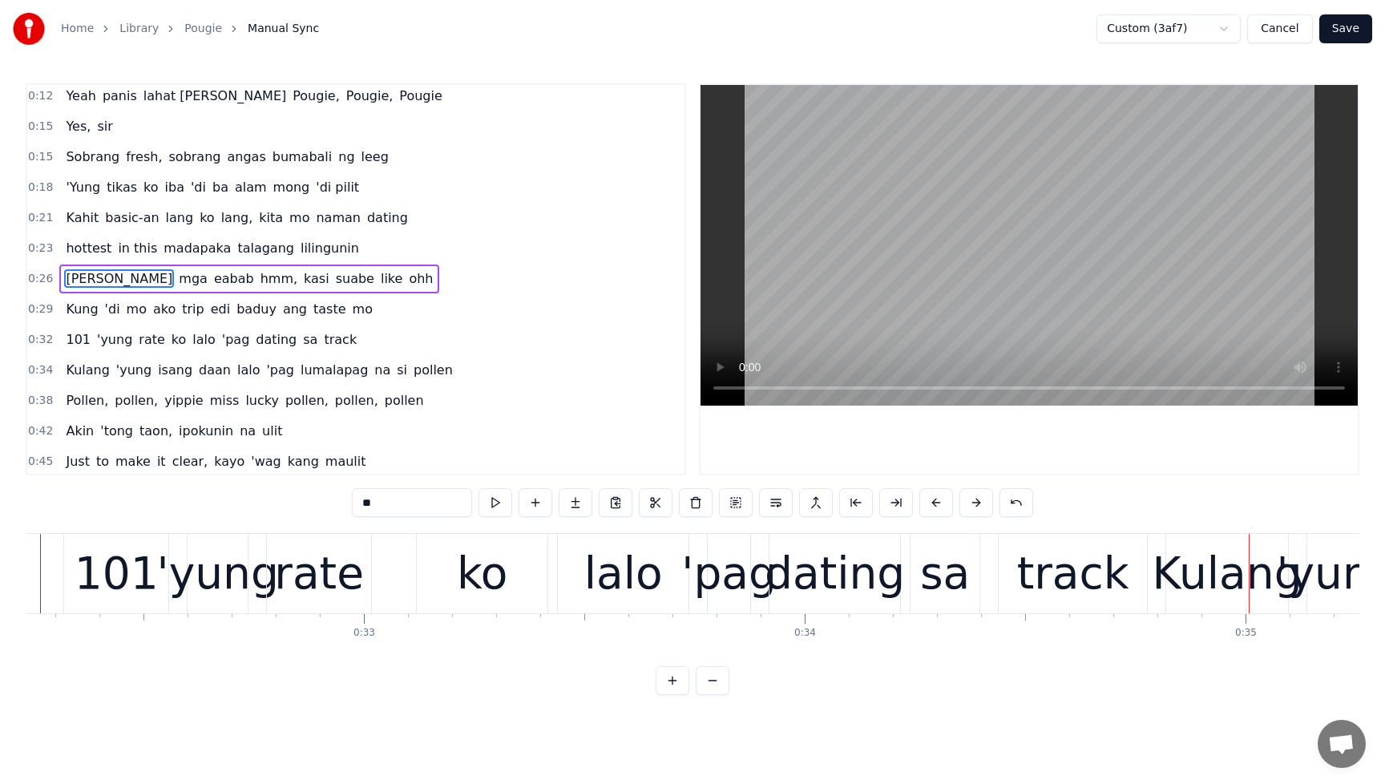
click at [89, 310] on span "Kung" at bounding box center [81, 309] width 35 height 18
type input "****"
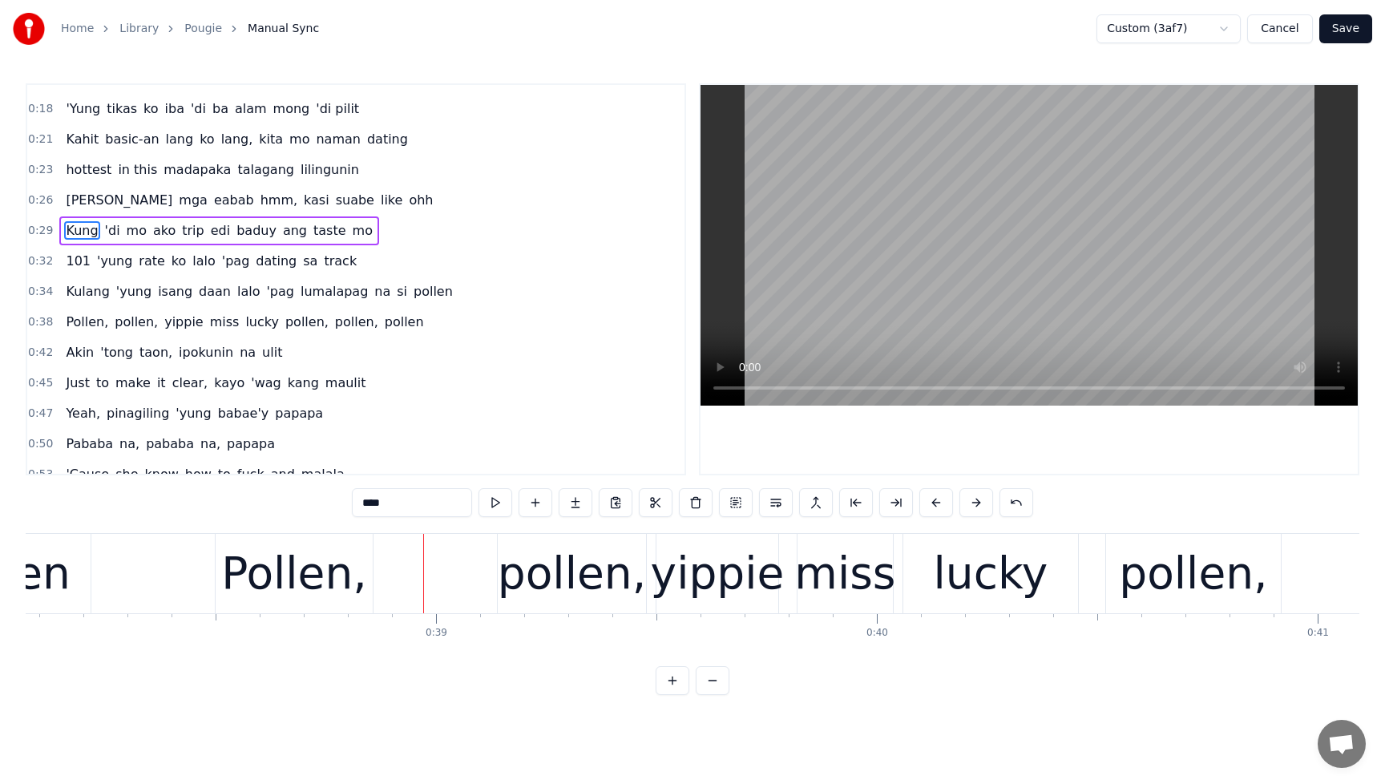
scroll to position [265, 0]
click at [1346, 29] on button "Save" at bounding box center [1346, 28] width 53 height 29
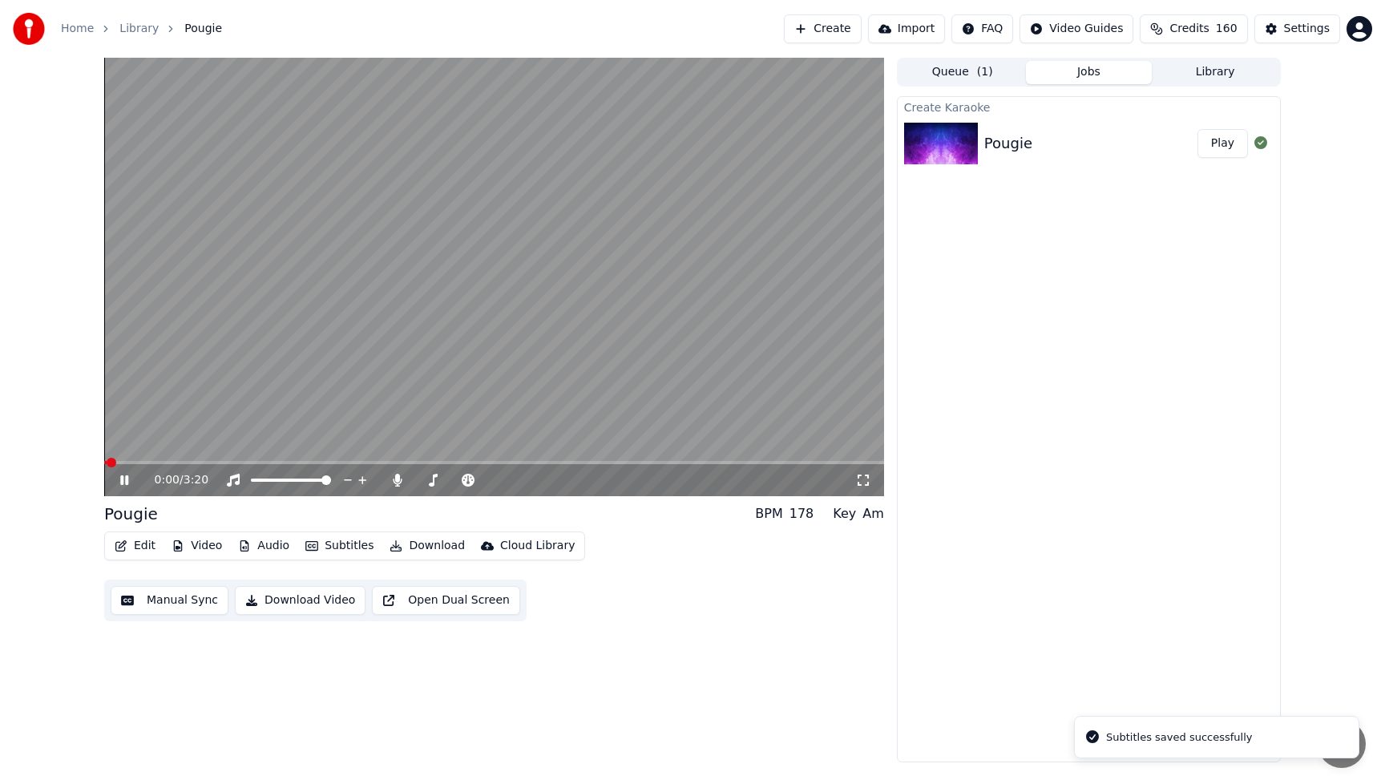
click at [146, 548] on button "Edit" at bounding box center [135, 546] width 54 height 22
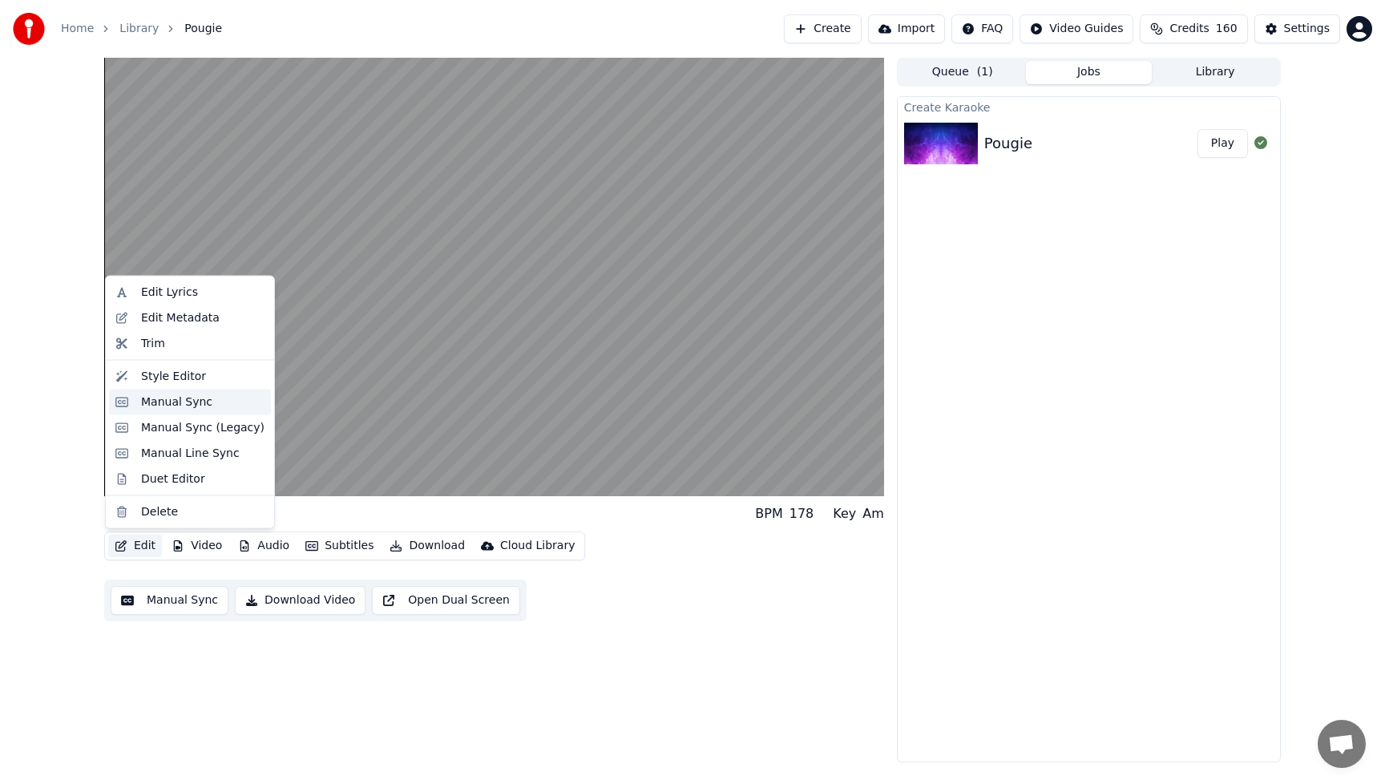
click at [158, 411] on div "Manual Sync" at bounding box center [190, 402] width 162 height 26
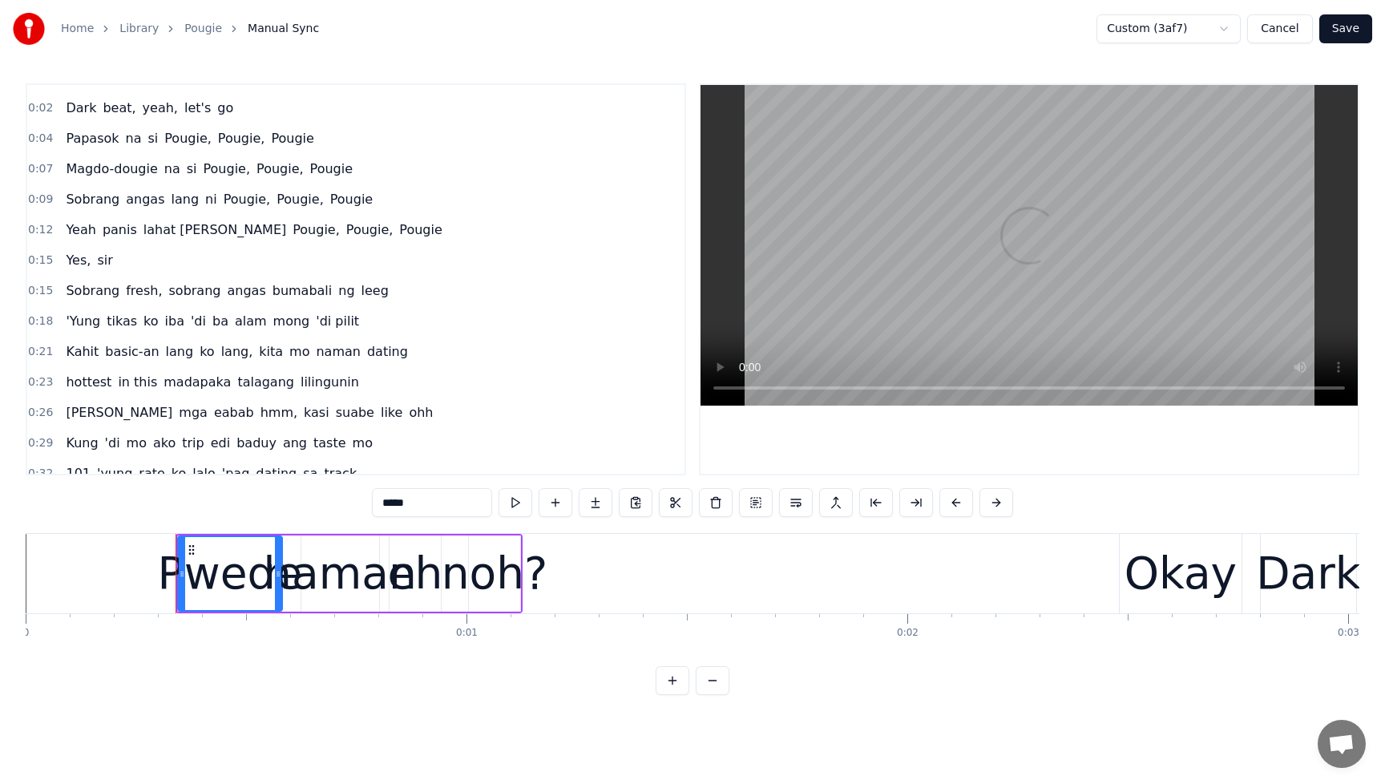
scroll to position [291, 0]
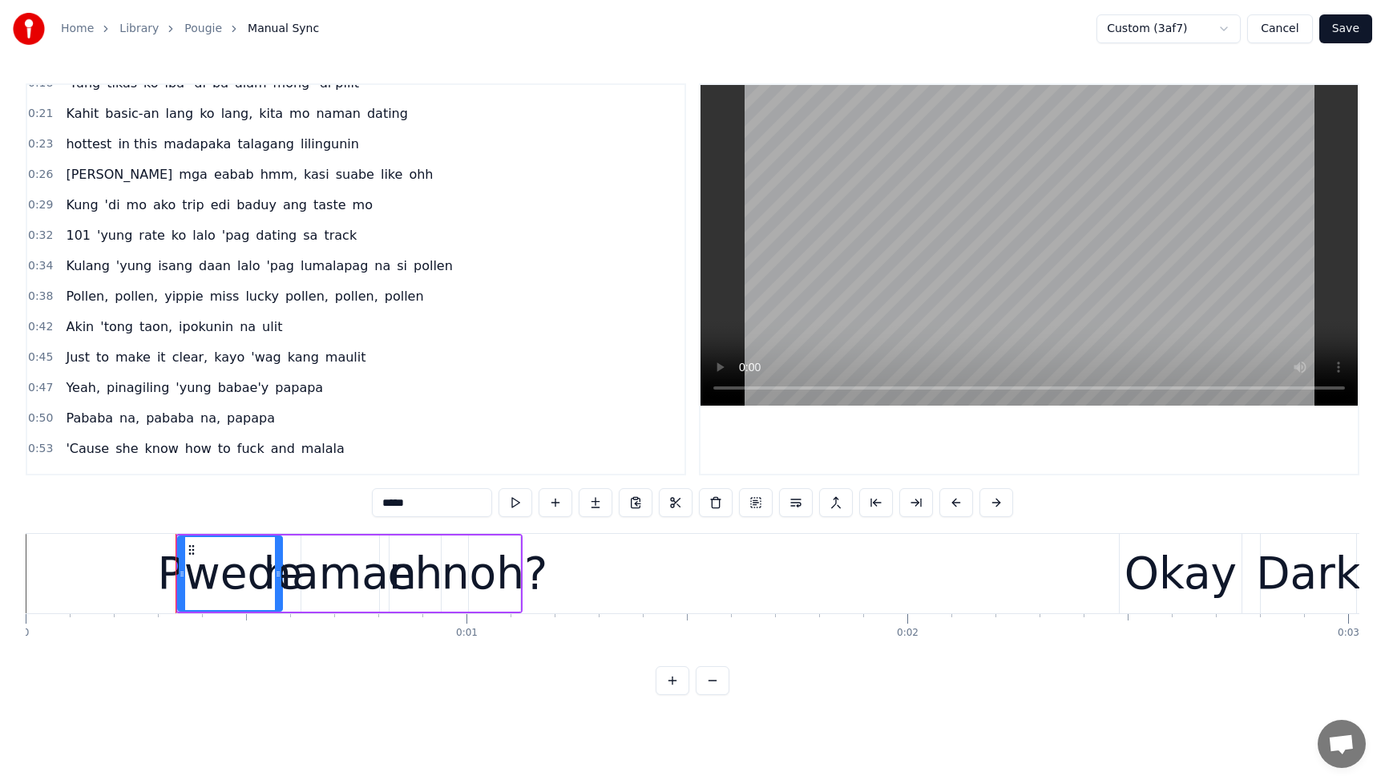
click at [71, 239] on span "101" at bounding box center [78, 235] width 28 height 18
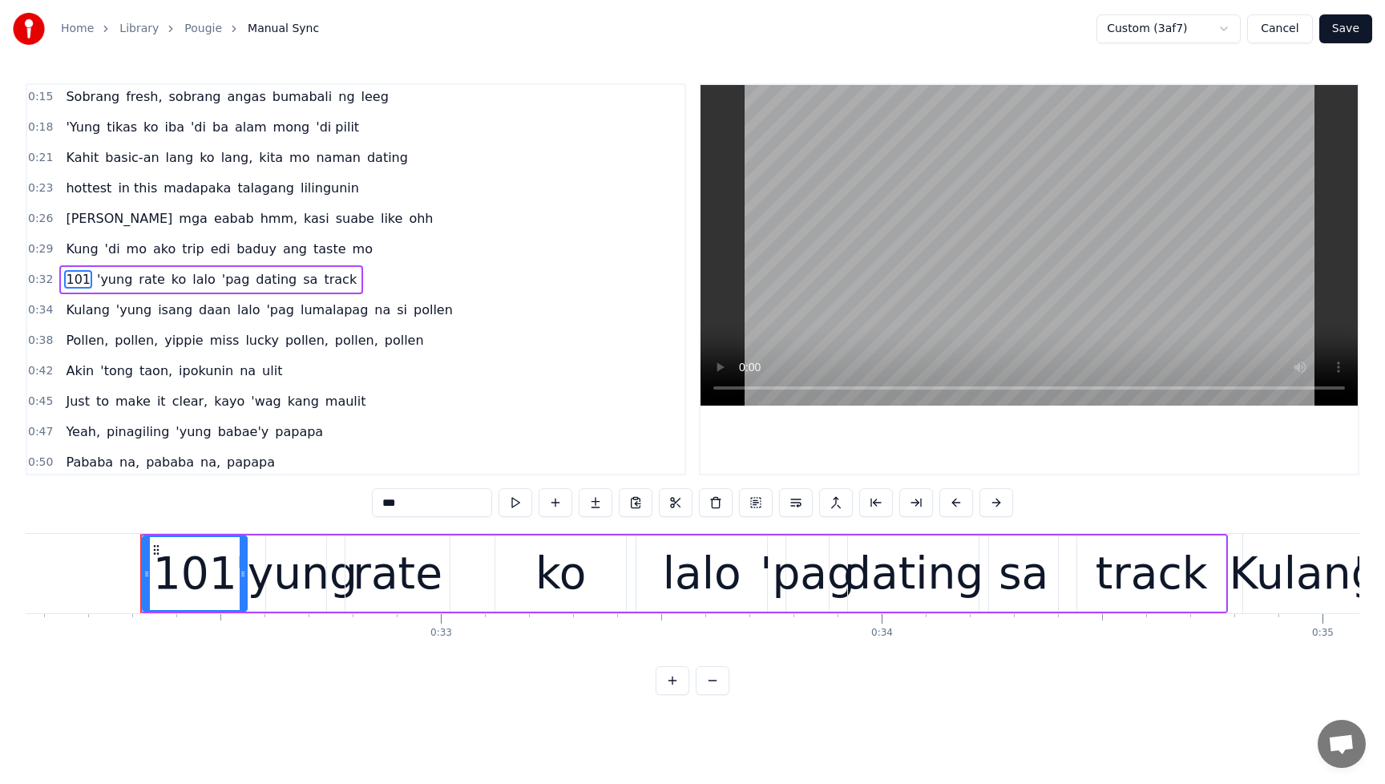
scroll to position [0, 14171]
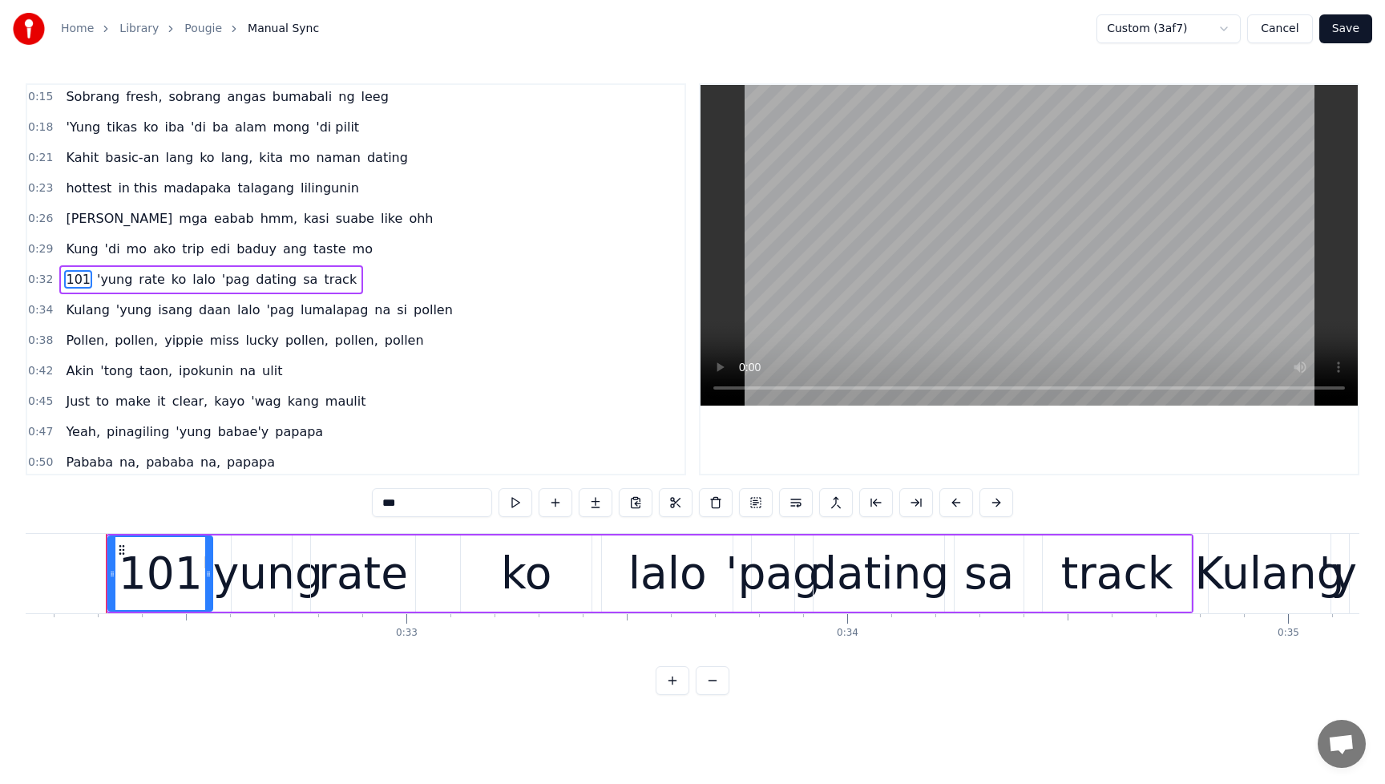
click at [66, 282] on span "101" at bounding box center [78, 279] width 28 height 18
click at [322, 281] on span "track" at bounding box center [340, 279] width 36 height 18
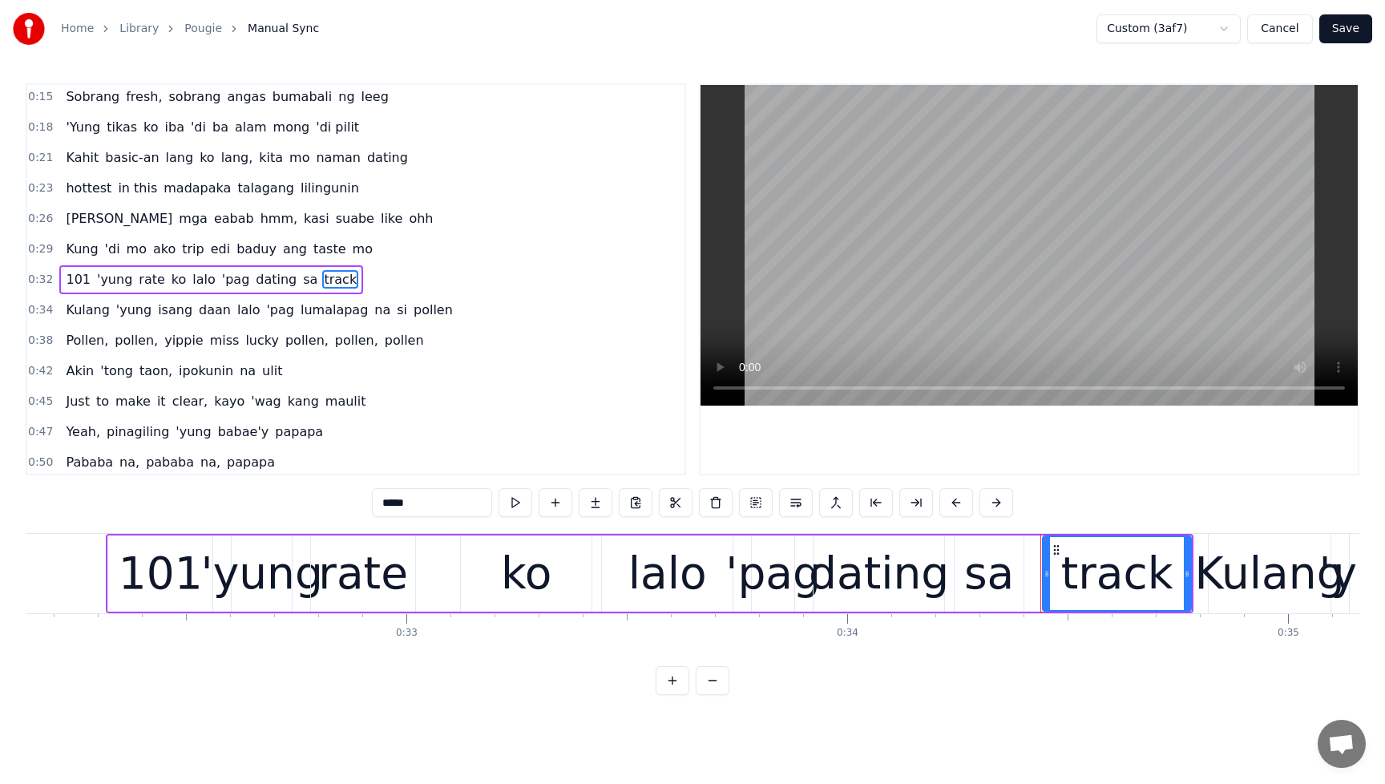
drag, startPoint x: 423, startPoint y: 503, endPoint x: 323, endPoint y: 504, distance: 100.2
click at [323, 504] on div "0:00 Pwede naman eh noh? 0:02 Okay 0:02 Dark beat, yeah, let's go 0:04 Papasok …" at bounding box center [693, 389] width 1334 height 612
click at [195, 281] on span "lalo" at bounding box center [204, 279] width 26 height 18
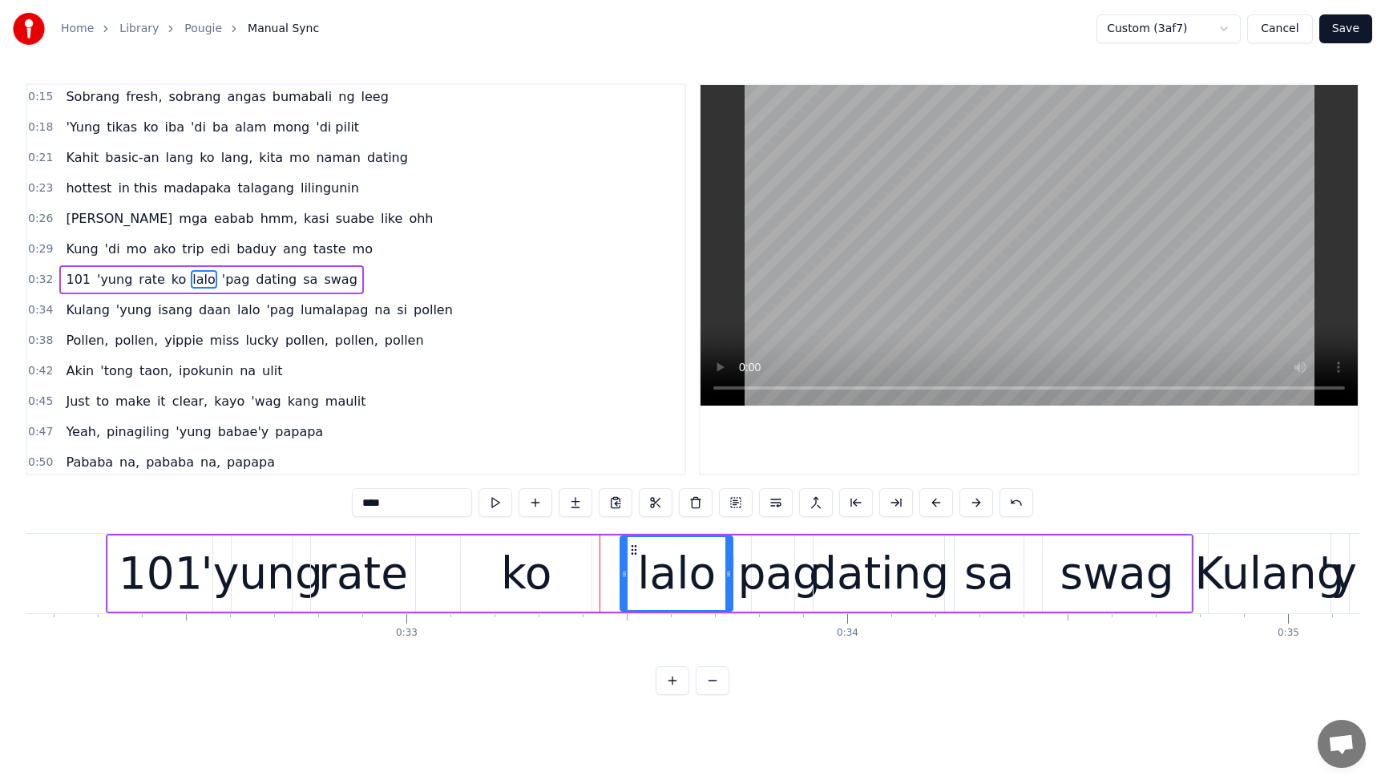
drag, startPoint x: 605, startPoint y: 579, endPoint x: 624, endPoint y: 579, distance: 18.4
click at [624, 579] on icon at bounding box center [624, 574] width 6 height 13
drag, startPoint x: 625, startPoint y: 579, endPoint x: 609, endPoint y: 580, distance: 16.1
click at [609, 580] on div at bounding box center [608, 573] width 6 height 73
click at [545, 577] on div "ko" at bounding box center [526, 573] width 51 height 67
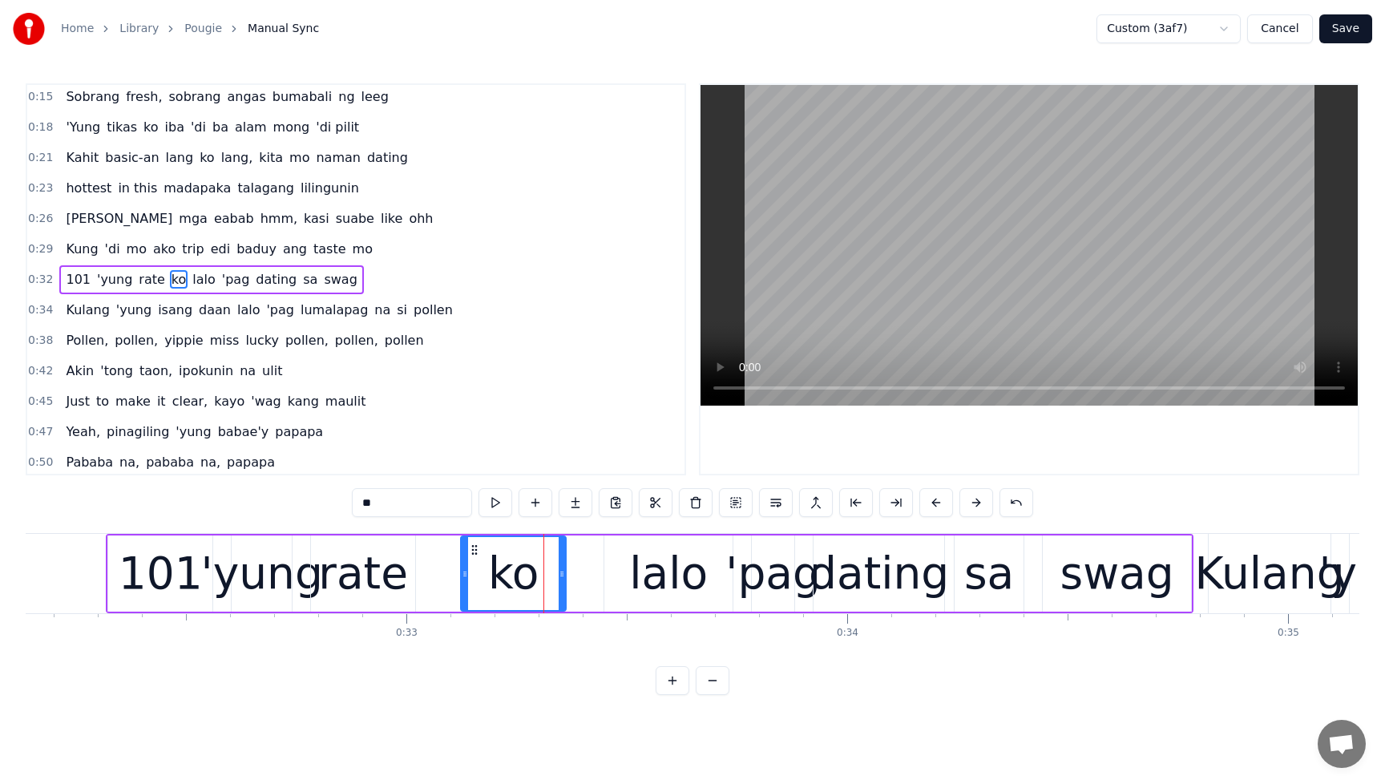
drag, startPoint x: 587, startPoint y: 578, endPoint x: 560, endPoint y: 580, distance: 26.6
click at [560, 580] on div at bounding box center [562, 573] width 6 height 73
click at [563, 580] on div at bounding box center [561, 573] width 6 height 73
click at [453, 576] on icon at bounding box center [454, 574] width 6 height 13
drag, startPoint x: 564, startPoint y: 575, endPoint x: 553, endPoint y: 576, distance: 10.5
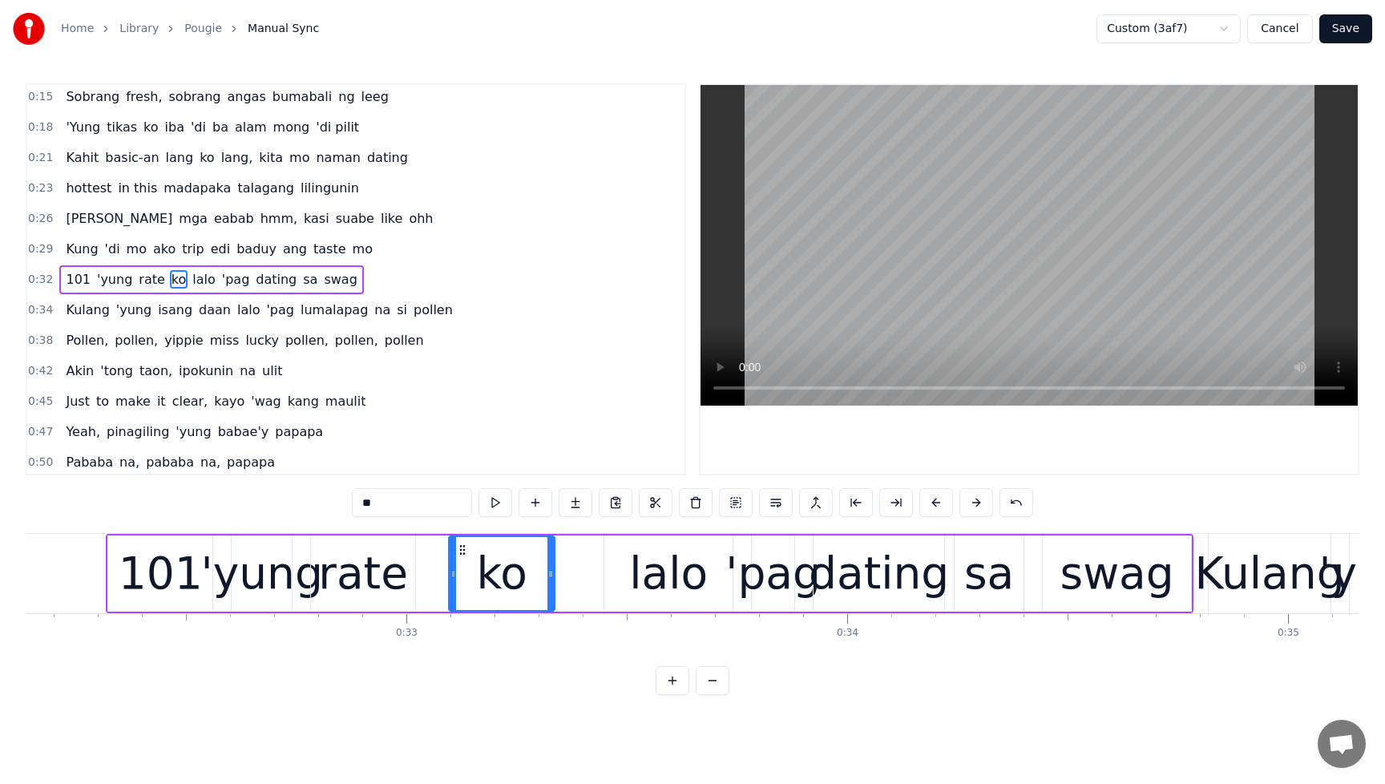
click at [553, 576] on icon at bounding box center [551, 574] width 6 height 13
click at [670, 582] on div "lalo" at bounding box center [668, 573] width 79 height 67
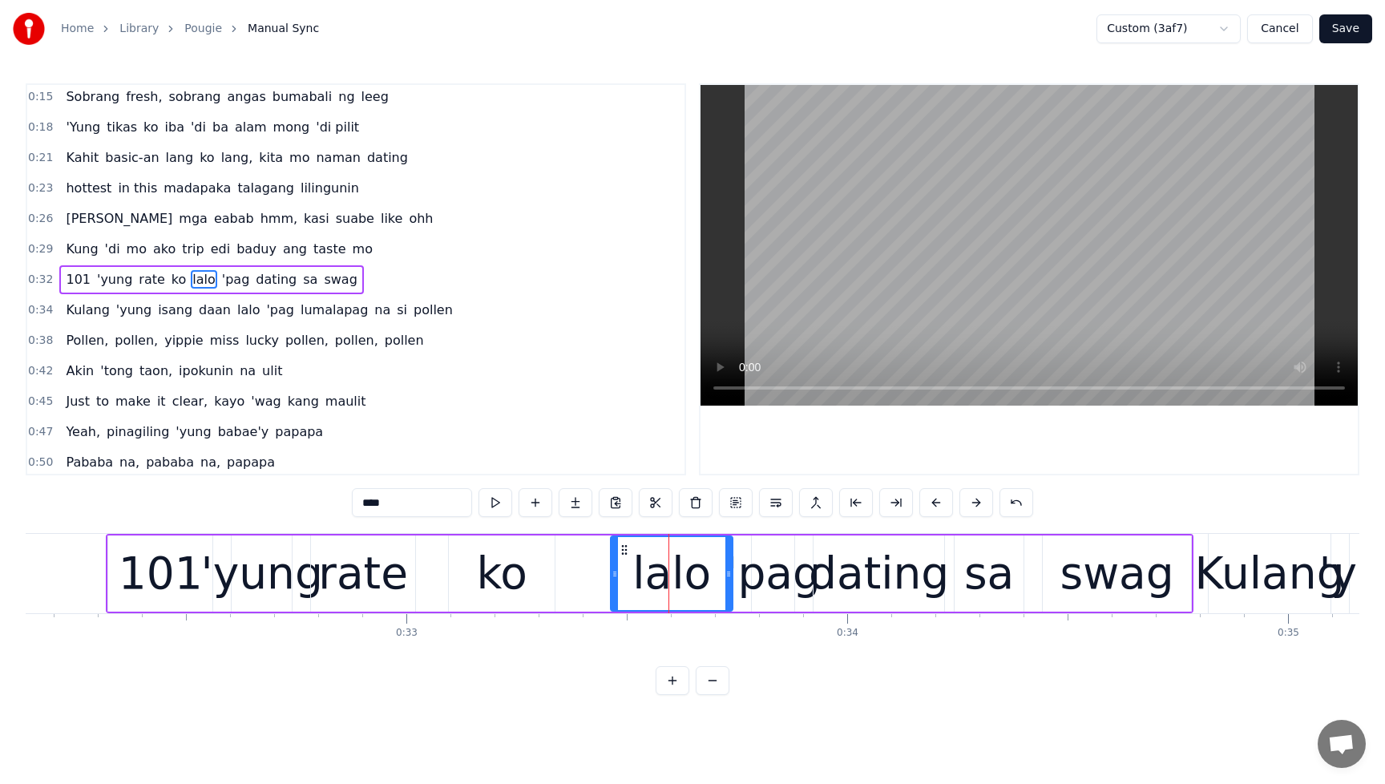
click at [613, 579] on icon at bounding box center [615, 574] width 6 height 13
click at [502, 580] on div "ko" at bounding box center [501, 573] width 51 height 67
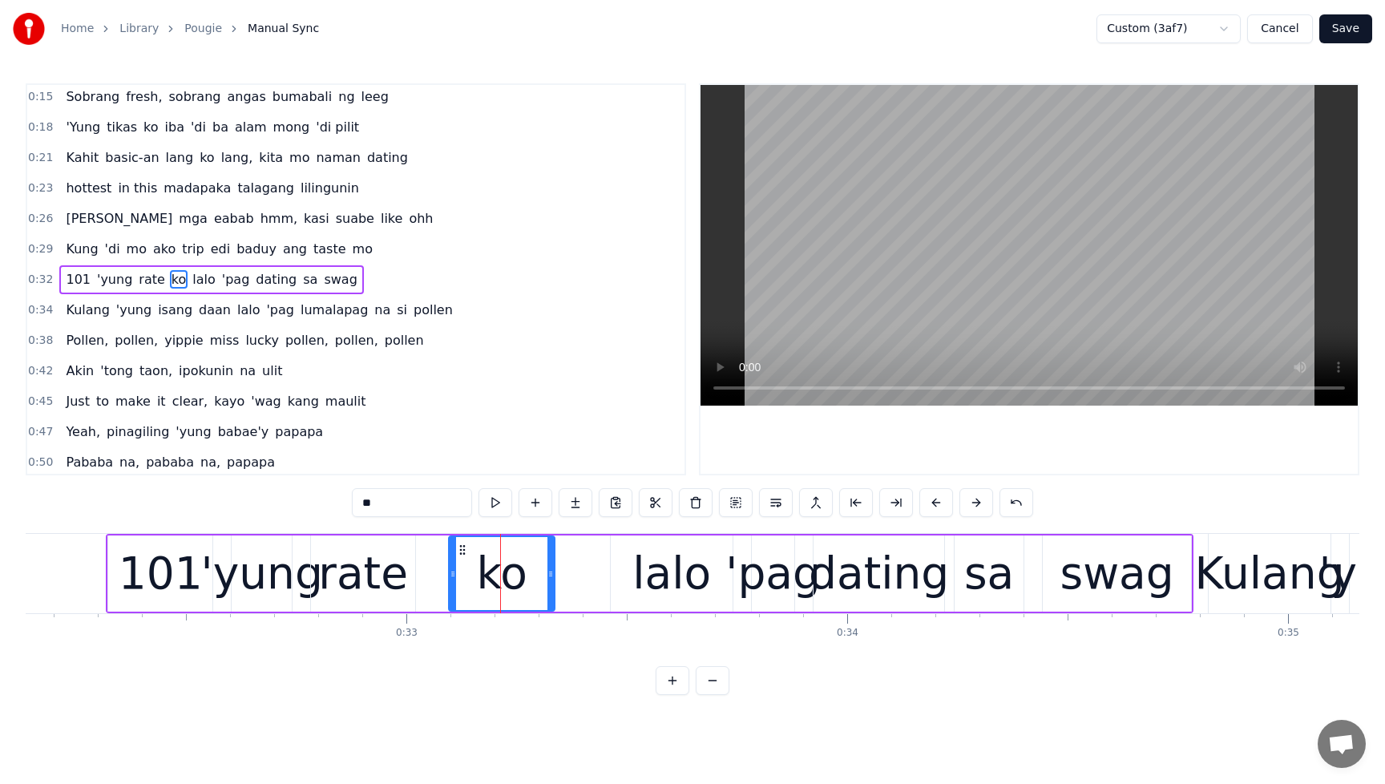
click at [693, 580] on div "lalo" at bounding box center [672, 573] width 79 height 67
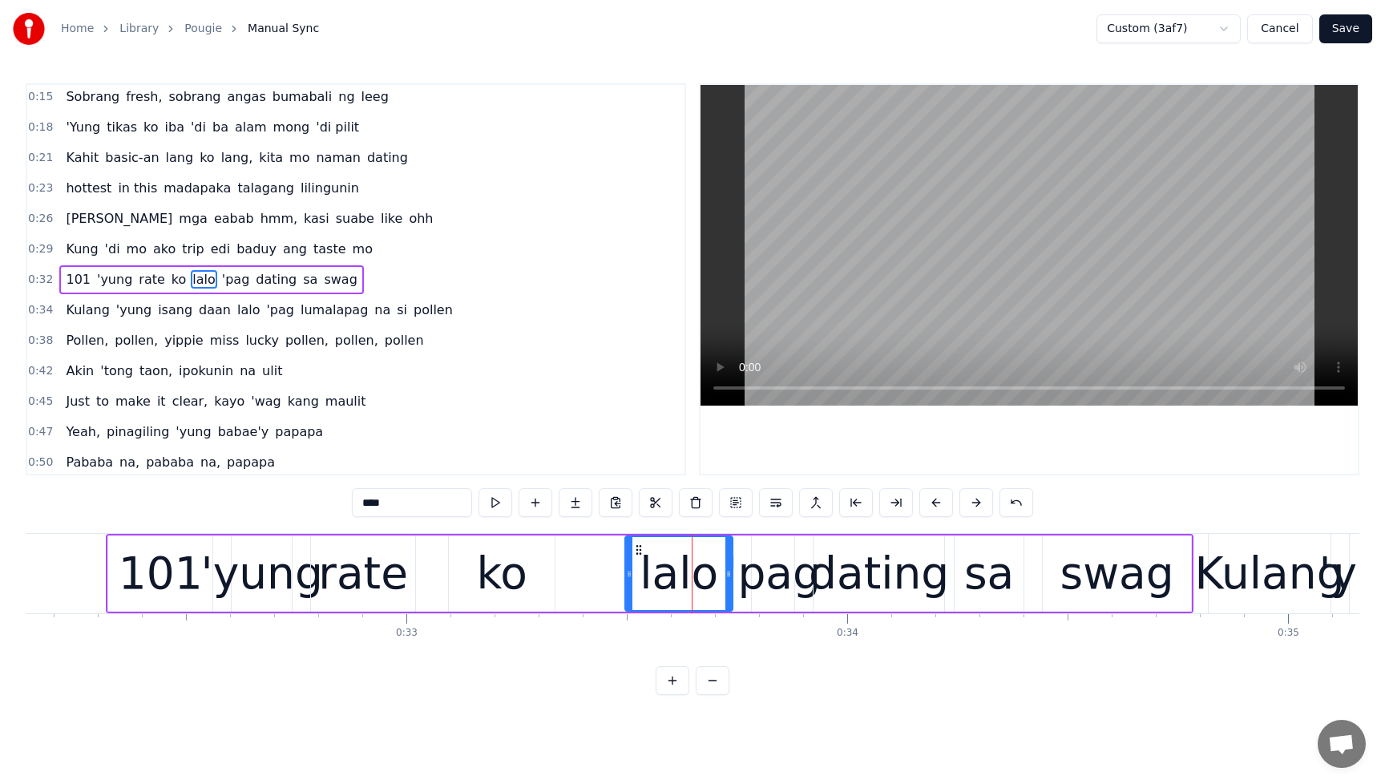
drag, startPoint x: 617, startPoint y: 577, endPoint x: 631, endPoint y: 578, distance: 14.5
click at [631, 578] on icon at bounding box center [629, 574] width 6 height 13
click at [639, 552] on icon at bounding box center [639, 550] width 13 height 13
click at [655, 568] on div "lalo" at bounding box center [678, 573] width 79 height 67
click at [541, 575] on div "ko" at bounding box center [502, 574] width 106 height 76
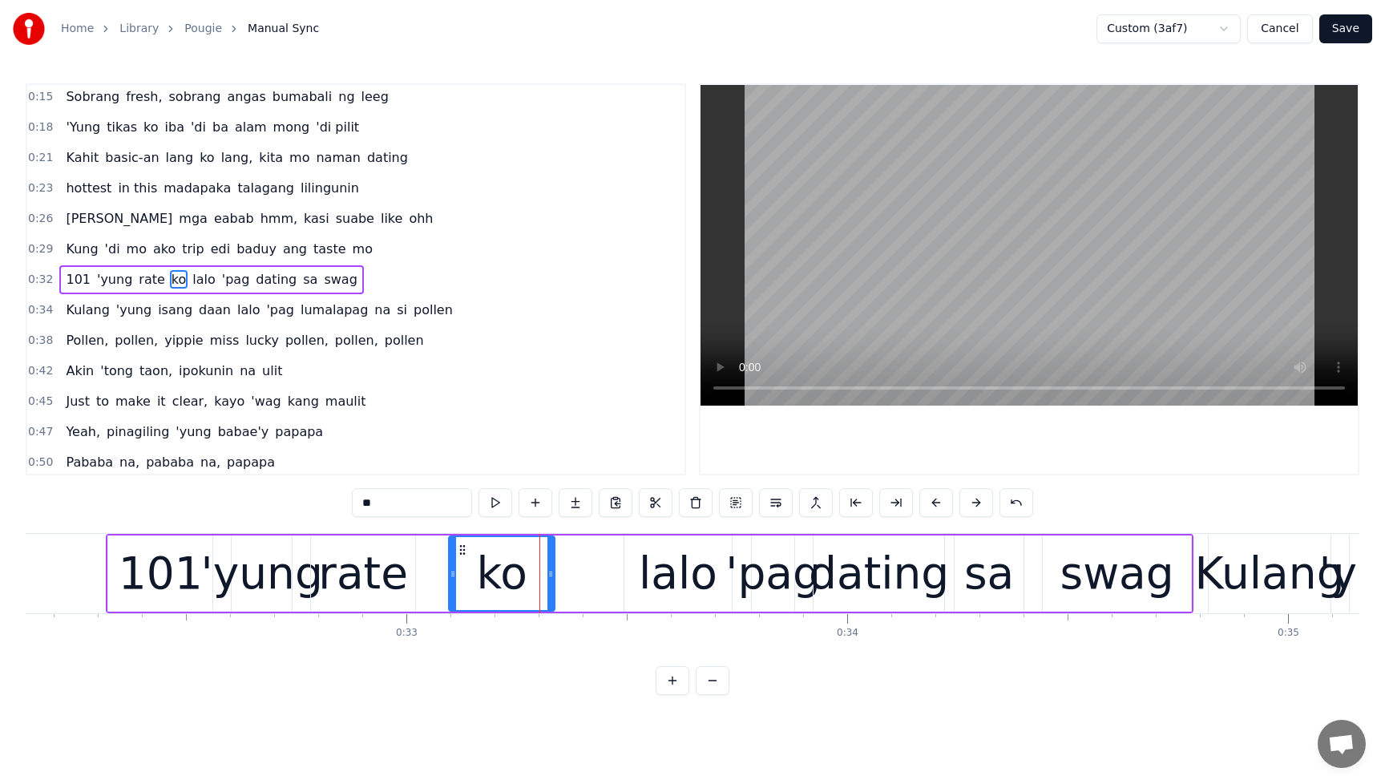
click at [683, 579] on div "lalo" at bounding box center [678, 573] width 79 height 67
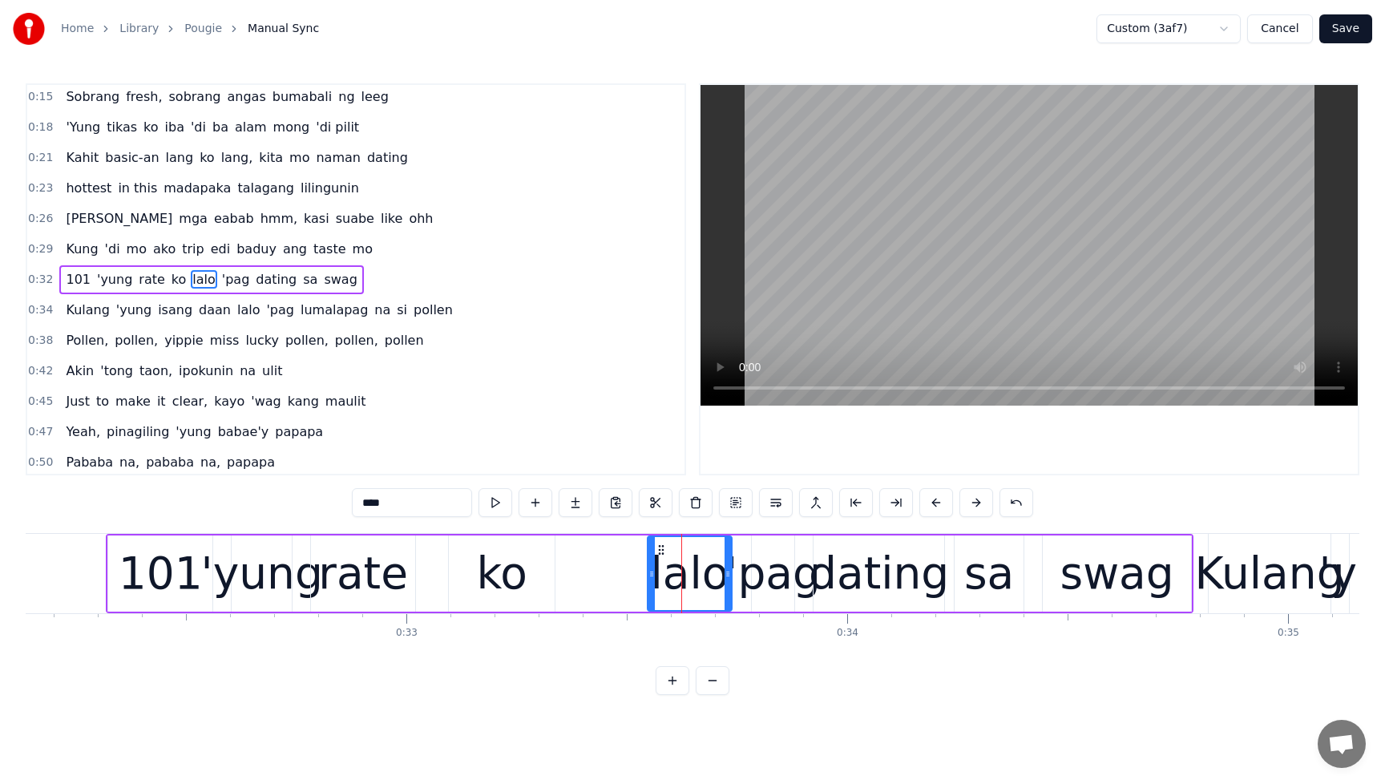
drag, startPoint x: 627, startPoint y: 580, endPoint x: 650, endPoint y: 580, distance: 23.3
click at [650, 580] on div at bounding box center [652, 573] width 6 height 73
click at [699, 576] on div "lalo" at bounding box center [690, 573] width 79 height 67
drag, startPoint x: 650, startPoint y: 574, endPoint x: 596, endPoint y: 579, distance: 54.7
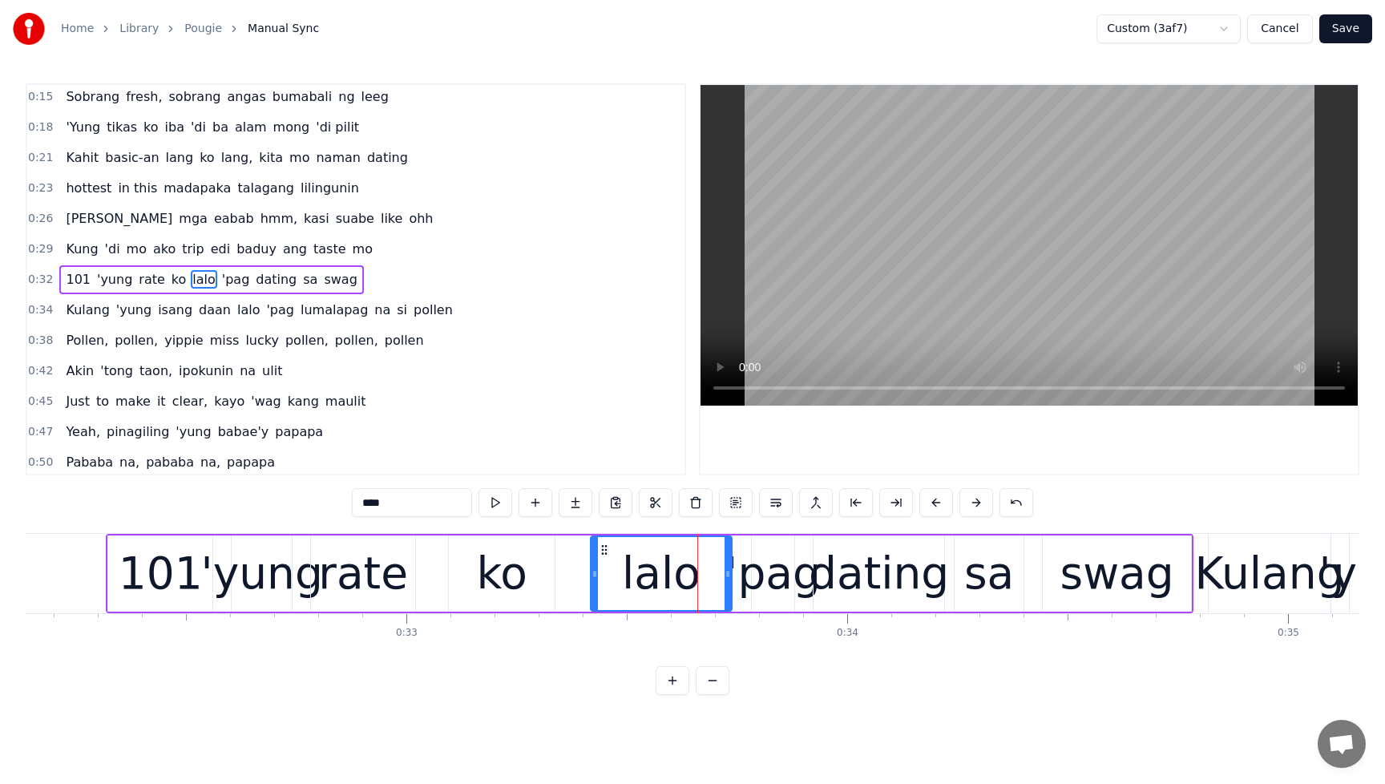
click at [593, 577] on icon at bounding box center [595, 574] width 6 height 13
click at [527, 578] on div "ko" at bounding box center [502, 574] width 106 height 76
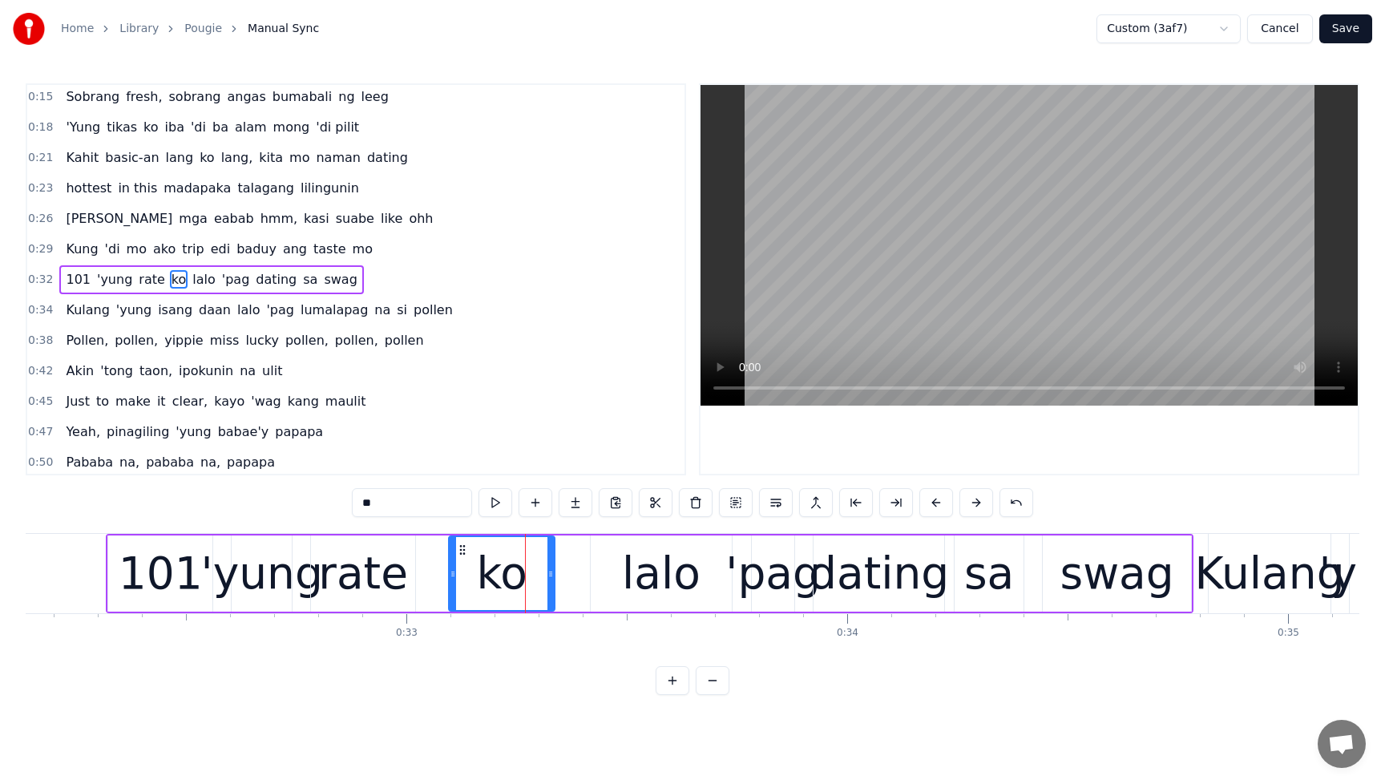
click at [144, 574] on div "101" at bounding box center [161, 573] width 84 height 67
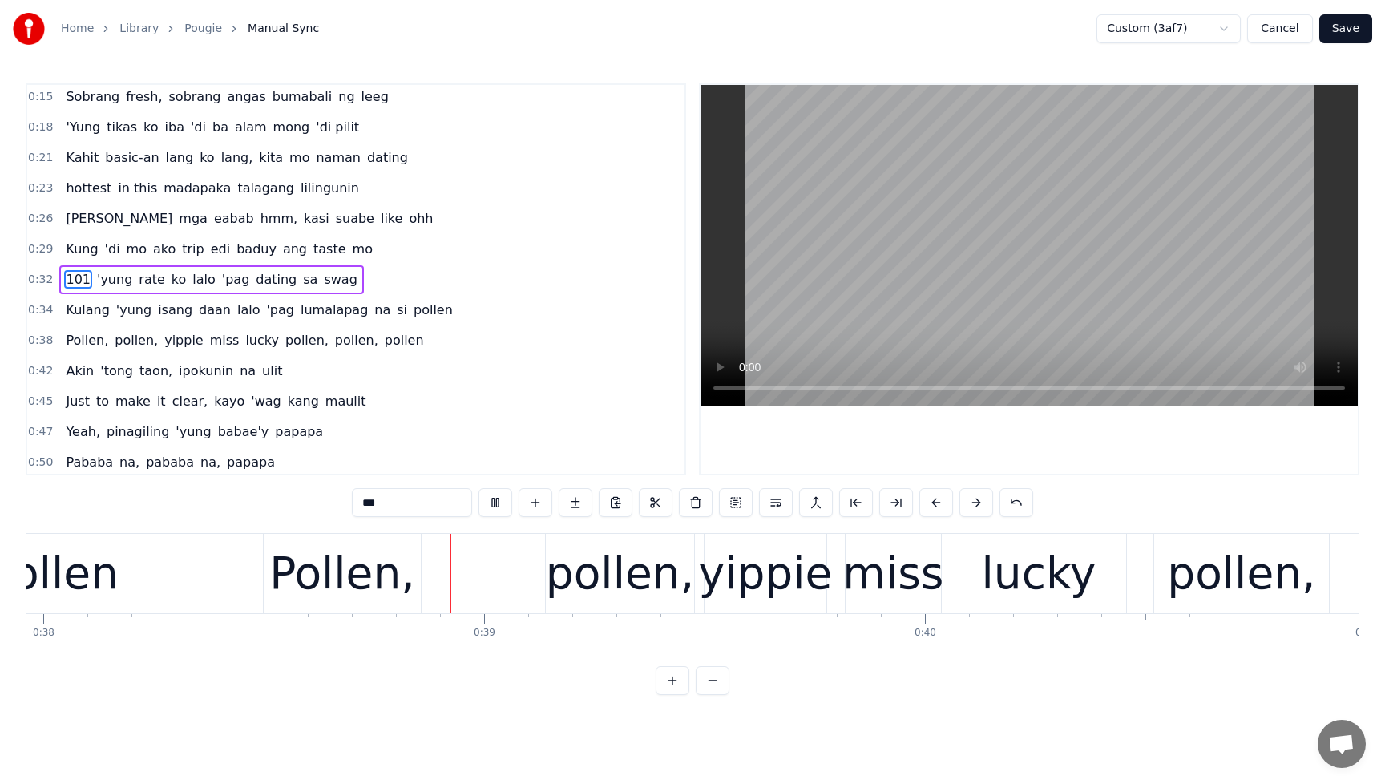
scroll to position [0, 16744]
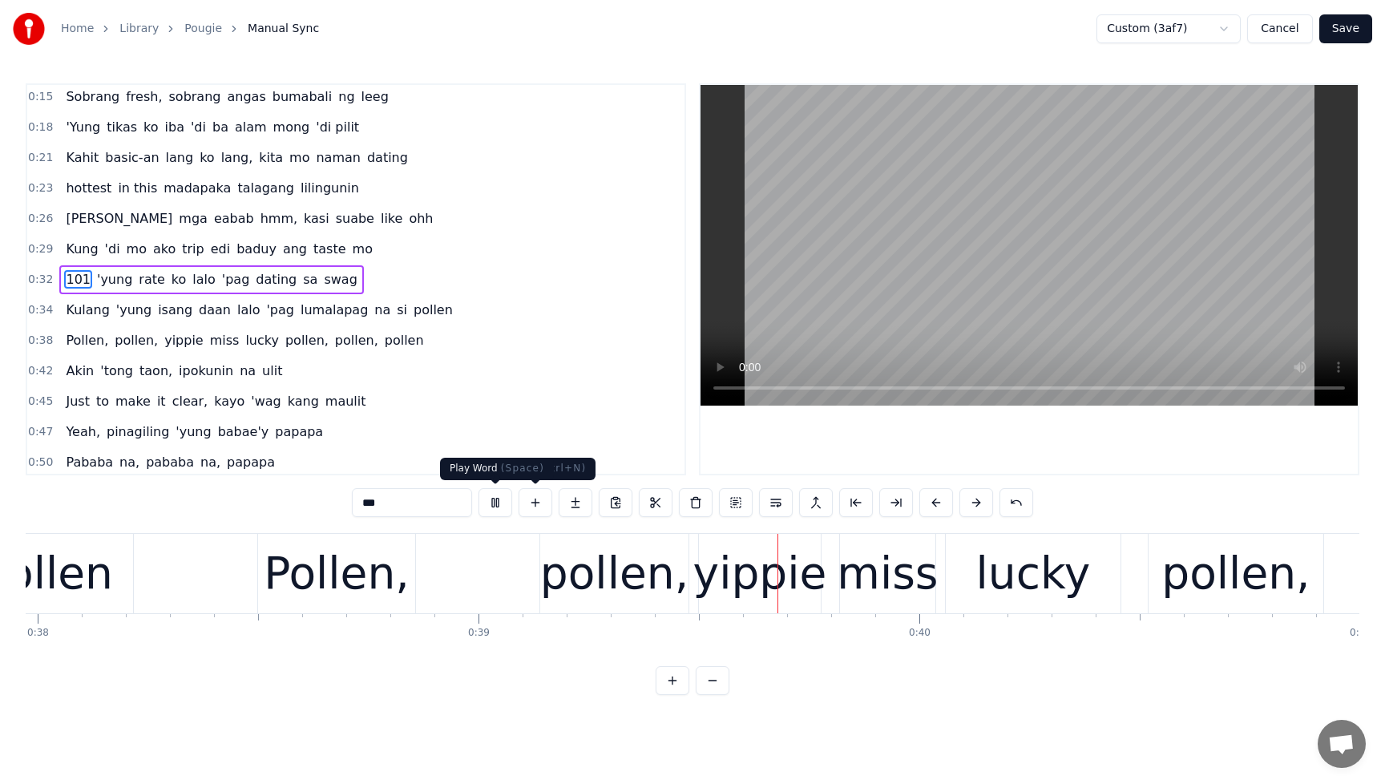
click at [498, 503] on button at bounding box center [496, 502] width 34 height 29
click at [79, 277] on span "101" at bounding box center [78, 279] width 28 height 18
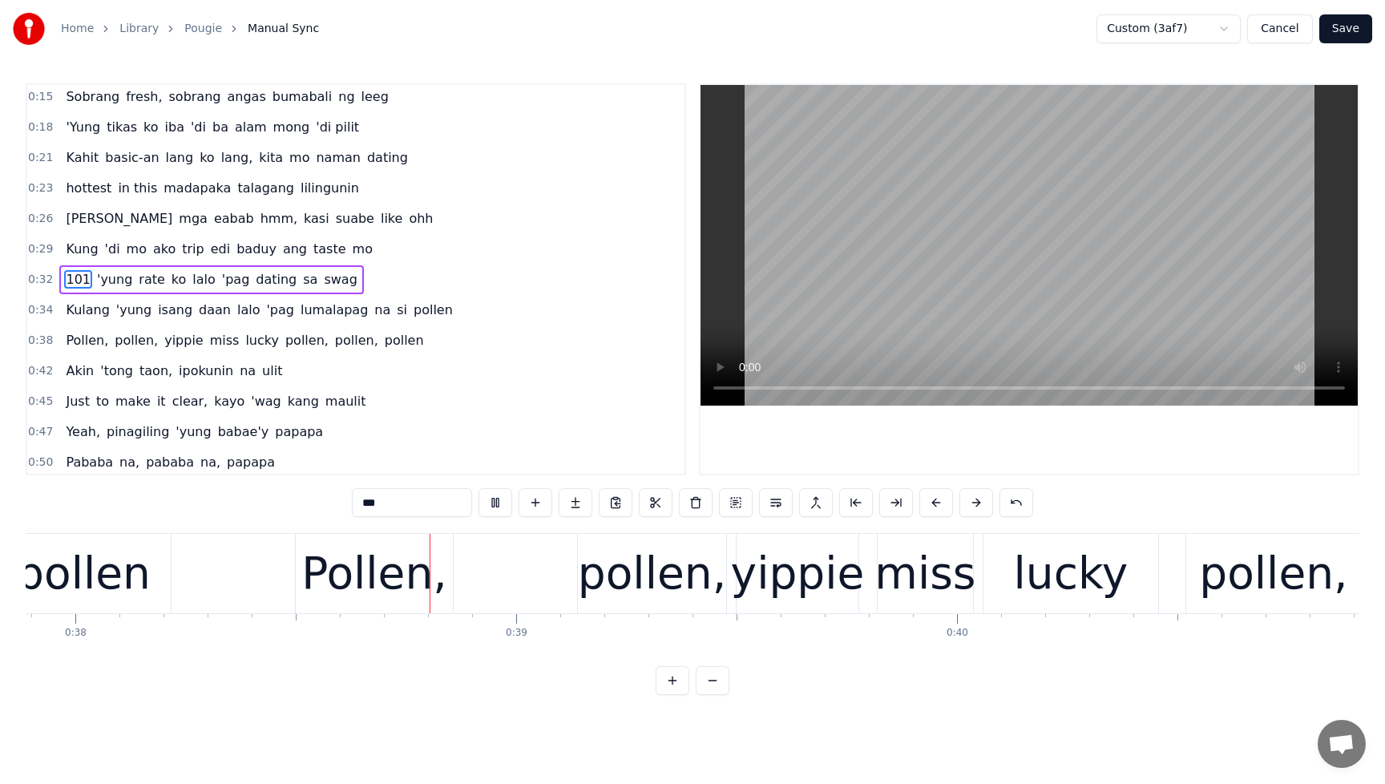
scroll to position [0, 16712]
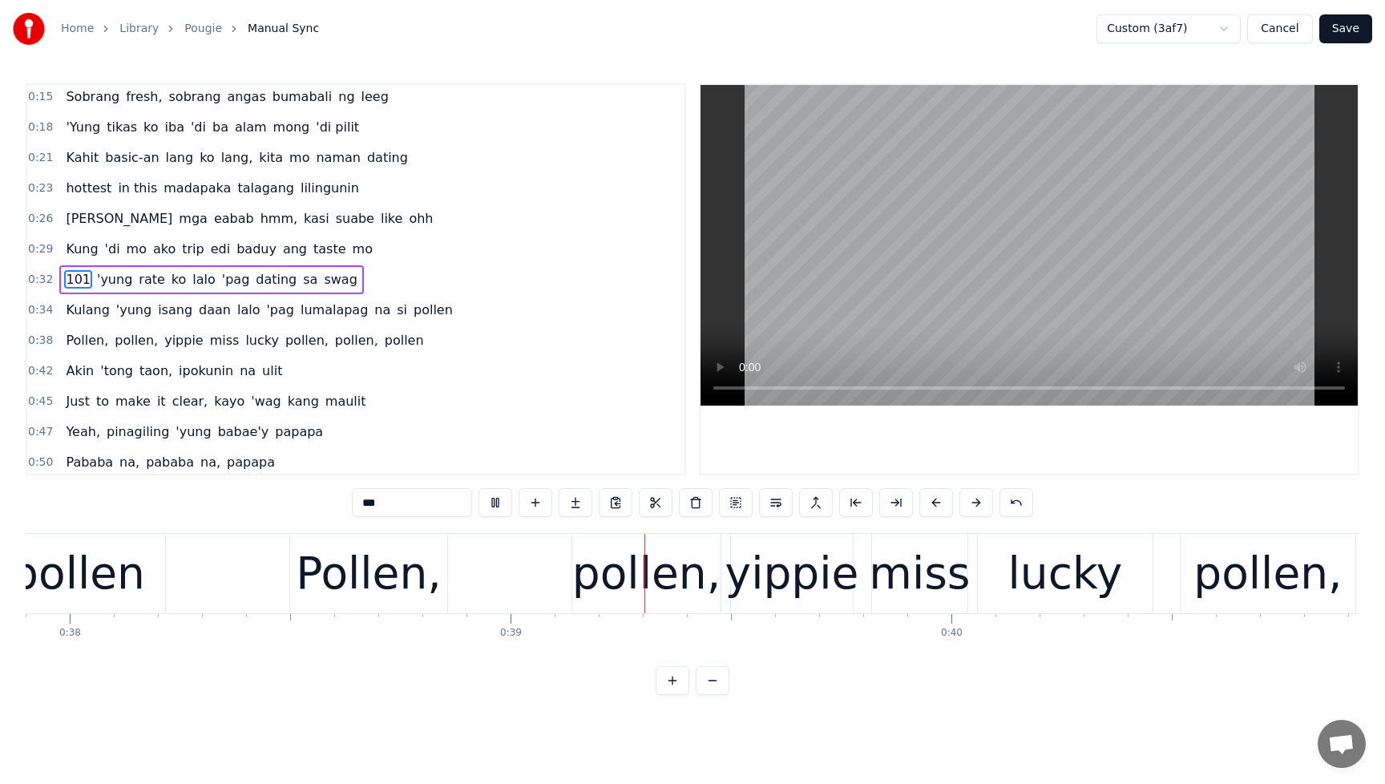
click at [504, 503] on button at bounding box center [496, 502] width 34 height 29
click at [236, 309] on span "lalo" at bounding box center [249, 310] width 26 height 18
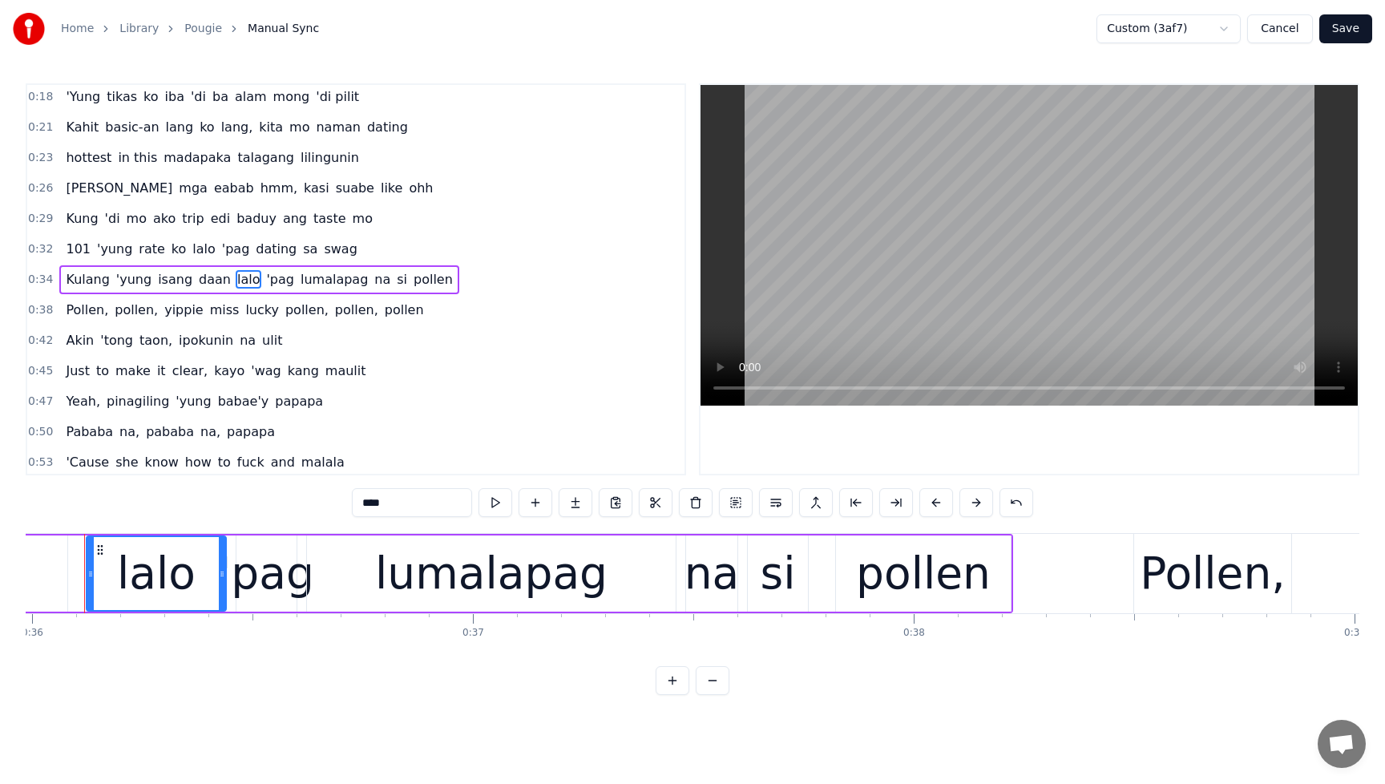
scroll to position [0, 15846]
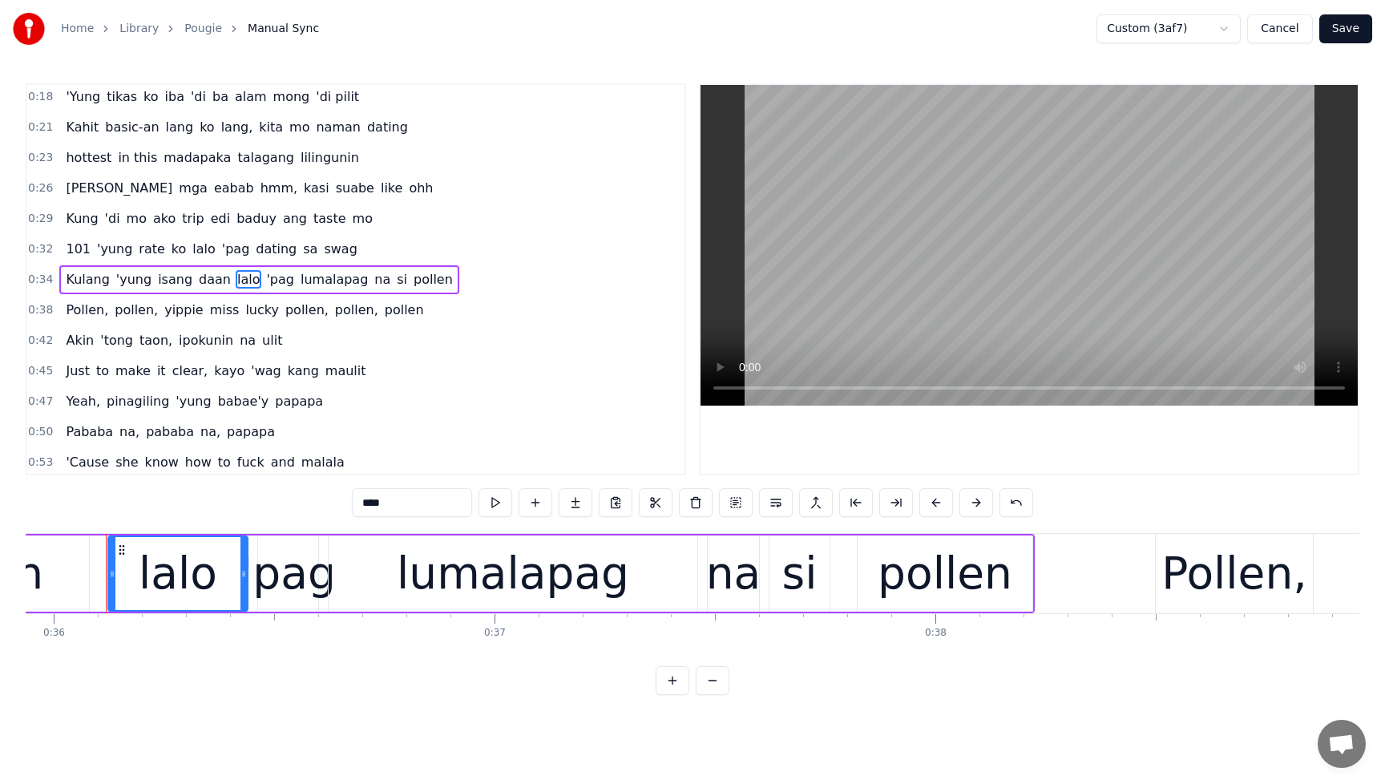
click at [191, 253] on span "lalo" at bounding box center [204, 249] width 26 height 18
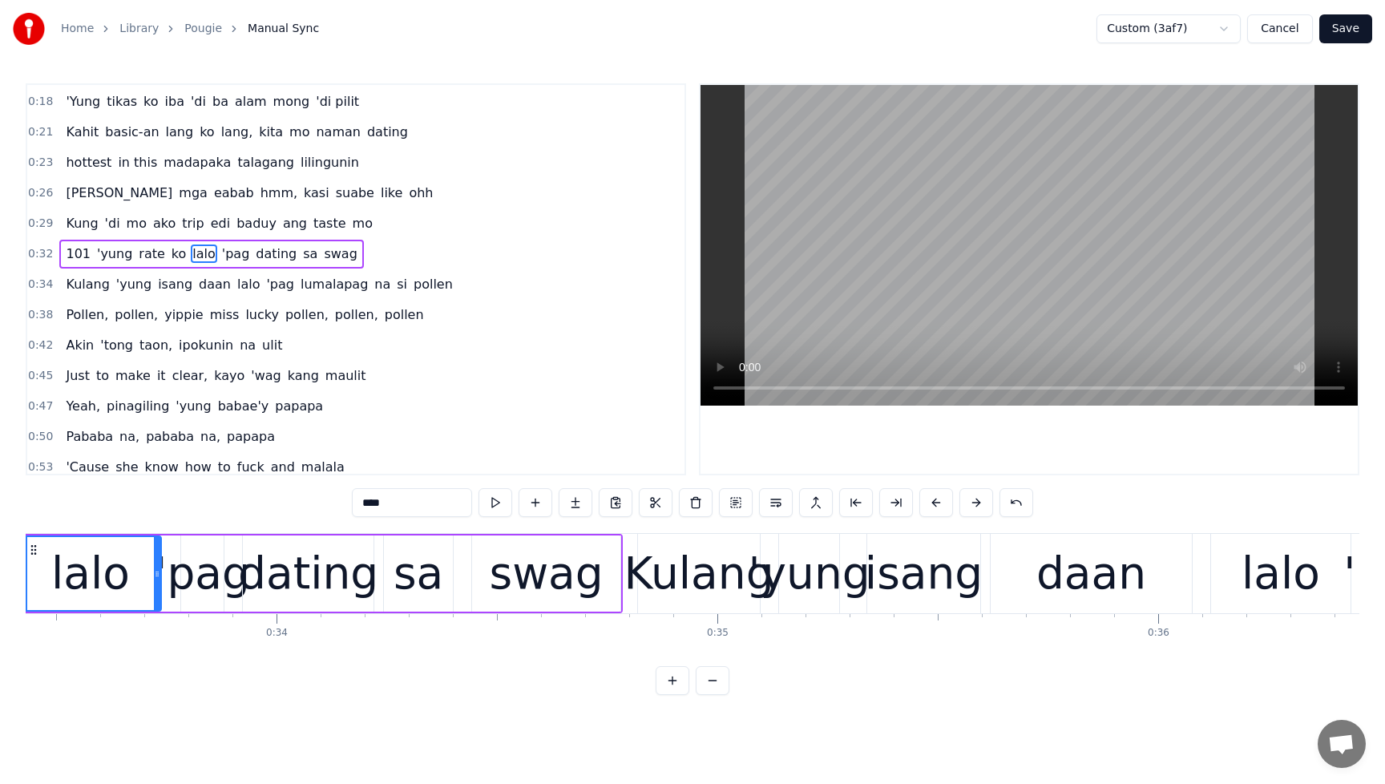
scroll to position [0, 14653]
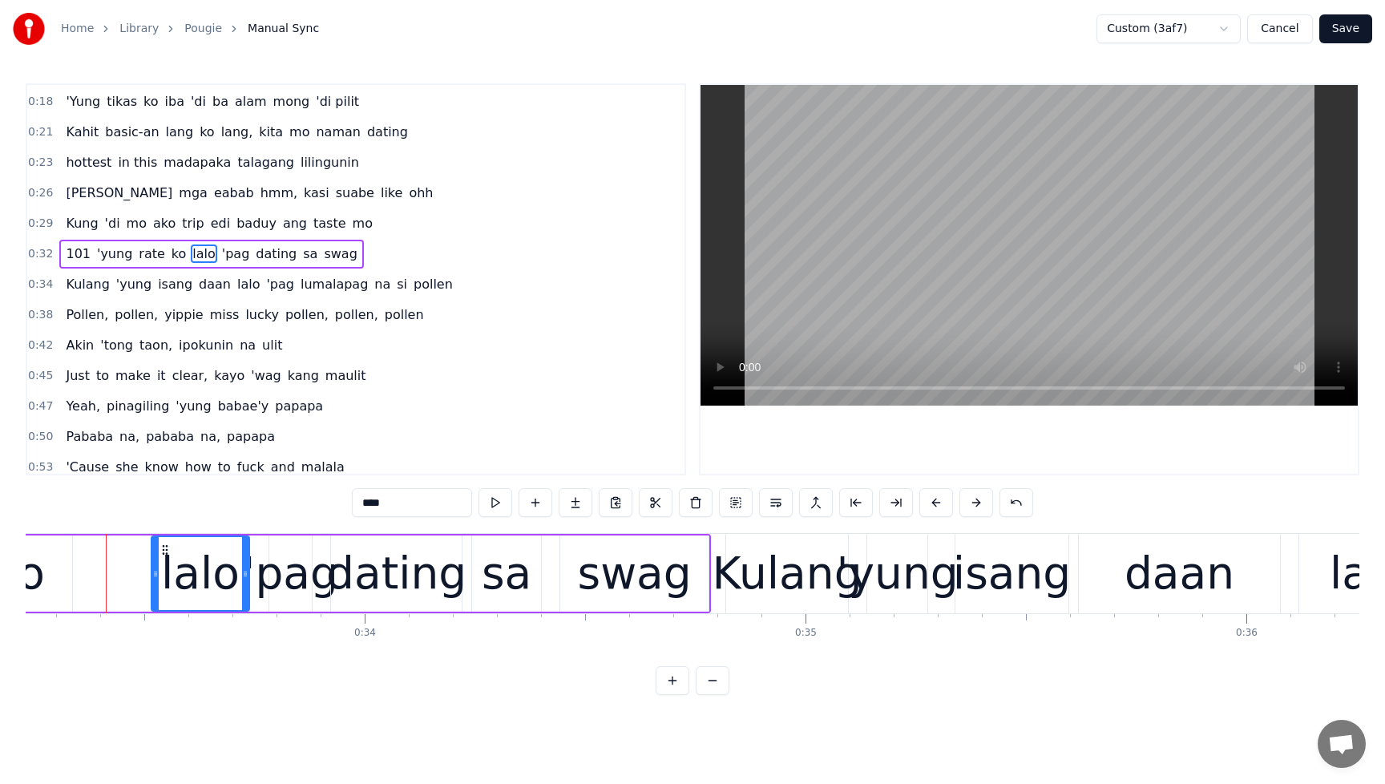
drag, startPoint x: 113, startPoint y: 575, endPoint x: 156, endPoint y: 578, distance: 42.6
click at [156, 578] on icon at bounding box center [155, 574] width 6 height 13
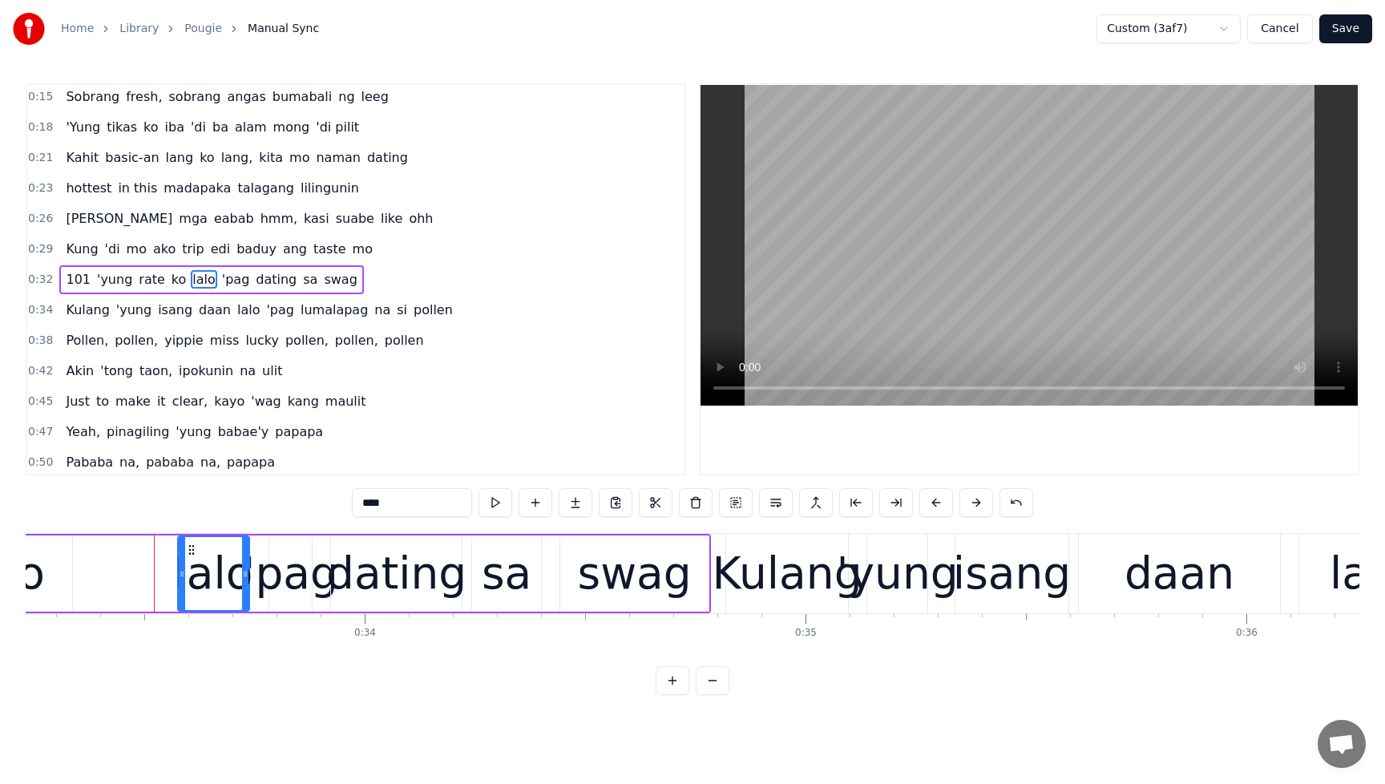
drag, startPoint x: 153, startPoint y: 578, endPoint x: 180, endPoint y: 582, distance: 26.8
click at [180, 582] on div at bounding box center [182, 573] width 6 height 73
click at [170, 276] on span "ko" at bounding box center [179, 279] width 18 height 18
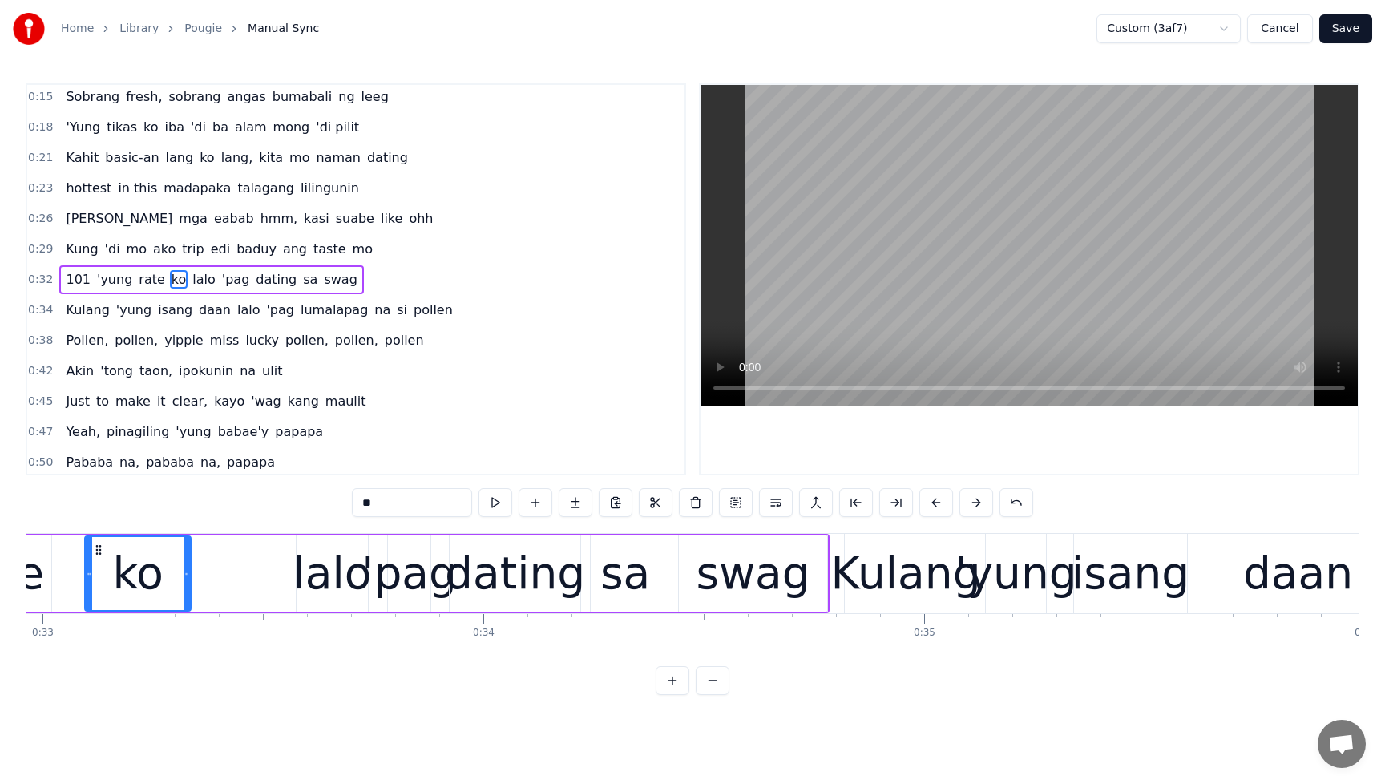
scroll to position [0, 14511]
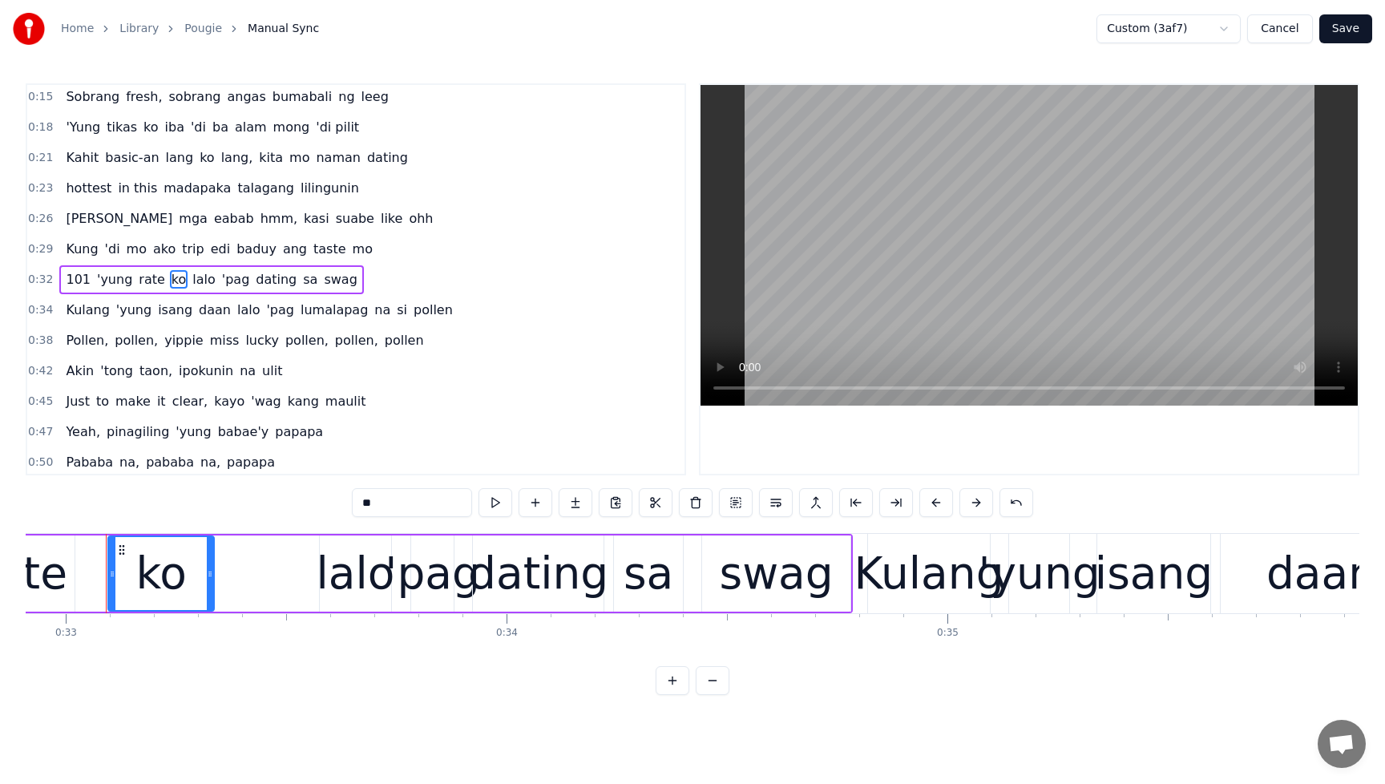
click at [336, 580] on div "lalo" at bounding box center [356, 573] width 79 height 67
type input "****"
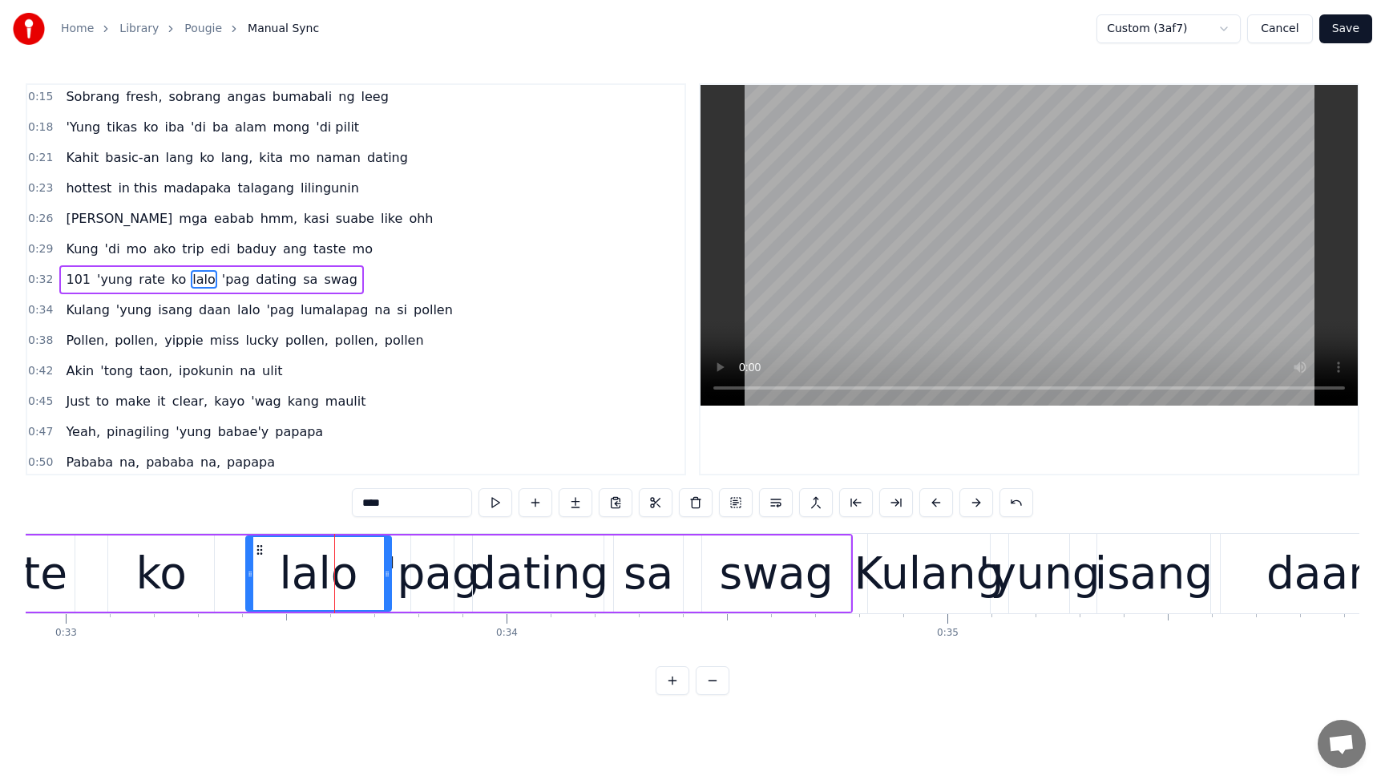
drag, startPoint x: 322, startPoint y: 578, endPoint x: 249, endPoint y: 586, distance: 74.2
click at [249, 586] on div at bounding box center [250, 573] width 6 height 73
click at [224, 581] on div "101 'yung rate [PERSON_NAME] 'pag dating sa swag" at bounding box center [309, 573] width 1088 height 79
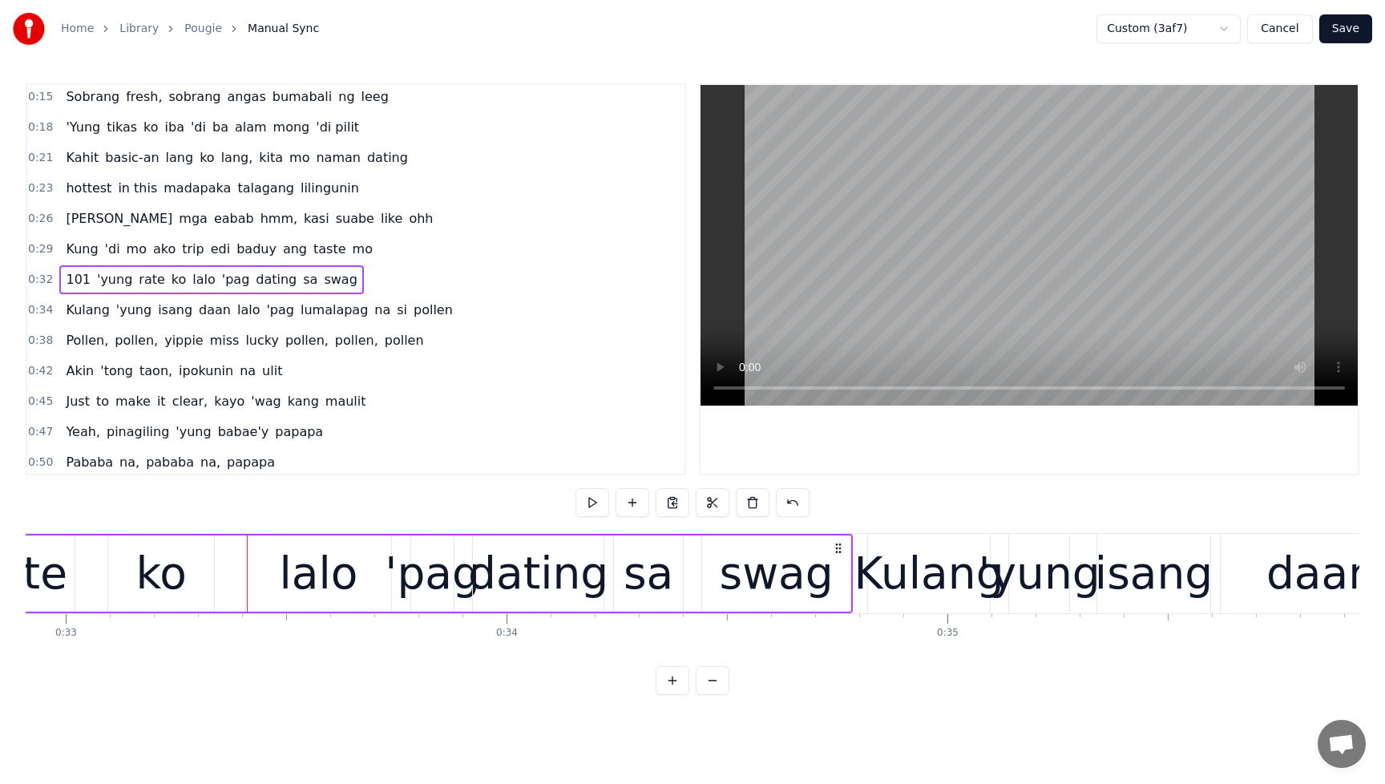
click at [174, 281] on div "101 'yung rate [PERSON_NAME] 'pag dating sa swag" at bounding box center [211, 279] width 304 height 29
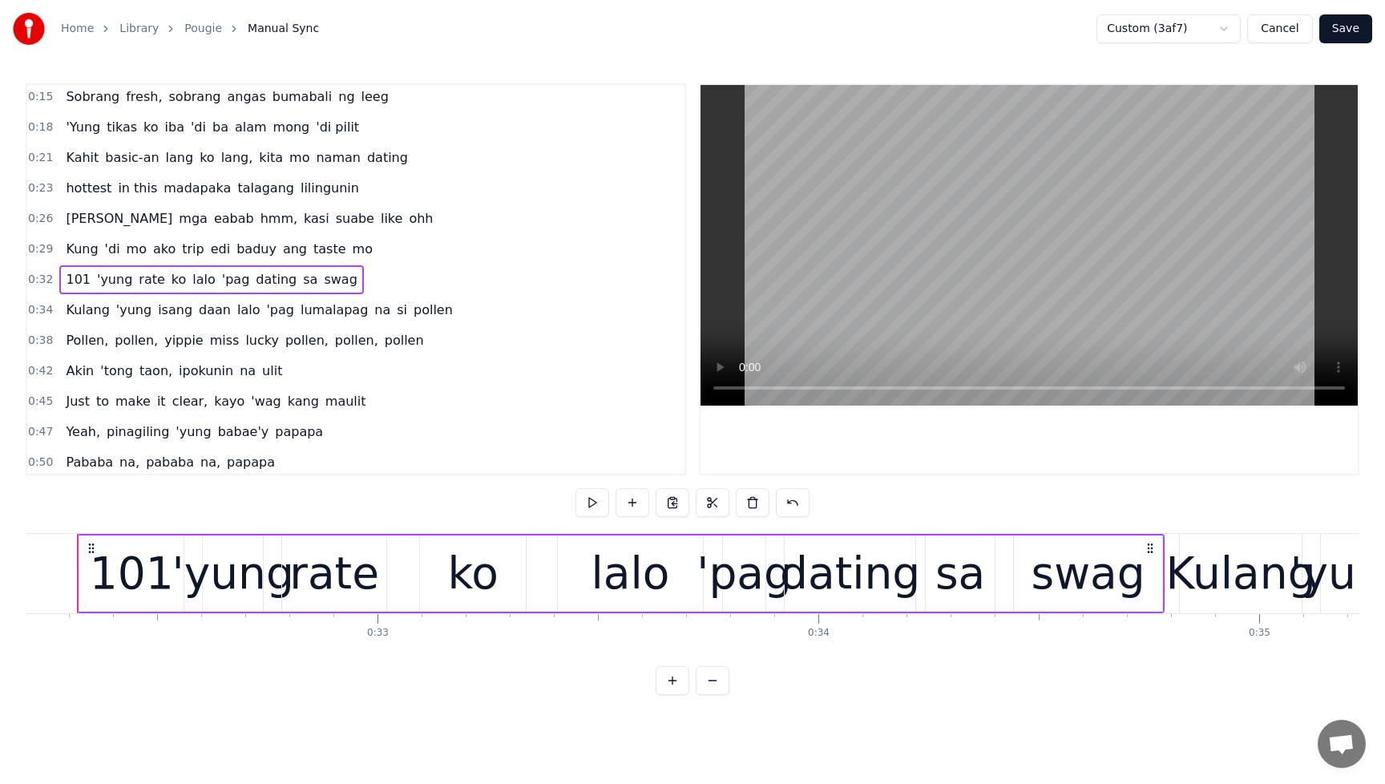
scroll to position [0, 14171]
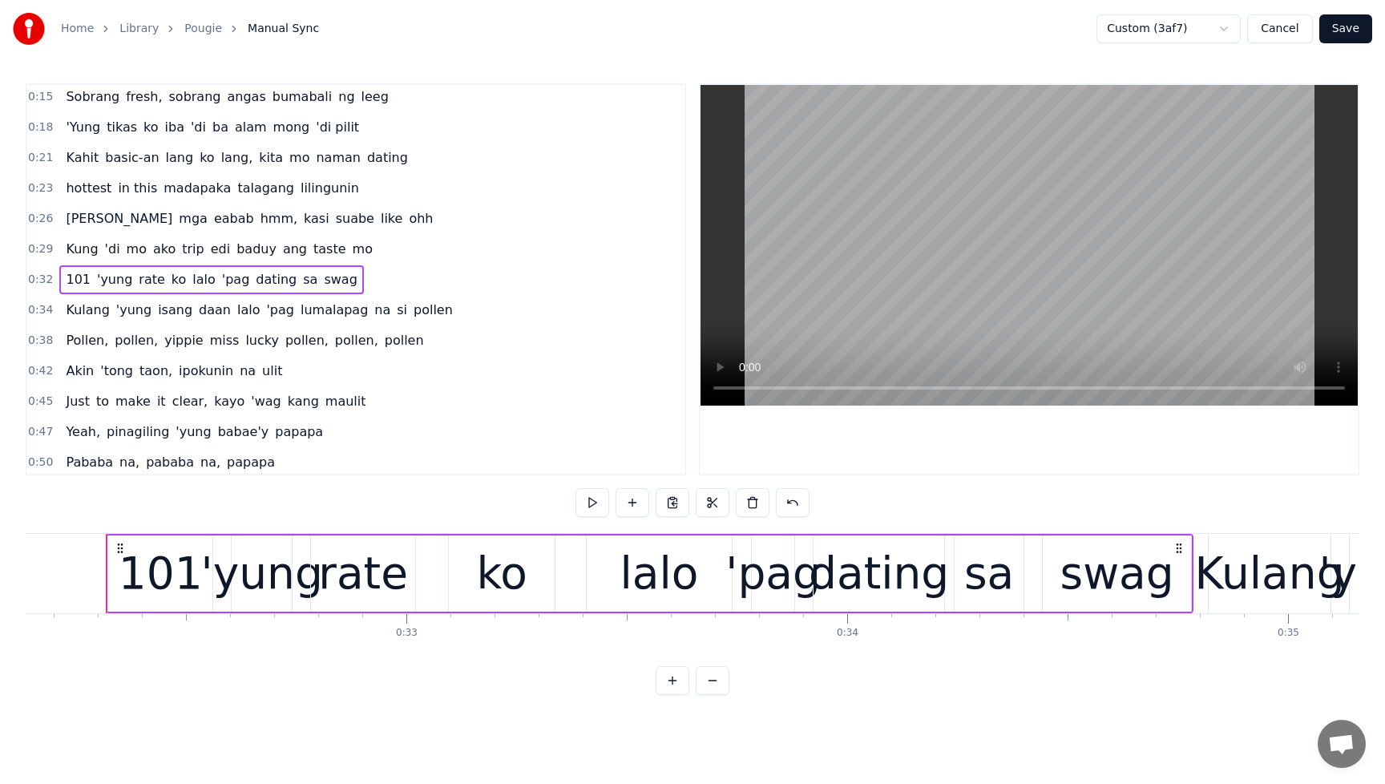
click at [175, 279] on div "101 'yung rate [PERSON_NAME] 'pag dating sa swag" at bounding box center [211, 279] width 304 height 29
click at [172, 281] on span "ko" at bounding box center [179, 279] width 18 height 18
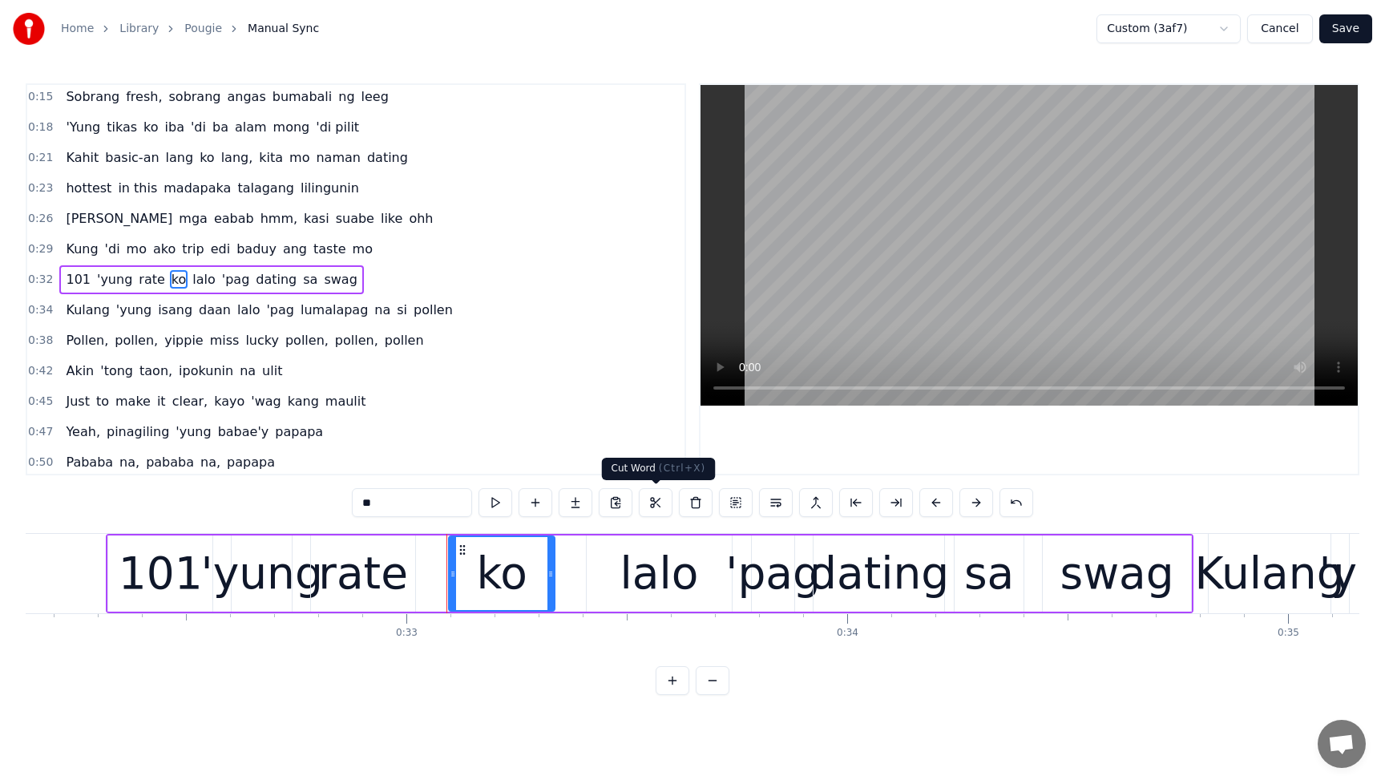
click at [653, 499] on button at bounding box center [656, 502] width 34 height 29
click at [580, 580] on div "101 'yung rate [PERSON_NAME] 'pag dating sa swag" at bounding box center [650, 573] width 1088 height 79
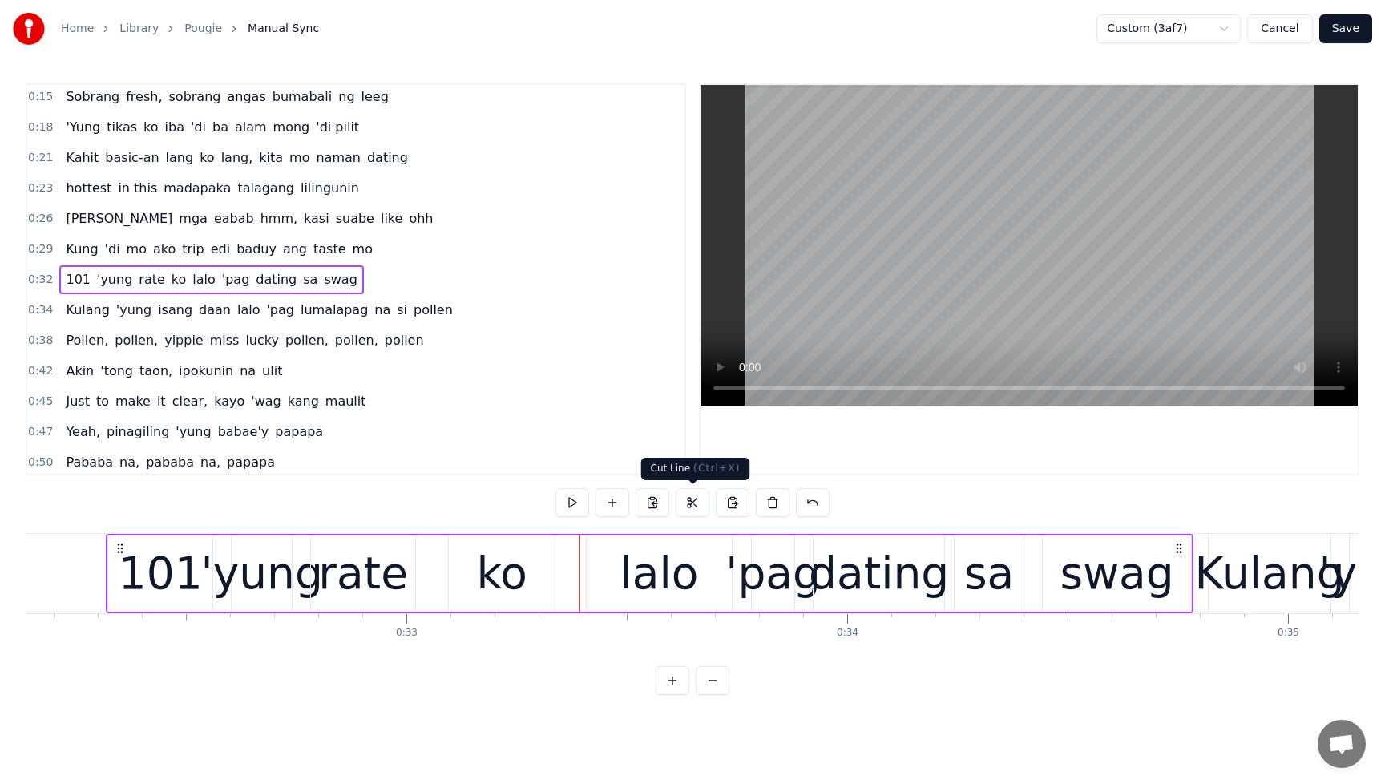
click at [693, 503] on button at bounding box center [693, 502] width 34 height 29
click at [621, 578] on div "lalo" at bounding box center [659, 574] width 145 height 76
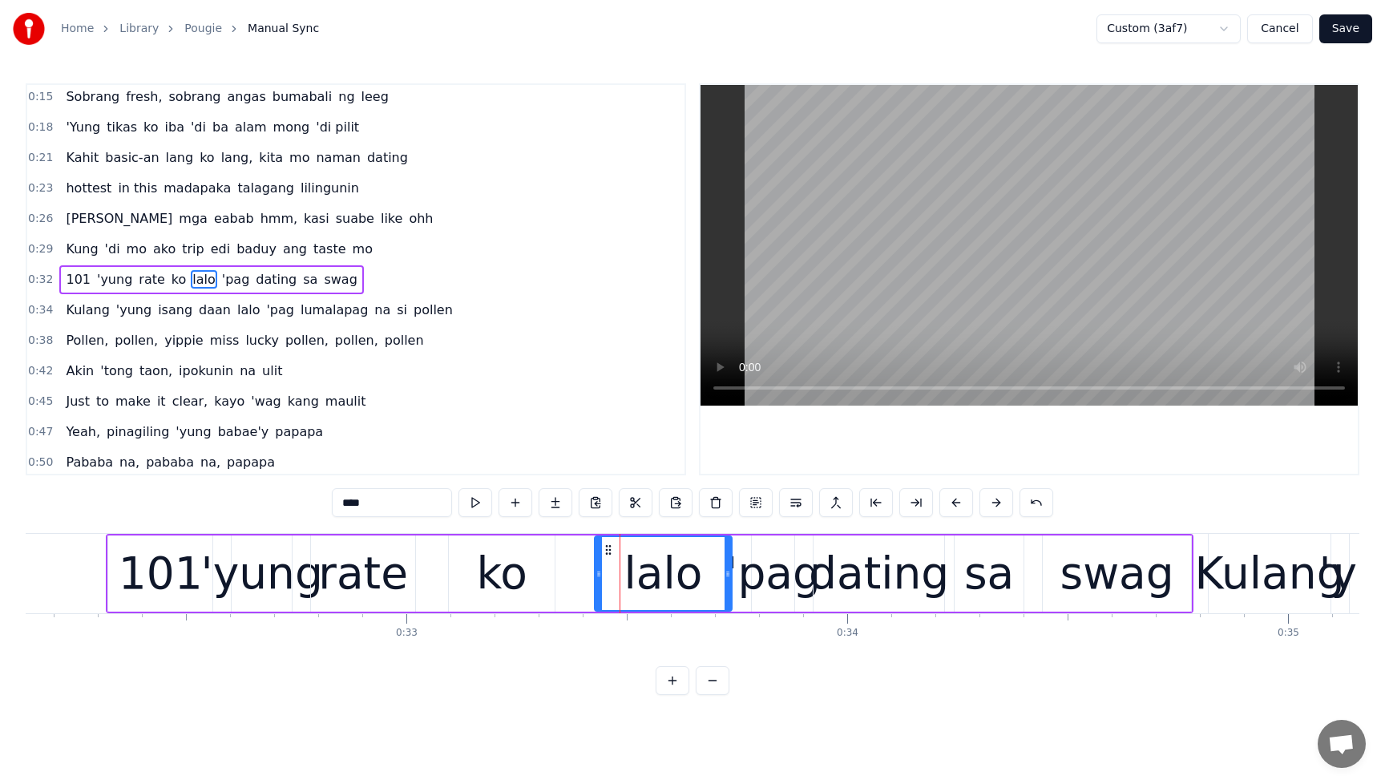
drag, startPoint x: 590, startPoint y: 575, endPoint x: 598, endPoint y: 573, distance: 8.2
click at [598, 573] on icon at bounding box center [599, 574] width 6 height 13
click at [584, 576] on div "101 'yung rate [PERSON_NAME] 'pag dating sa swag" at bounding box center [650, 573] width 1088 height 79
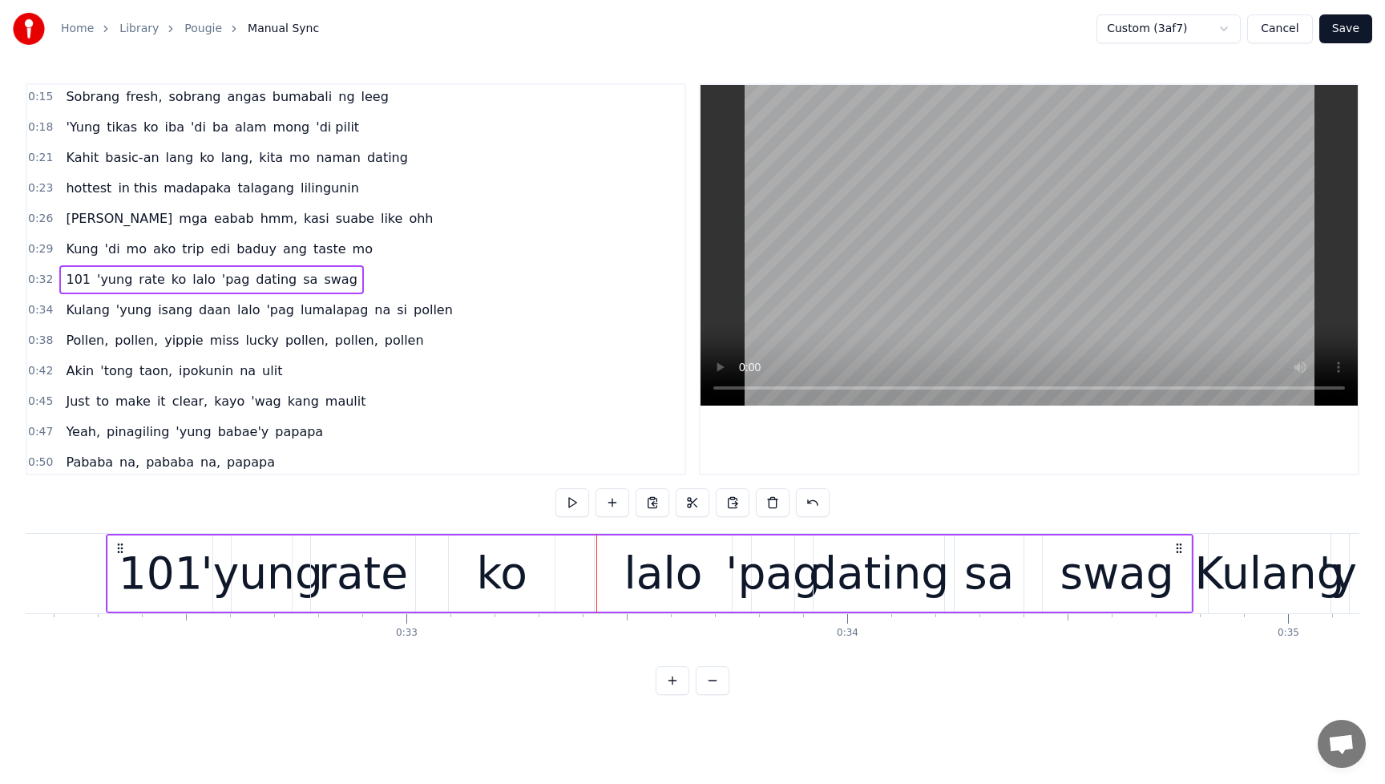
click at [530, 579] on div "ko" at bounding box center [502, 574] width 106 height 76
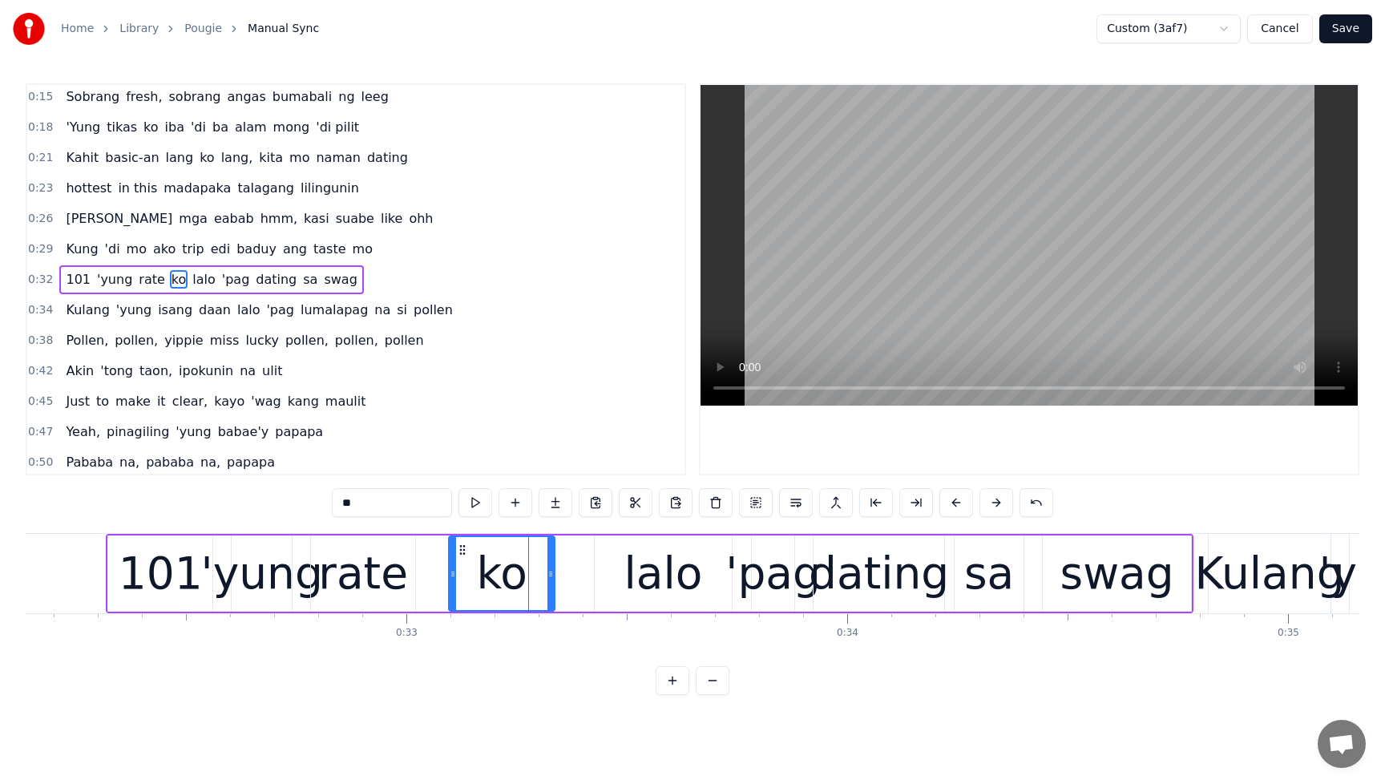
click at [608, 575] on div "lalo" at bounding box center [663, 574] width 137 height 76
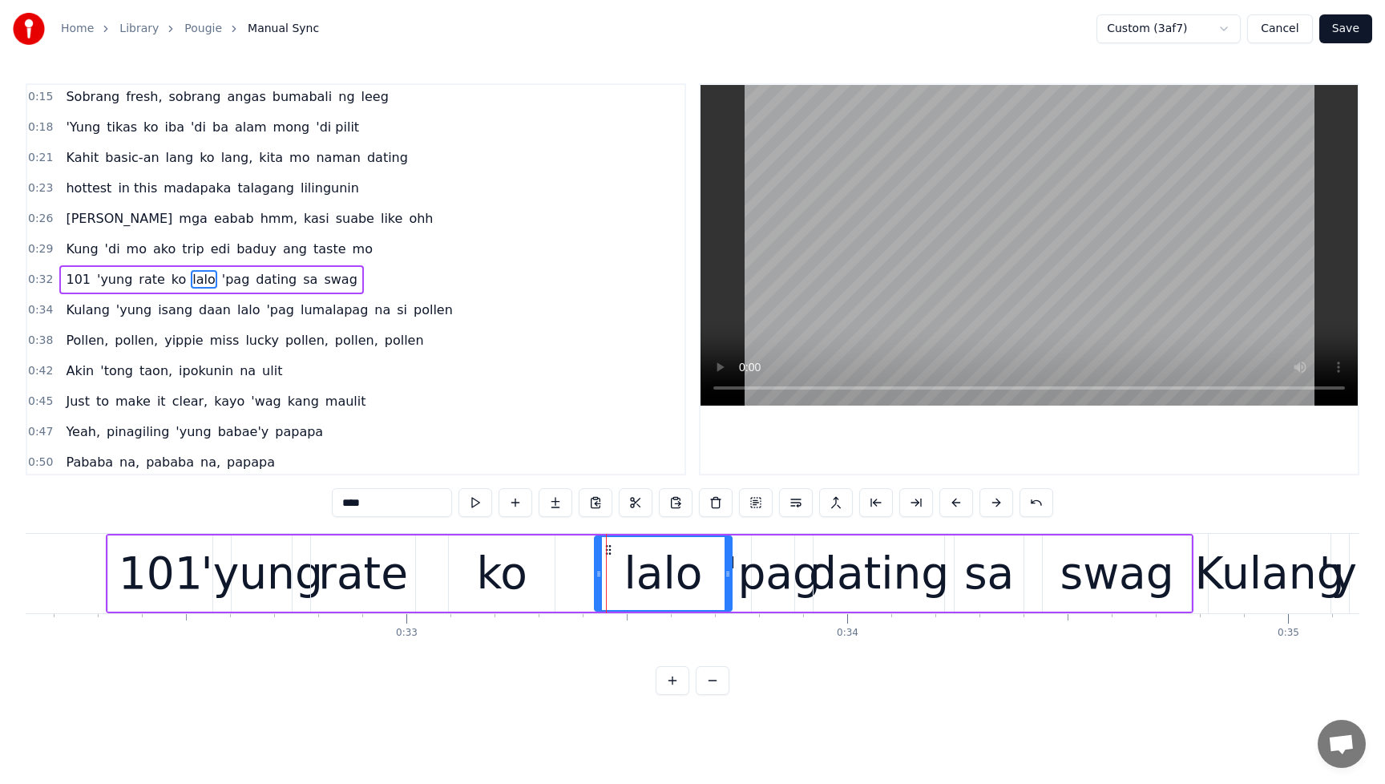
click at [532, 575] on div "ko" at bounding box center [502, 574] width 106 height 76
type input "**"
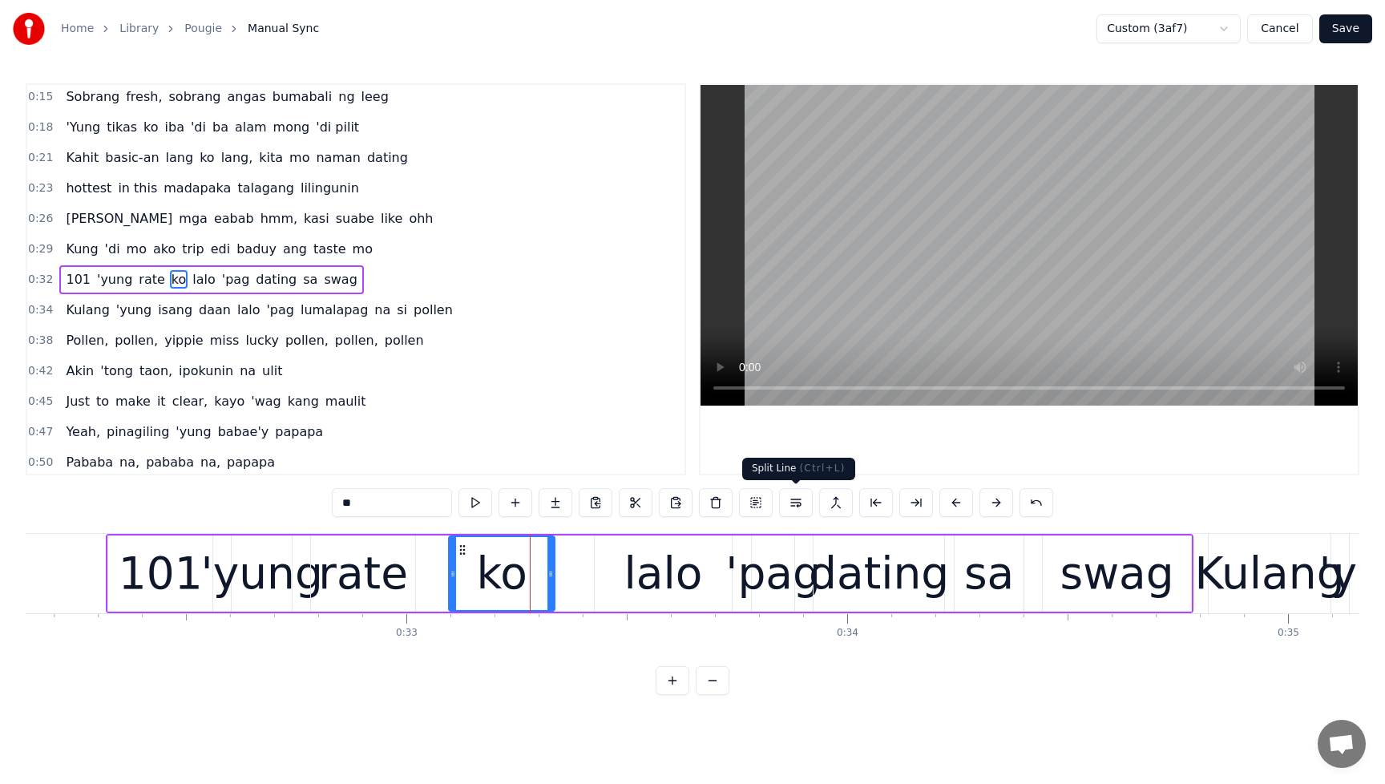
click at [798, 502] on button at bounding box center [796, 502] width 34 height 29
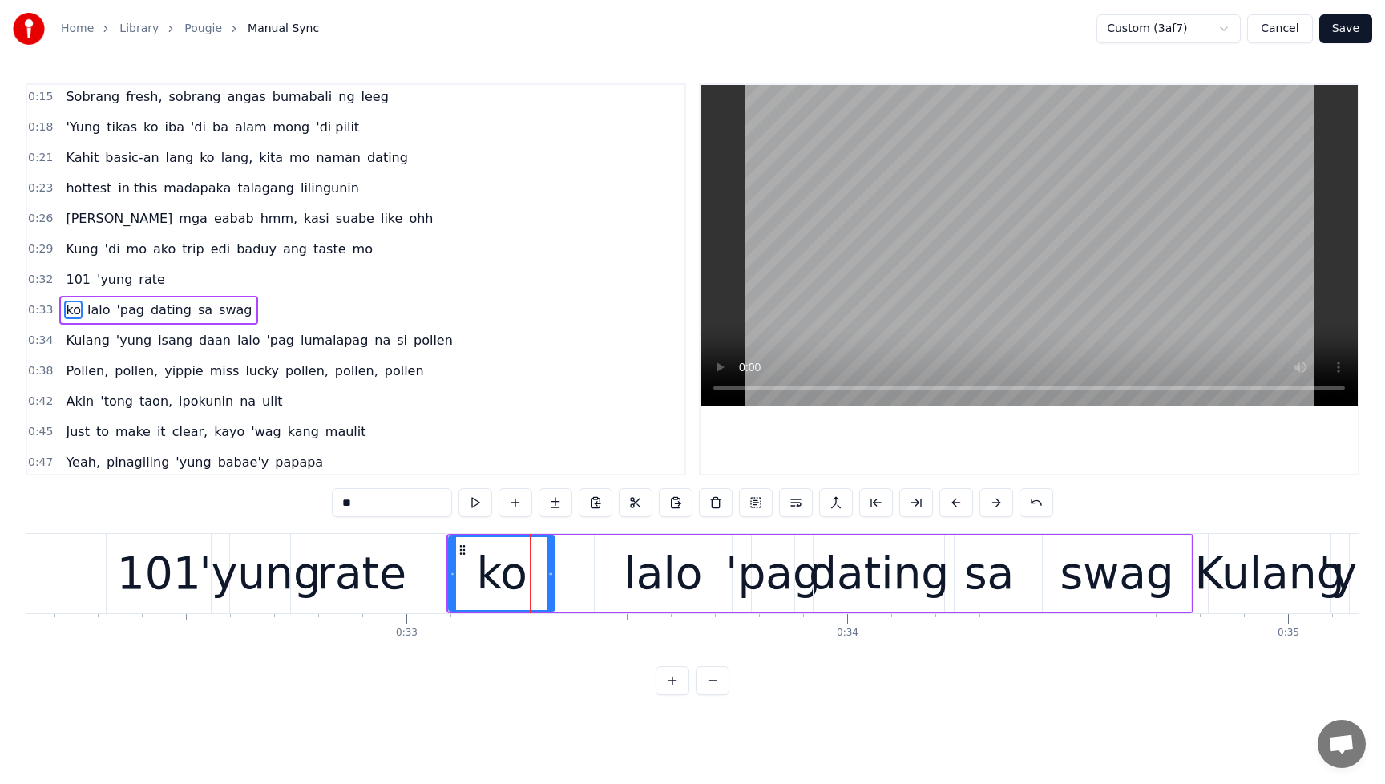
scroll to position [277, 0]
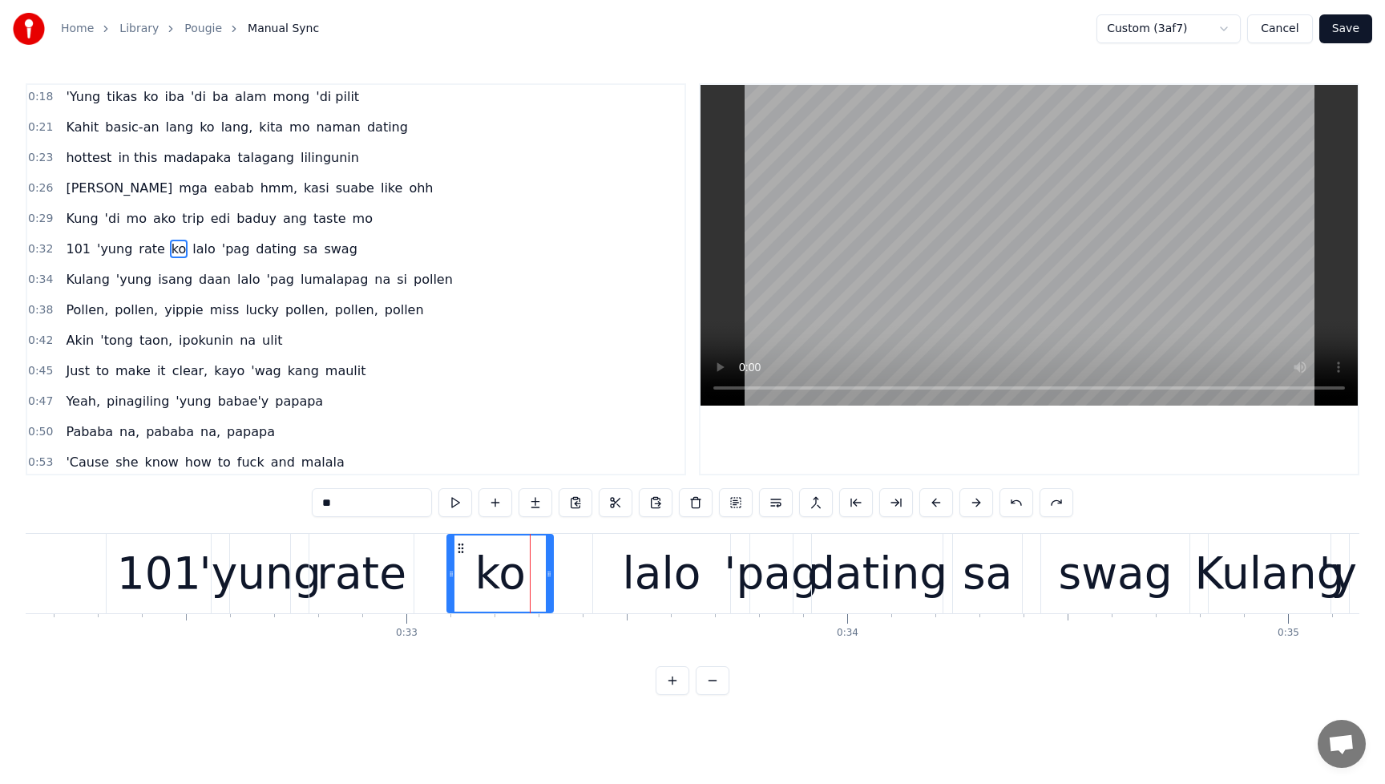
click at [191, 246] on span "lalo" at bounding box center [204, 249] width 26 height 18
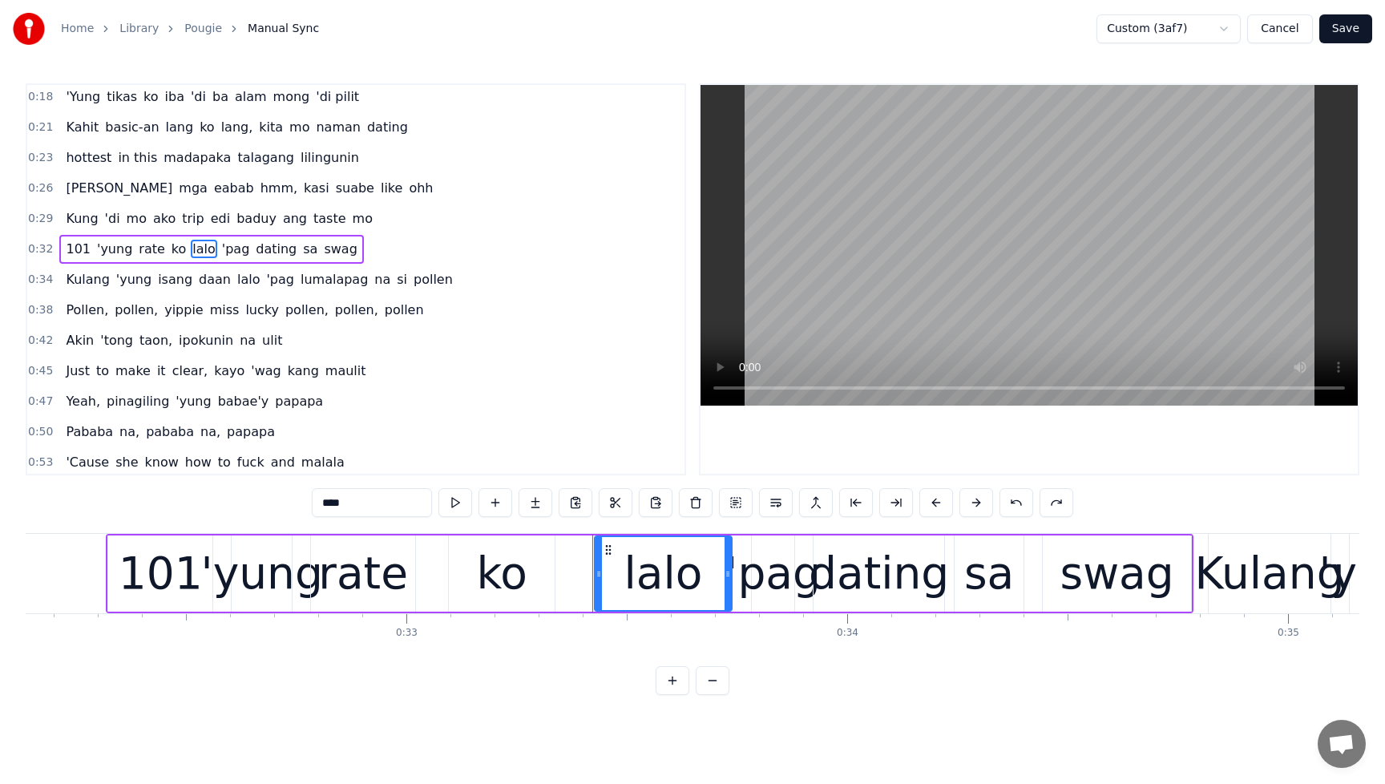
scroll to position [247, 0]
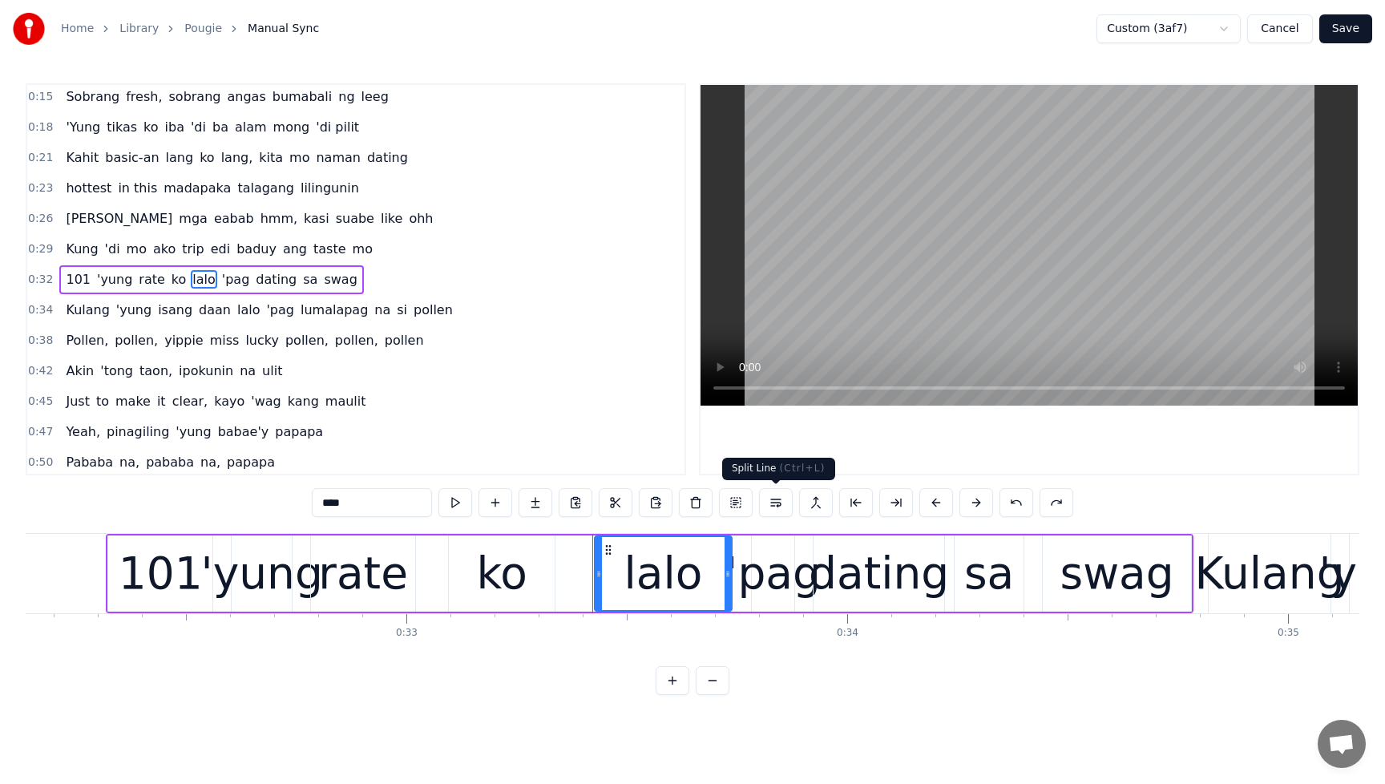
click at [776, 503] on button at bounding box center [776, 502] width 34 height 29
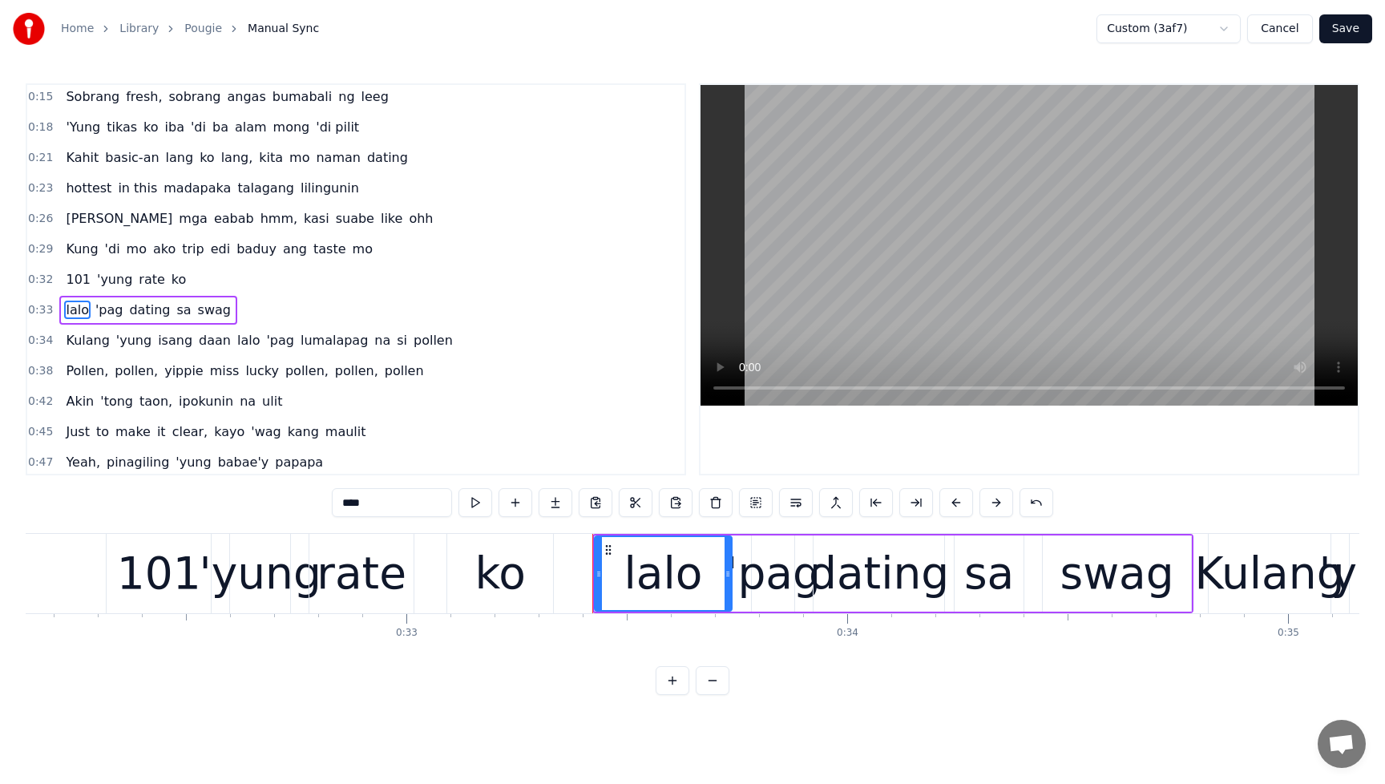
scroll to position [277, 0]
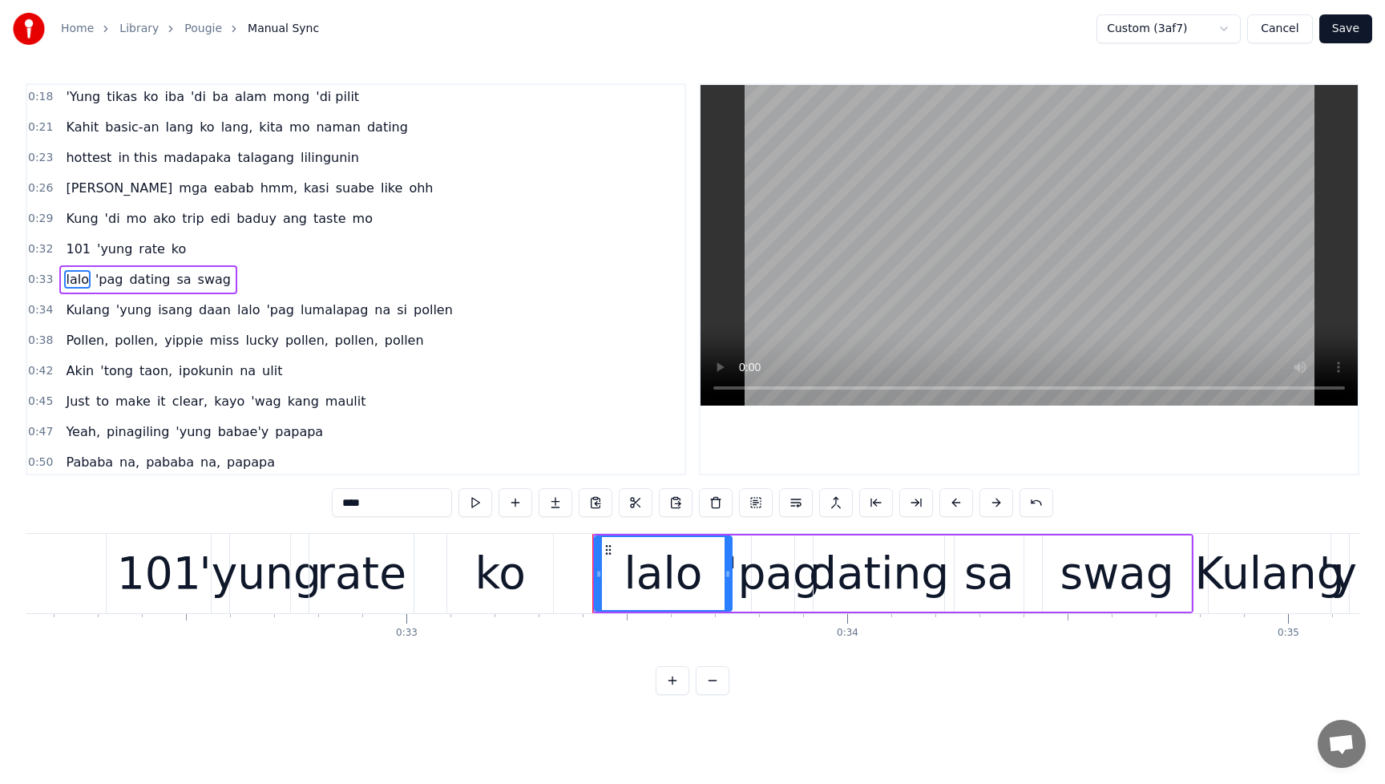
click at [79, 252] on span "101" at bounding box center [78, 249] width 28 height 18
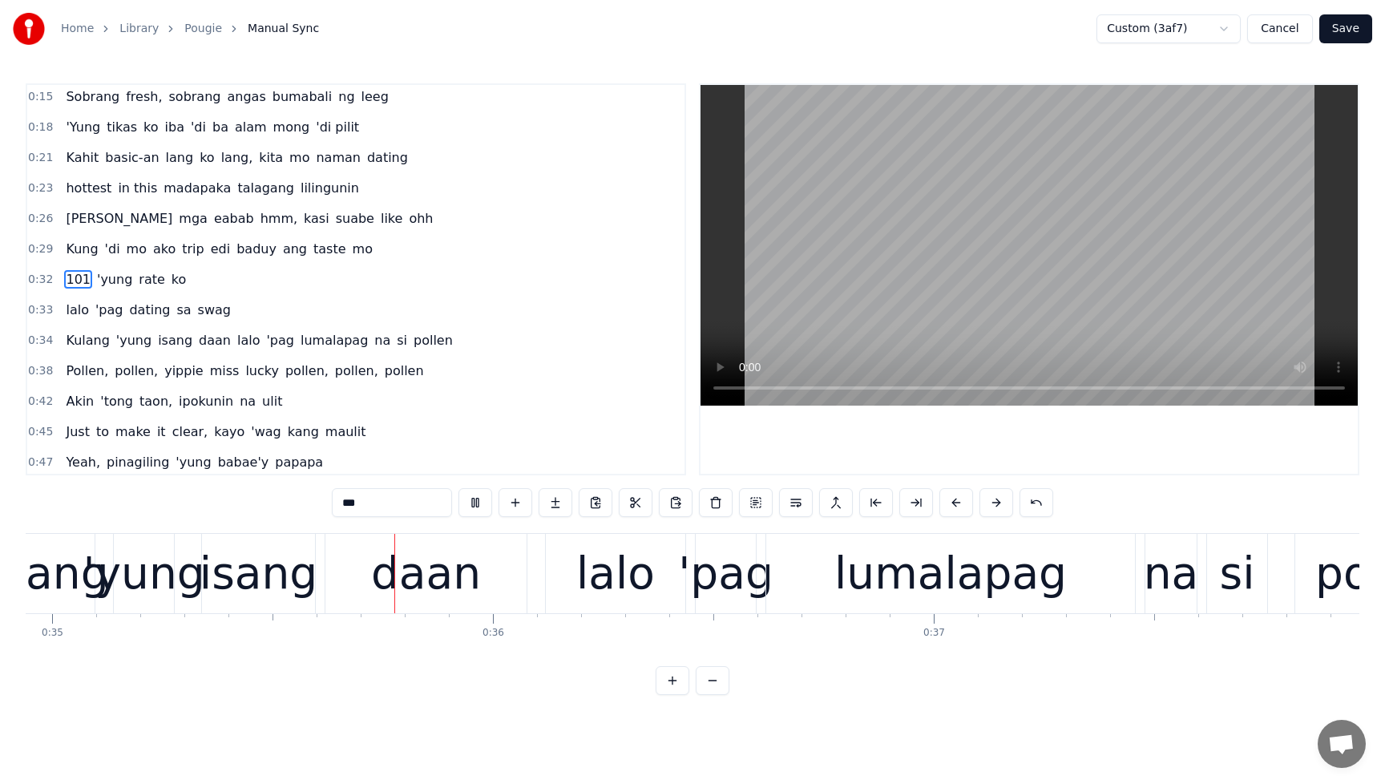
scroll to position [0, 15414]
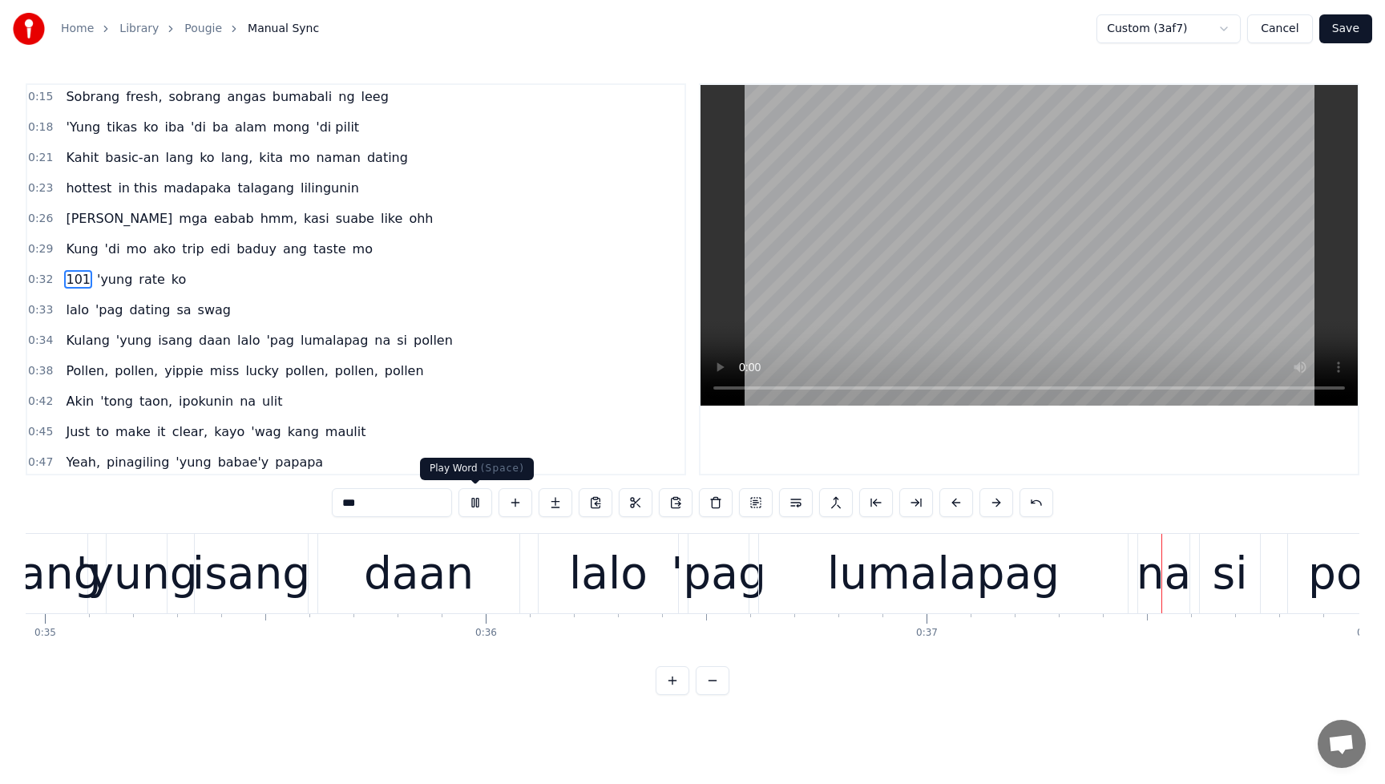
click at [474, 503] on button at bounding box center [476, 502] width 34 height 29
click at [236, 346] on span "lalo" at bounding box center [249, 340] width 26 height 18
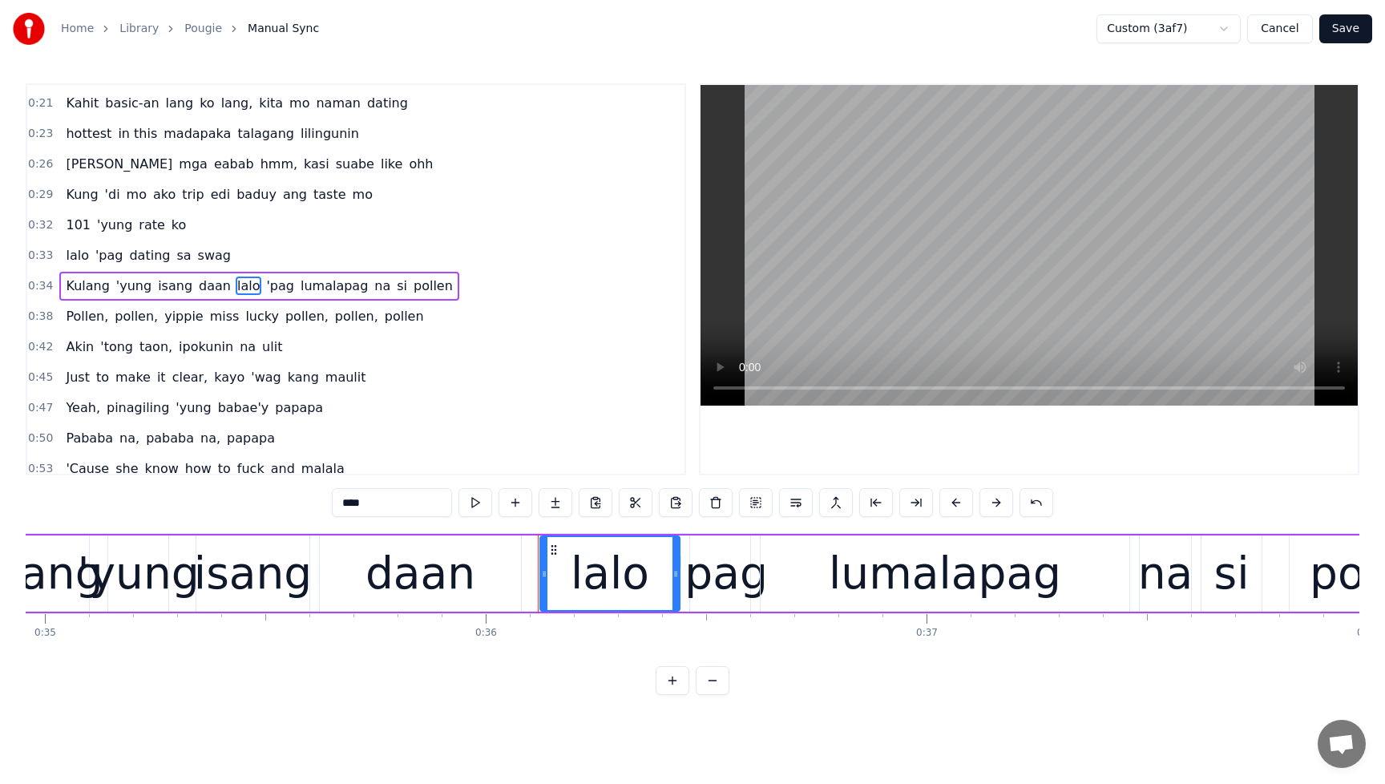
scroll to position [308, 0]
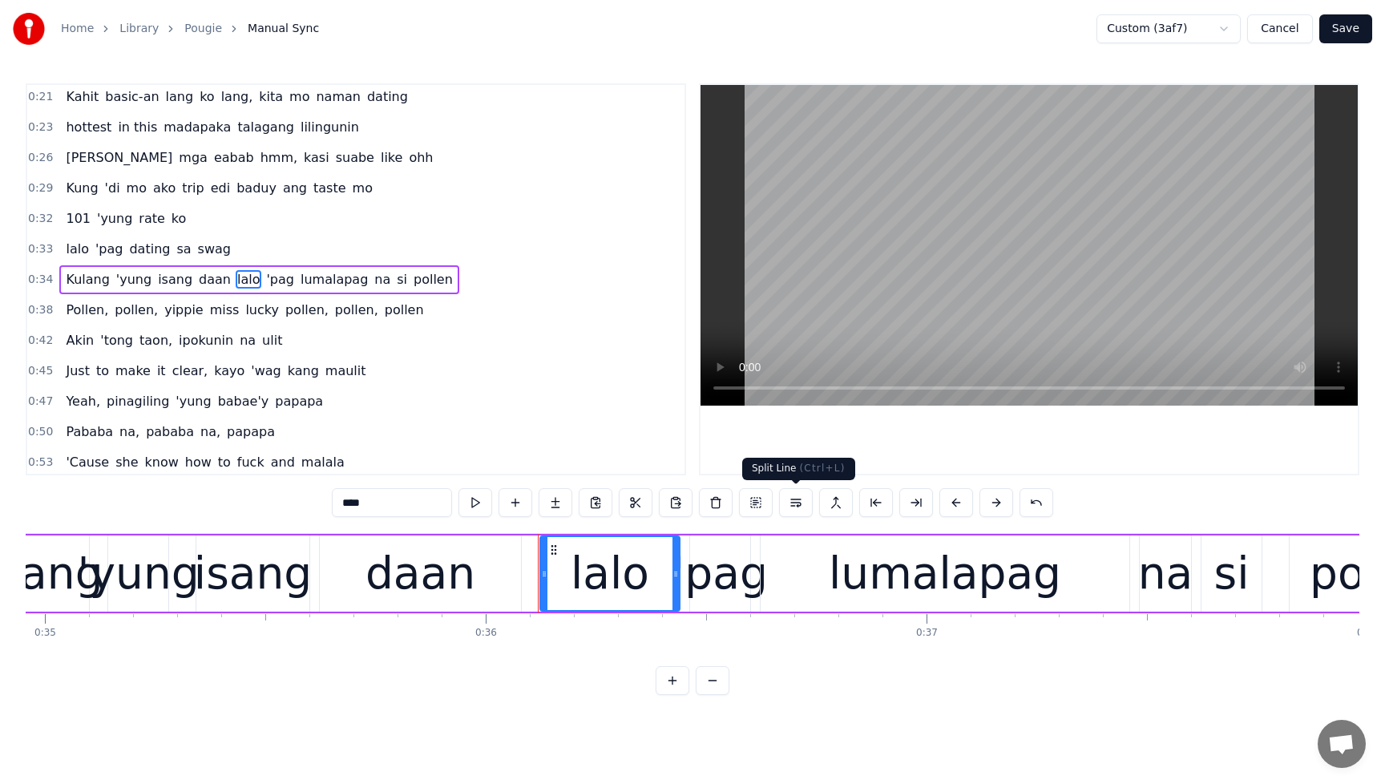
click at [797, 505] on button at bounding box center [796, 502] width 34 height 29
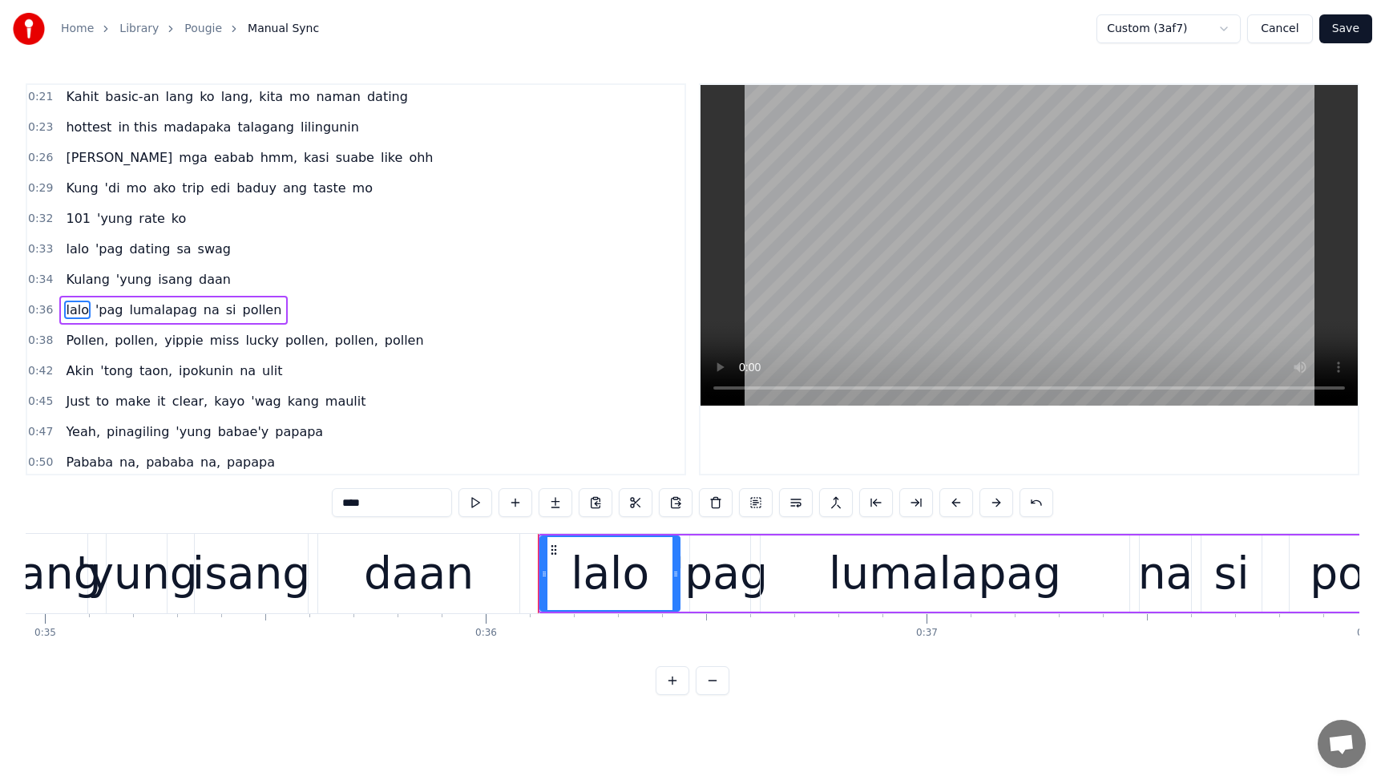
scroll to position [338, 0]
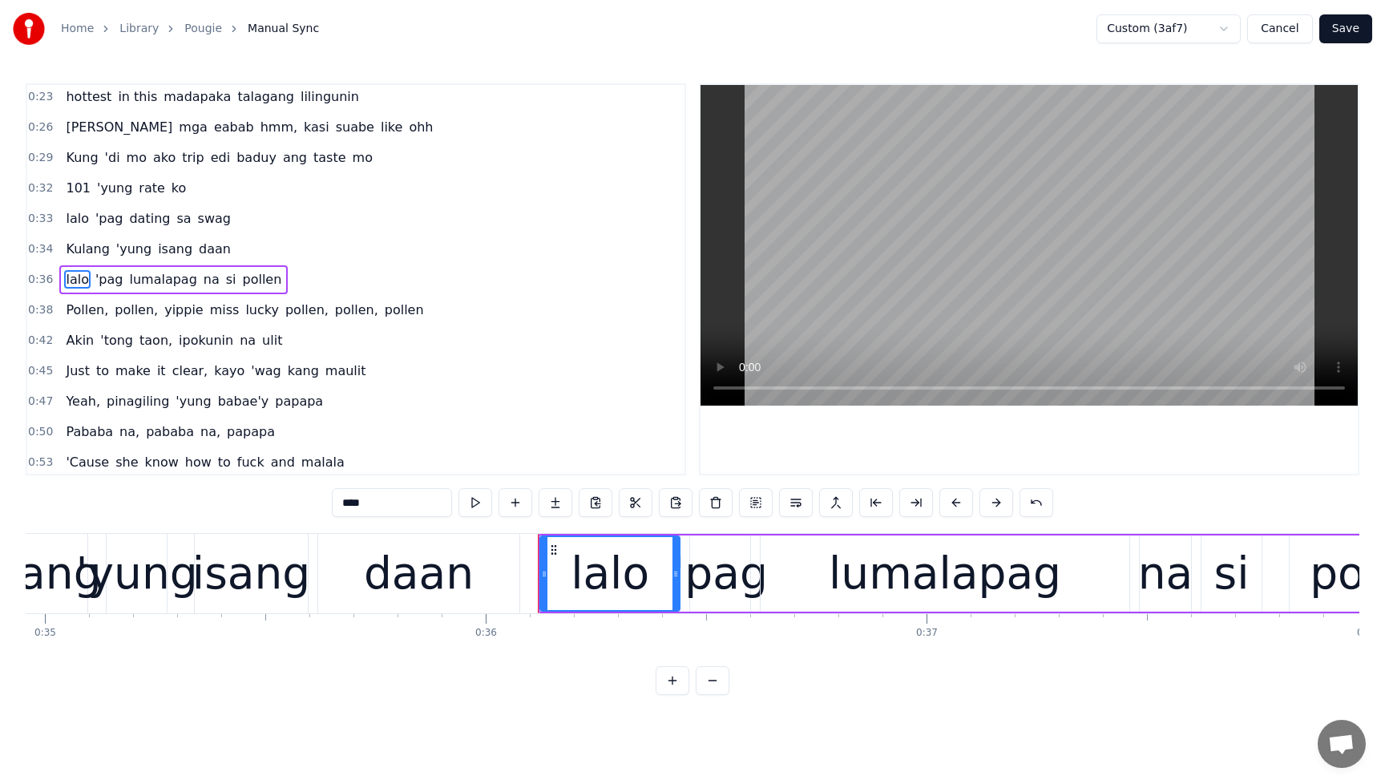
click at [77, 251] on span "Kulang" at bounding box center [87, 249] width 47 height 18
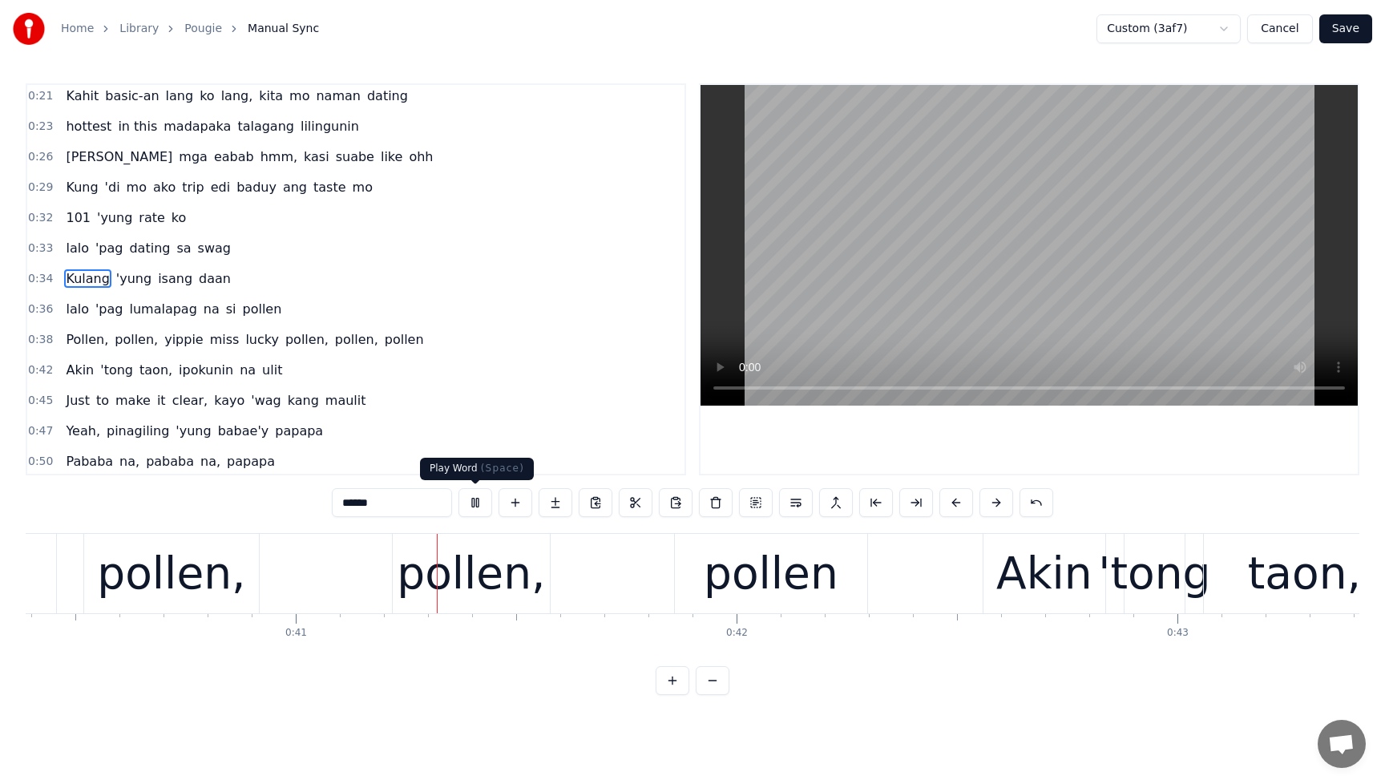
scroll to position [0, 17814]
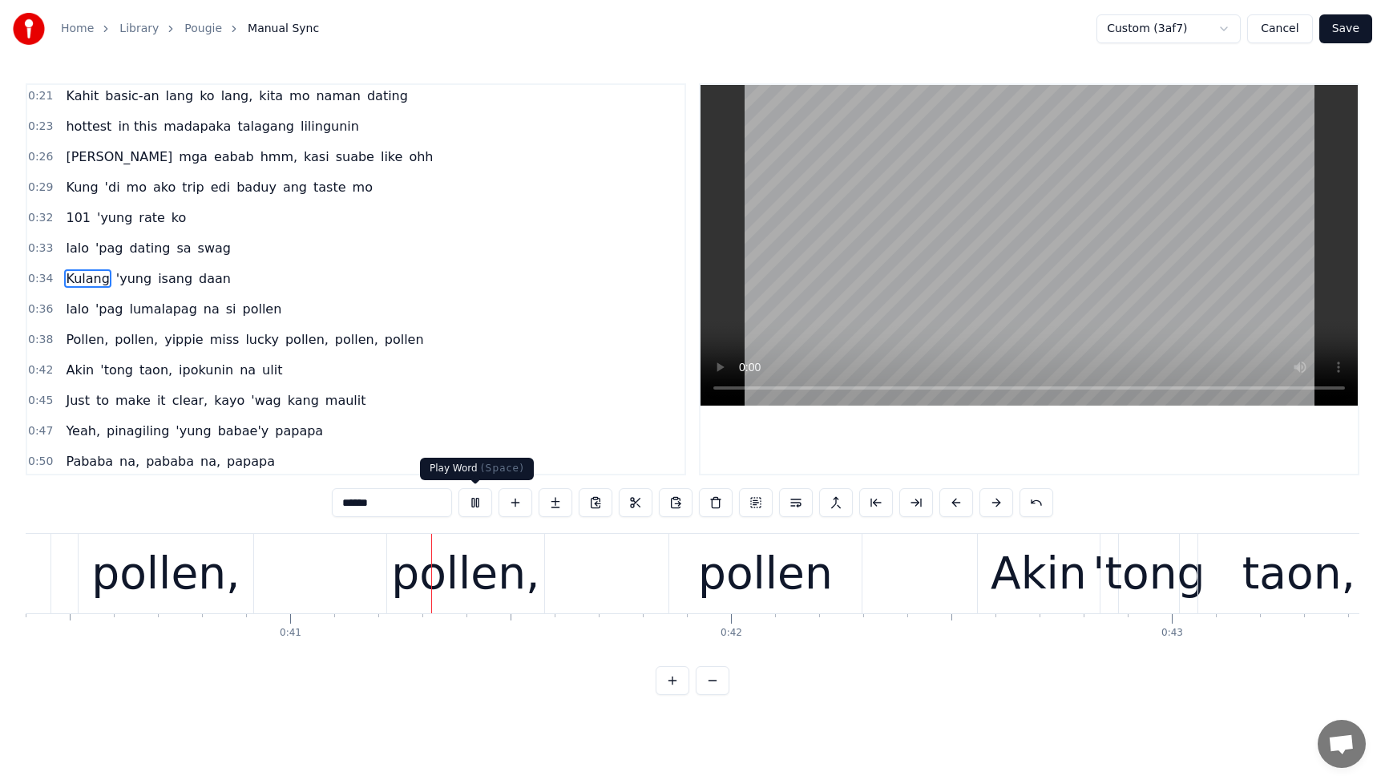
click at [481, 506] on button at bounding box center [476, 502] width 34 height 29
click at [76, 309] on span "lalo" at bounding box center [77, 309] width 26 height 18
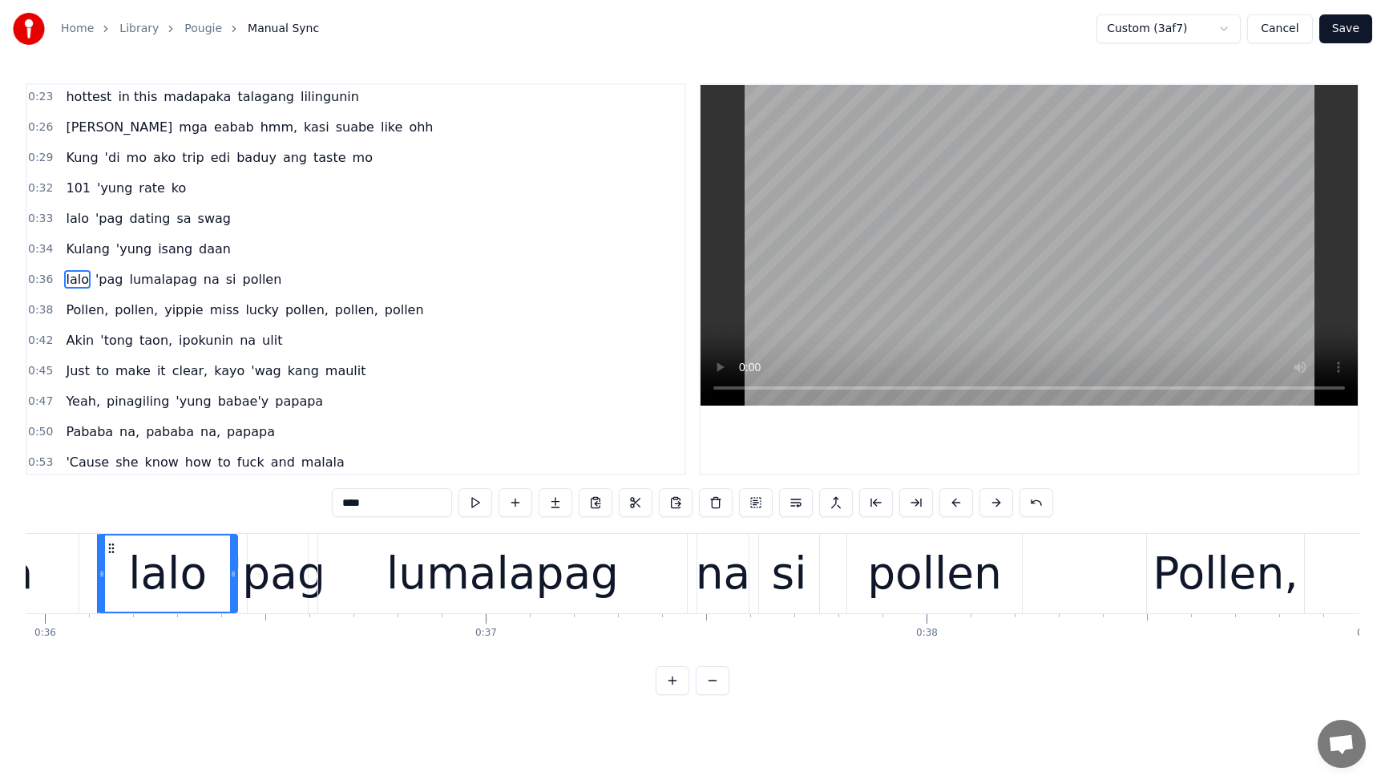
scroll to position [0, 15846]
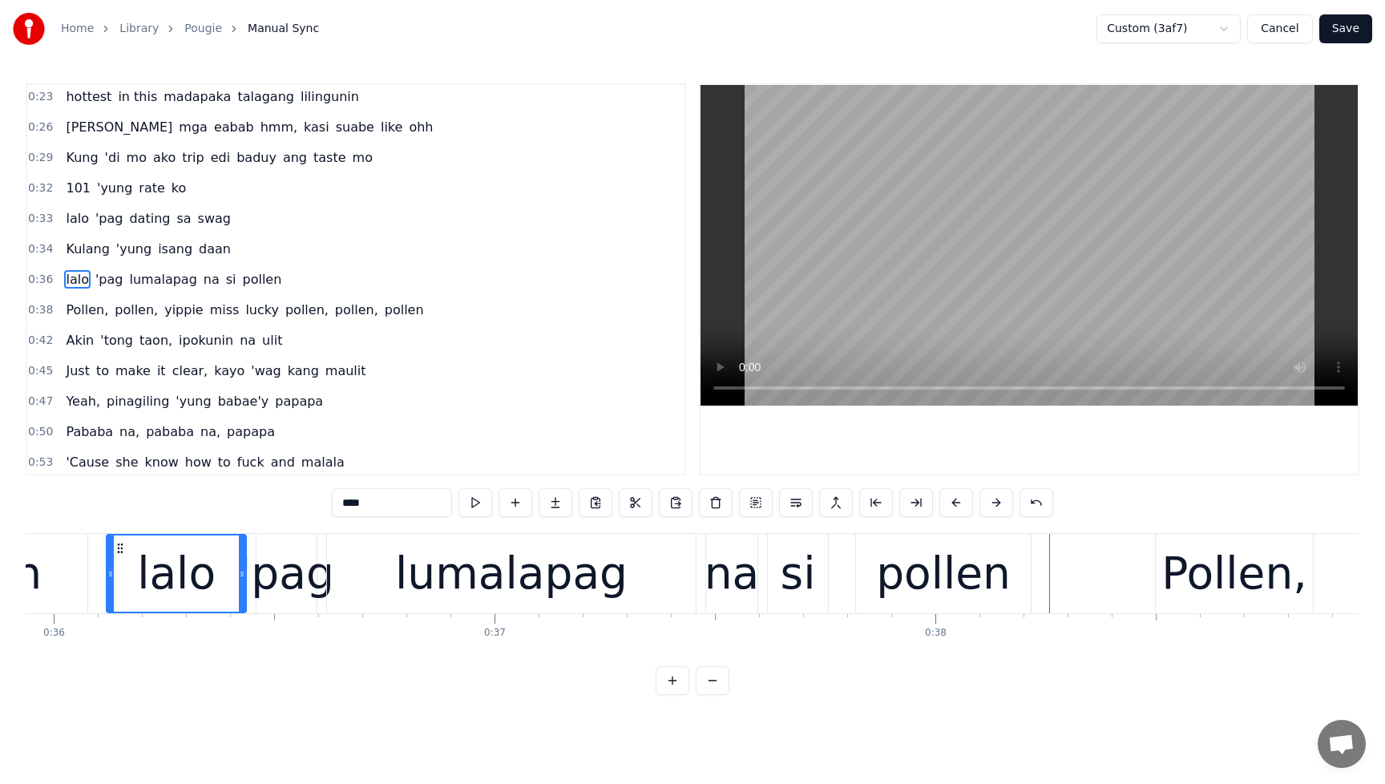
click at [253, 276] on span "pollen" at bounding box center [262, 279] width 42 height 18
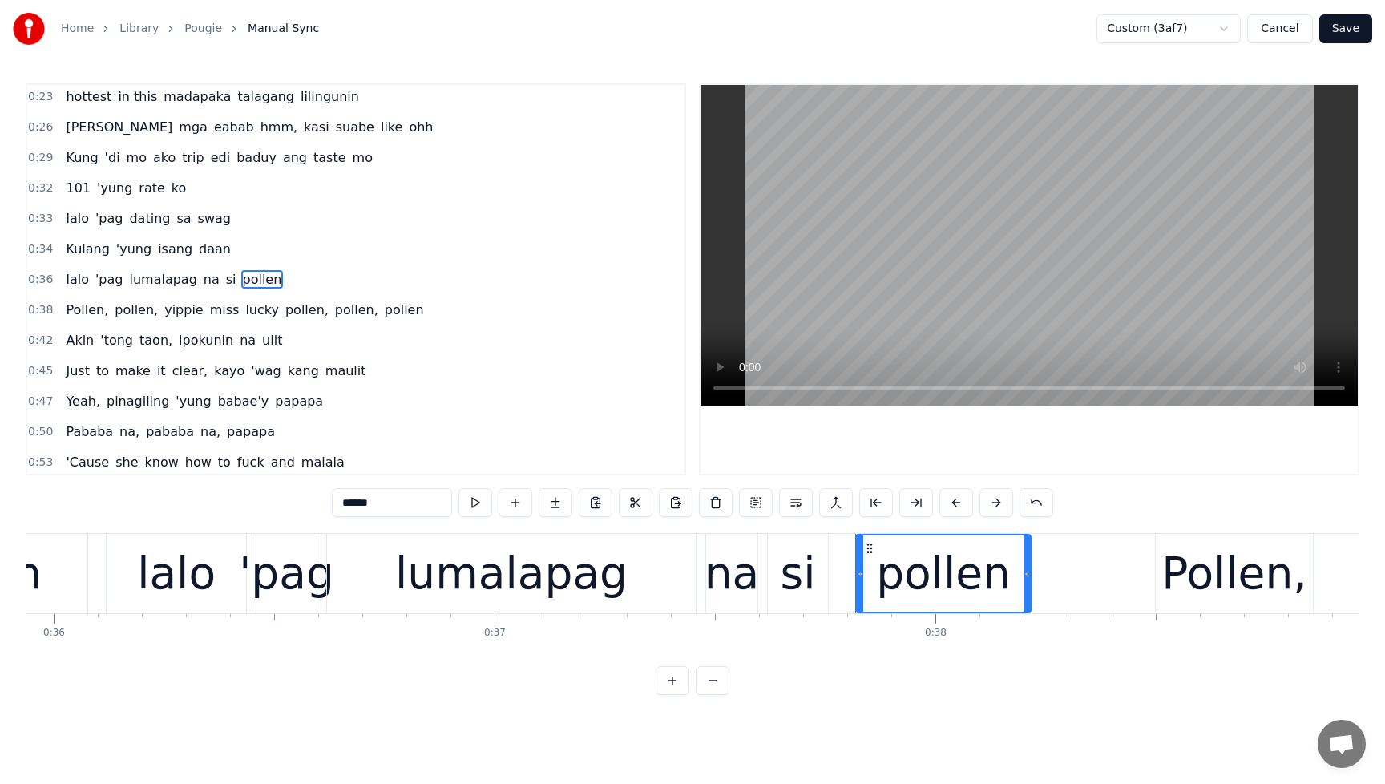
drag, startPoint x: 409, startPoint y: 503, endPoint x: 310, endPoint y: 510, distance: 98.9
click at [310, 509] on div "0:00 Pwede naman eh noh? 0:02 Okay 0:02 Dark beat, yeah, let's go 0:04 Papasok …" at bounding box center [693, 389] width 1334 height 612
type input "*"
drag, startPoint x: 376, startPoint y: 496, endPoint x: 301, endPoint y: 501, distance: 74.7
click at [301, 501] on div "0:00 Pwede naman eh noh? 0:02 Okay 0:02 Dark beat, yeah, let's go 0:04 Papasok …" at bounding box center [693, 389] width 1334 height 612
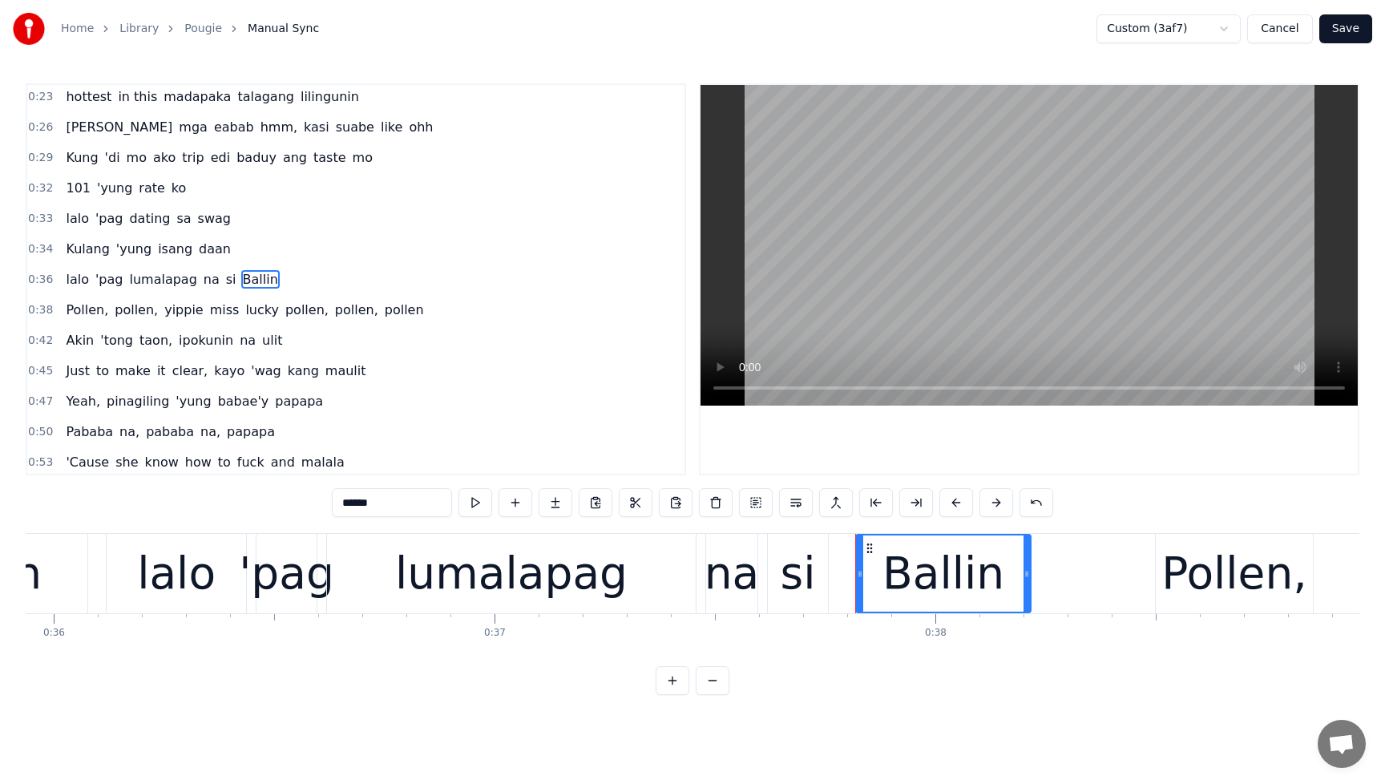
drag, startPoint x: 399, startPoint y: 508, endPoint x: 317, endPoint y: 503, distance: 81.9
click at [317, 503] on div "0:00 Pwede naman eh noh? 0:02 Okay 0:02 Dark beat, yeah, let's go 0:04 Papasok …" at bounding box center [693, 389] width 1334 height 612
click at [69, 310] on span "Pollen," at bounding box center [87, 310] width 46 height 18
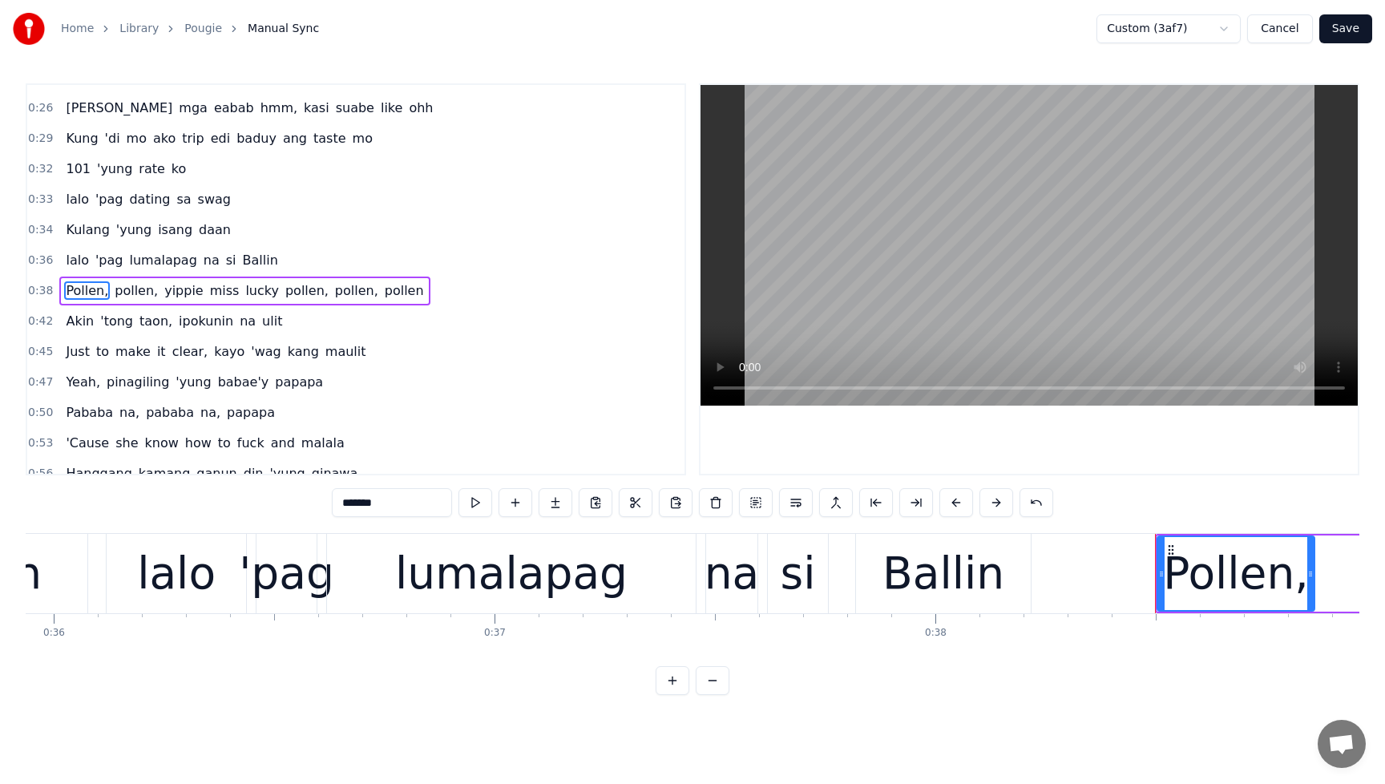
scroll to position [369, 0]
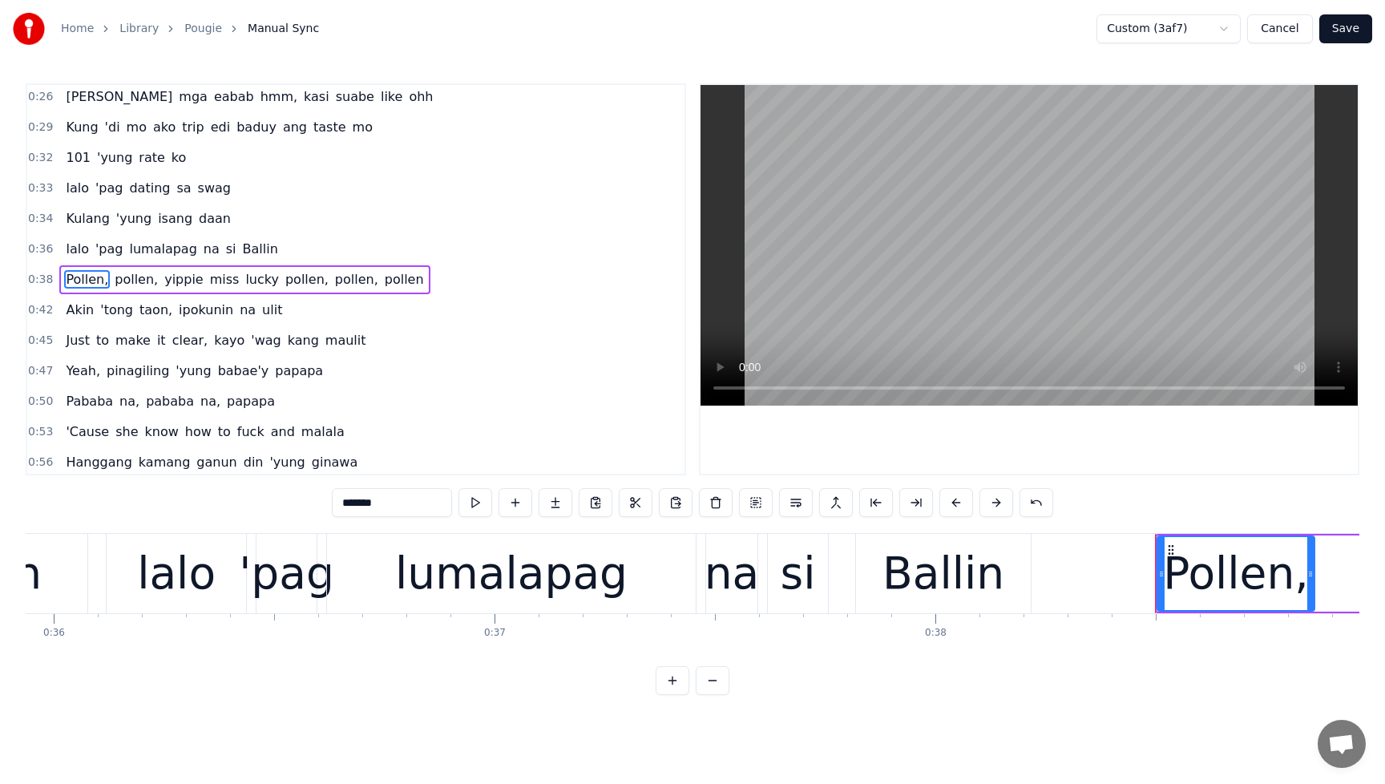
drag, startPoint x: 399, startPoint y: 504, endPoint x: 303, endPoint y: 503, distance: 96.2
click at [303, 503] on div "0:00 Pwede naman eh noh? 0:02 Okay 0:02 Dark beat, yeah, let's go 0:04 Papasok …" at bounding box center [693, 389] width 1334 height 612
paste input "text"
drag, startPoint x: 402, startPoint y: 505, endPoint x: 296, endPoint y: 495, distance: 106.3
click at [296, 495] on div "0:00 Pwede naman eh noh? 0:02 Okay 0:02 Dark beat, yeah, let's go 0:04 Papasok …" at bounding box center [693, 389] width 1334 height 612
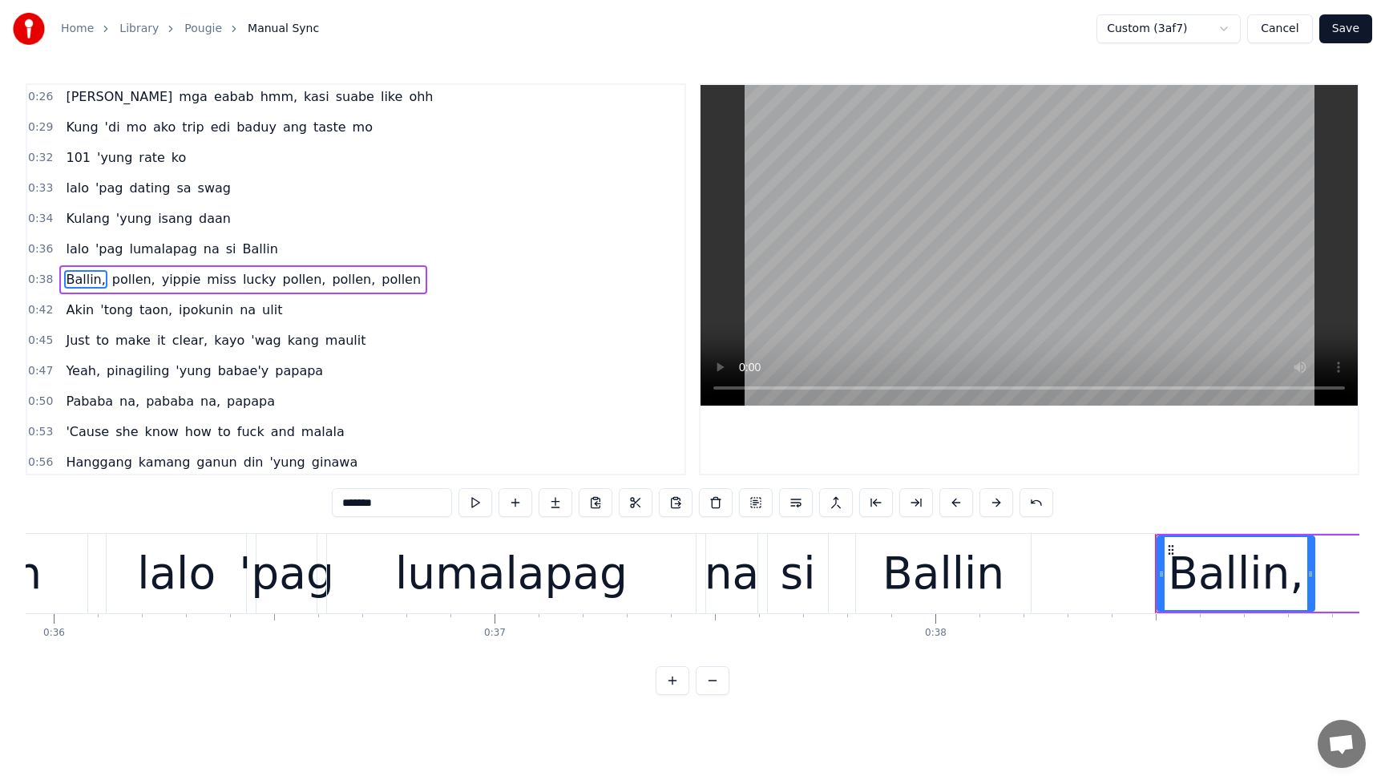
click at [132, 273] on span "pollen," at bounding box center [134, 279] width 47 height 18
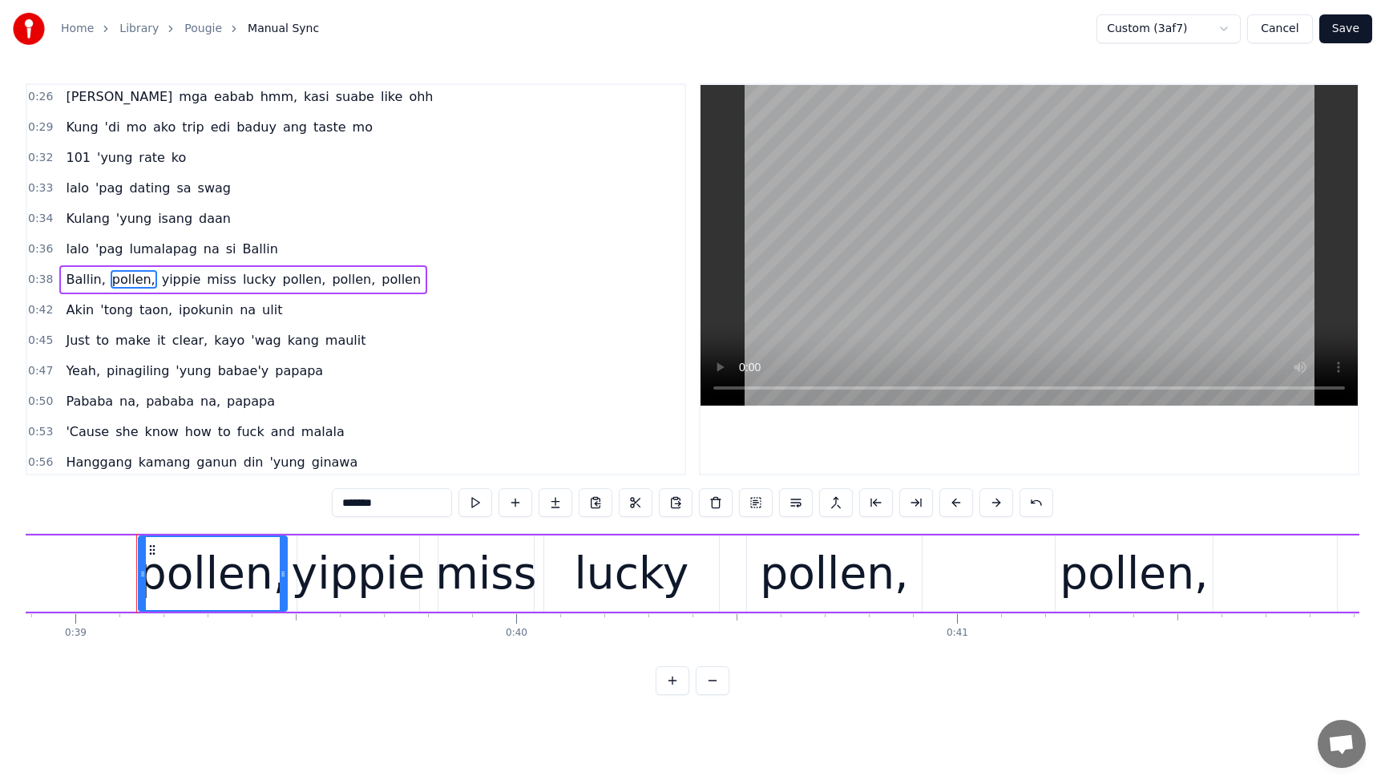
scroll to position [0, 17178]
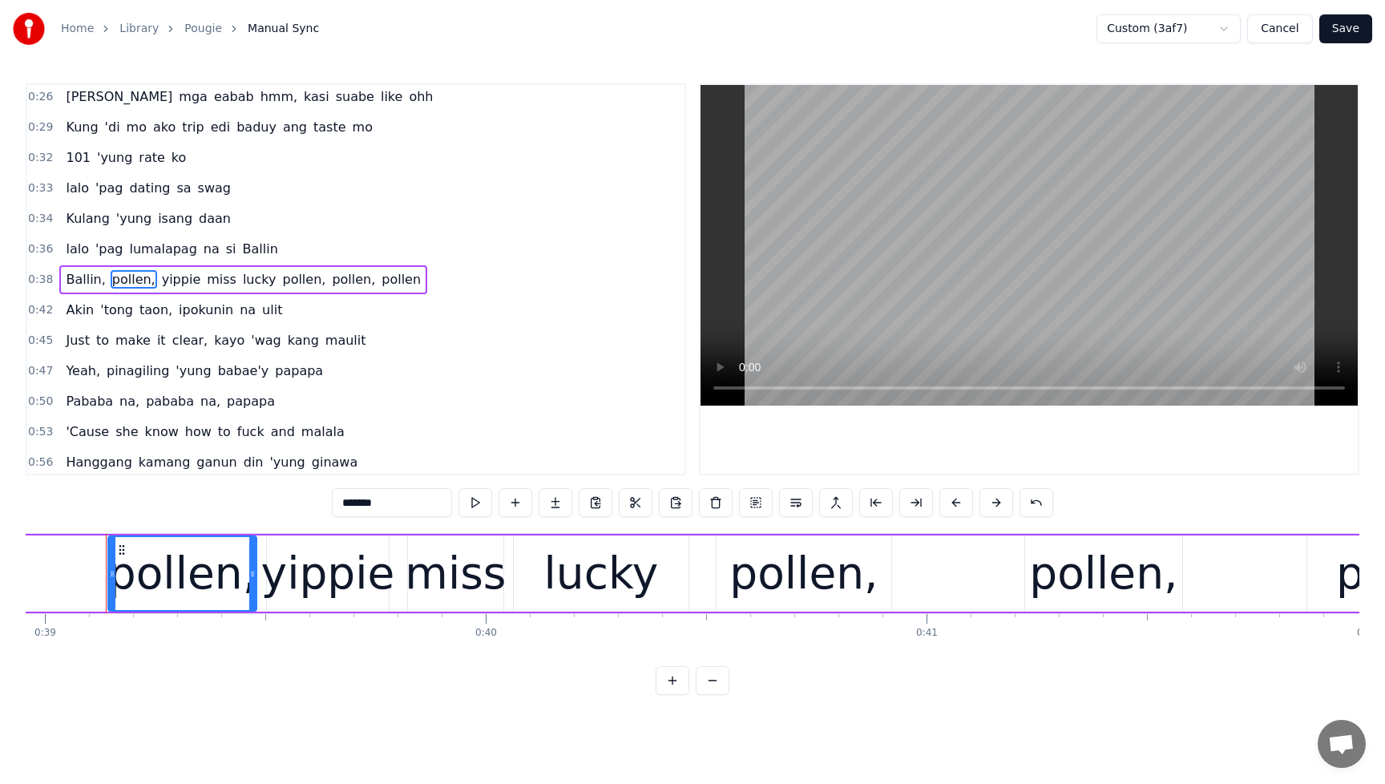
drag, startPoint x: 402, startPoint y: 509, endPoint x: 309, endPoint y: 509, distance: 93.0
click at [309, 509] on div "0:00 Pwede naman eh noh? 0:02 Okay 0:02 Dark beat, yeah, let's go 0:04 Papasok …" at bounding box center [693, 389] width 1334 height 612
drag, startPoint x: 378, startPoint y: 502, endPoint x: 330, endPoint y: 507, distance: 47.5
click at [326, 503] on div "0:00 Pwede naman eh noh? 0:02 Okay 0:02 Dark beat, yeah, let's go 0:04 Papasok …" at bounding box center [693, 389] width 1334 height 612
paste input "text"
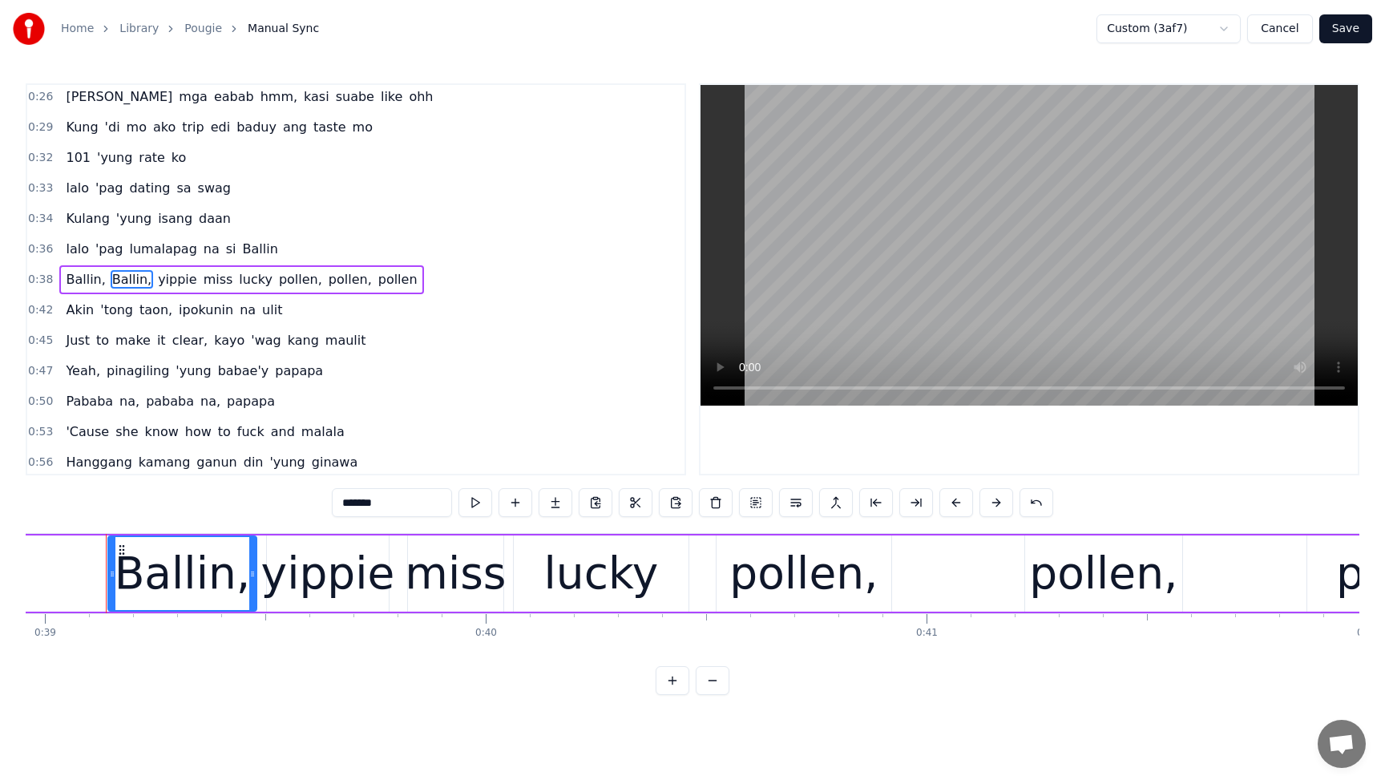
click at [277, 284] on span "pollen," at bounding box center [300, 279] width 47 height 18
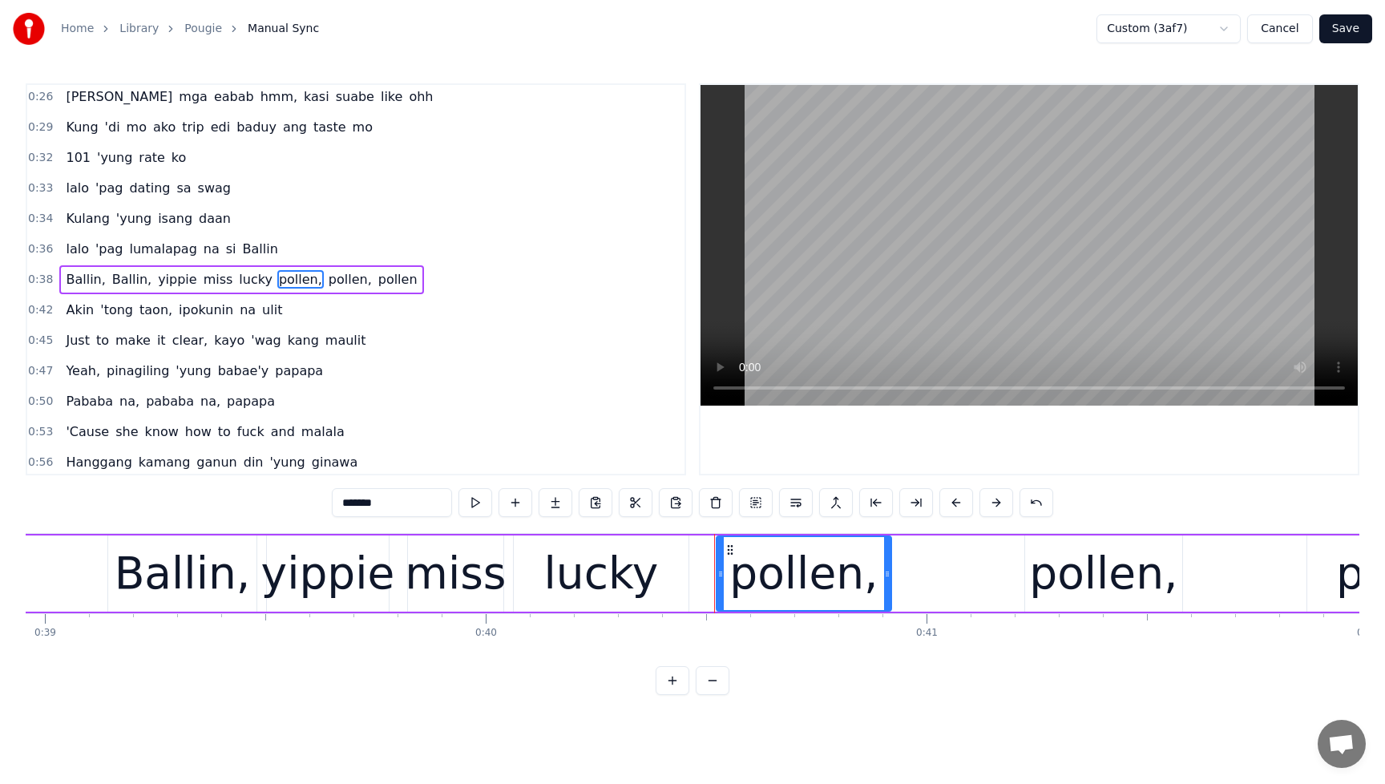
drag, startPoint x: 422, startPoint y: 507, endPoint x: 299, endPoint y: 507, distance: 122.7
click at [293, 503] on div "0:00 Pwede naman eh noh? 0:02 Okay 0:02 Dark beat, yeah, let's go 0:04 Papasok …" at bounding box center [693, 389] width 1334 height 612
paste input "text"
click at [1074, 569] on div "pollen," at bounding box center [1103, 573] width 148 height 67
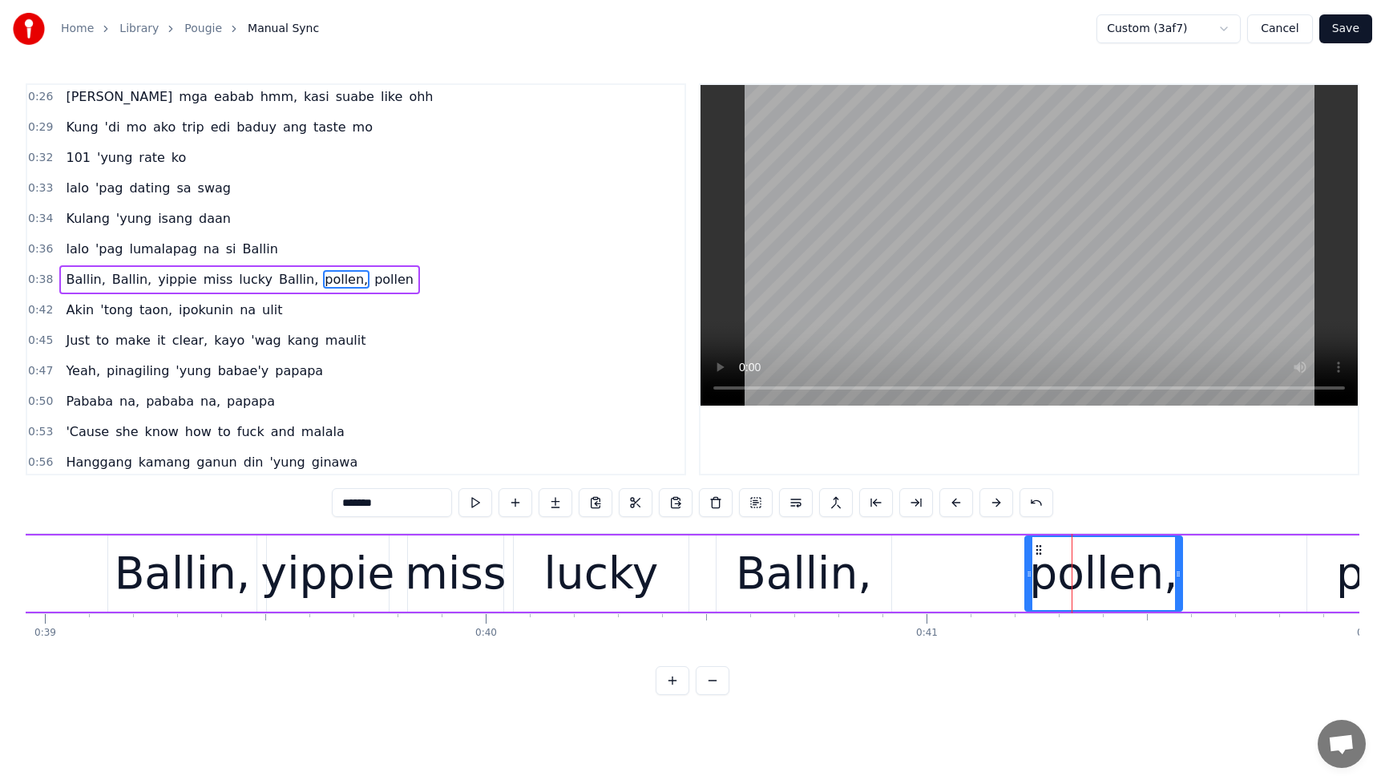
drag, startPoint x: 386, startPoint y: 503, endPoint x: 273, endPoint y: 509, distance: 113.2
click at [273, 509] on div "0:00 Pwede naman eh noh? 0:02 Okay 0:02 Dark beat, yeah, let's go 0:04 Papasok …" at bounding box center [693, 389] width 1334 height 612
paste input "text"
click at [1341, 576] on div "pollen" at bounding box center [1404, 574] width 192 height 76
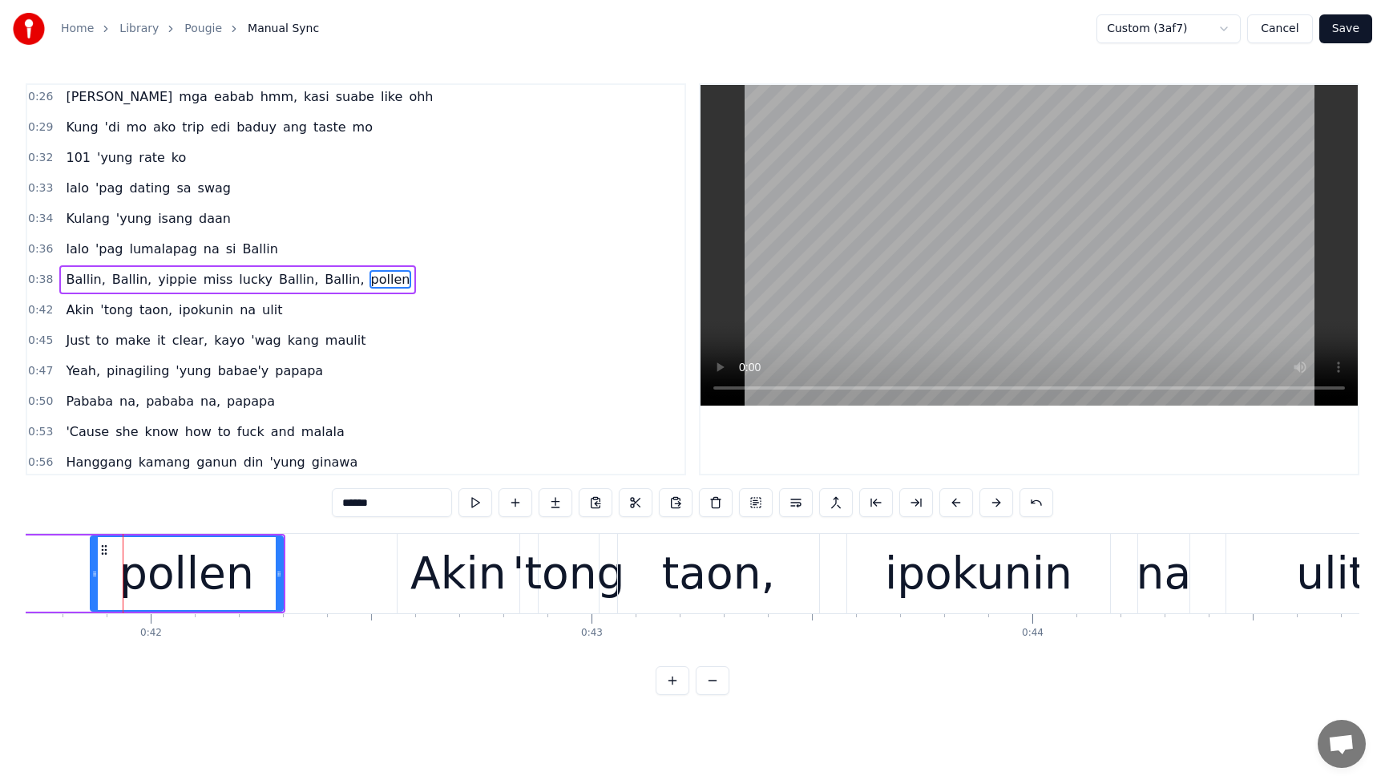
scroll to position [0, 18412]
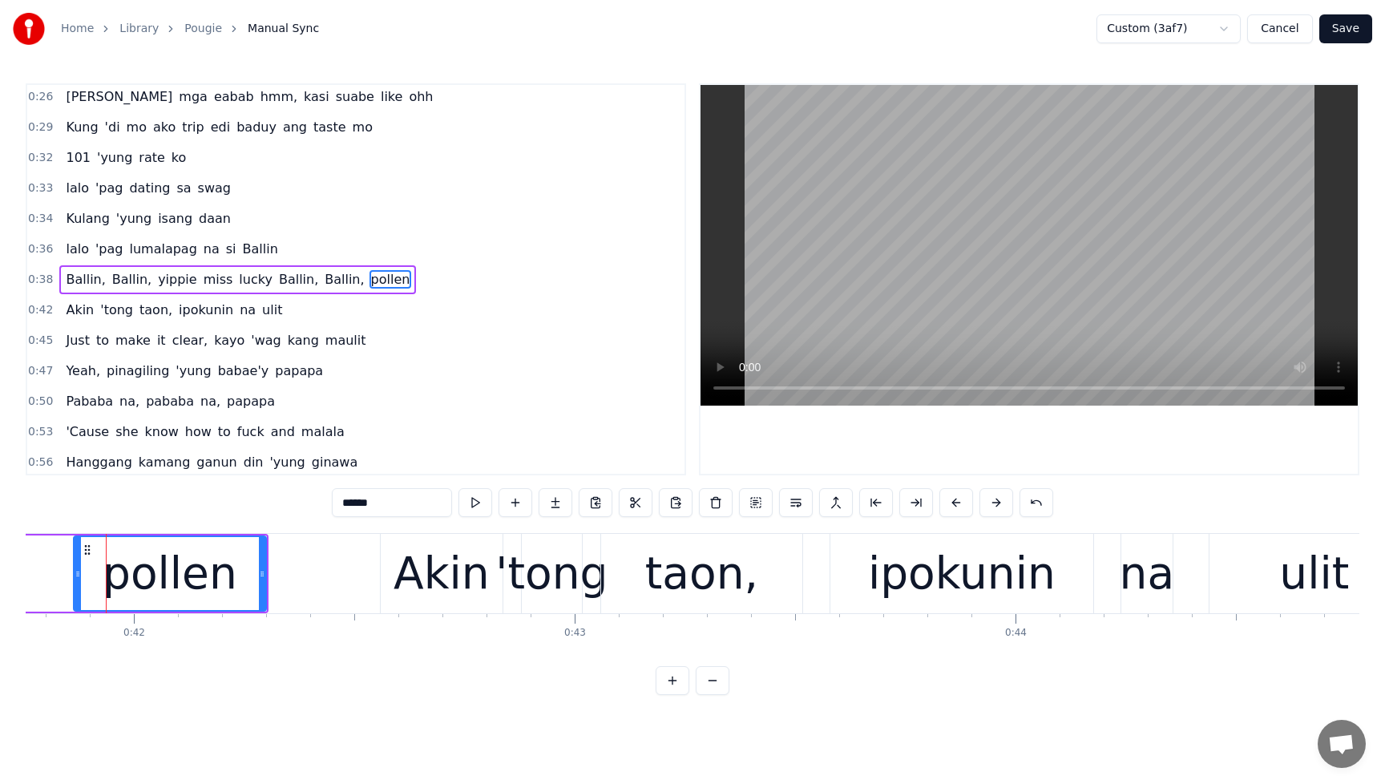
drag, startPoint x: 403, startPoint y: 498, endPoint x: 307, endPoint y: 501, distance: 96.3
click at [305, 499] on div "0:00 Pwede naman eh noh? 0:02 Okay 0:02 Dark beat, yeah, let's go 0:04 Papasok …" at bounding box center [693, 389] width 1334 height 612
paste input "*"
click at [79, 219] on span "Kulang" at bounding box center [87, 218] width 47 height 18
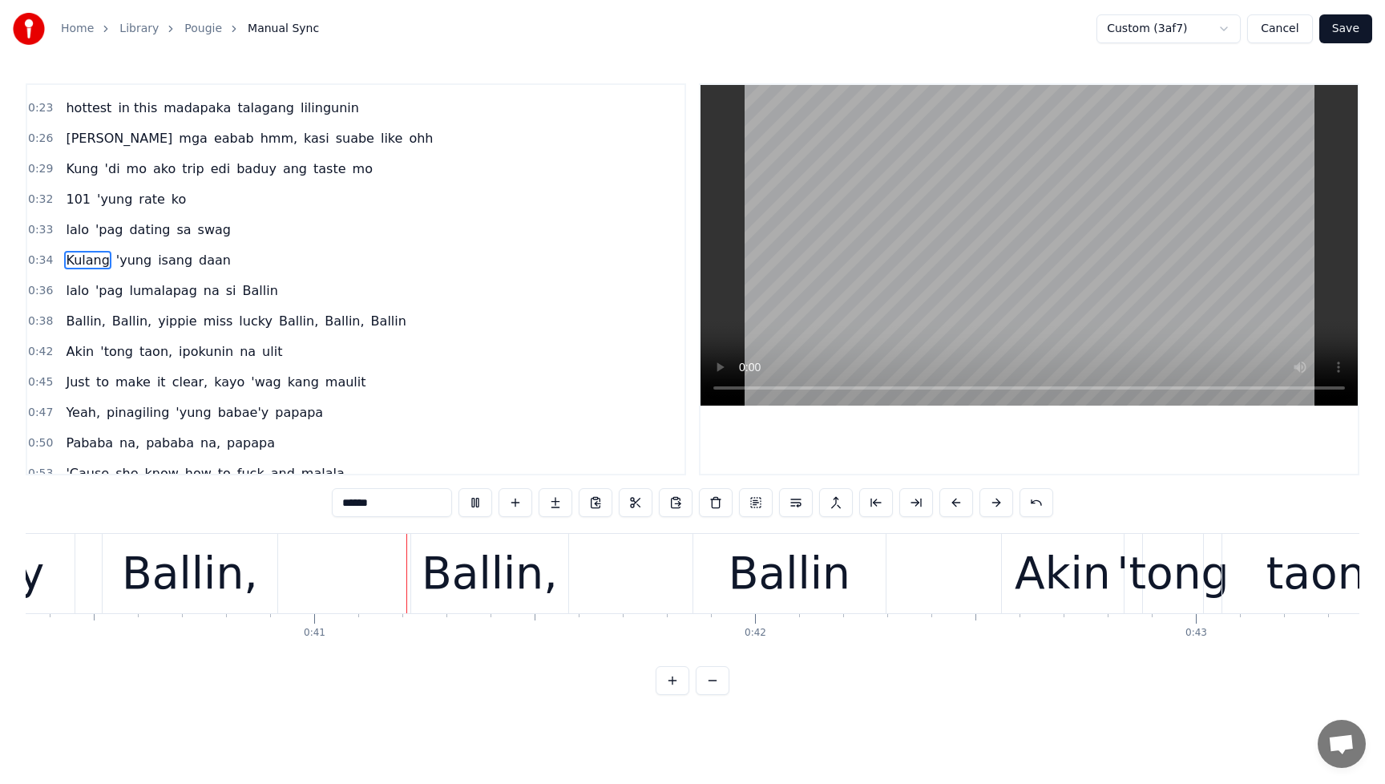
scroll to position [0, 17807]
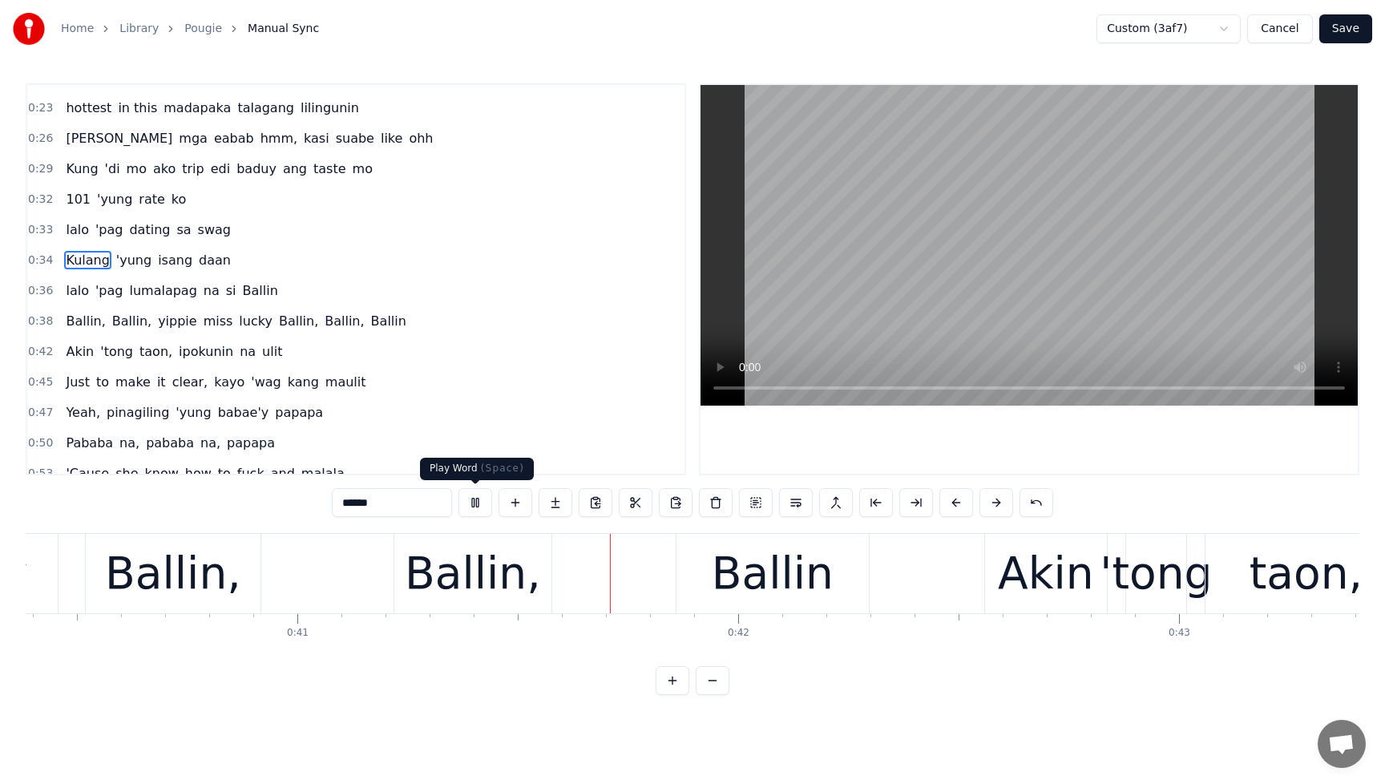
click at [476, 507] on button at bounding box center [476, 502] width 34 height 29
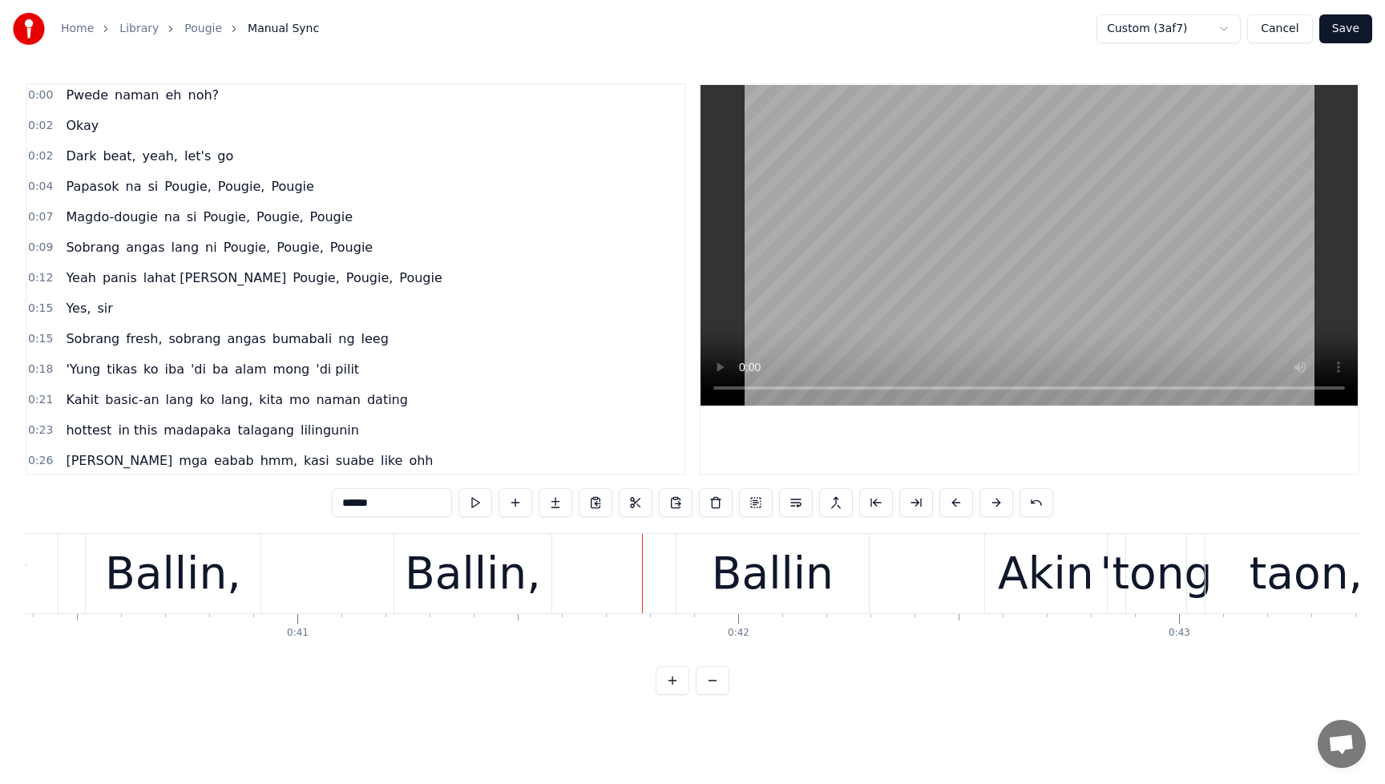
scroll to position [0, 0]
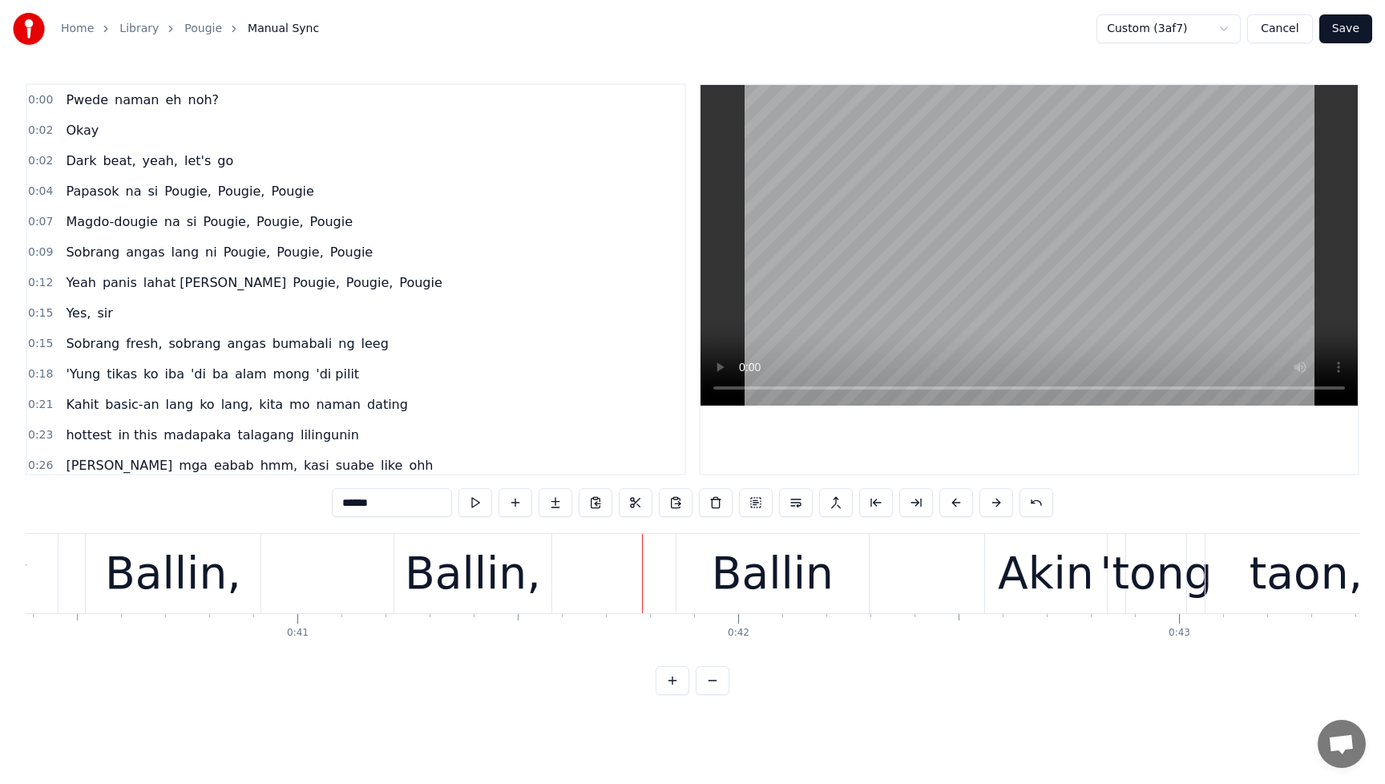
click at [79, 101] on span "Pwede" at bounding box center [87, 100] width 46 height 18
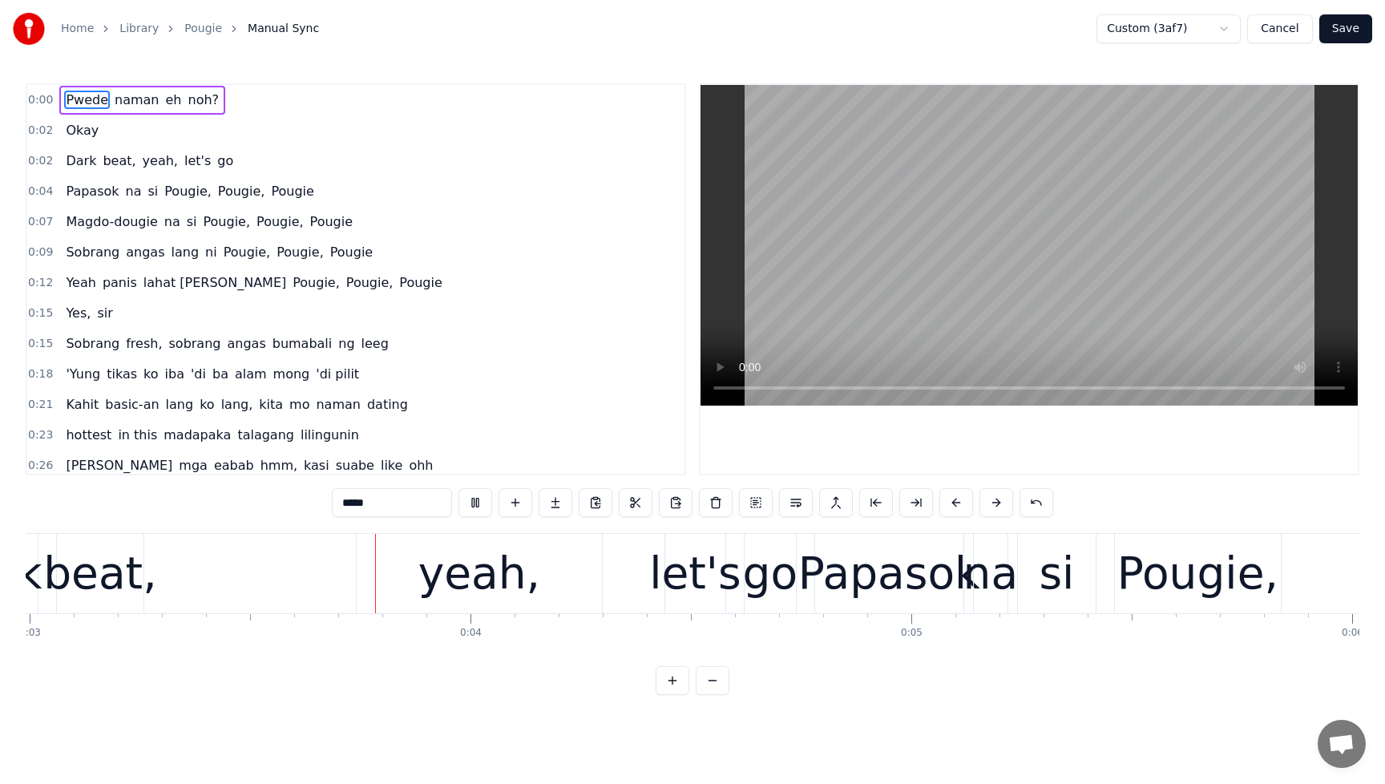
scroll to position [0, 1324]
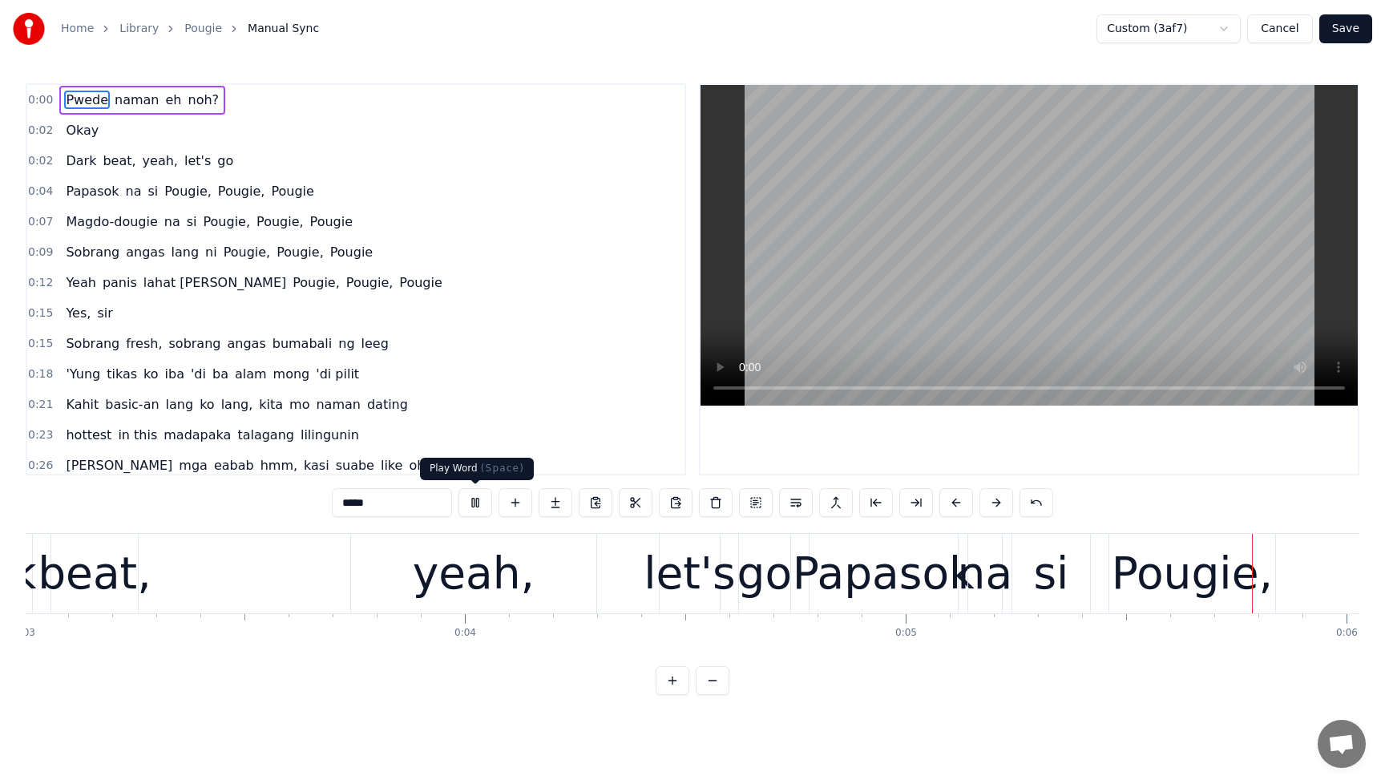
click at [479, 503] on button at bounding box center [476, 502] width 34 height 29
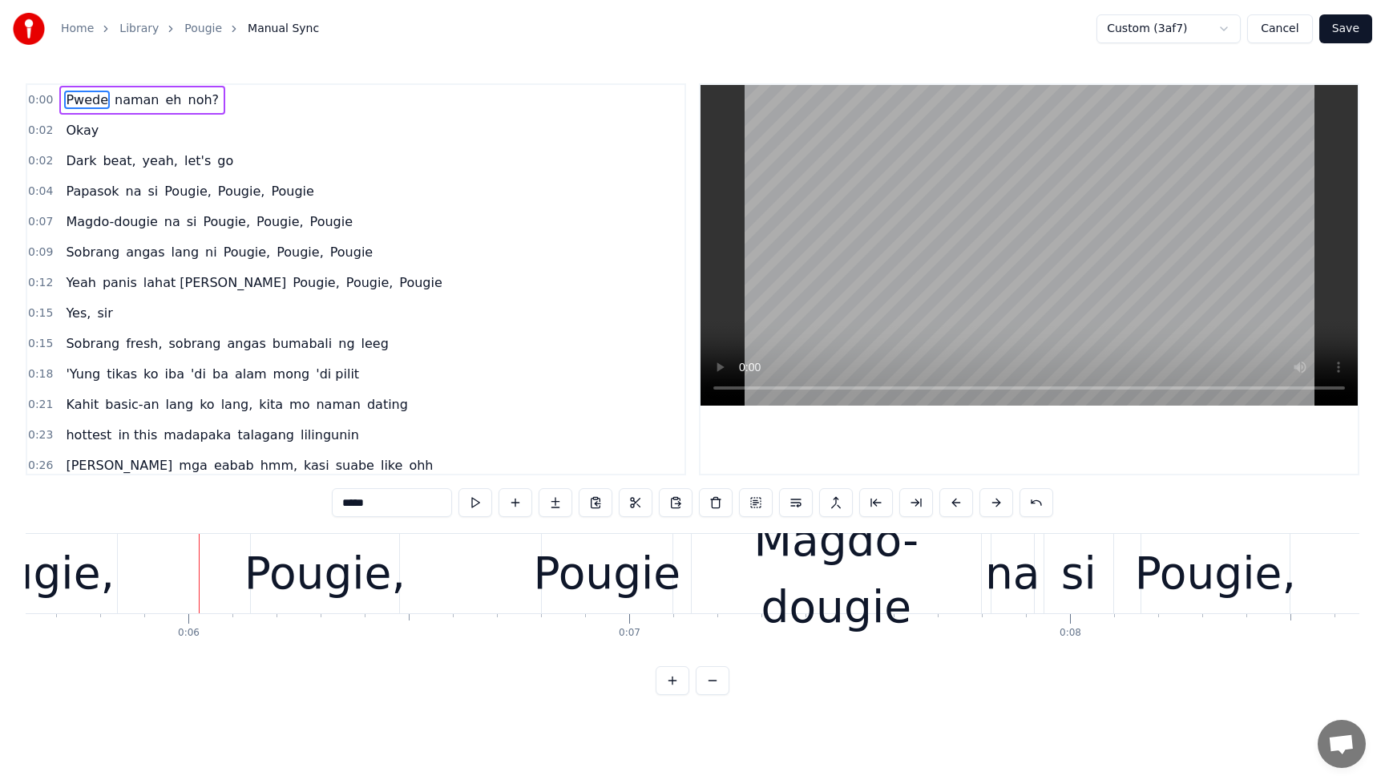
scroll to position [0, 2576]
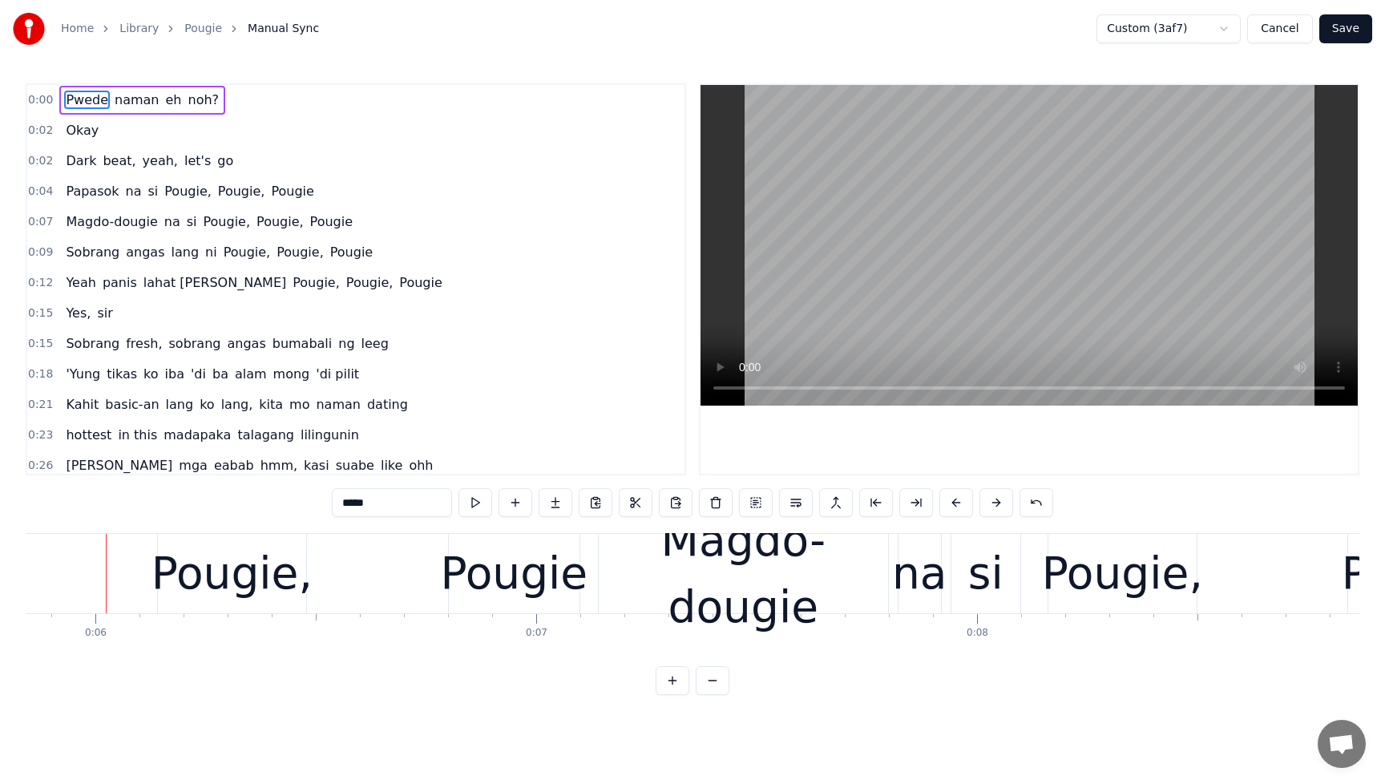
click at [78, 159] on span "Dark" at bounding box center [81, 161] width 34 height 18
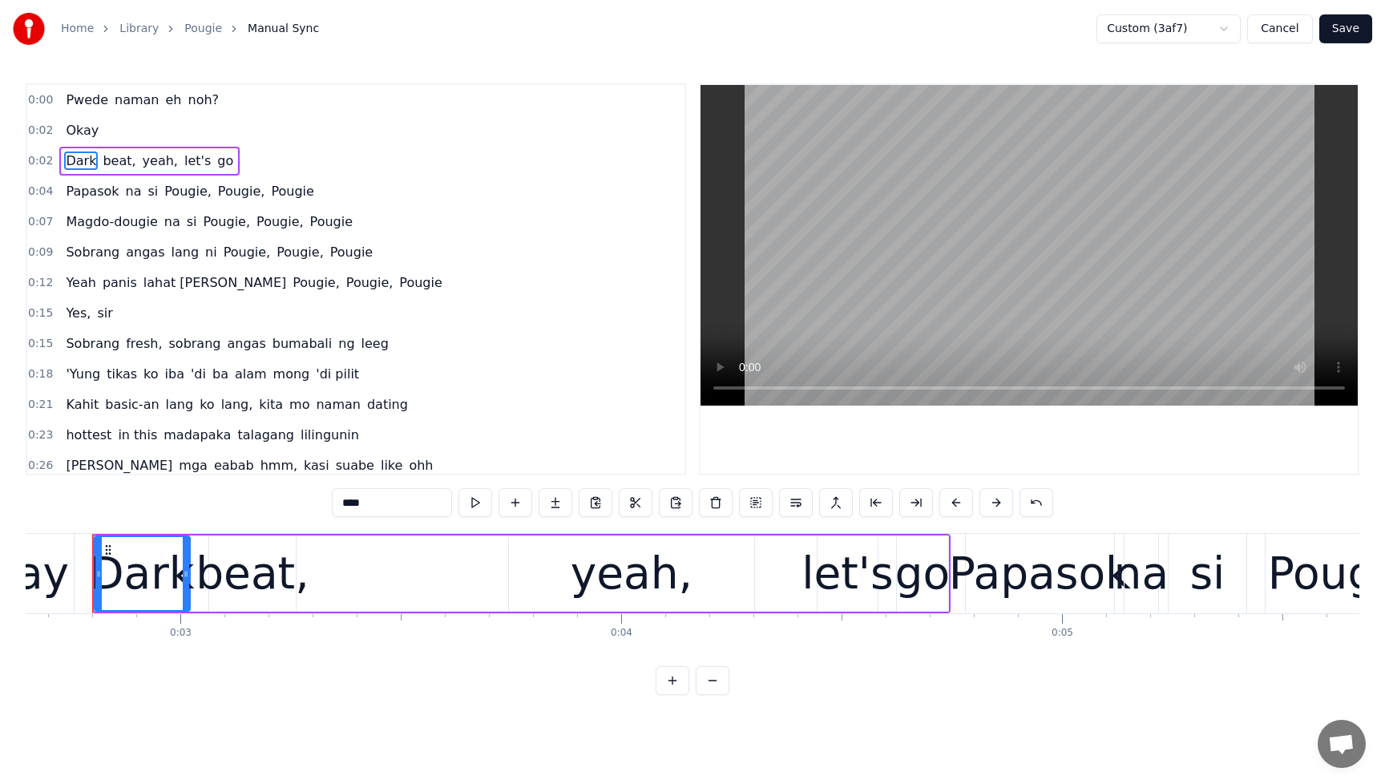
scroll to position [0, 1154]
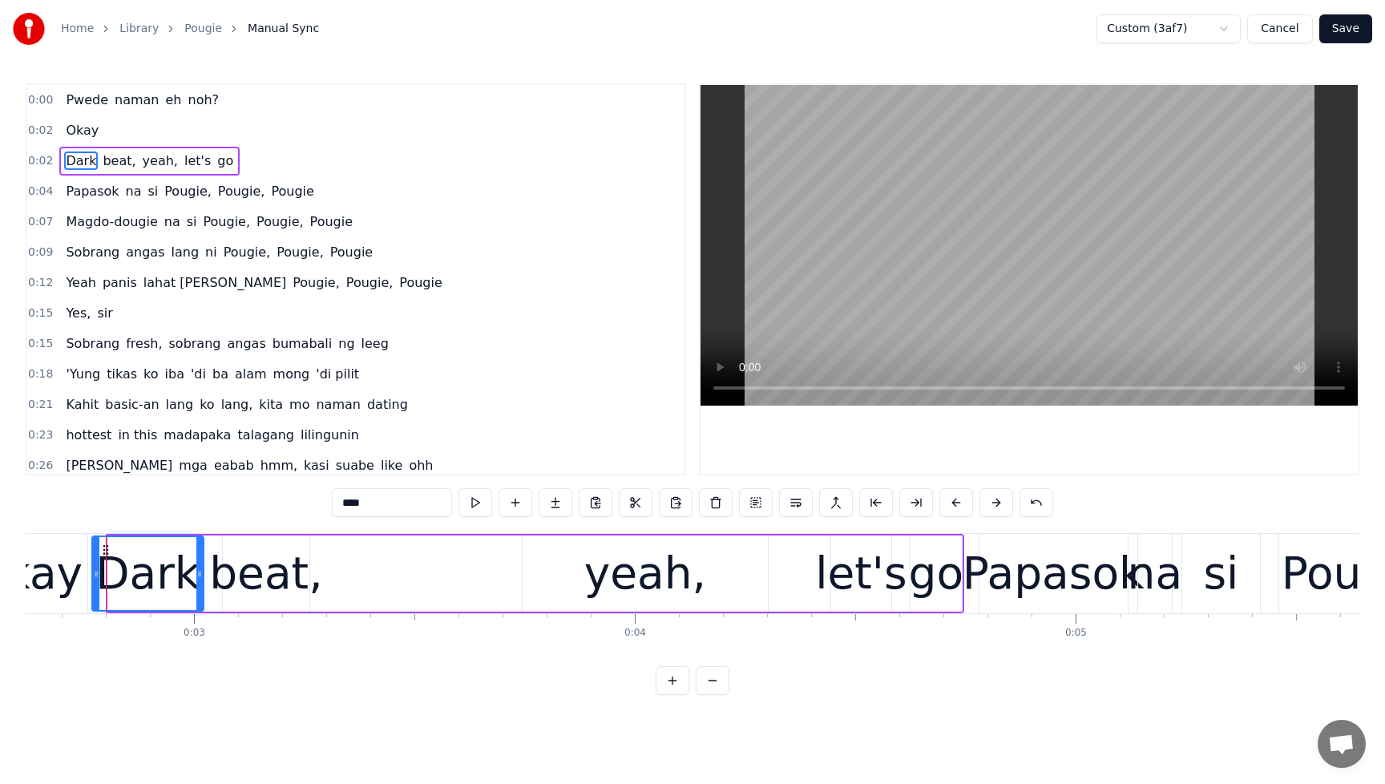
drag, startPoint x: 111, startPoint y: 578, endPoint x: 96, endPoint y: 580, distance: 15.3
click at [96, 580] on icon at bounding box center [96, 574] width 6 height 13
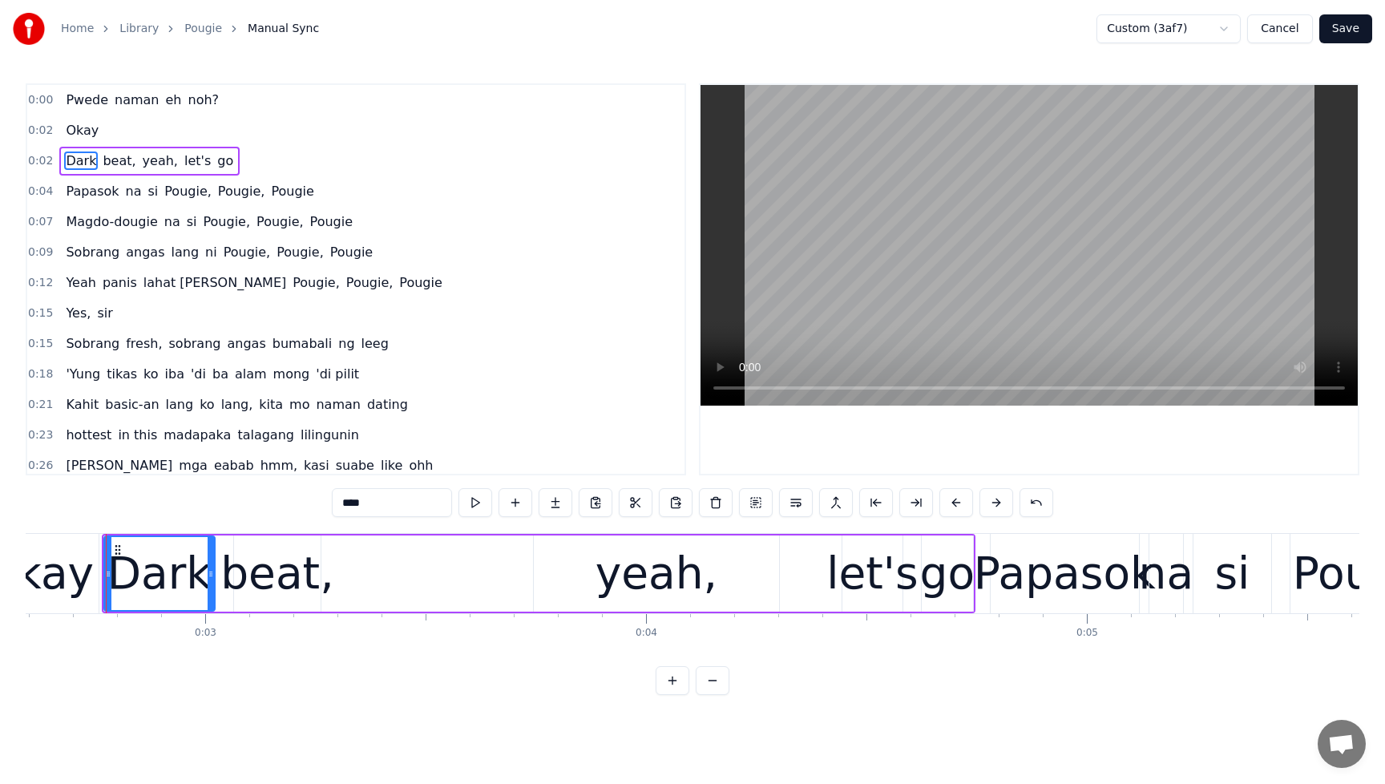
click at [290, 589] on div "beat," at bounding box center [277, 573] width 114 height 67
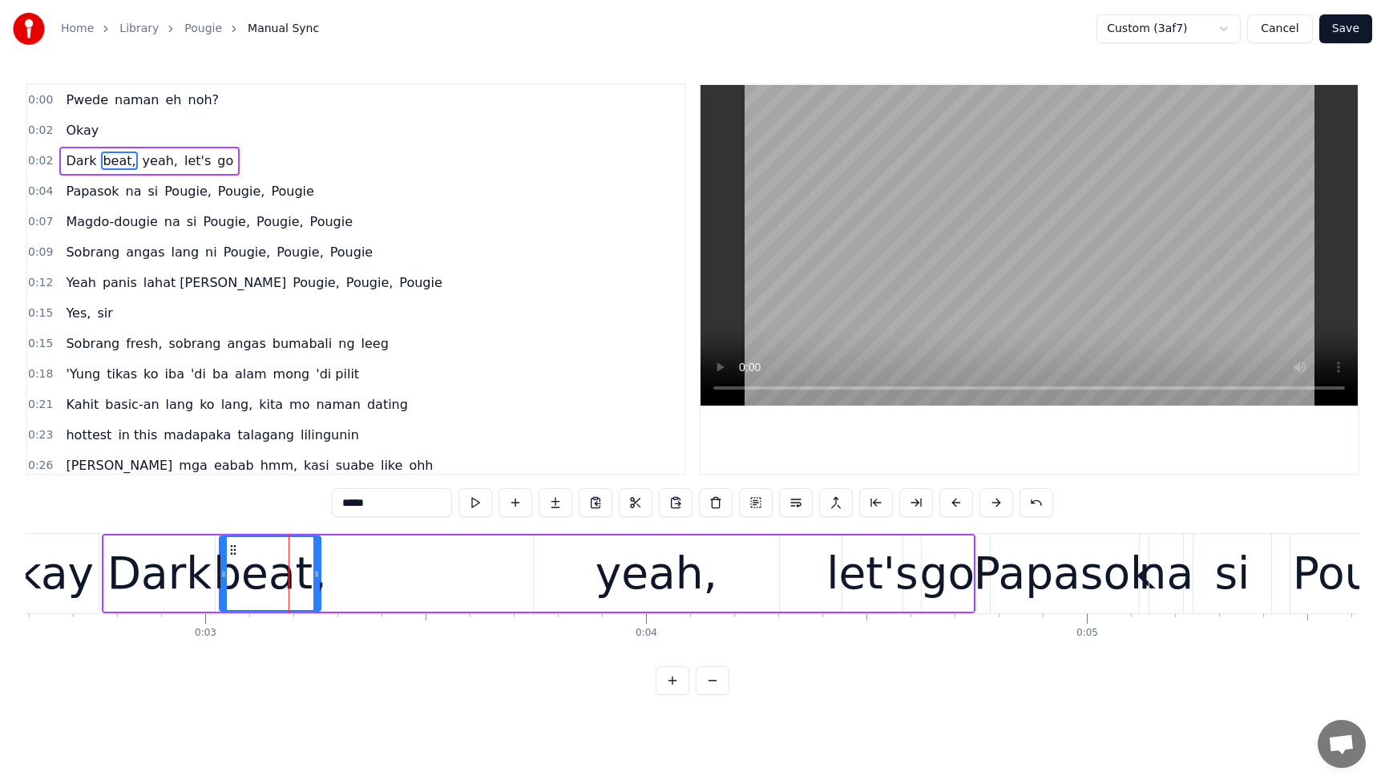
drag, startPoint x: 237, startPoint y: 582, endPoint x: 228, endPoint y: 587, distance: 10.8
click at [223, 584] on div at bounding box center [223, 573] width 6 height 73
click at [69, 102] on span "Pwede" at bounding box center [87, 100] width 46 height 18
type input "*****"
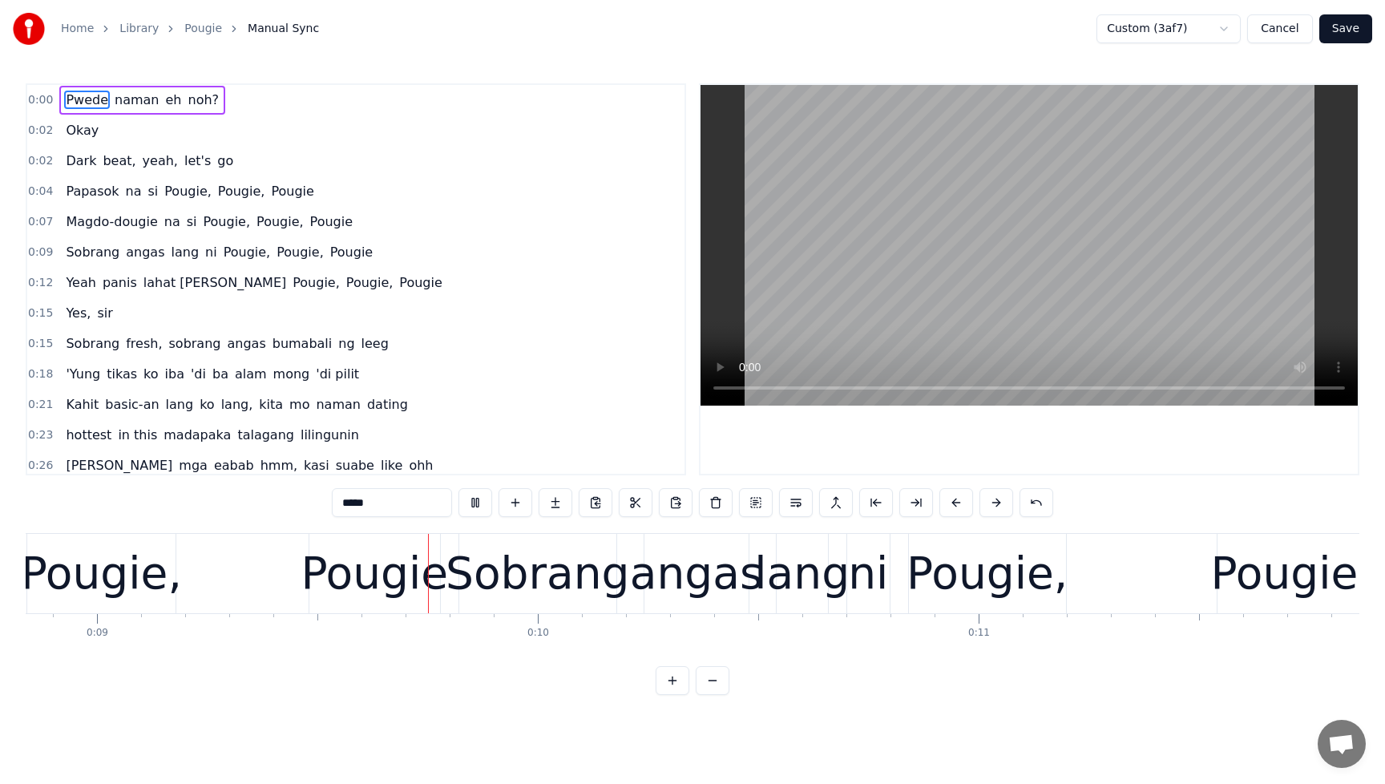
scroll to position [0, 3903]
